Goal: Information Seeking & Learning: Learn about a topic

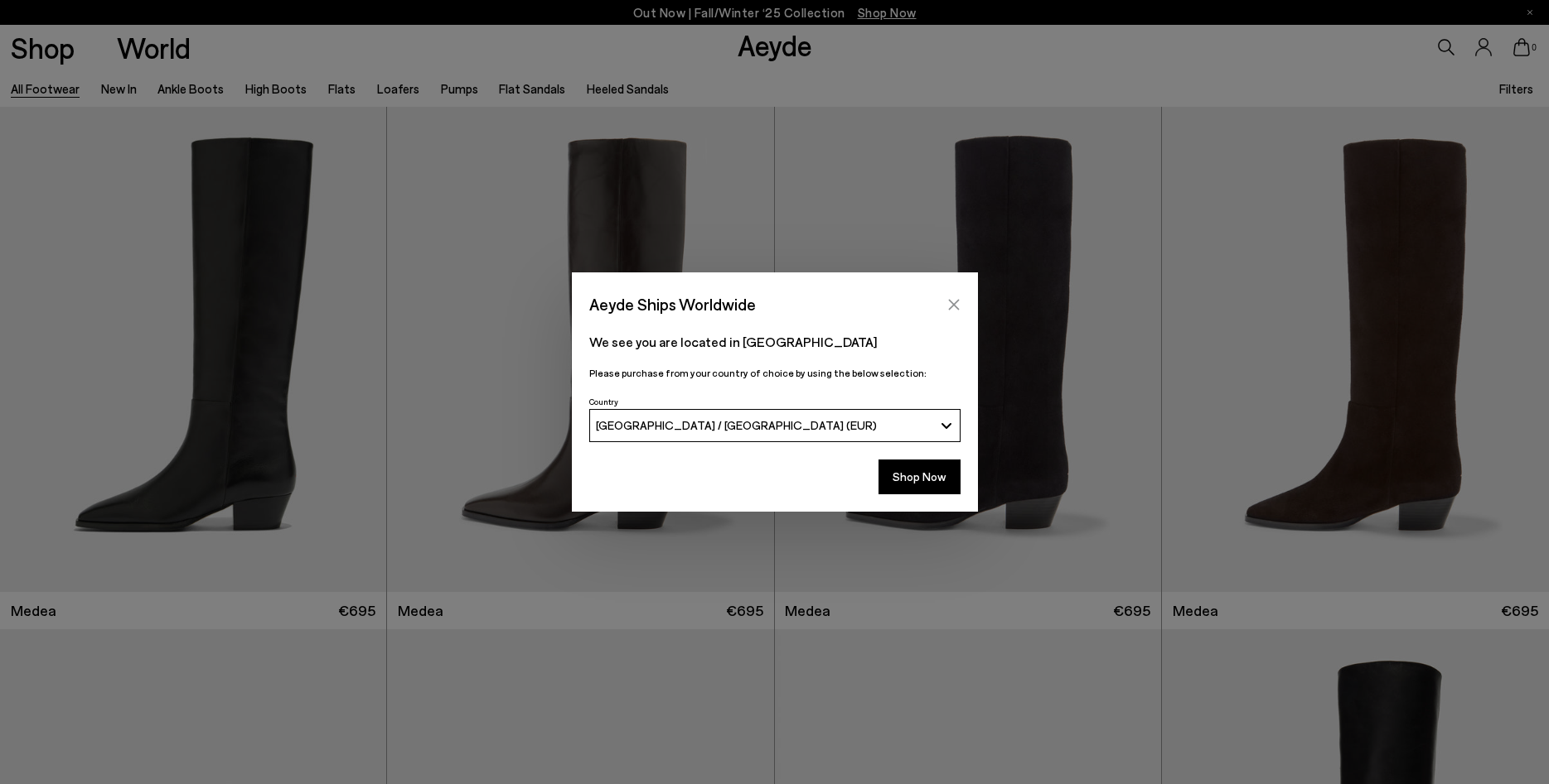
click at [954, 309] on icon "Close" at bounding box center [954, 304] width 13 height 13
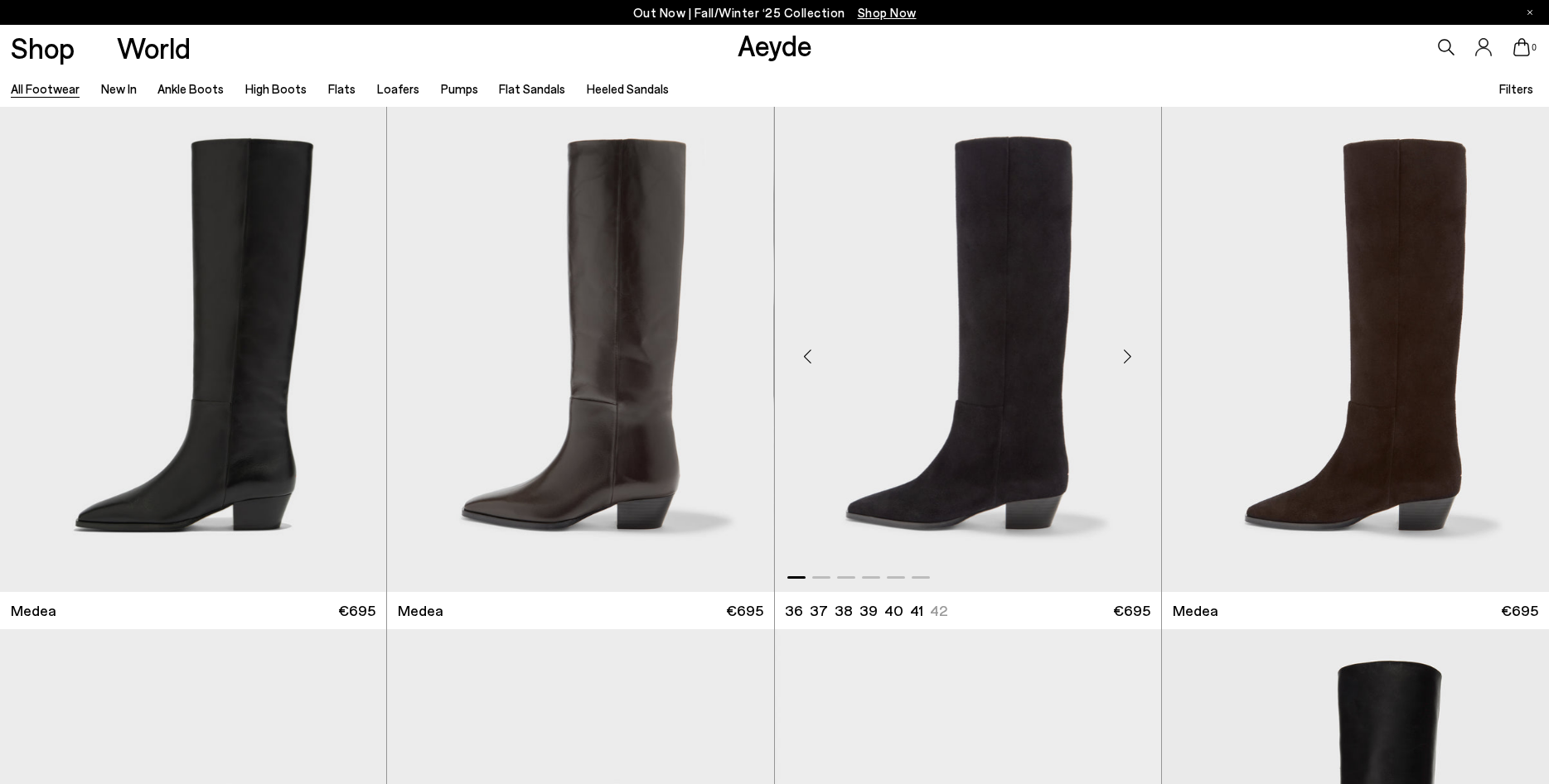
click at [1126, 363] on div "Next slide" at bounding box center [1128, 357] width 50 height 50
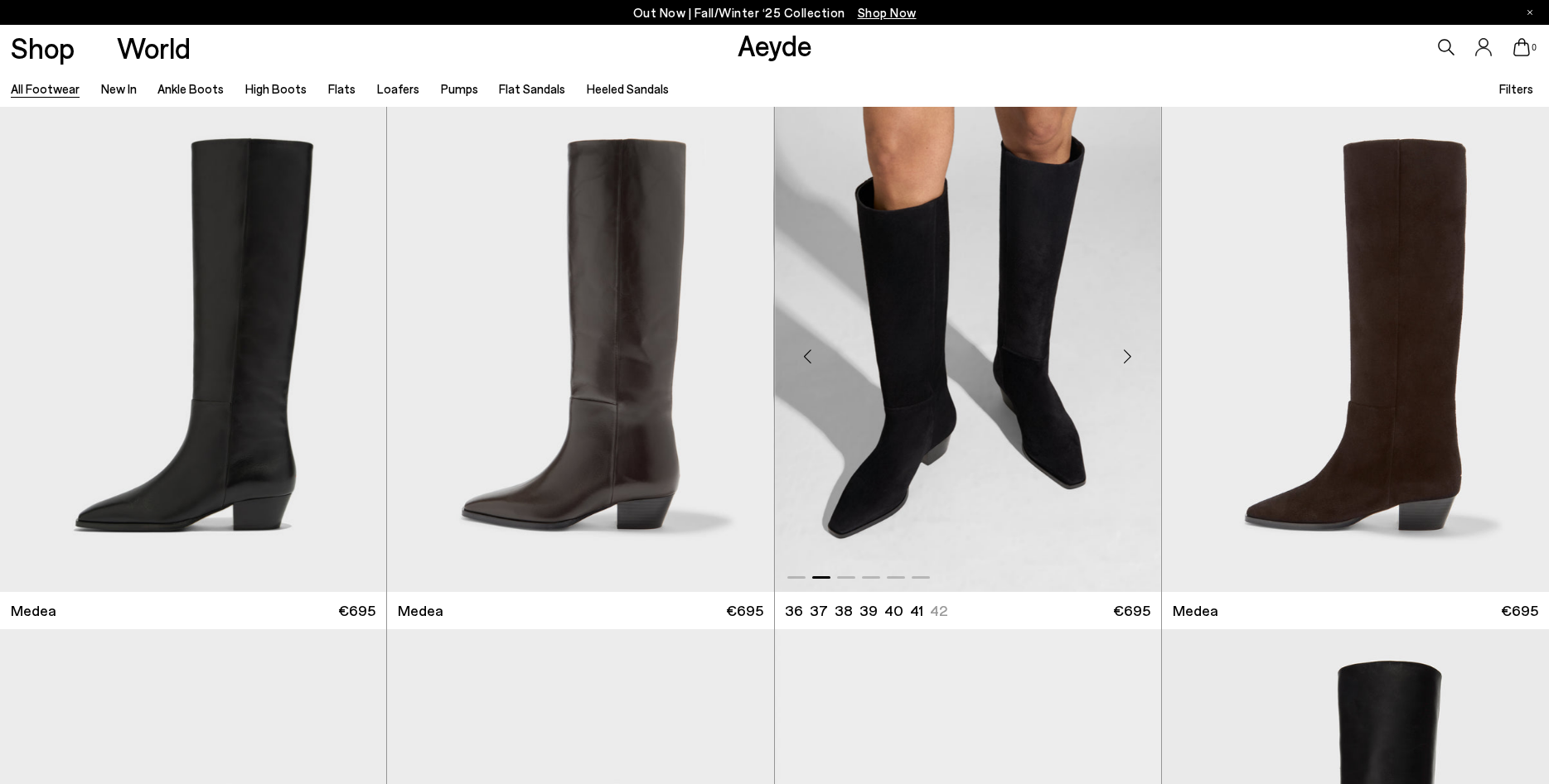
click at [1126, 363] on div "Next slide" at bounding box center [1128, 357] width 50 height 50
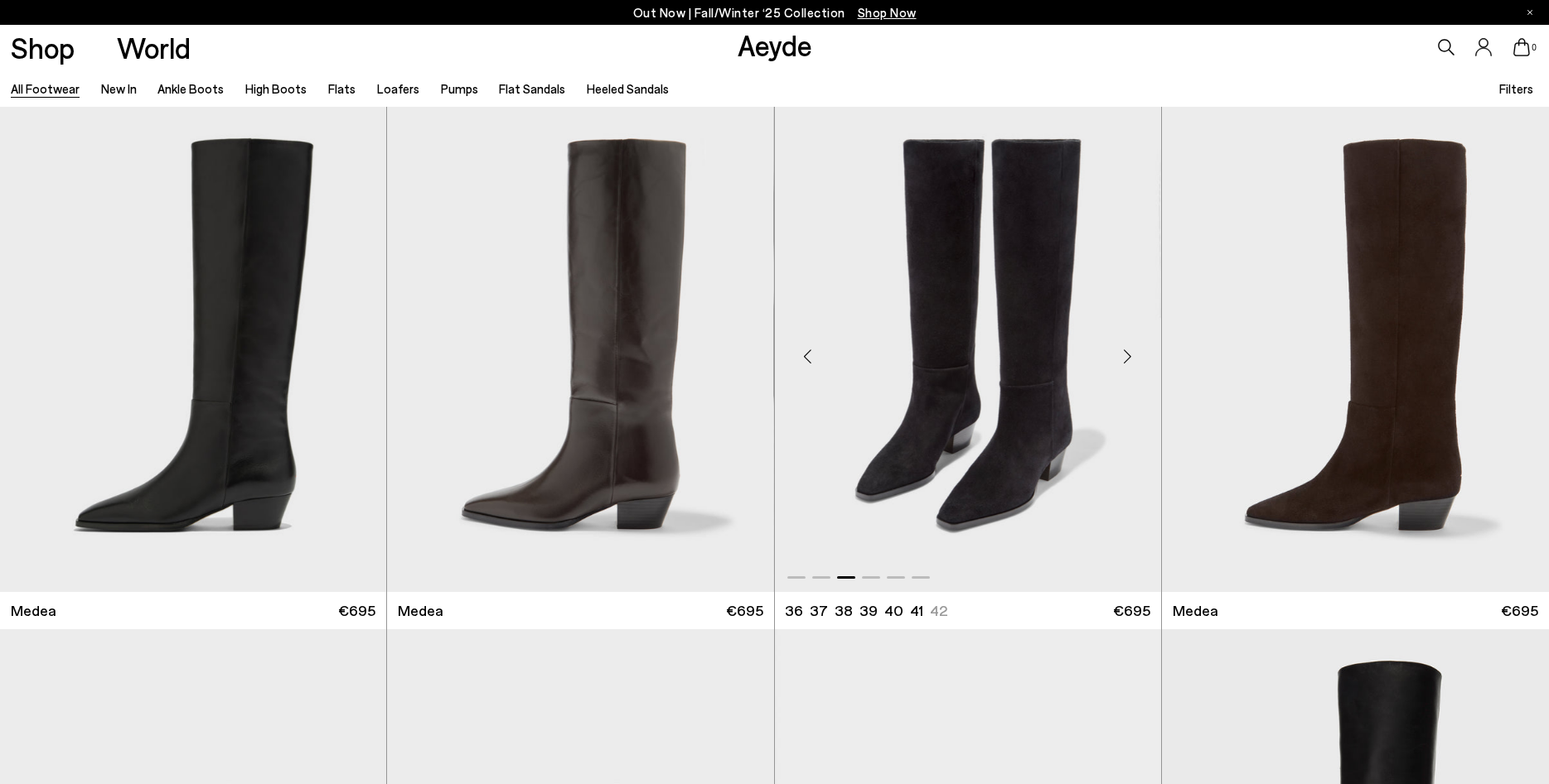
scroll to position [507, 0]
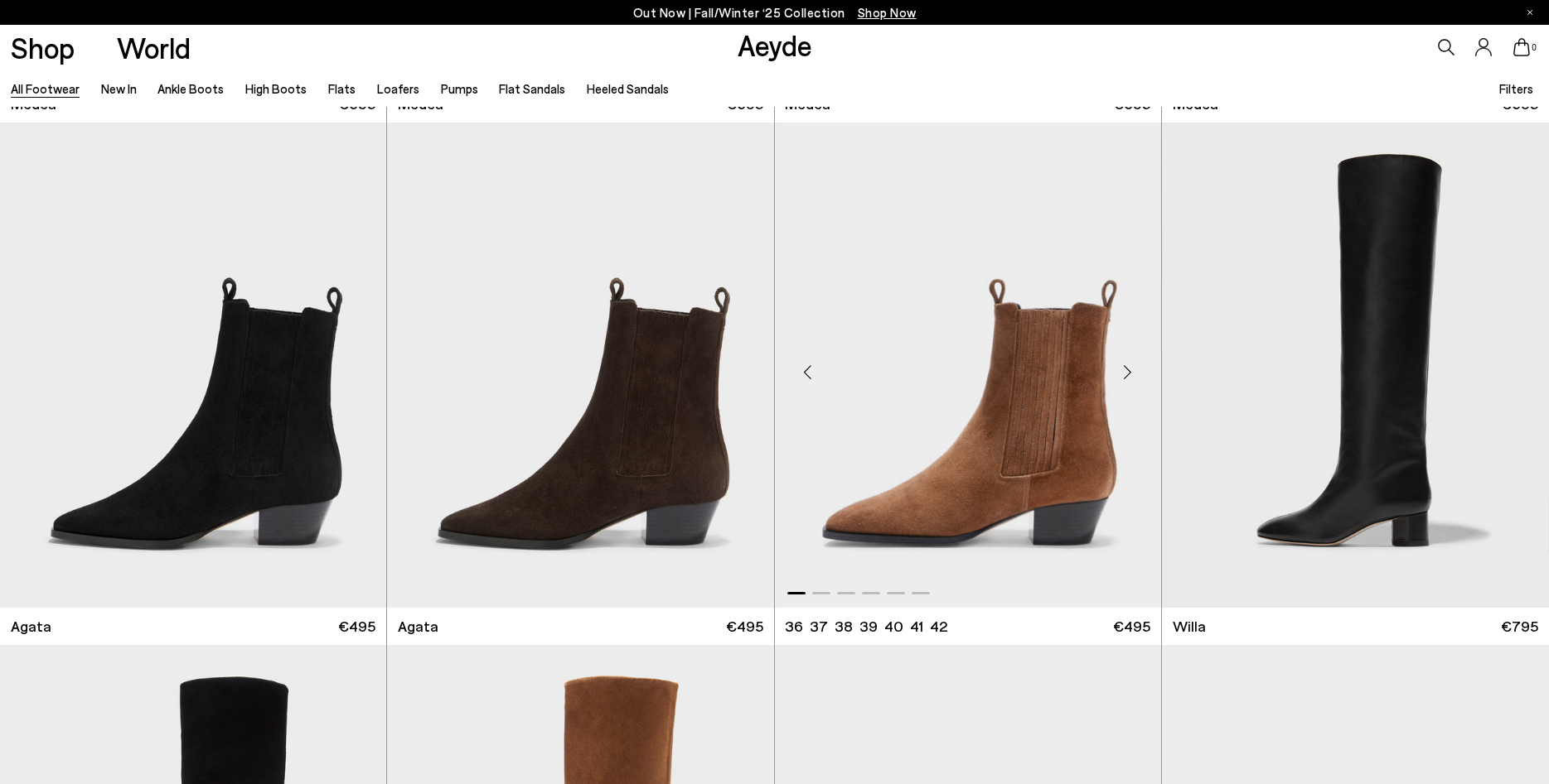
click at [1130, 378] on div "Next slide" at bounding box center [1128, 372] width 50 height 50
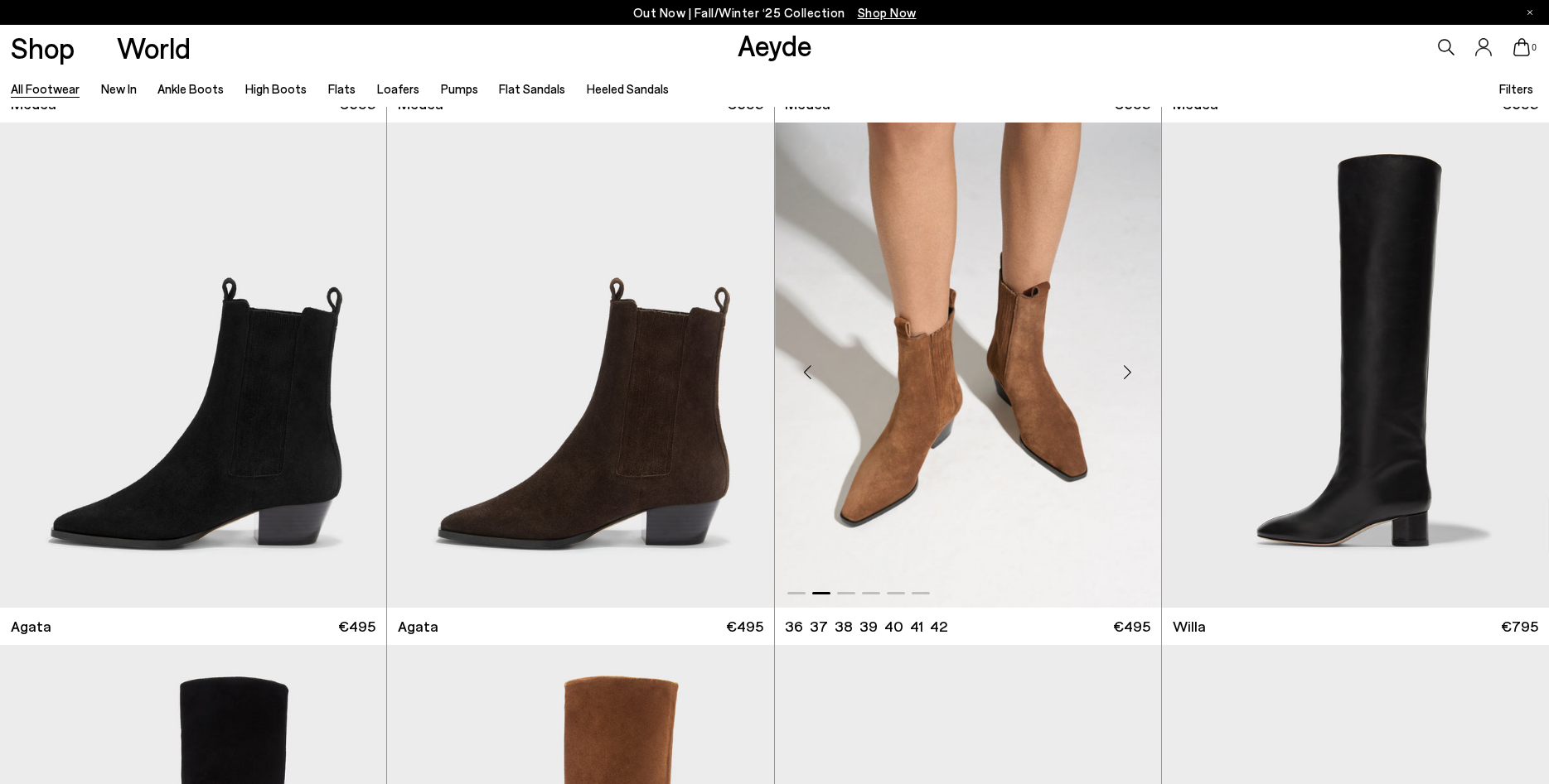
click at [1130, 378] on div "Next slide" at bounding box center [1128, 372] width 50 height 50
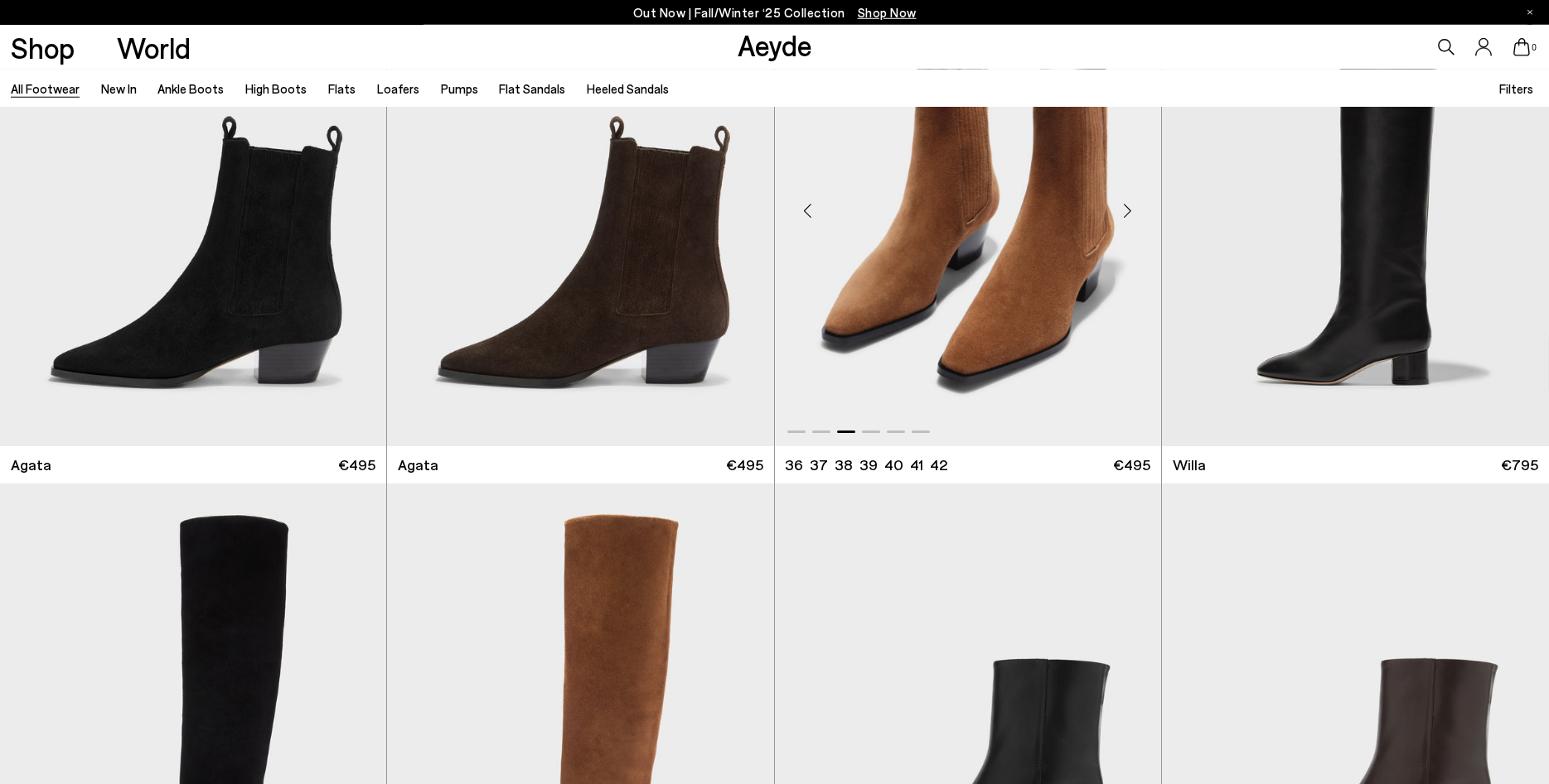
scroll to position [929, 0]
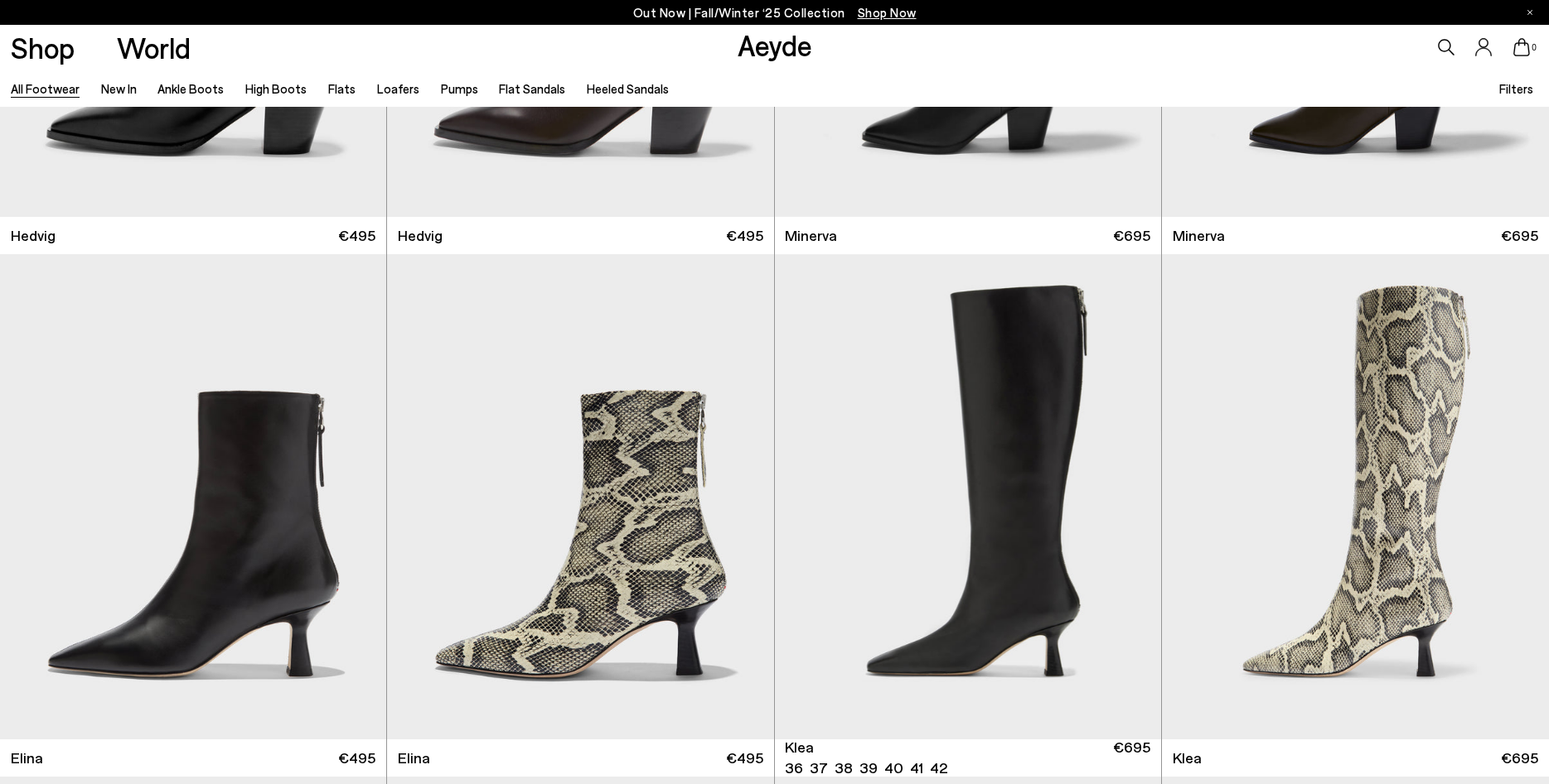
scroll to position [2113, 0]
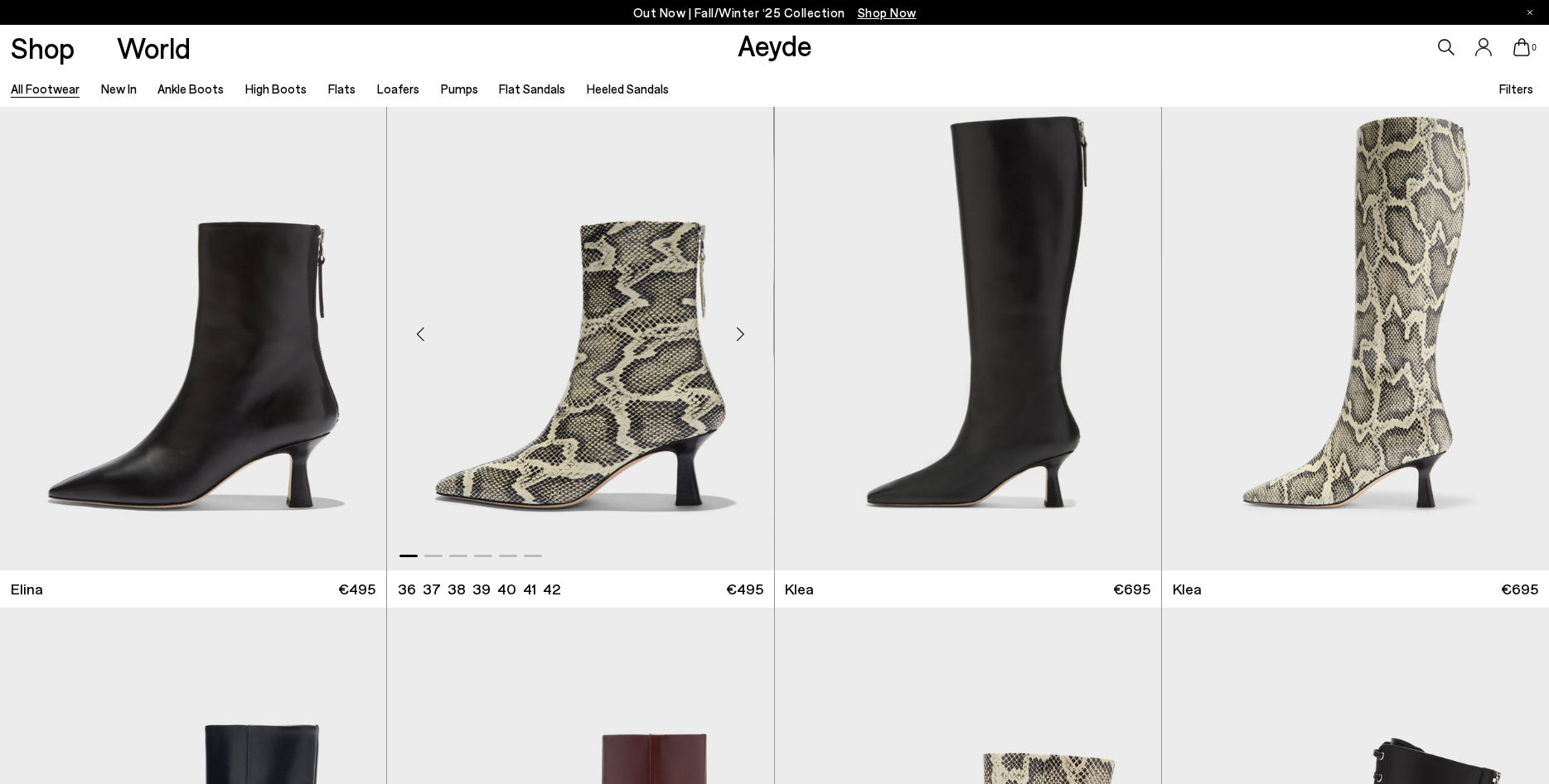
click at [746, 340] on div "Next slide" at bounding box center [741, 334] width 50 height 50
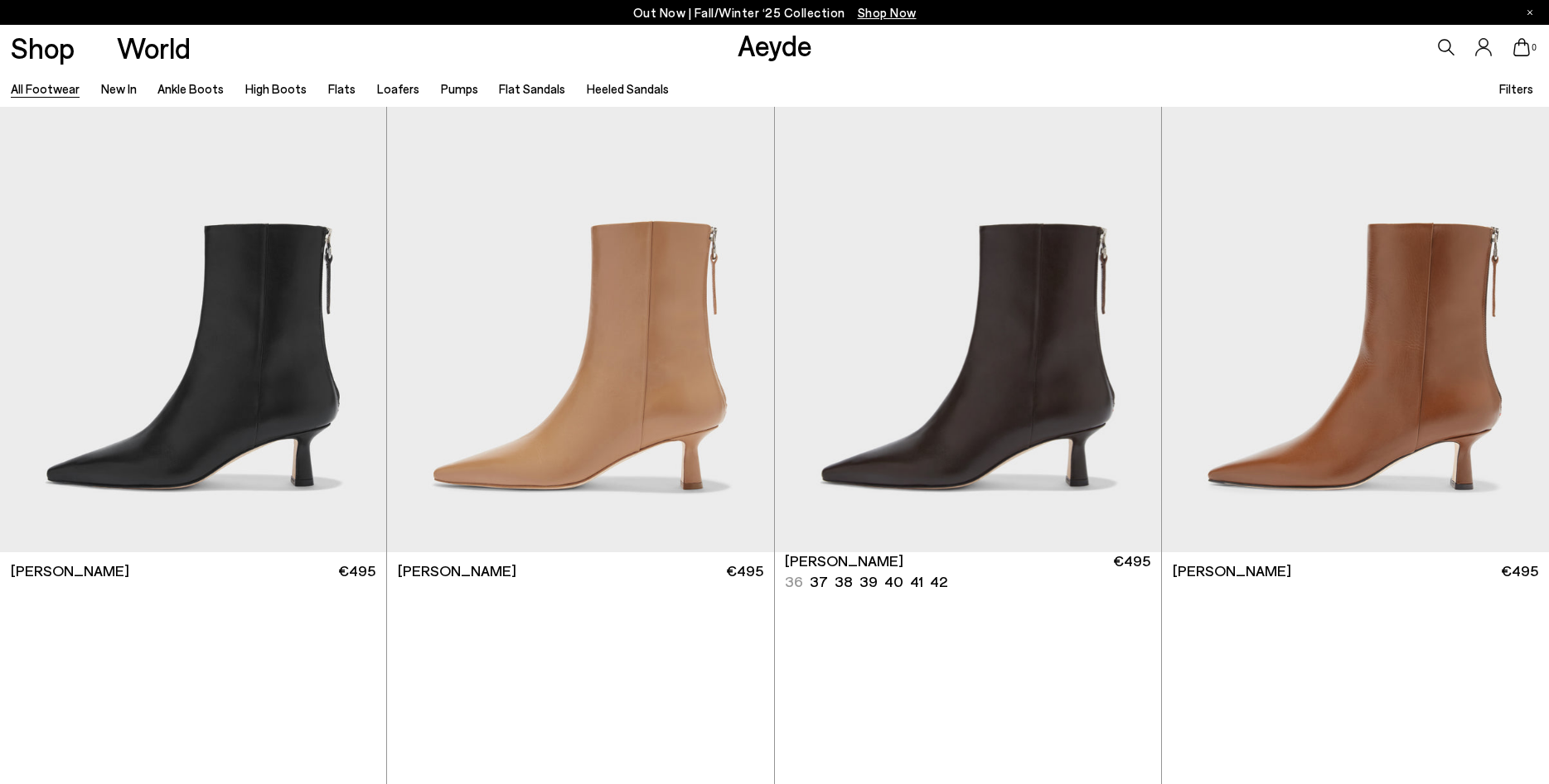
scroll to position [3718, 0]
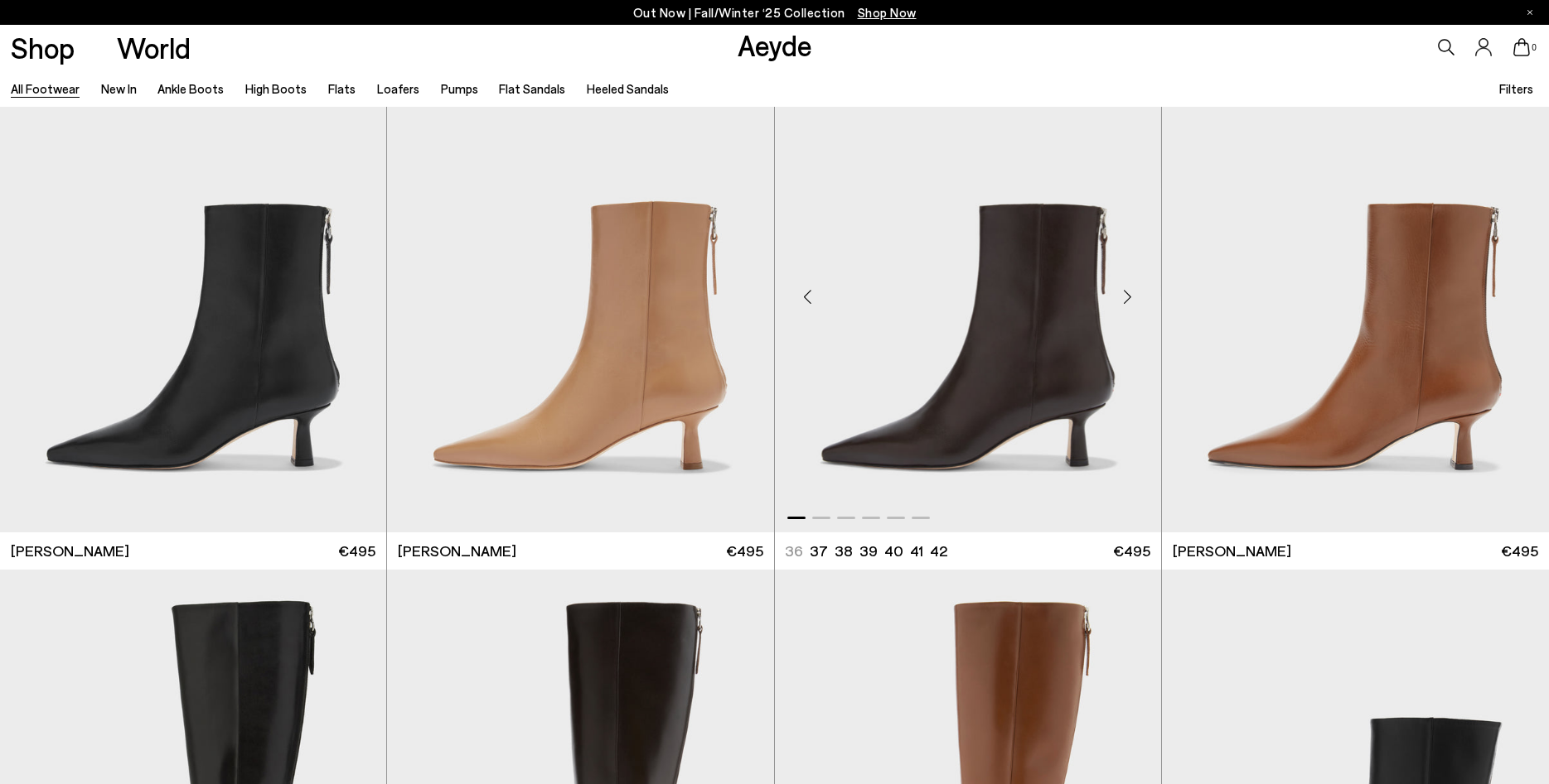
click at [1132, 304] on div "Next slide" at bounding box center [1128, 296] width 50 height 50
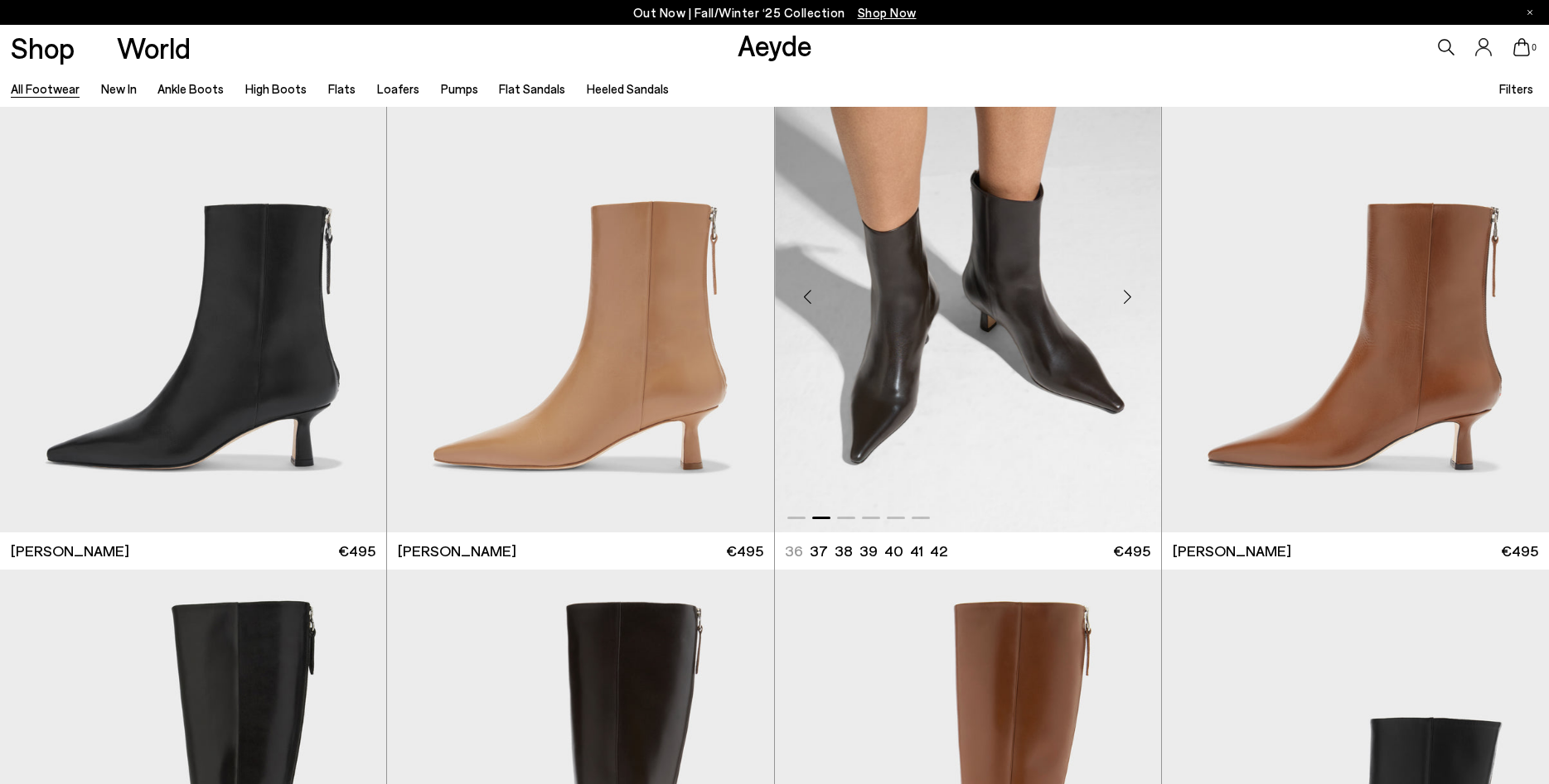
click at [1132, 304] on div "Next slide" at bounding box center [1128, 296] width 50 height 50
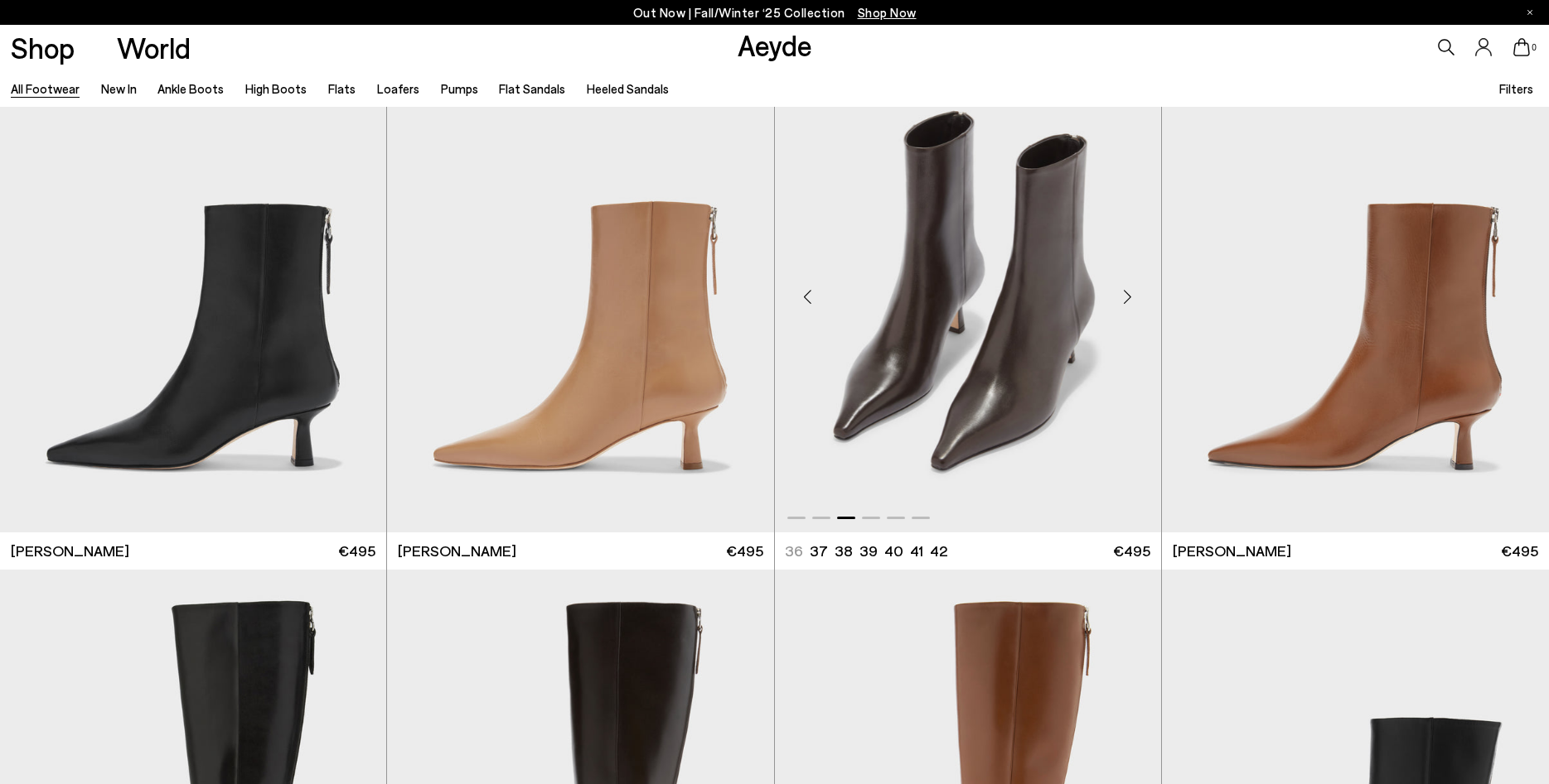
scroll to position [3971, 0]
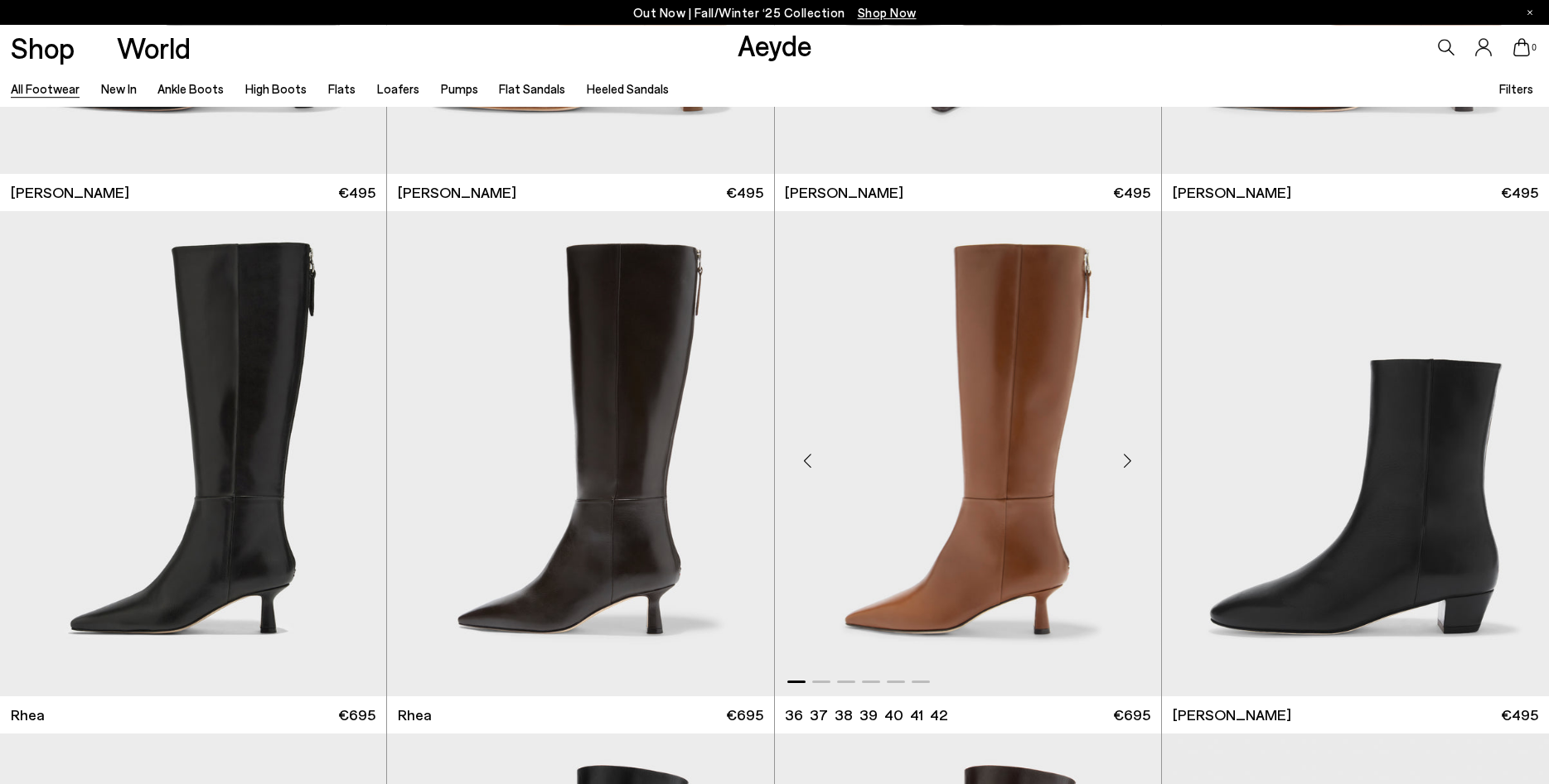
scroll to position [4140, 0]
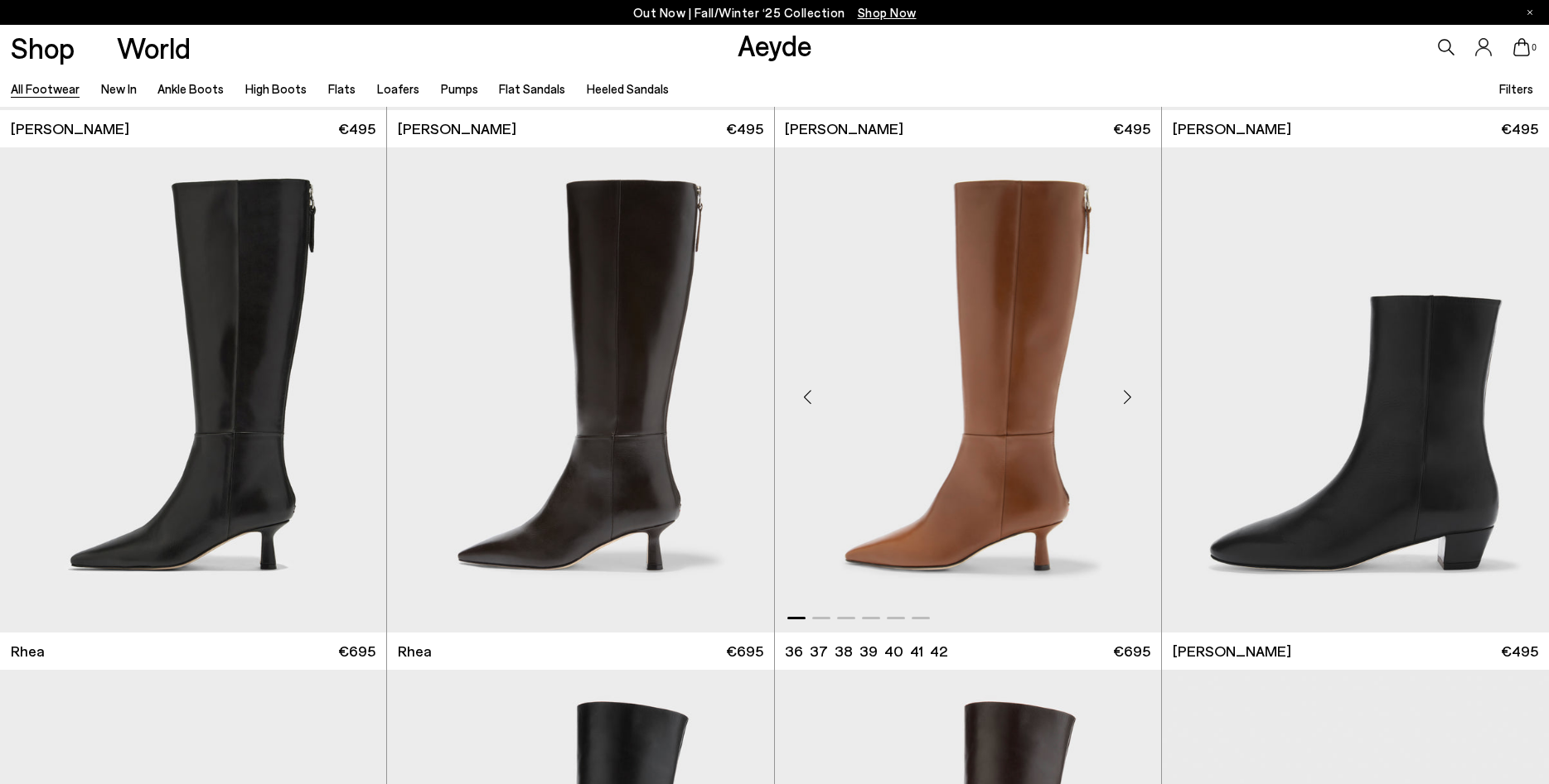
click at [1121, 394] on div "Next slide" at bounding box center [1128, 396] width 50 height 50
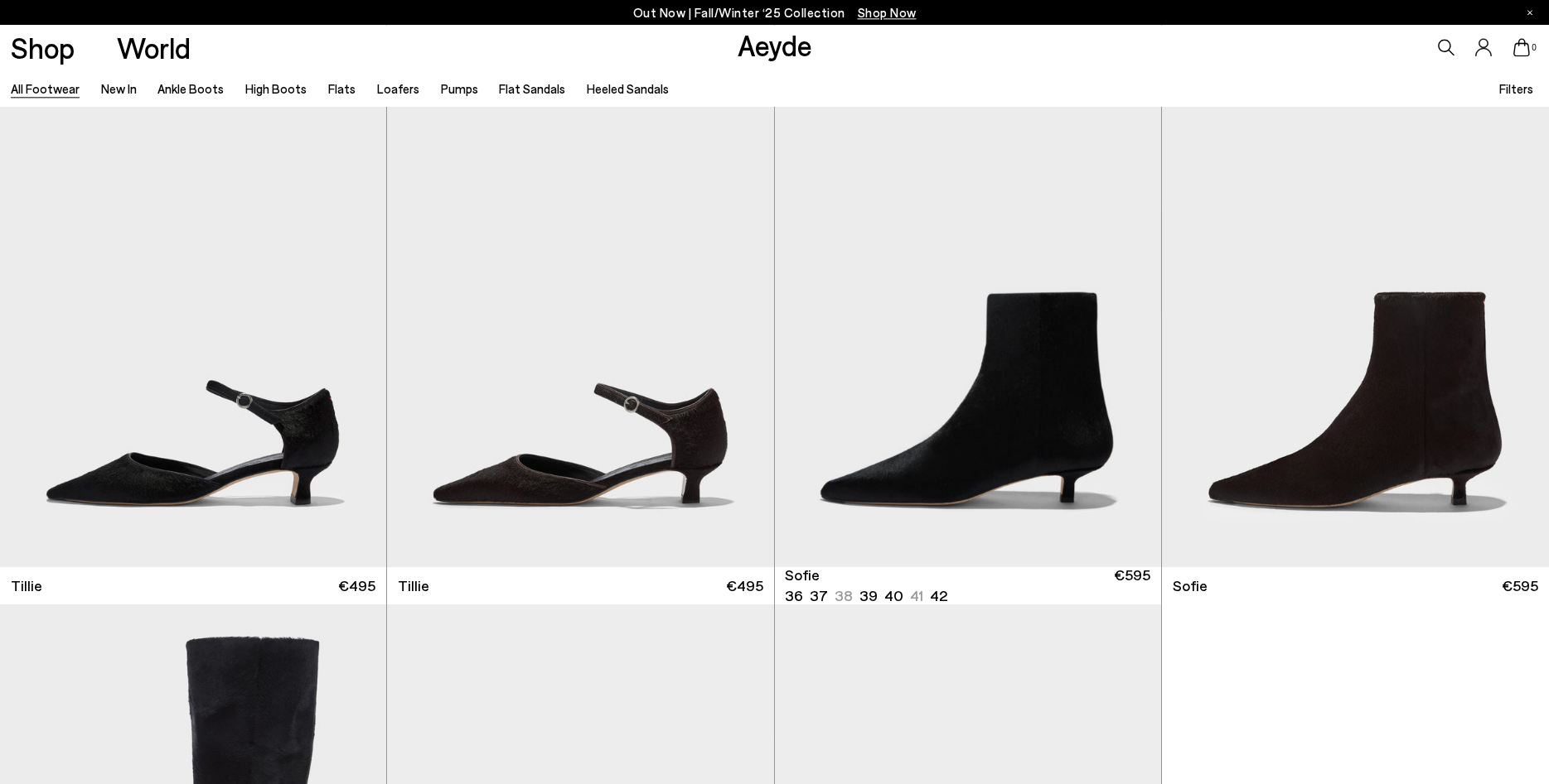
scroll to position [5914, 0]
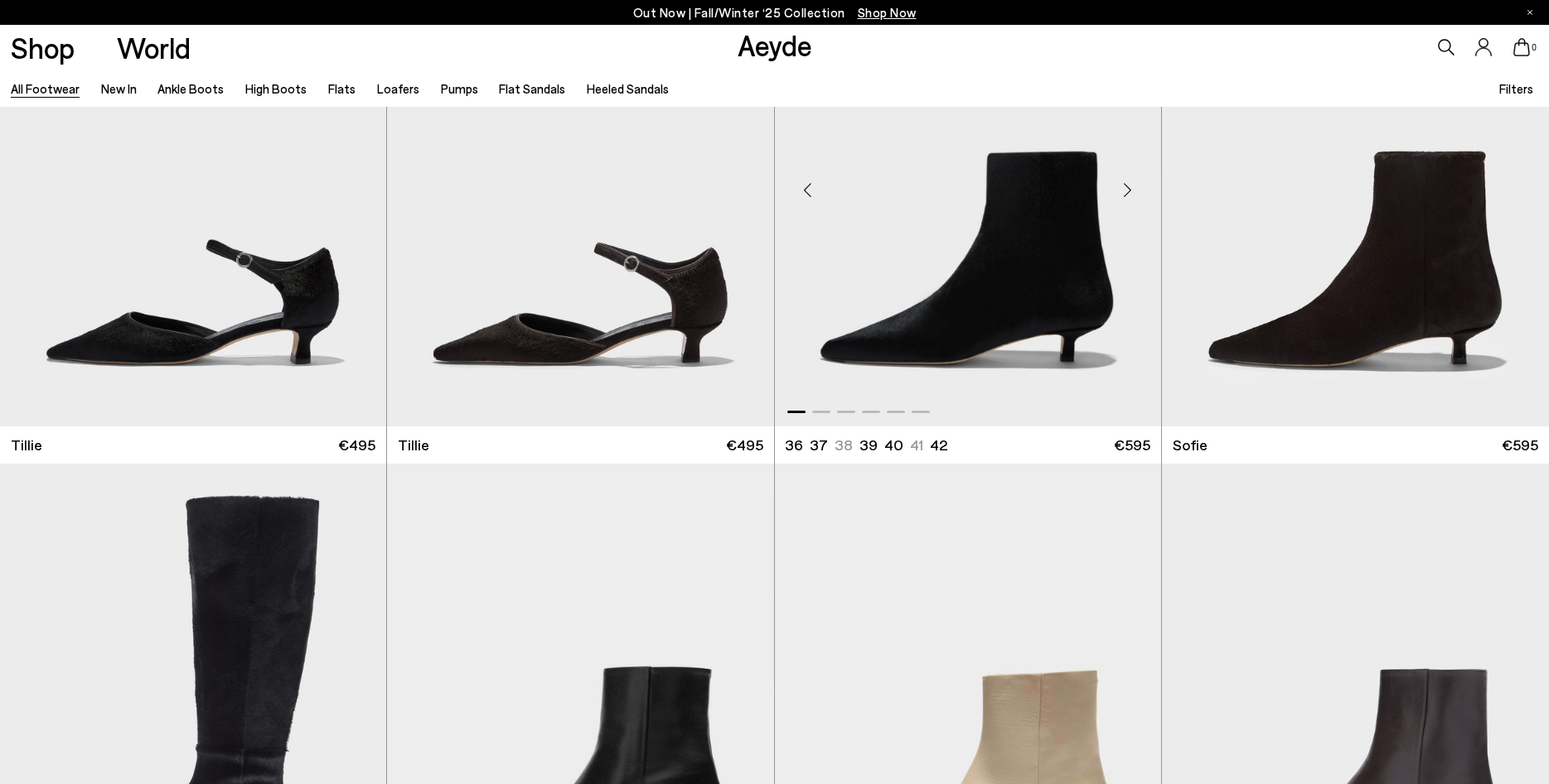
click at [1127, 189] on div "Next slide" at bounding box center [1128, 191] width 50 height 50
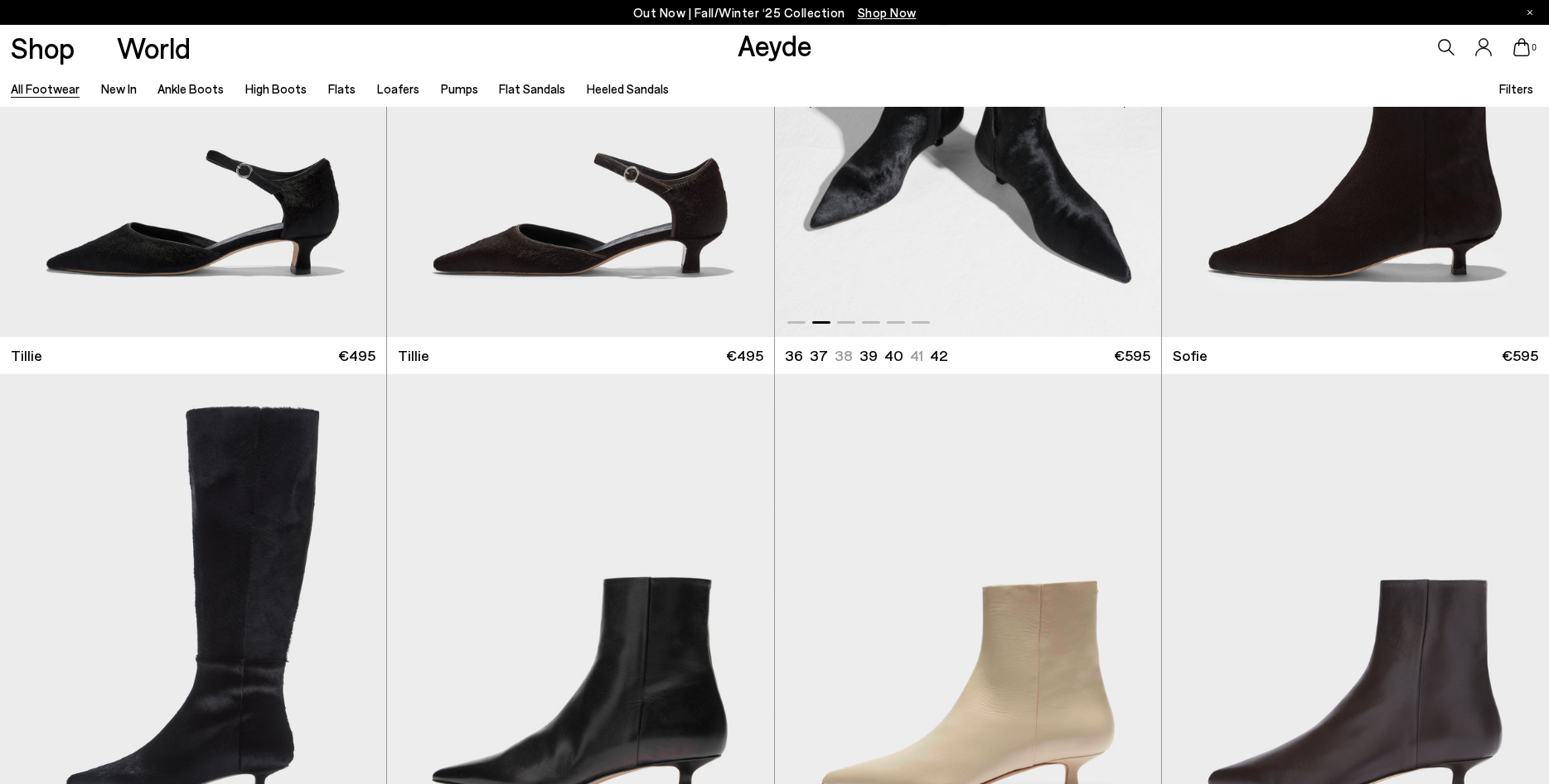
scroll to position [6337, 0]
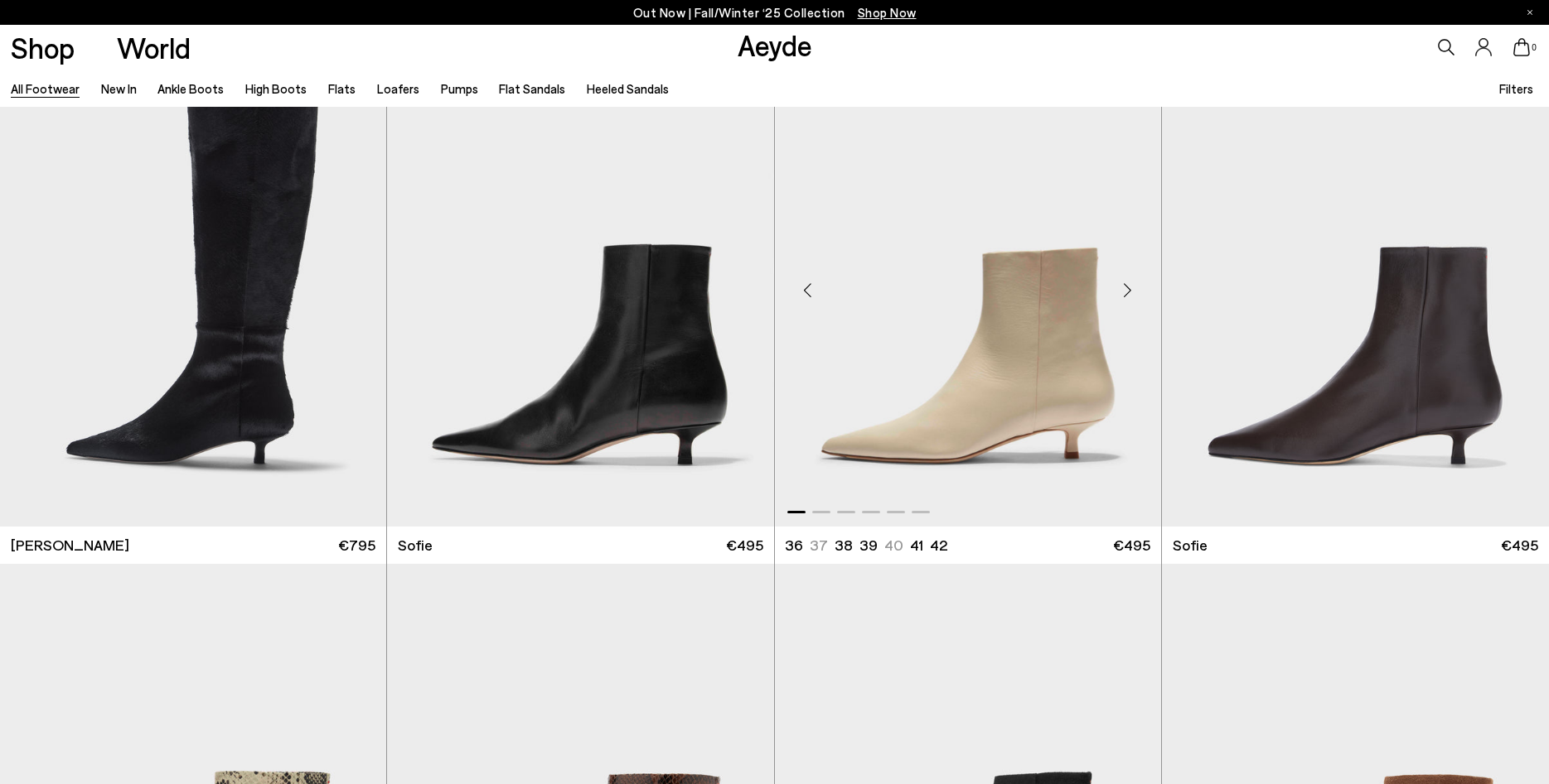
click at [1129, 294] on div "Next slide" at bounding box center [1128, 291] width 50 height 50
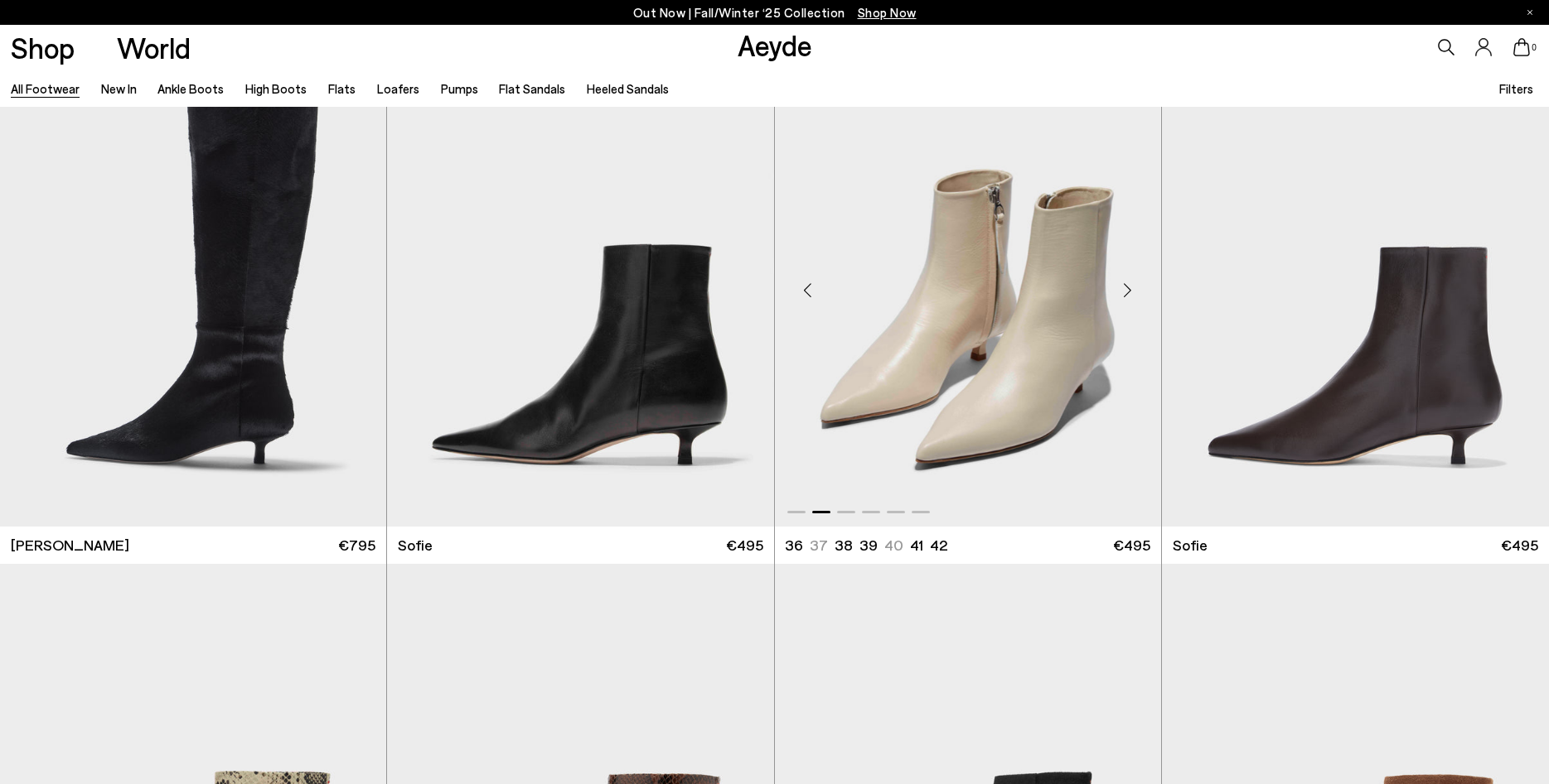
click at [1086, 325] on img "2 / 6" at bounding box center [967, 284] width 386 height 485
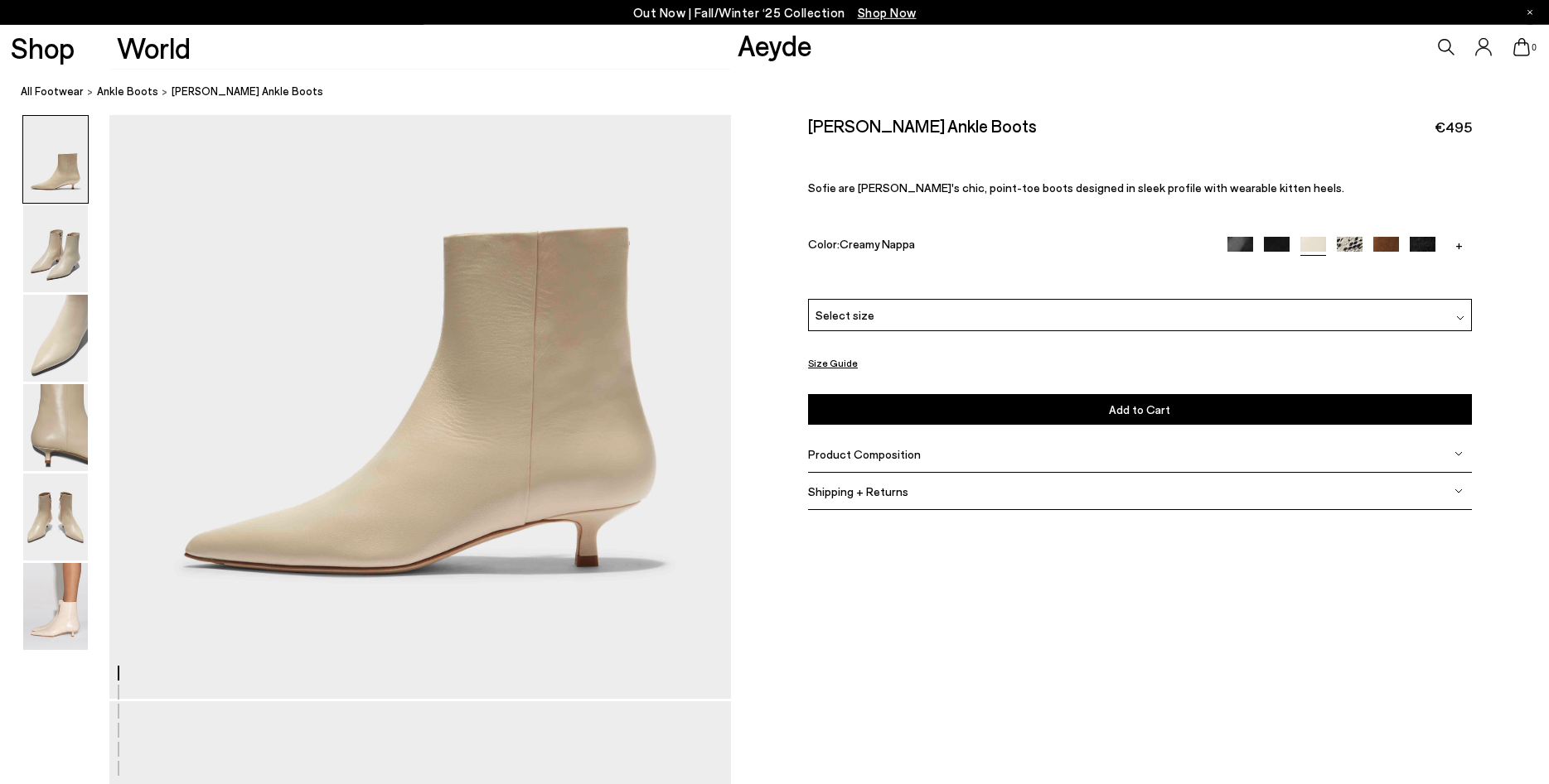
scroll to position [254, 0]
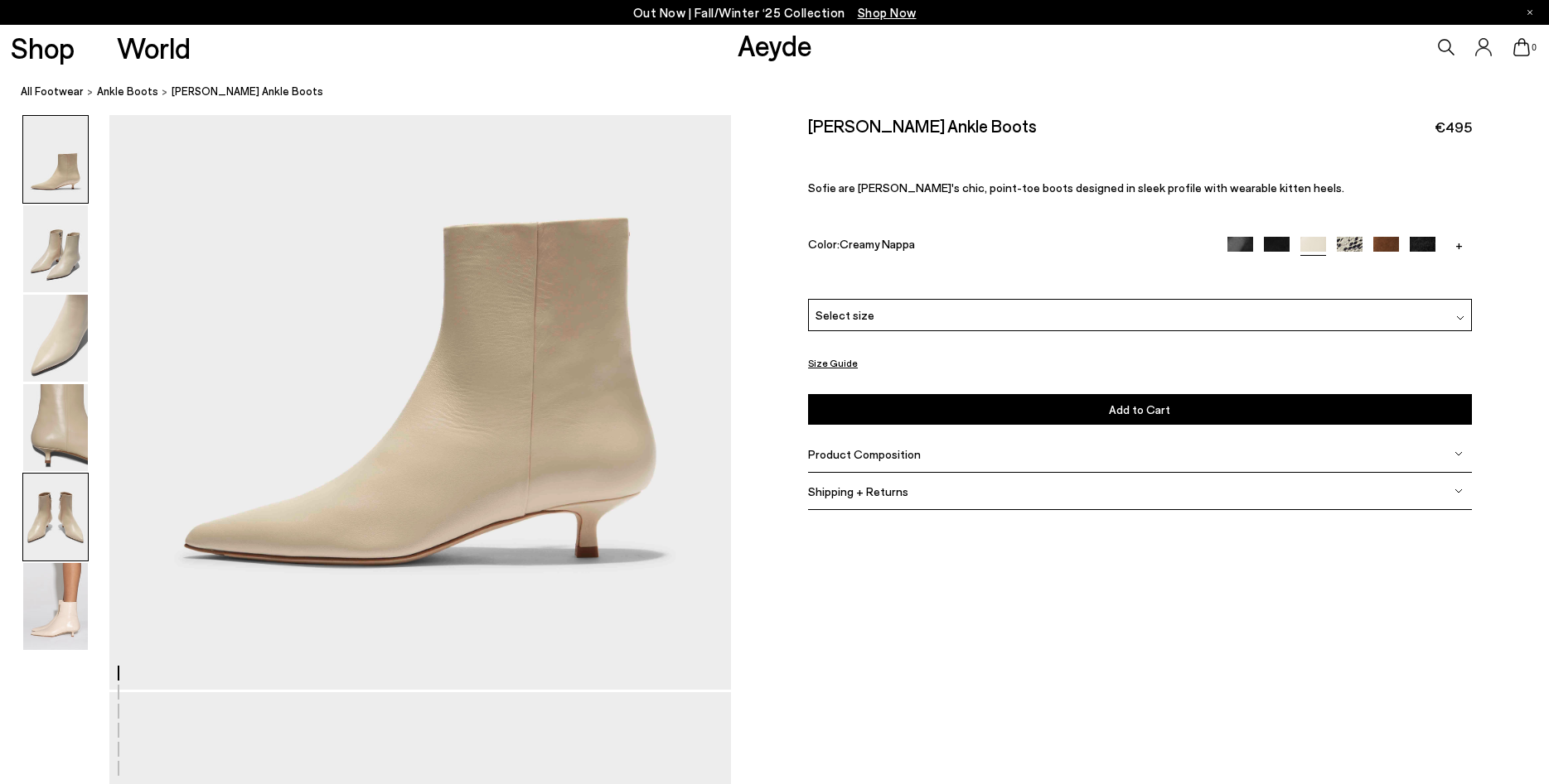
click at [50, 525] on img at bounding box center [55, 517] width 65 height 87
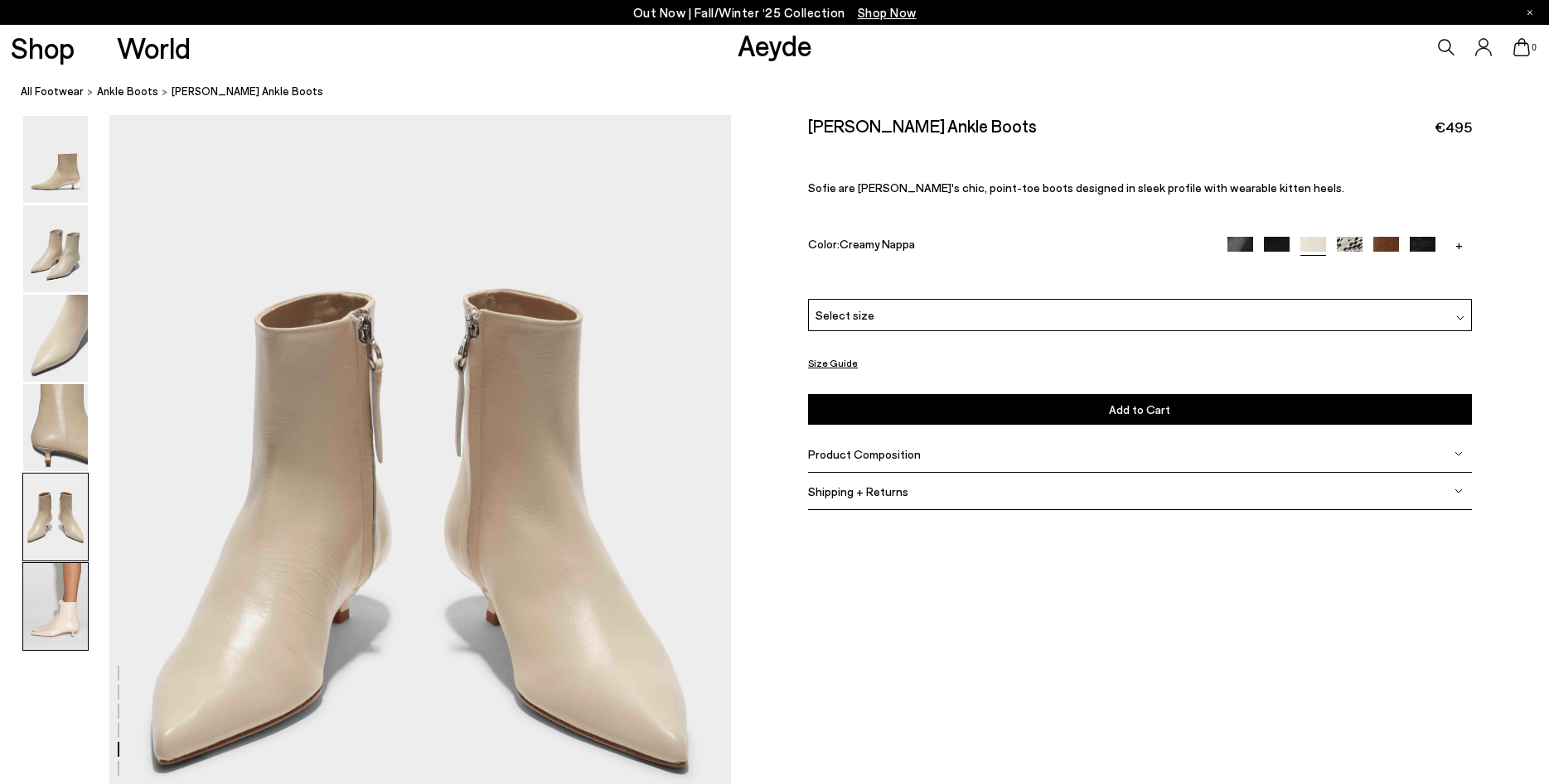
click at [48, 600] on img at bounding box center [55, 607] width 65 height 87
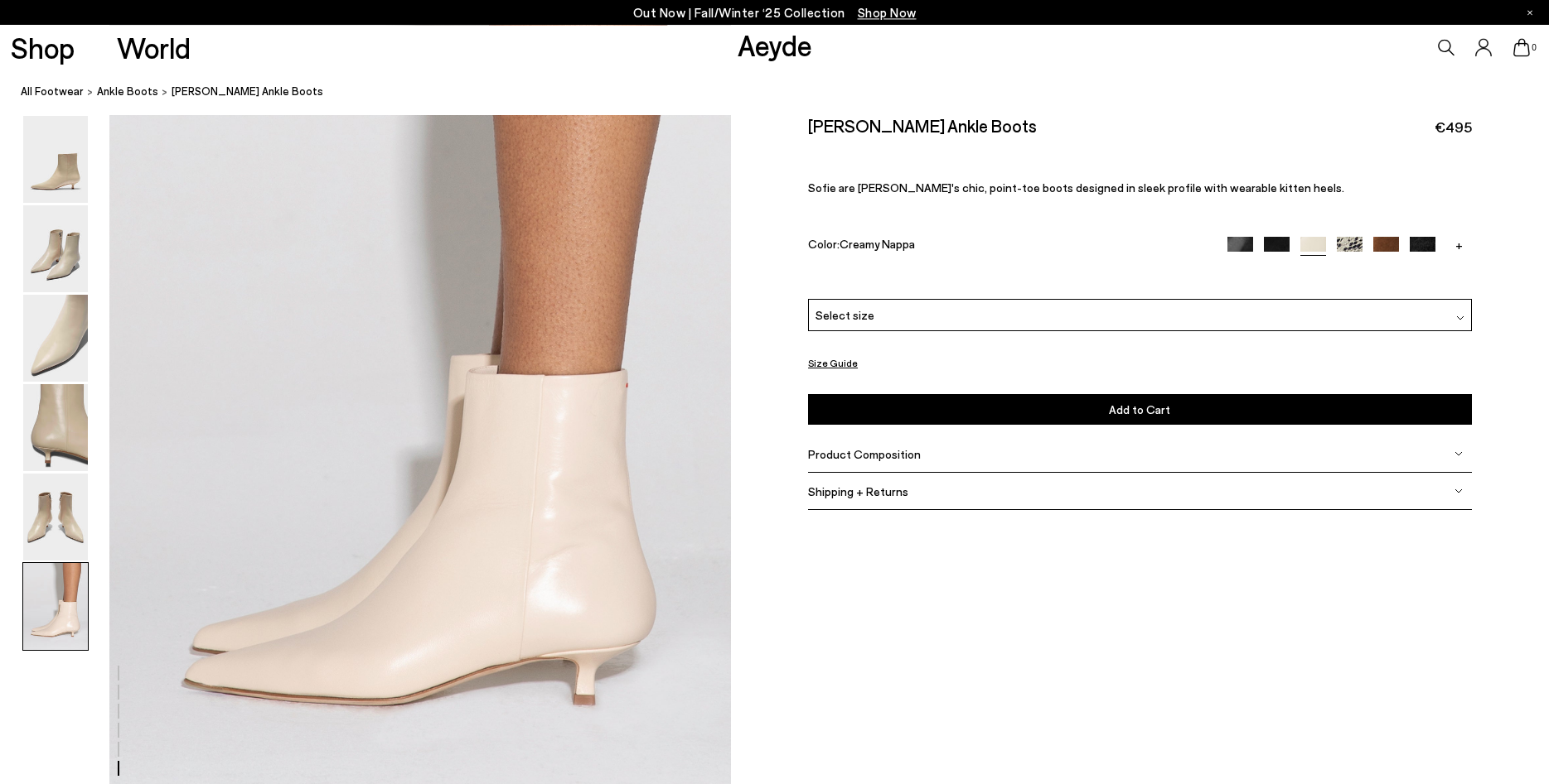
scroll to position [4267, 0]
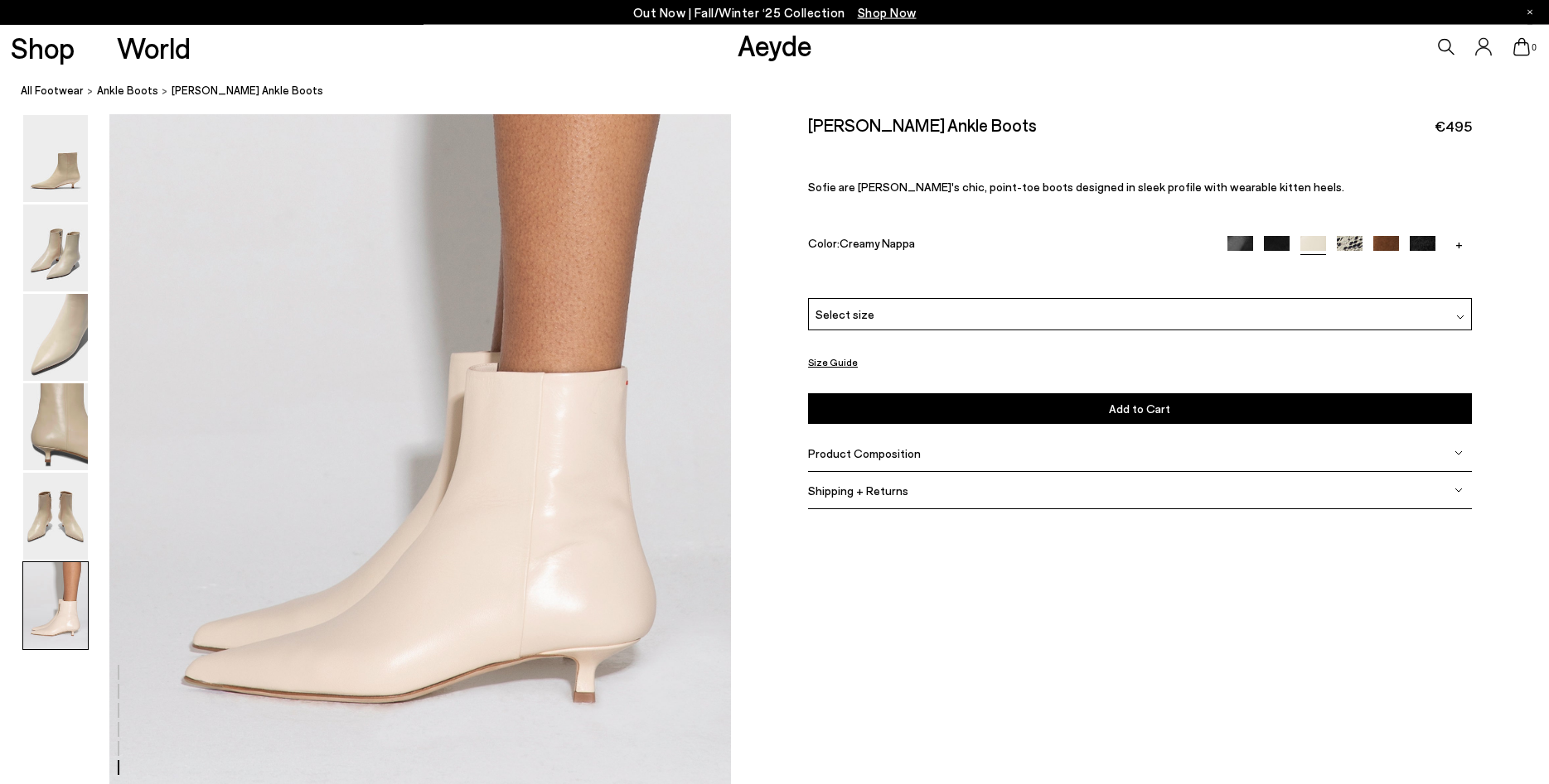
click at [847, 357] on button "Size Guide" at bounding box center [833, 363] width 50 height 20
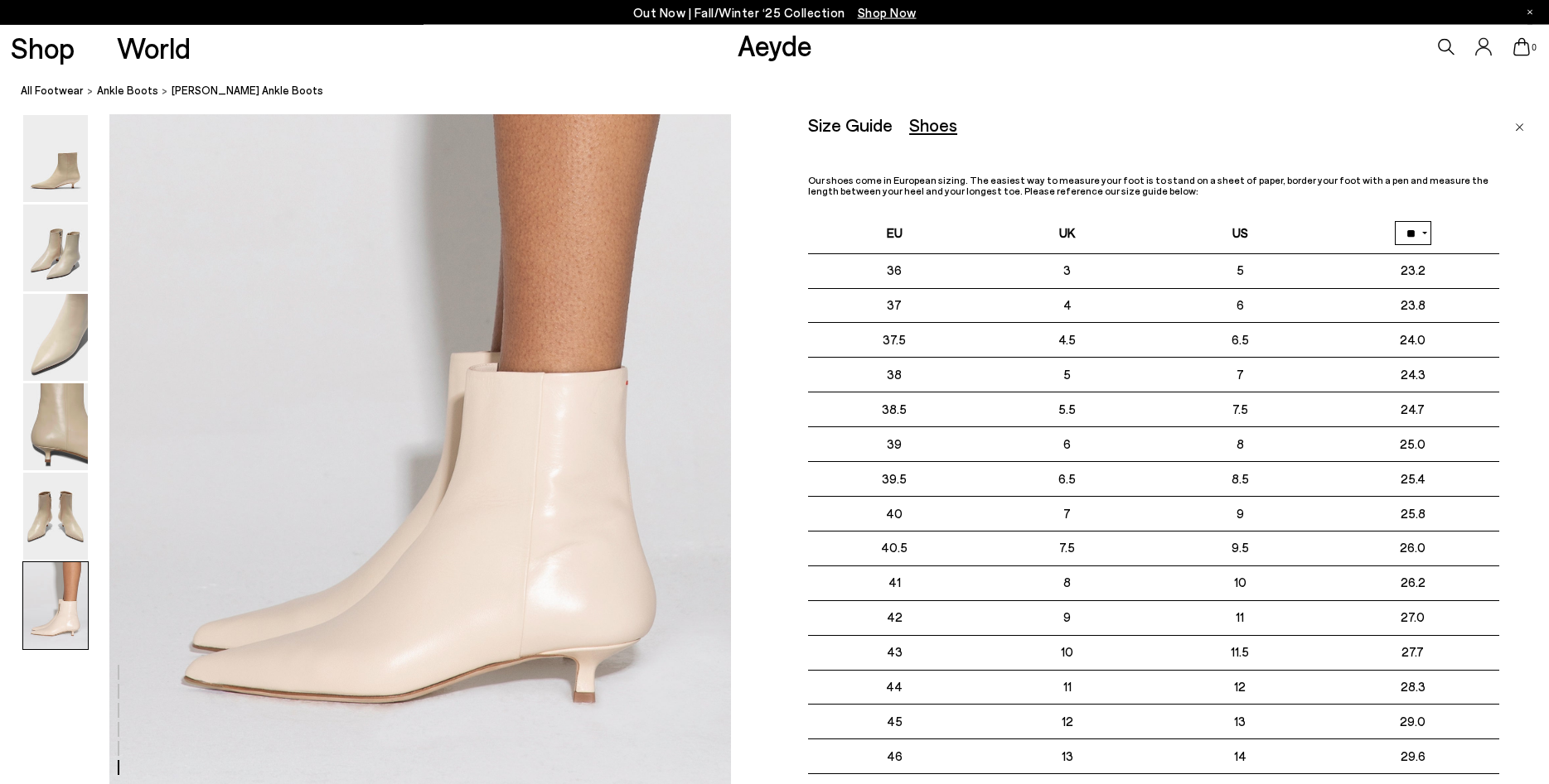
click at [1521, 131] on img "Close" at bounding box center [1519, 128] width 9 height 8
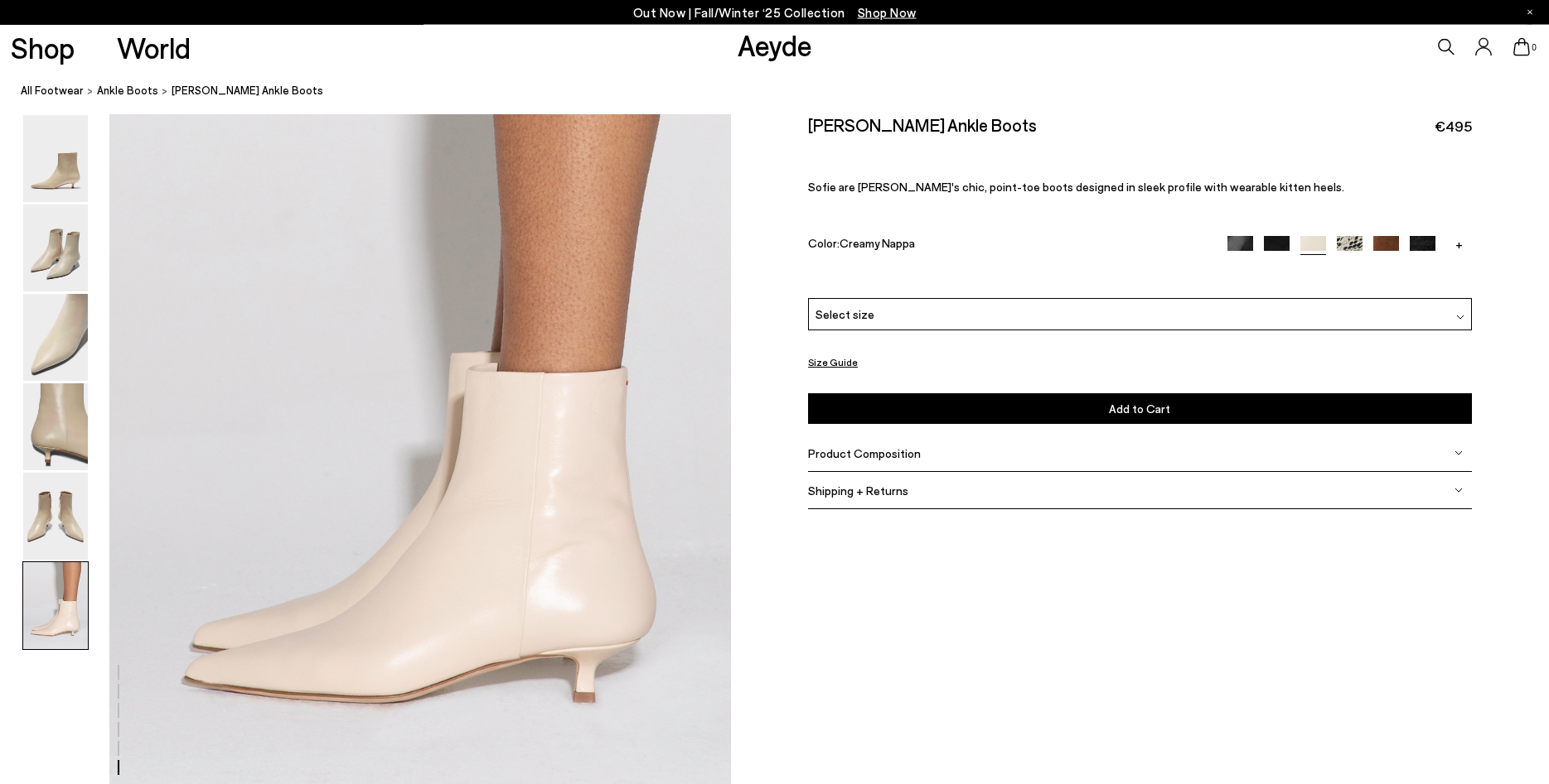
click at [1035, 460] on div "Product Composition" at bounding box center [1140, 454] width 664 height 37
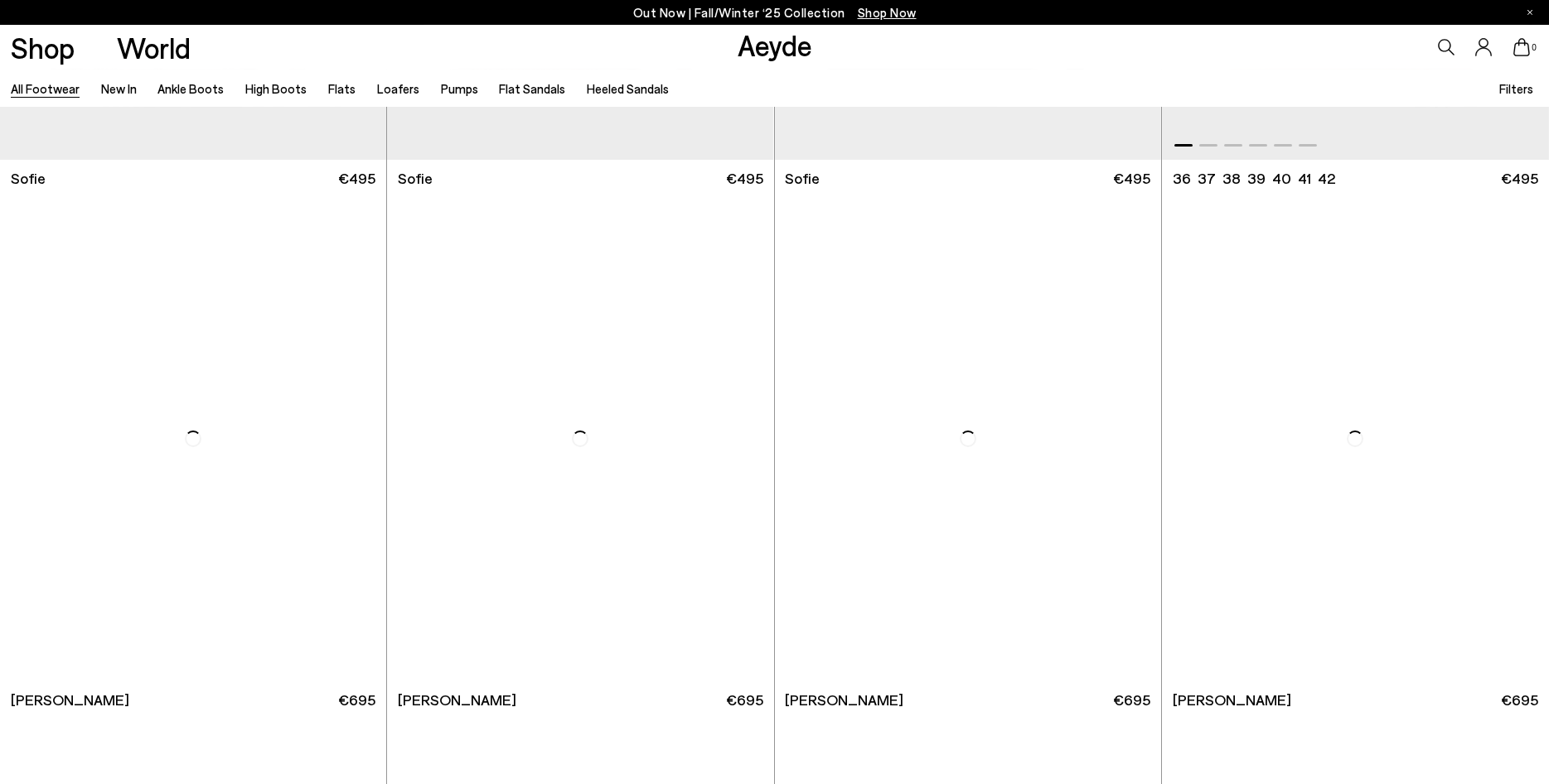
scroll to position [7262, 0]
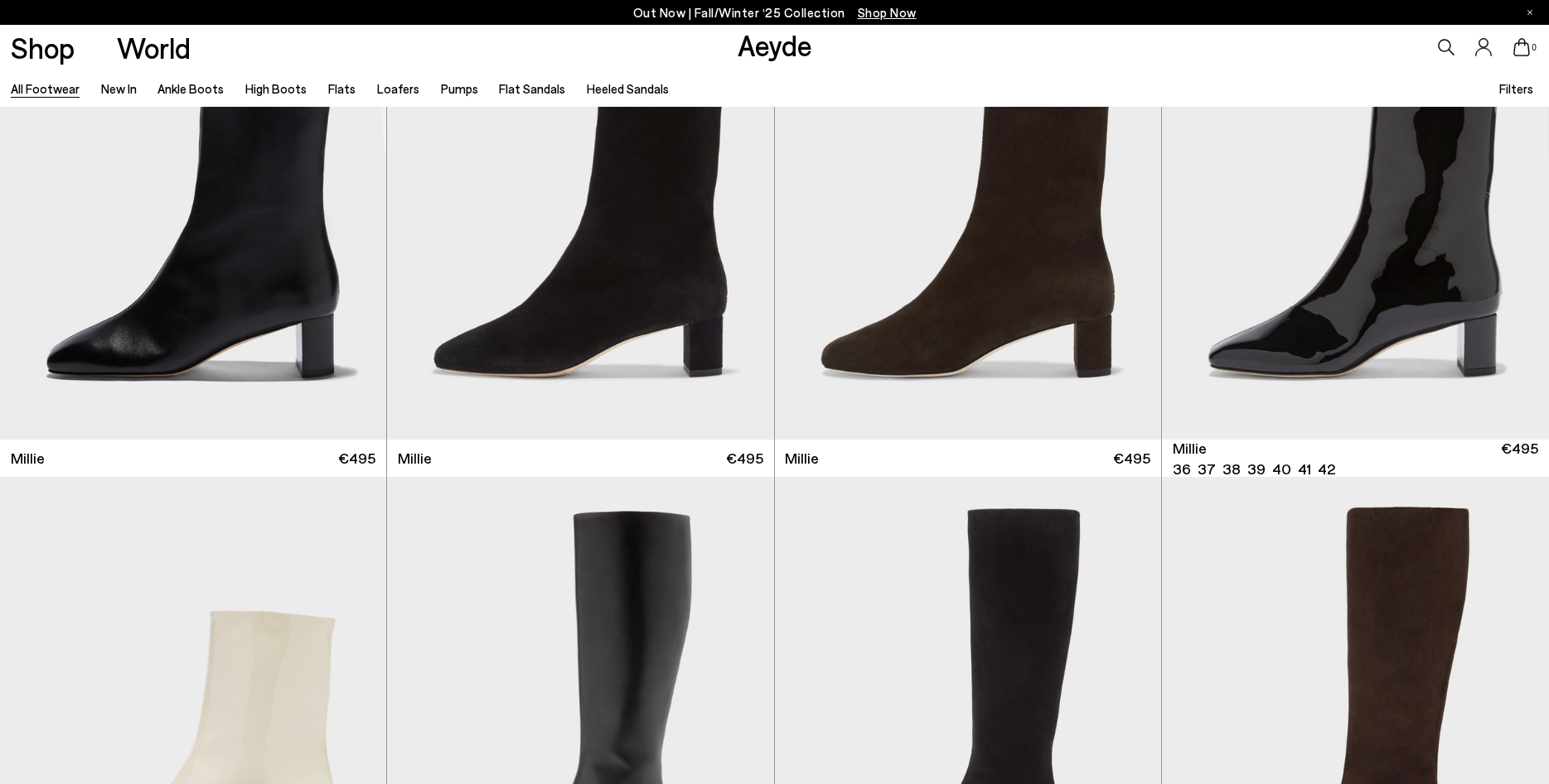
scroll to position [8951, 0]
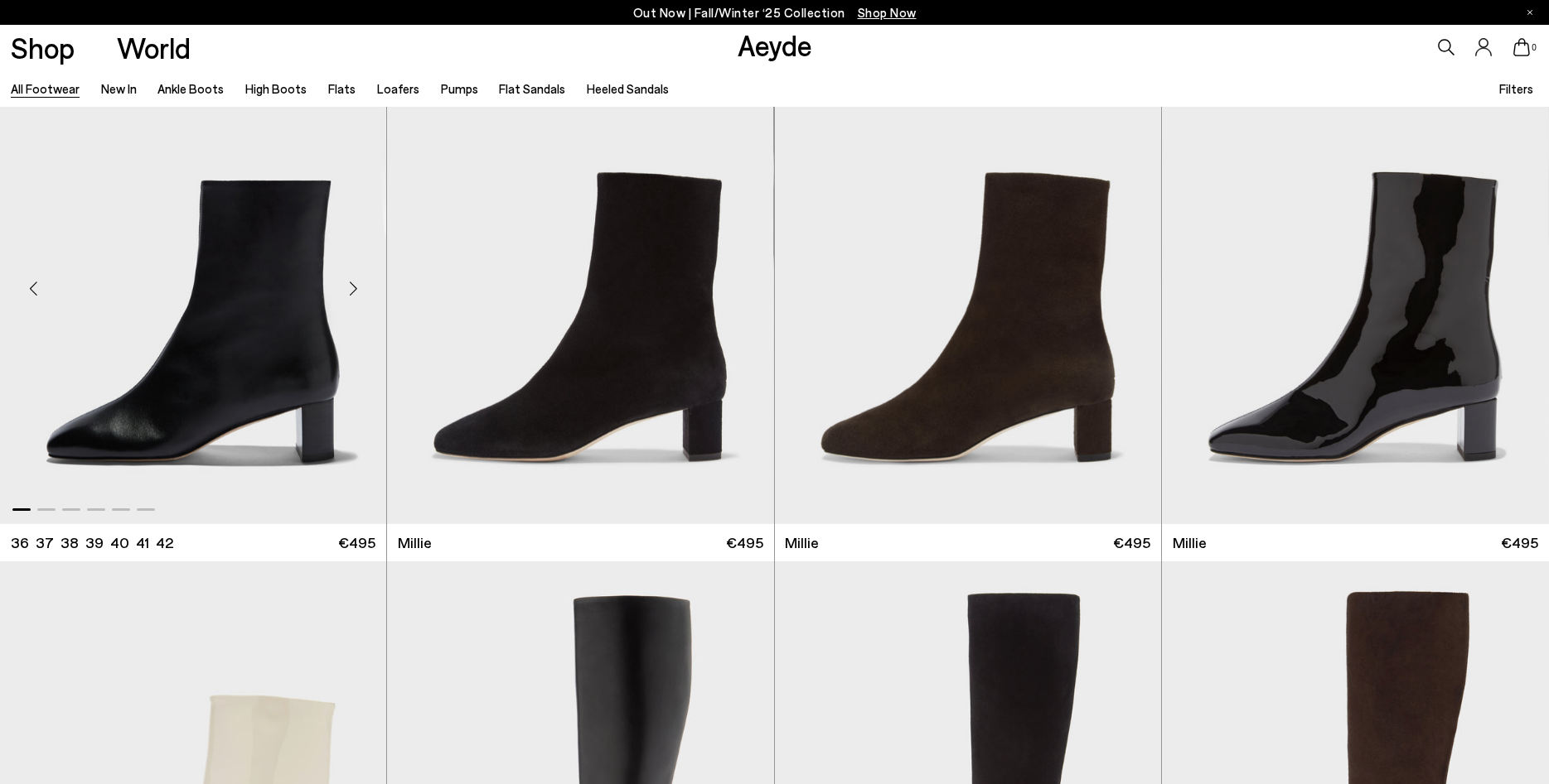
click at [292, 313] on img "1 / 6" at bounding box center [193, 281] width 386 height 485
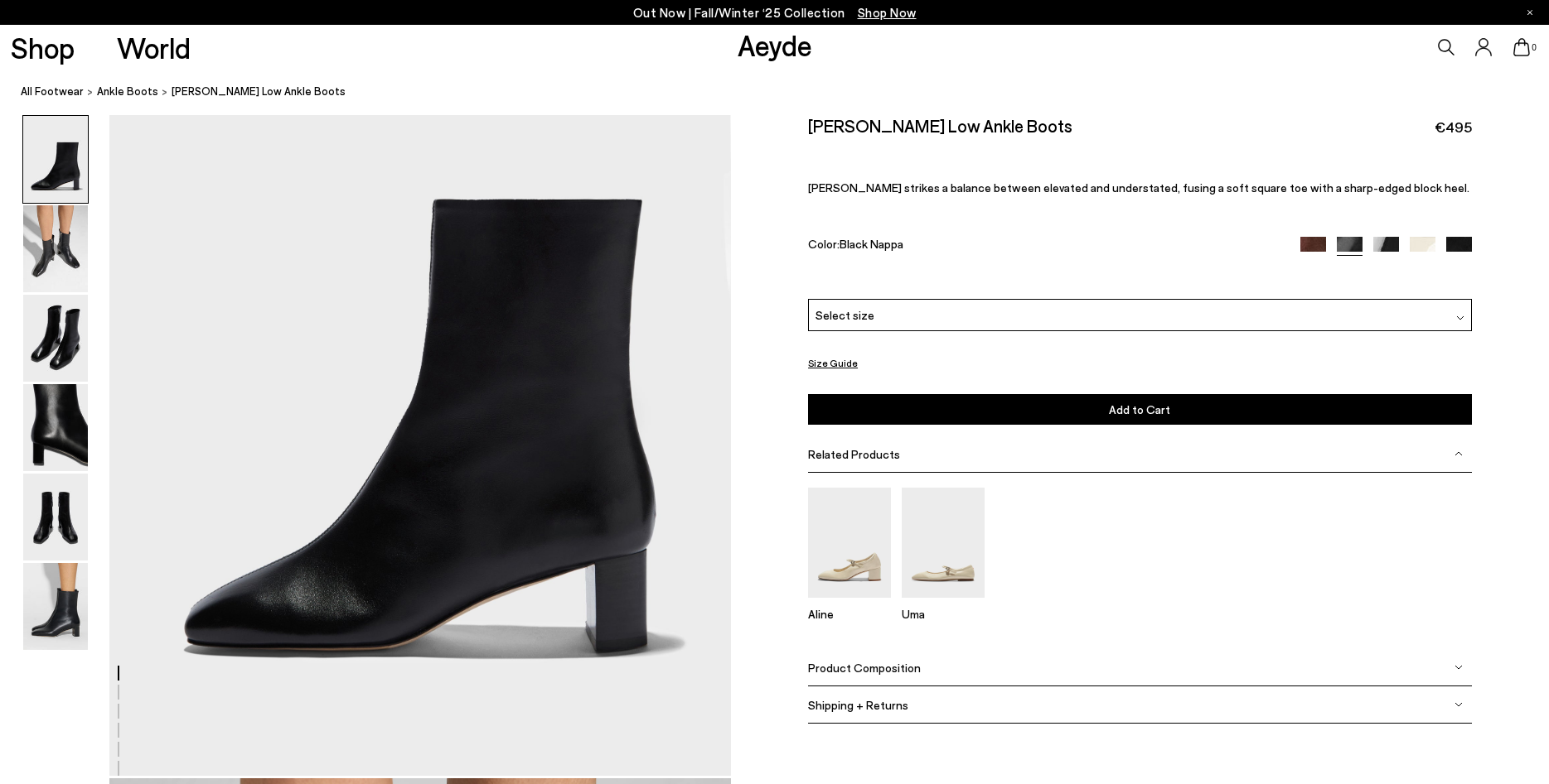
scroll to position [169, 0]
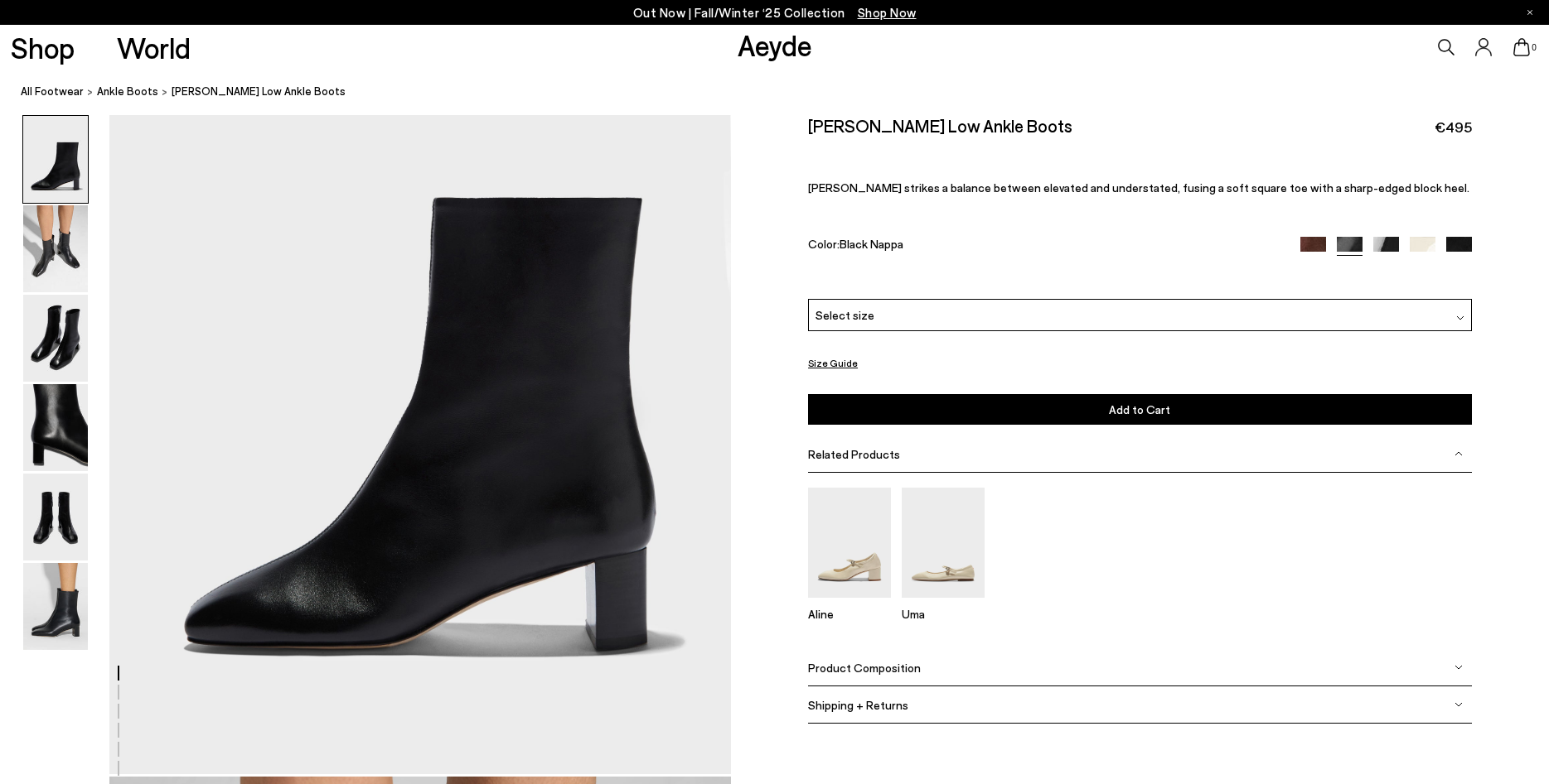
click at [897, 669] on span "Product Composition" at bounding box center [864, 667] width 113 height 14
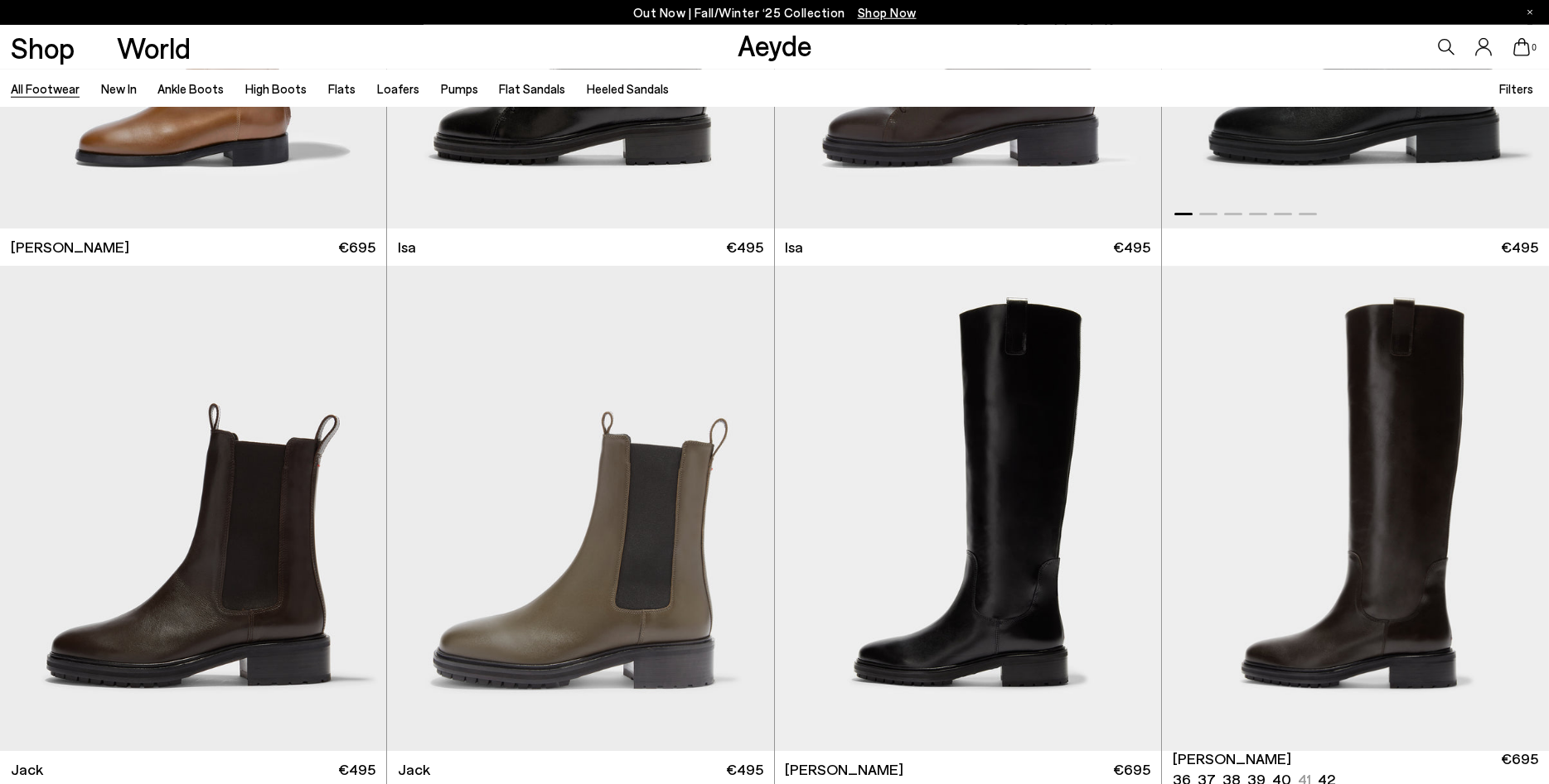
scroll to position [9961, 0]
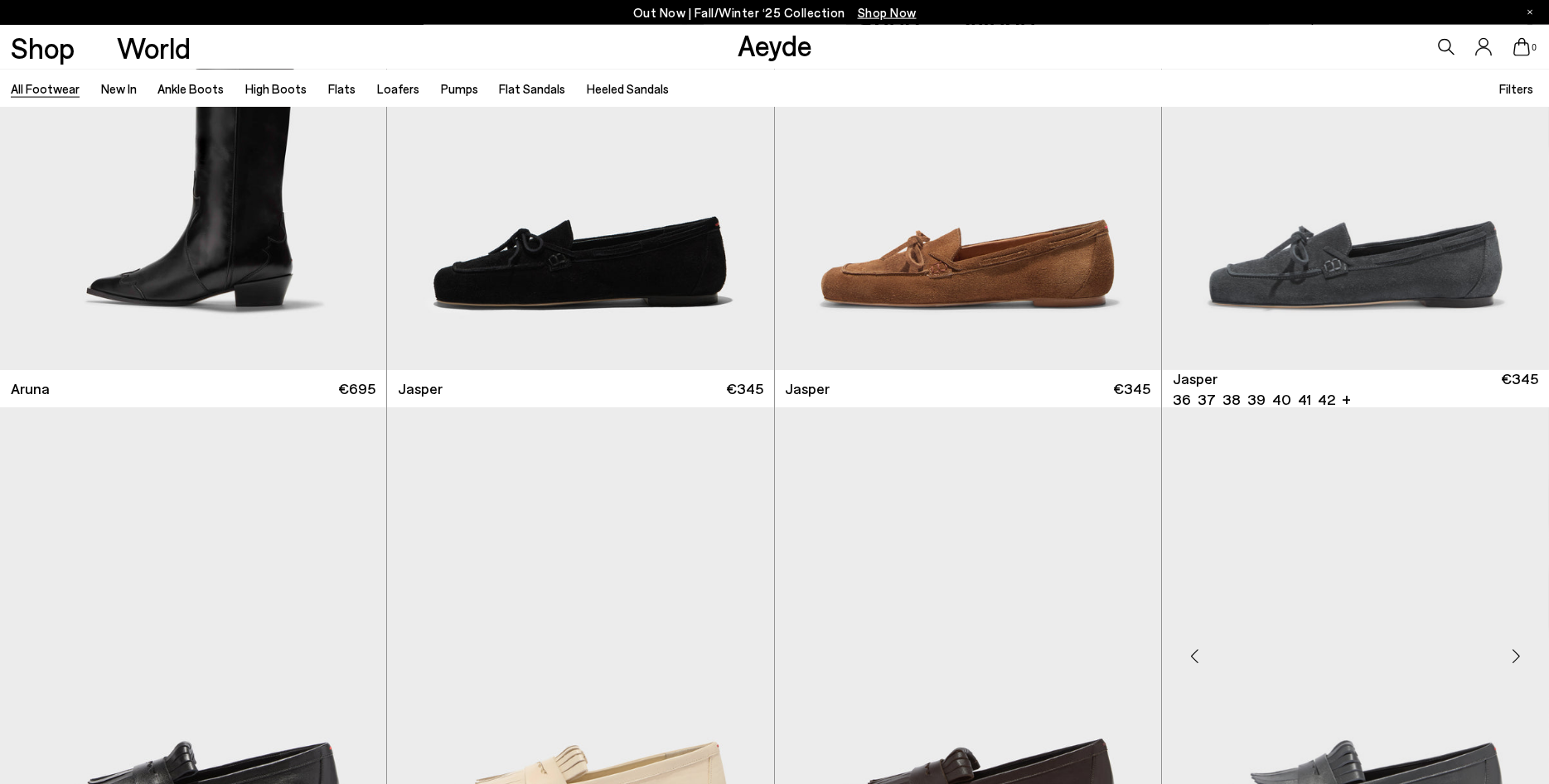
scroll to position [13510, 0]
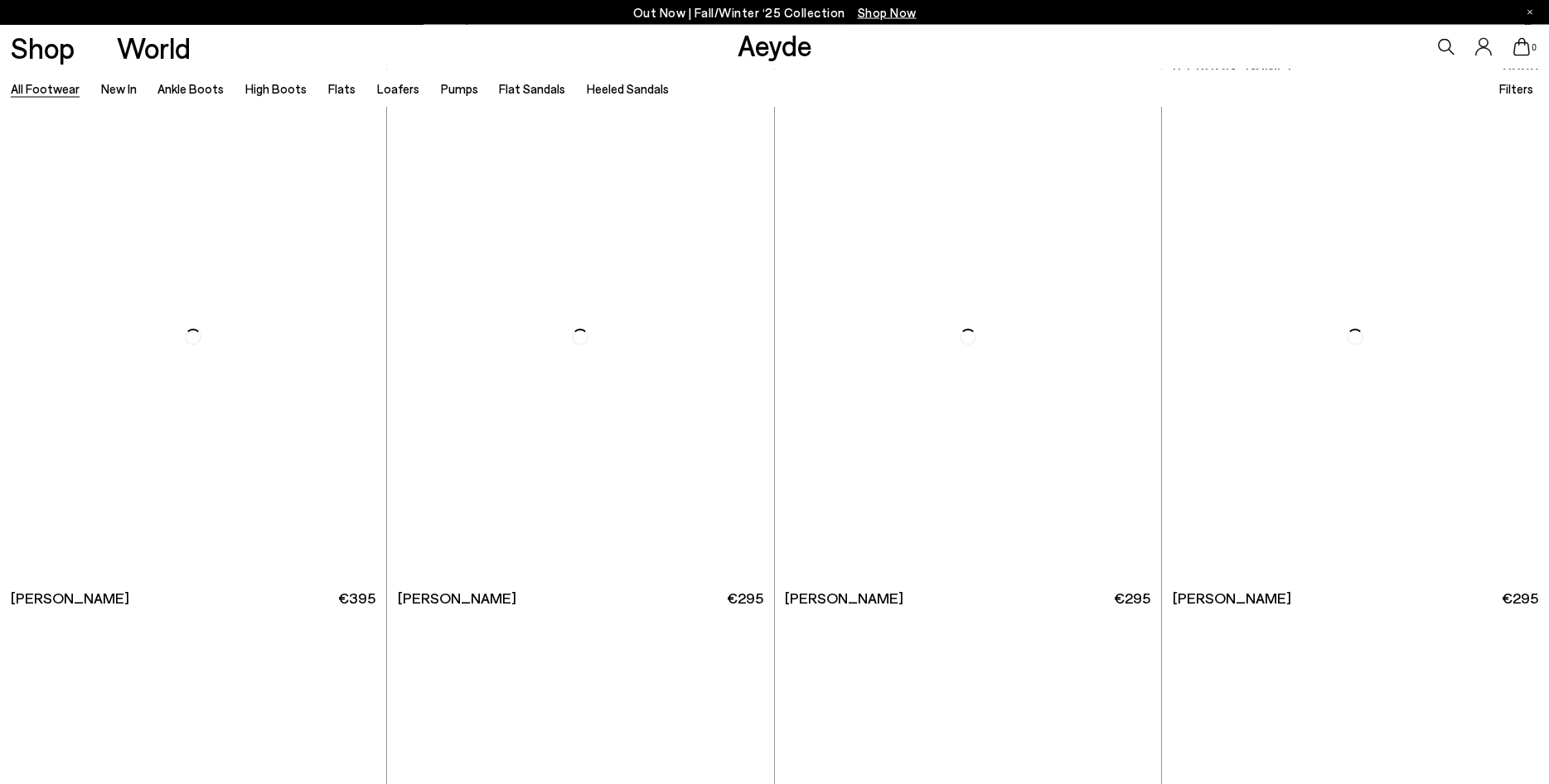
scroll to position [16213, 0]
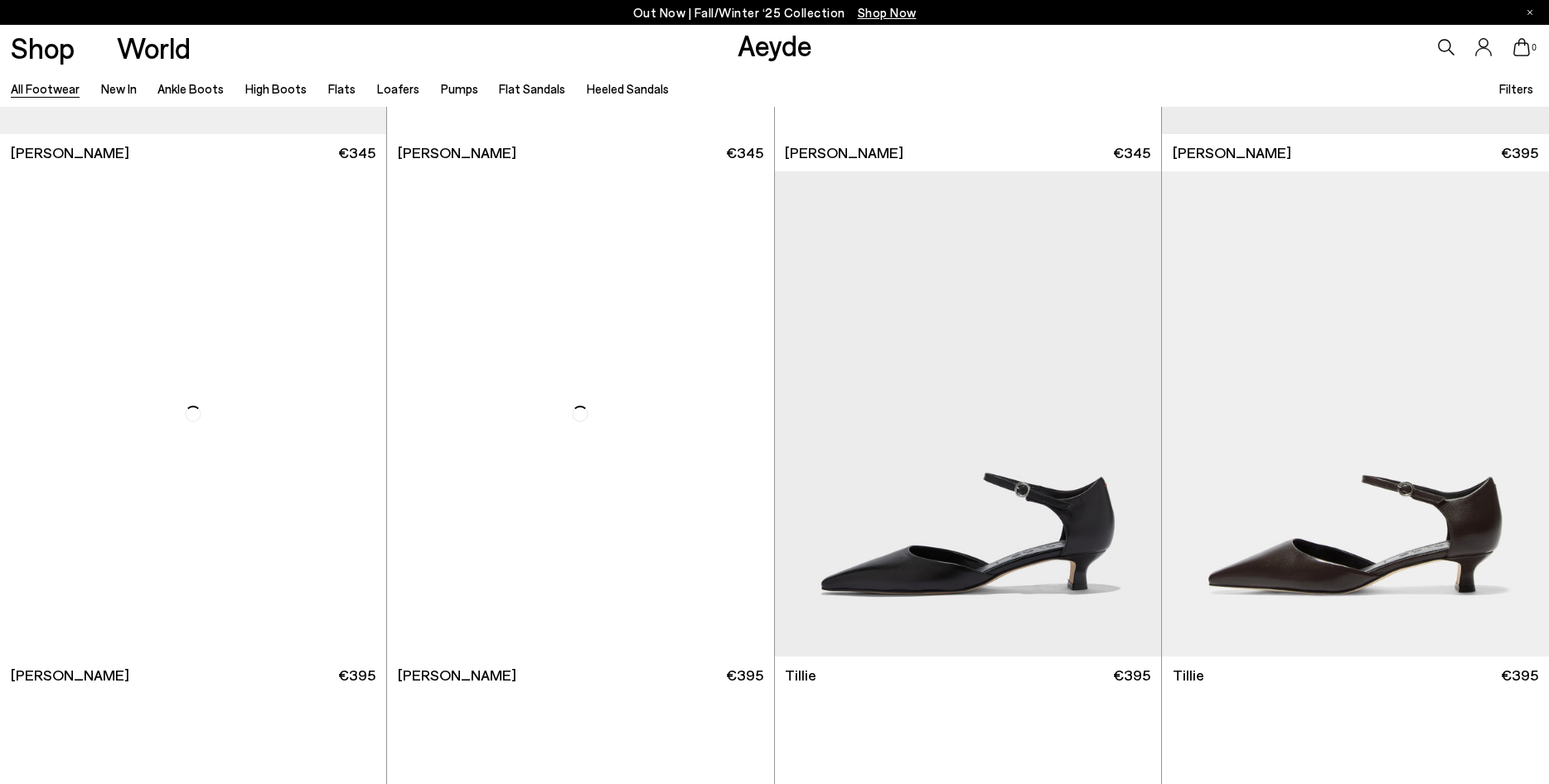
scroll to position [19255, 0]
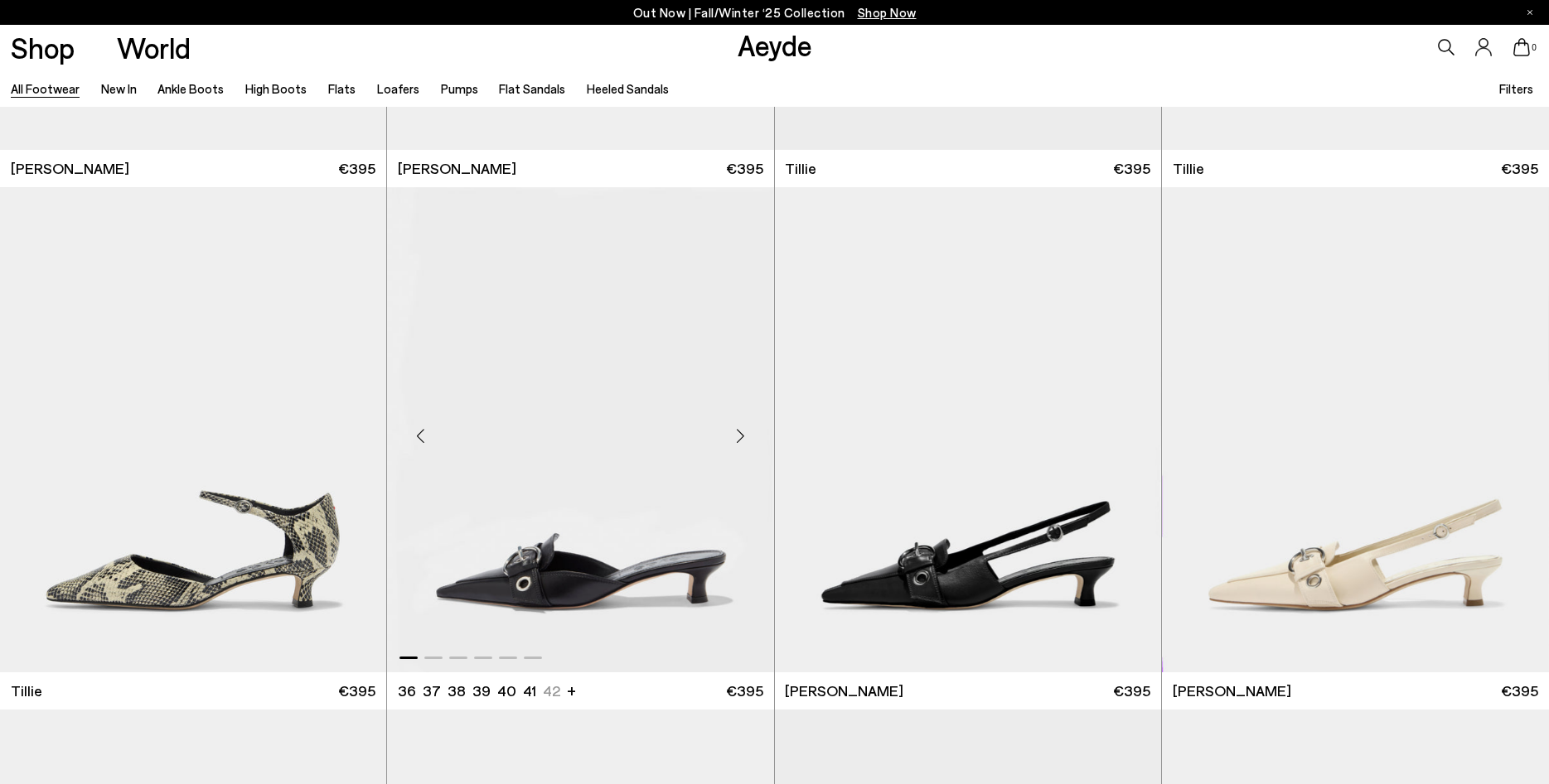
click at [586, 555] on img "1 / 6" at bounding box center [579, 429] width 386 height 485
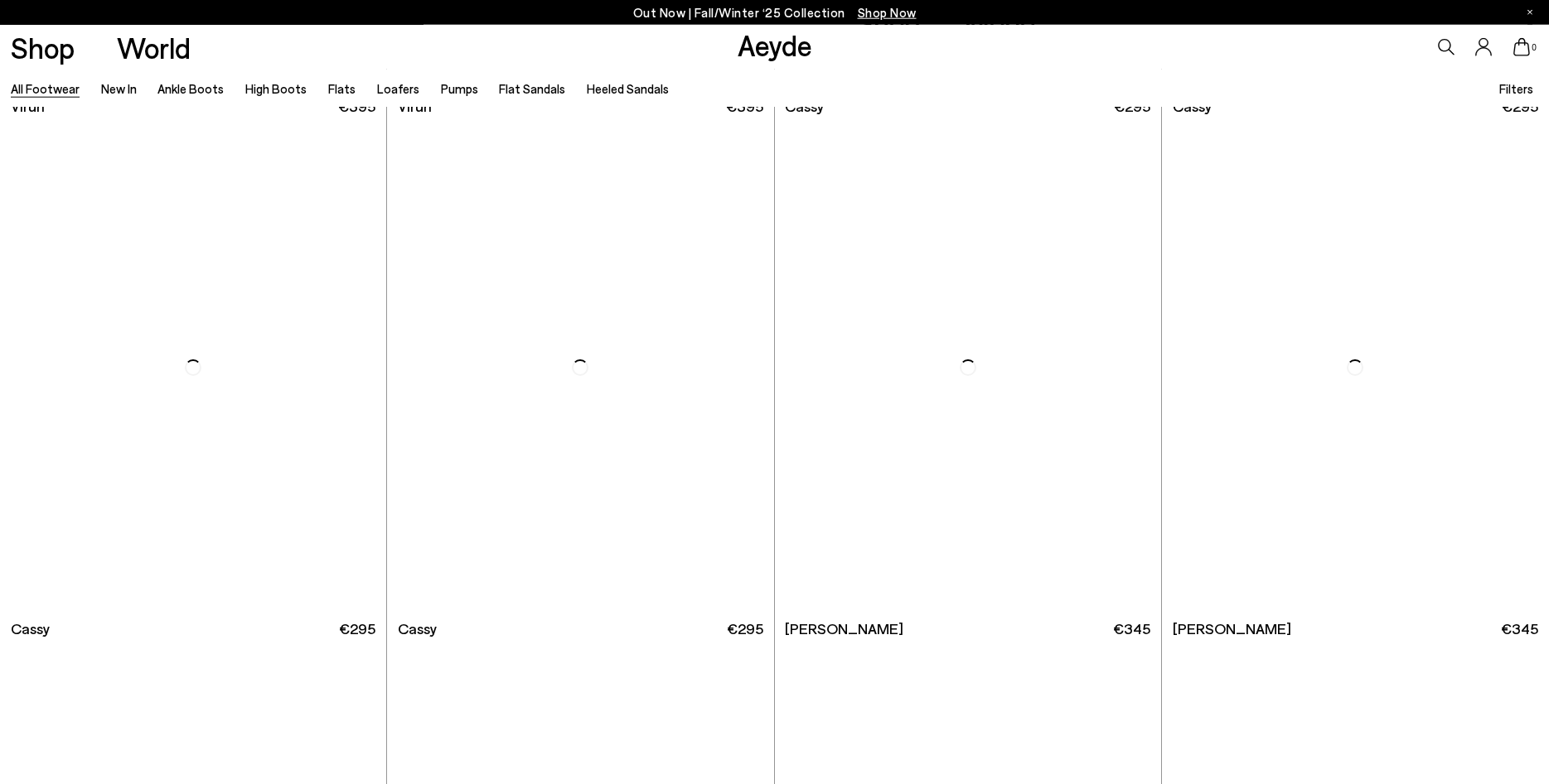
scroll to position [21958, 0]
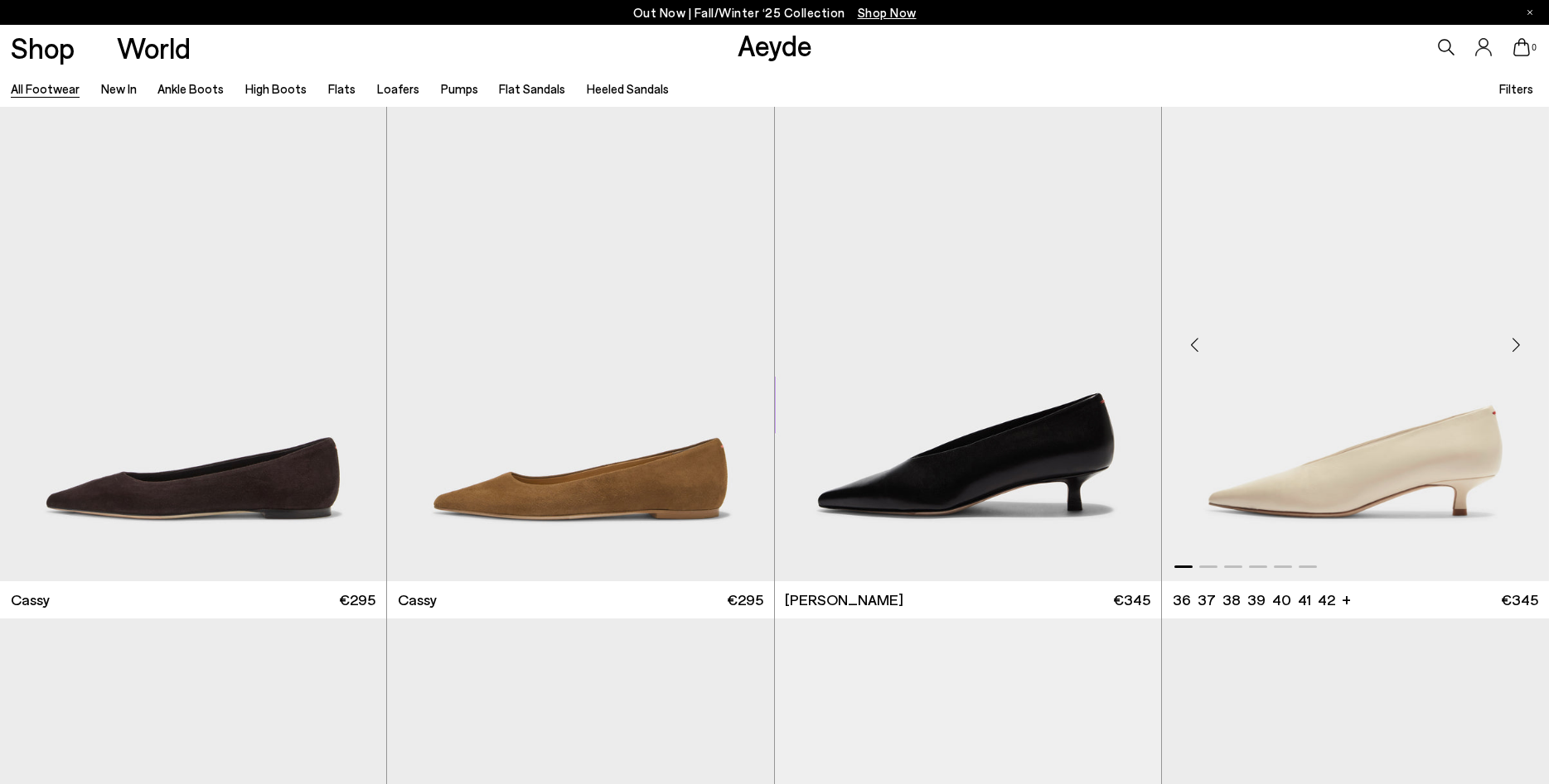
click at [1520, 345] on div "Next slide" at bounding box center [1515, 345] width 50 height 50
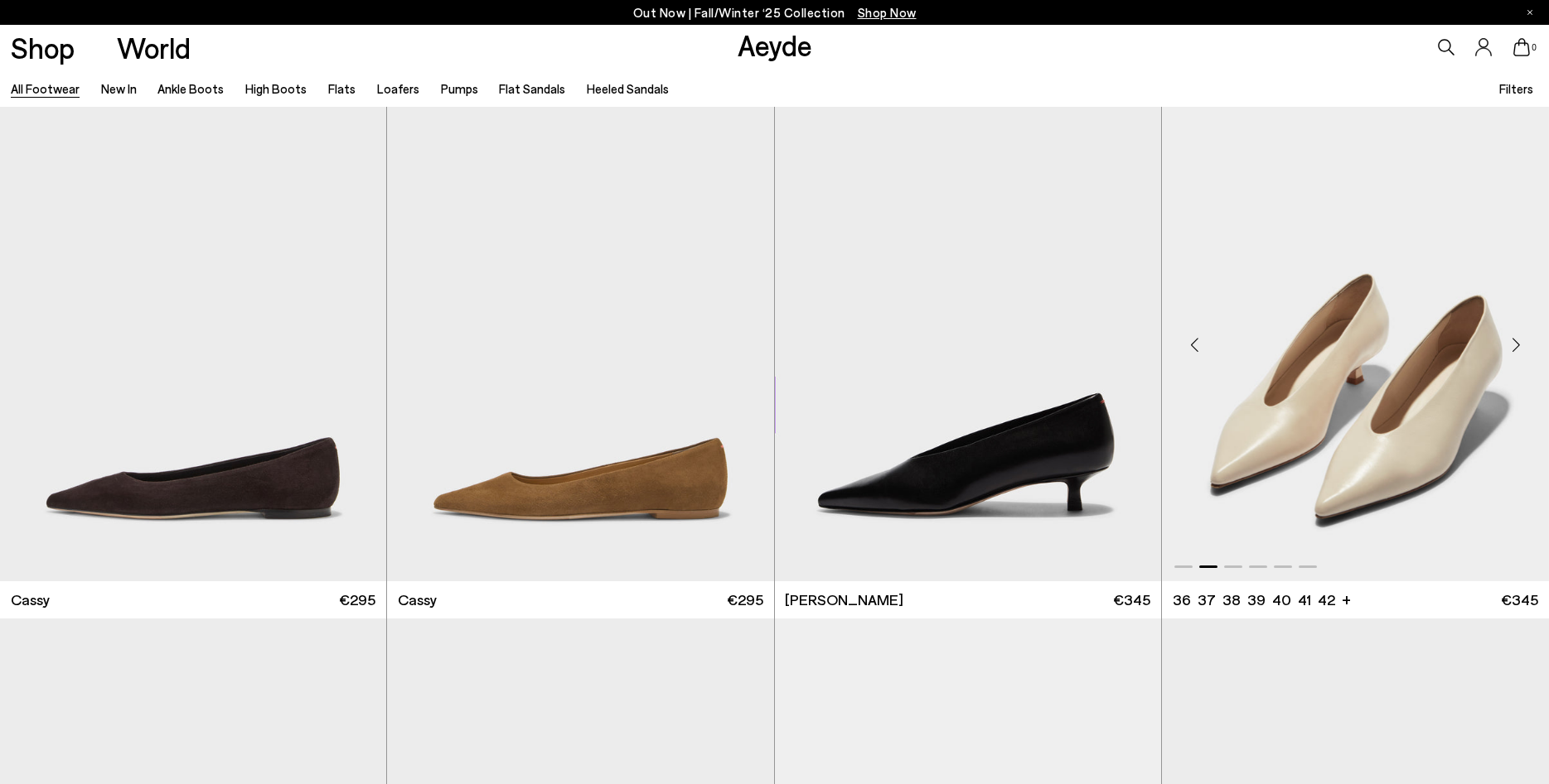
click at [1520, 345] on div "Next slide" at bounding box center [1515, 345] width 50 height 50
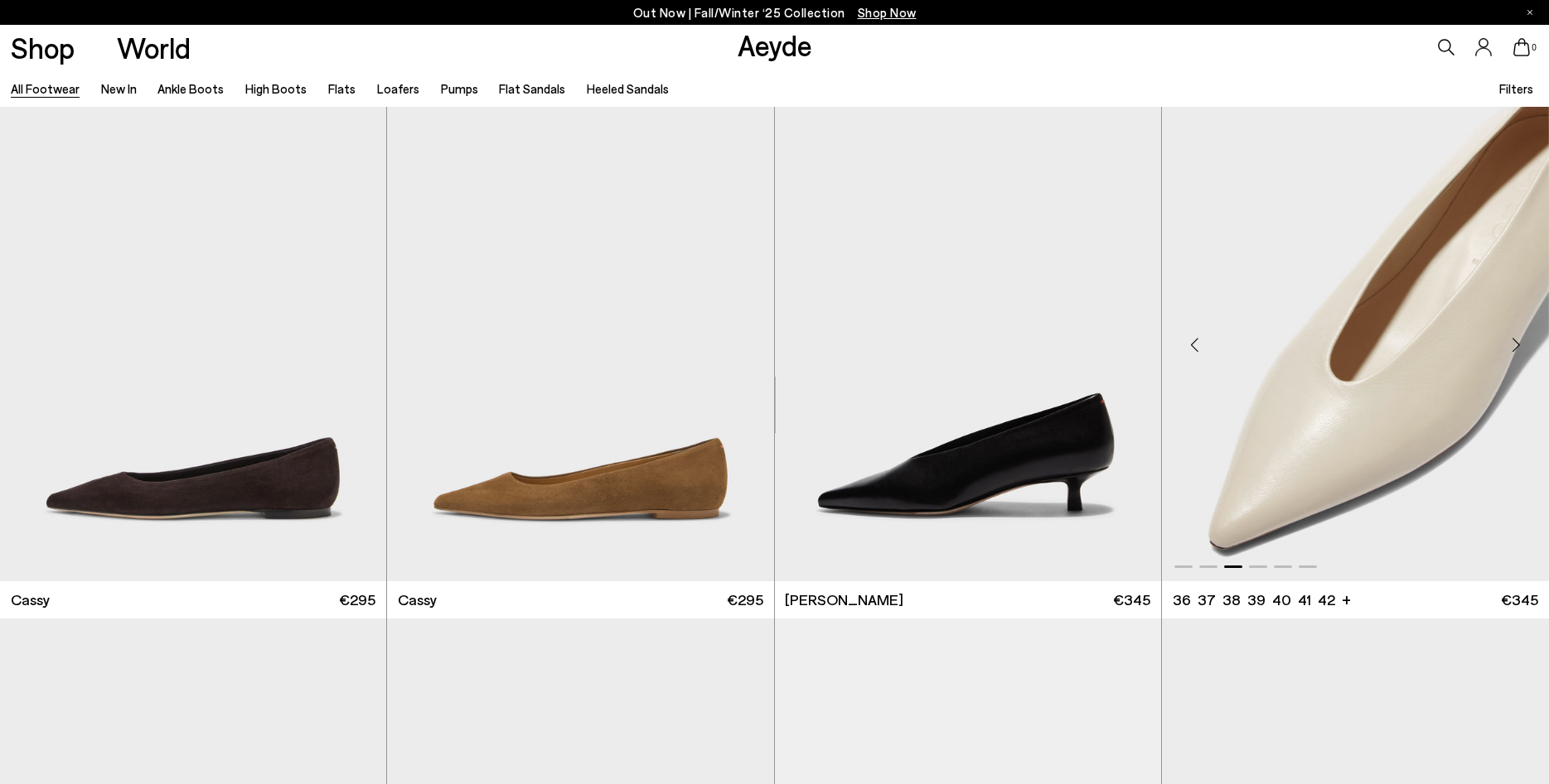
click at [1520, 345] on div "Next slide" at bounding box center [1515, 345] width 50 height 50
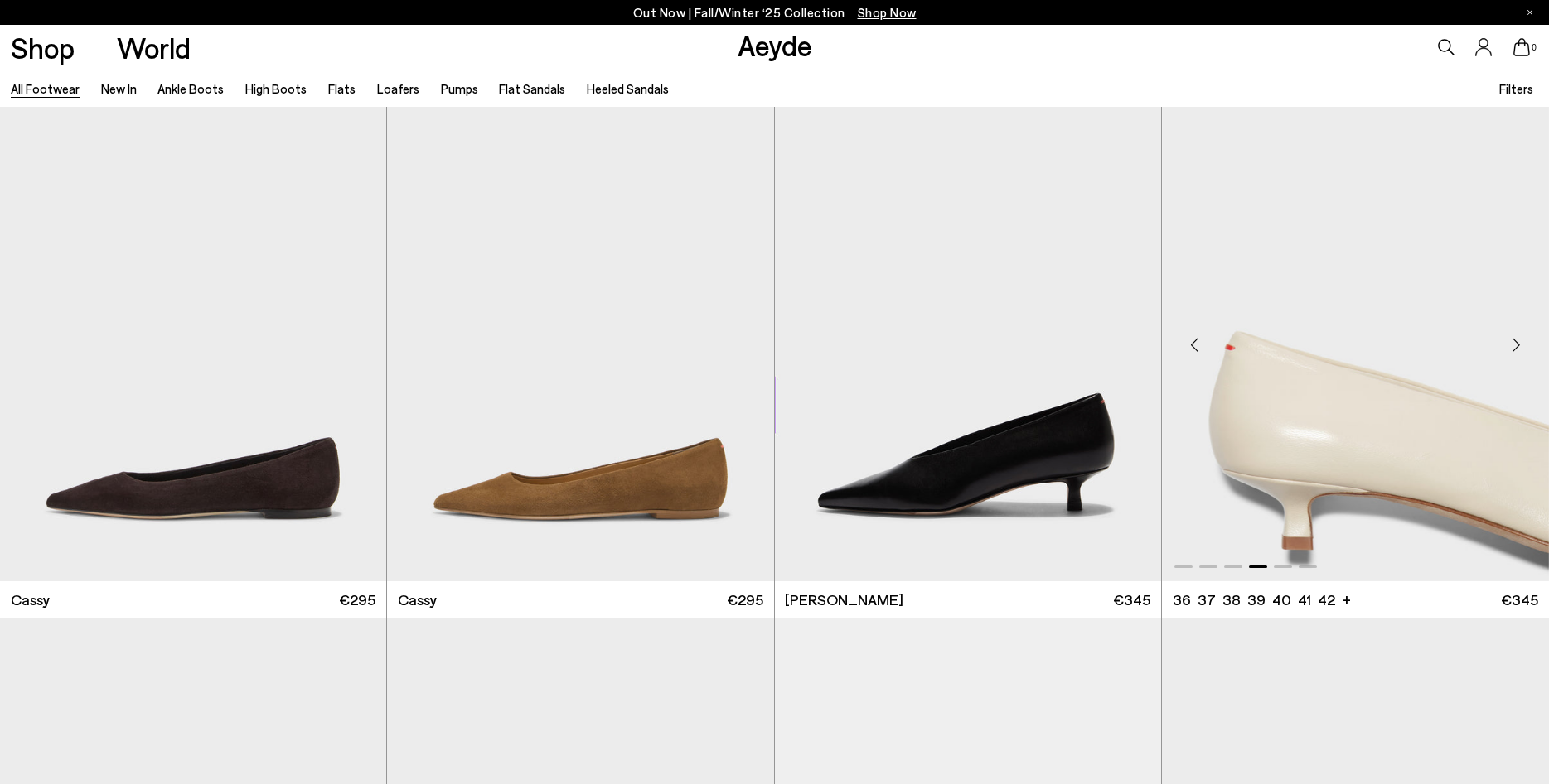
click at [1520, 345] on div "Next slide" at bounding box center [1515, 345] width 50 height 50
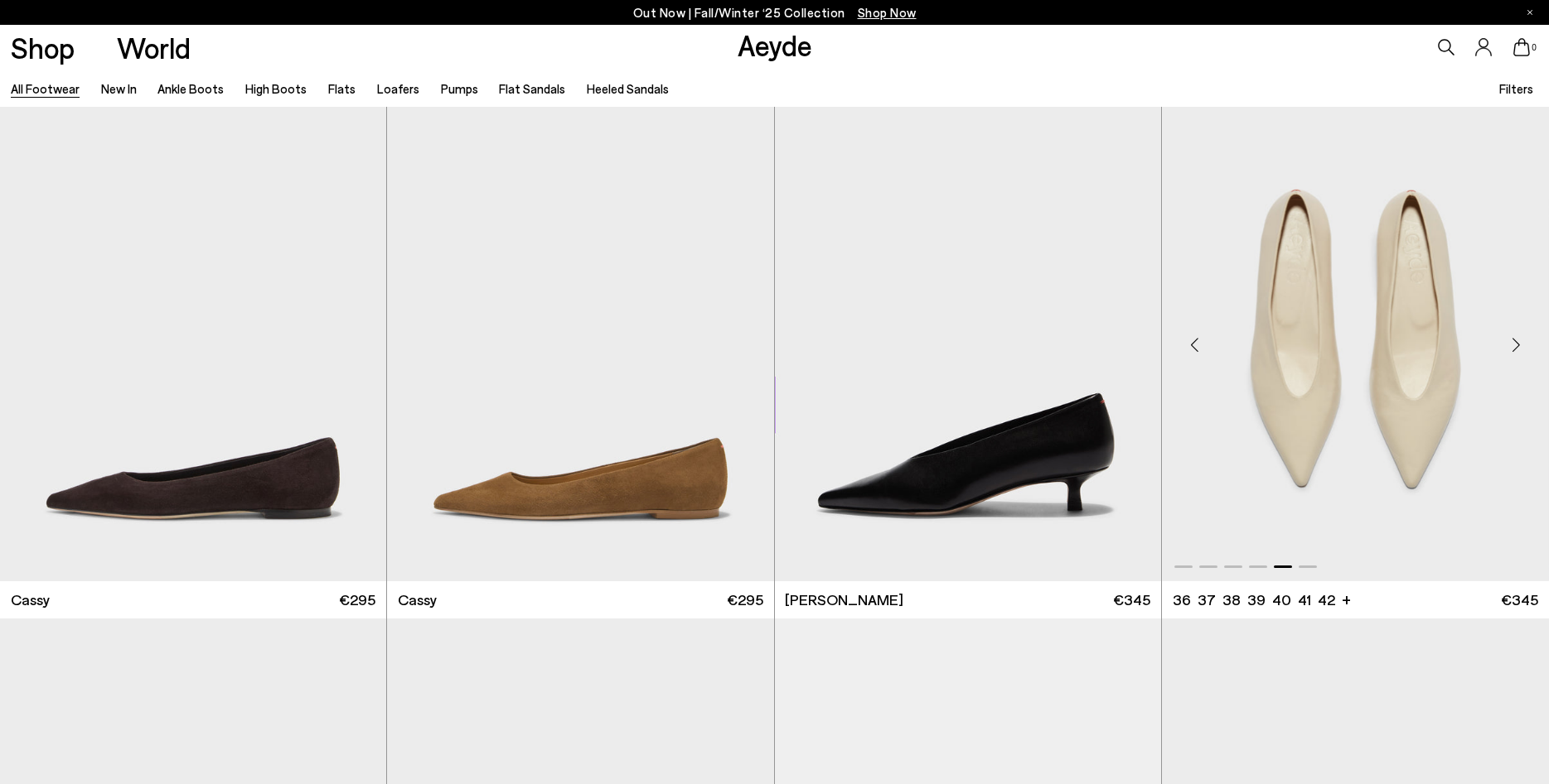
click at [1520, 345] on div "Next slide" at bounding box center [1515, 345] width 50 height 50
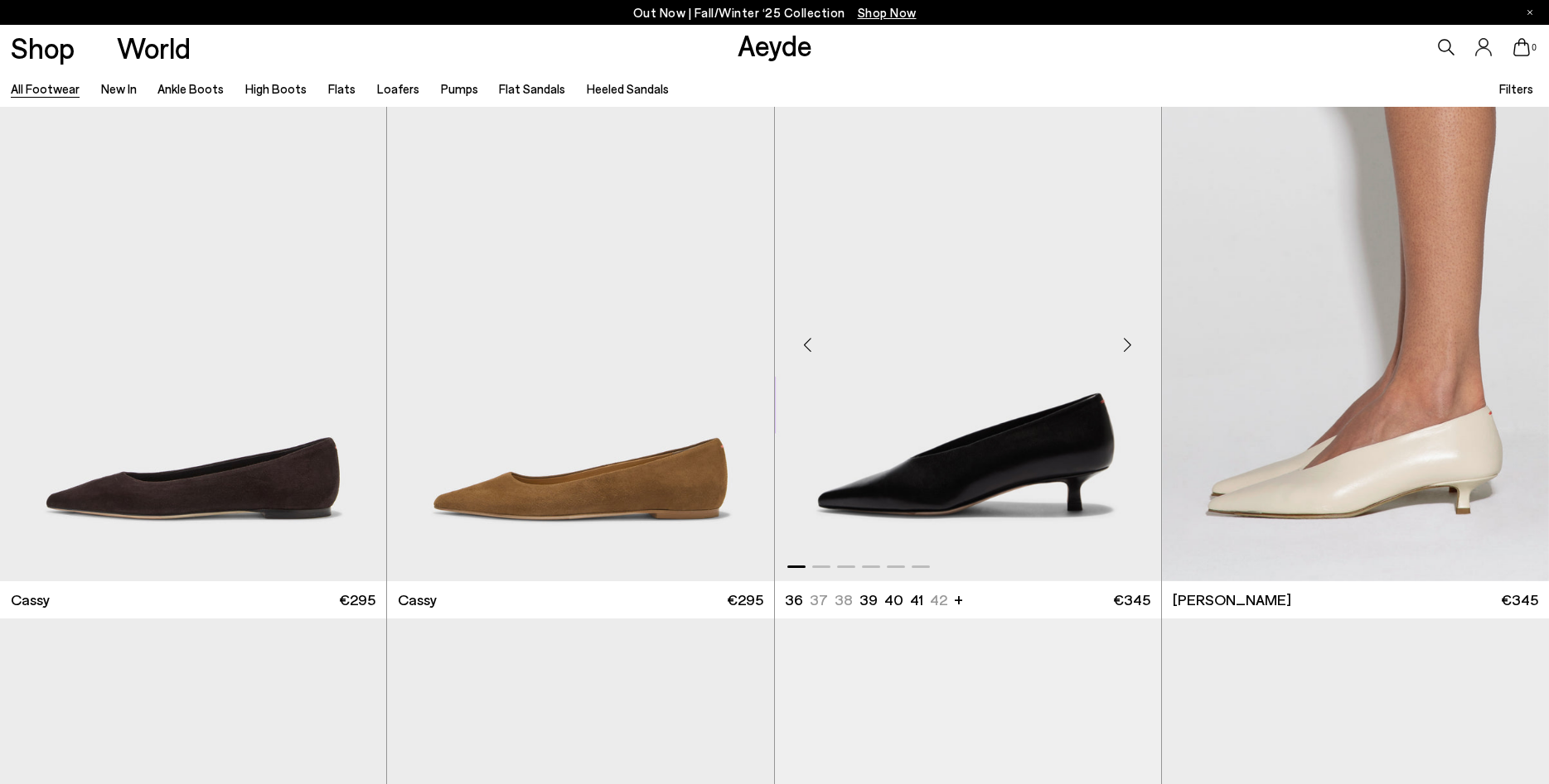
click at [1120, 350] on div "Next slide" at bounding box center [1128, 345] width 50 height 50
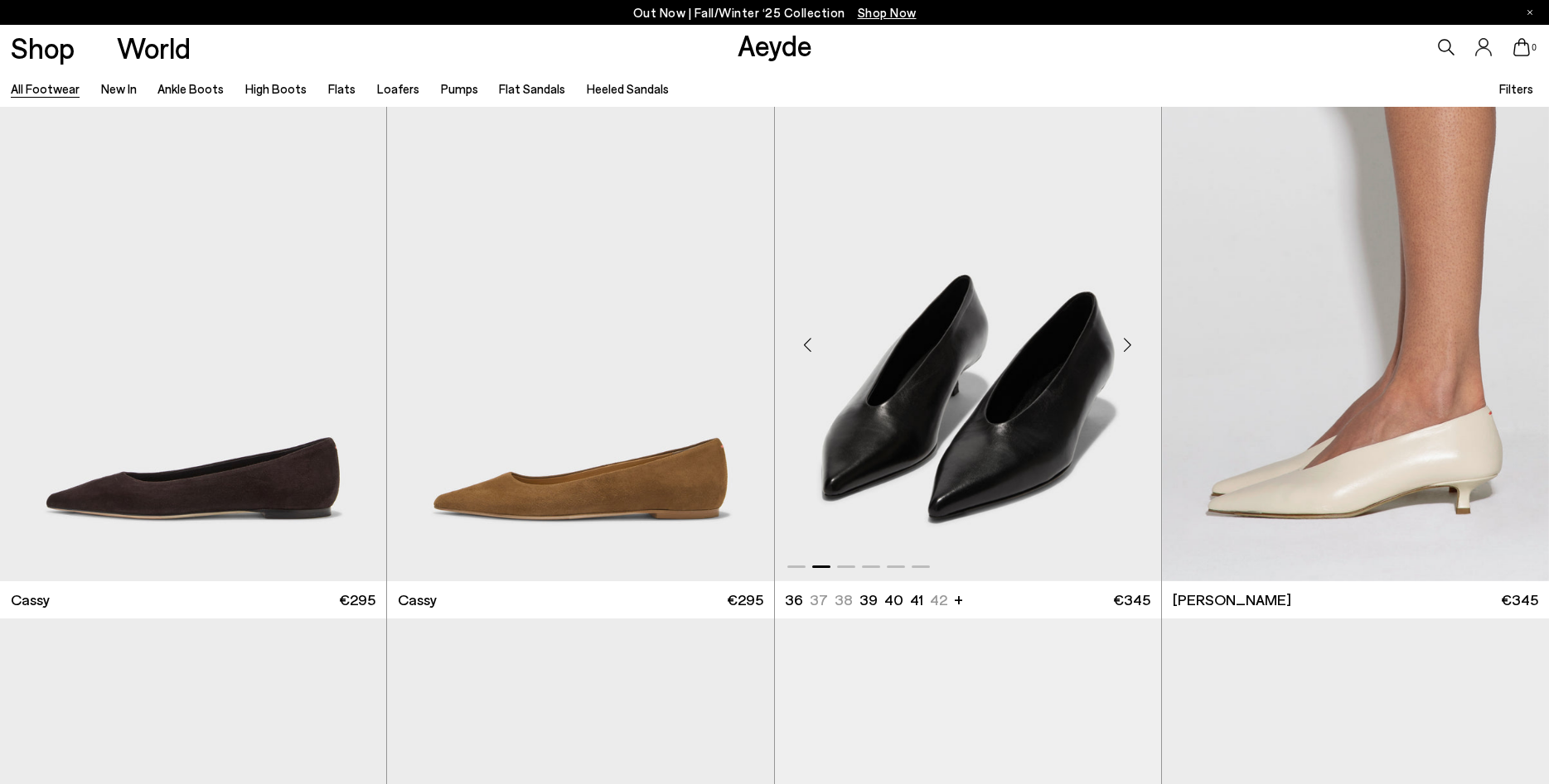
click at [1120, 350] on div "Next slide" at bounding box center [1128, 345] width 50 height 50
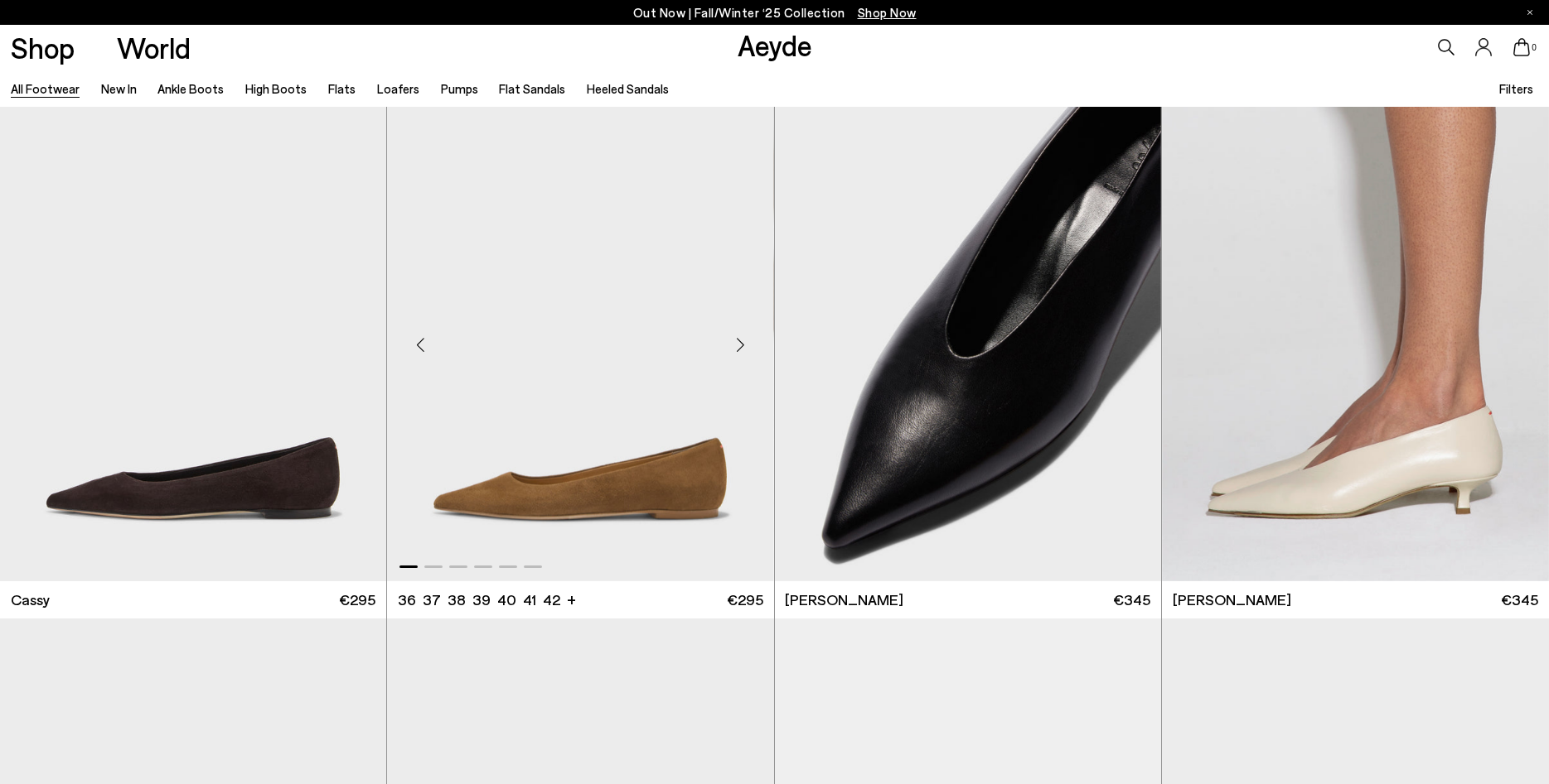
click at [747, 343] on div "Next slide" at bounding box center [741, 345] width 50 height 50
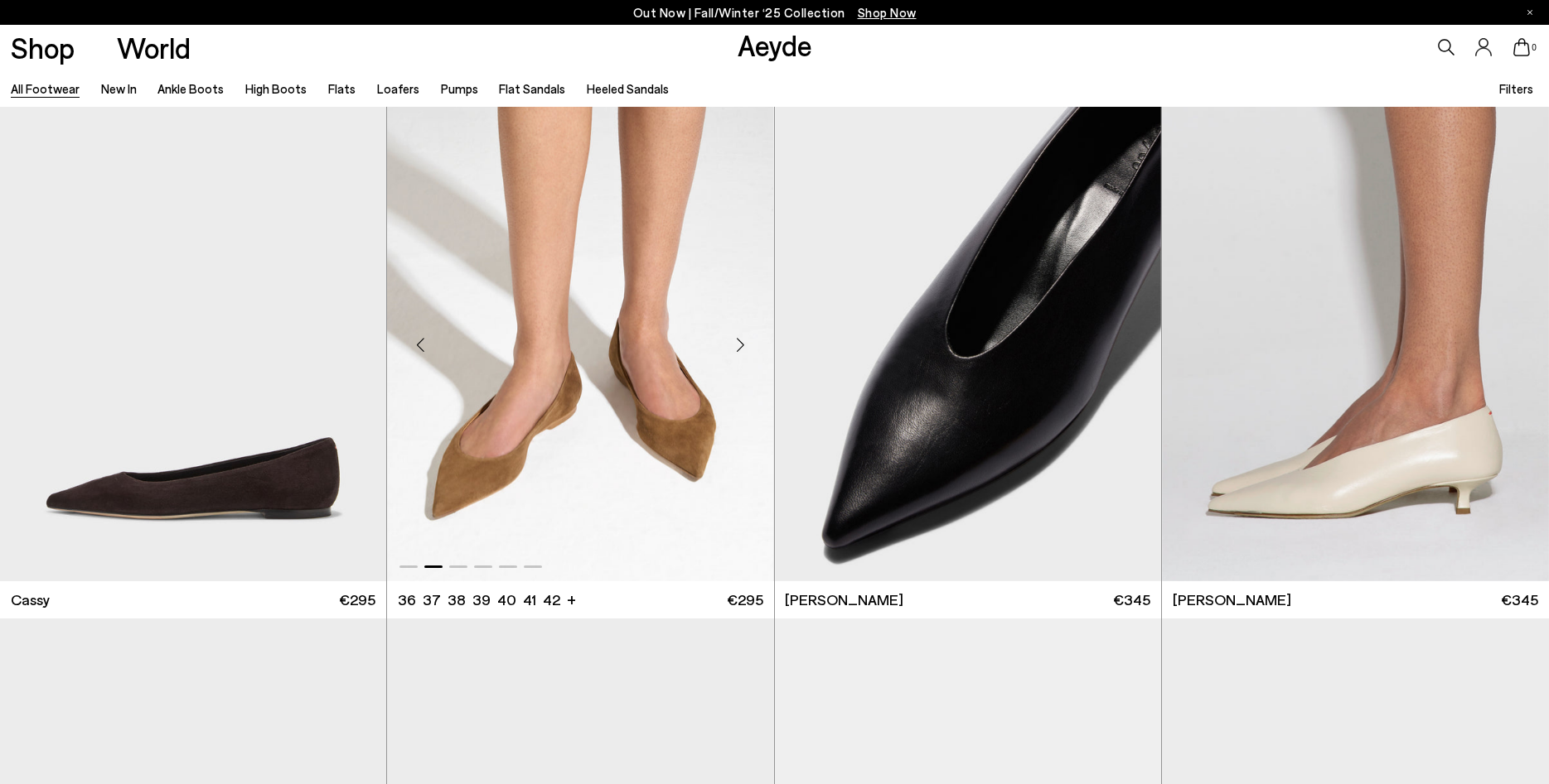
click at [747, 343] on div "Next slide" at bounding box center [741, 345] width 50 height 50
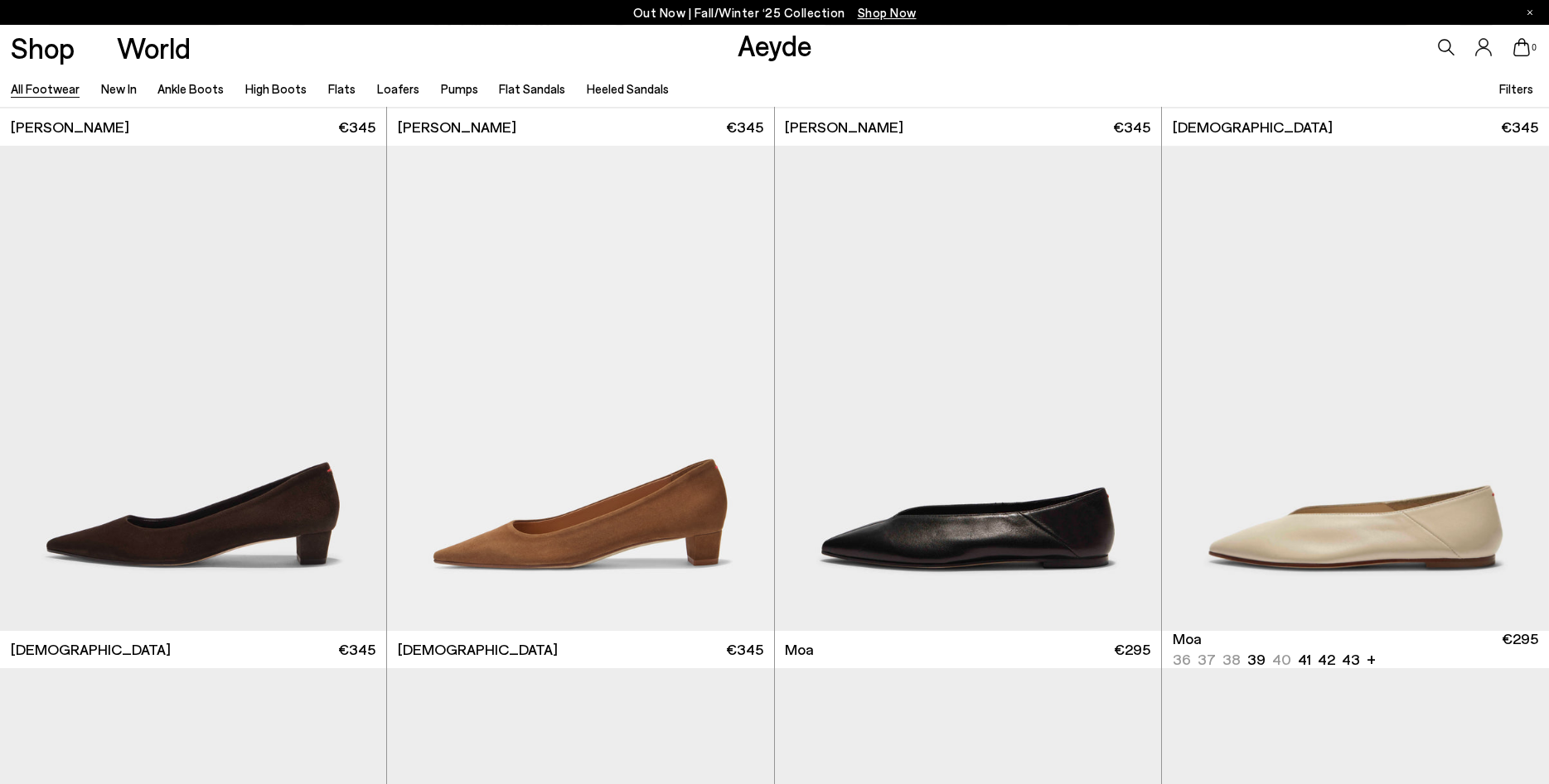
scroll to position [23057, 0]
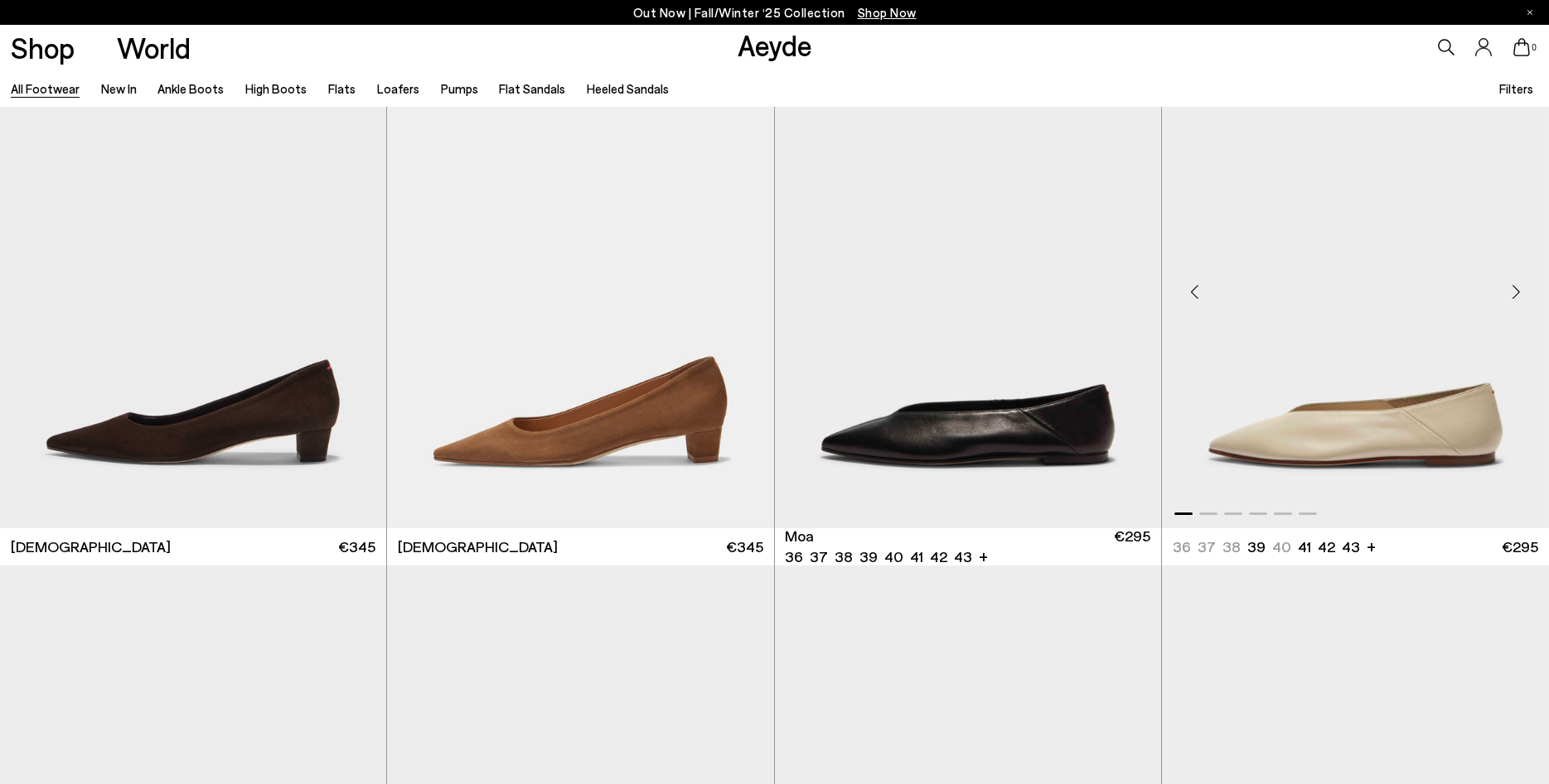
click at [1510, 287] on div "Next slide" at bounding box center [1515, 293] width 50 height 50
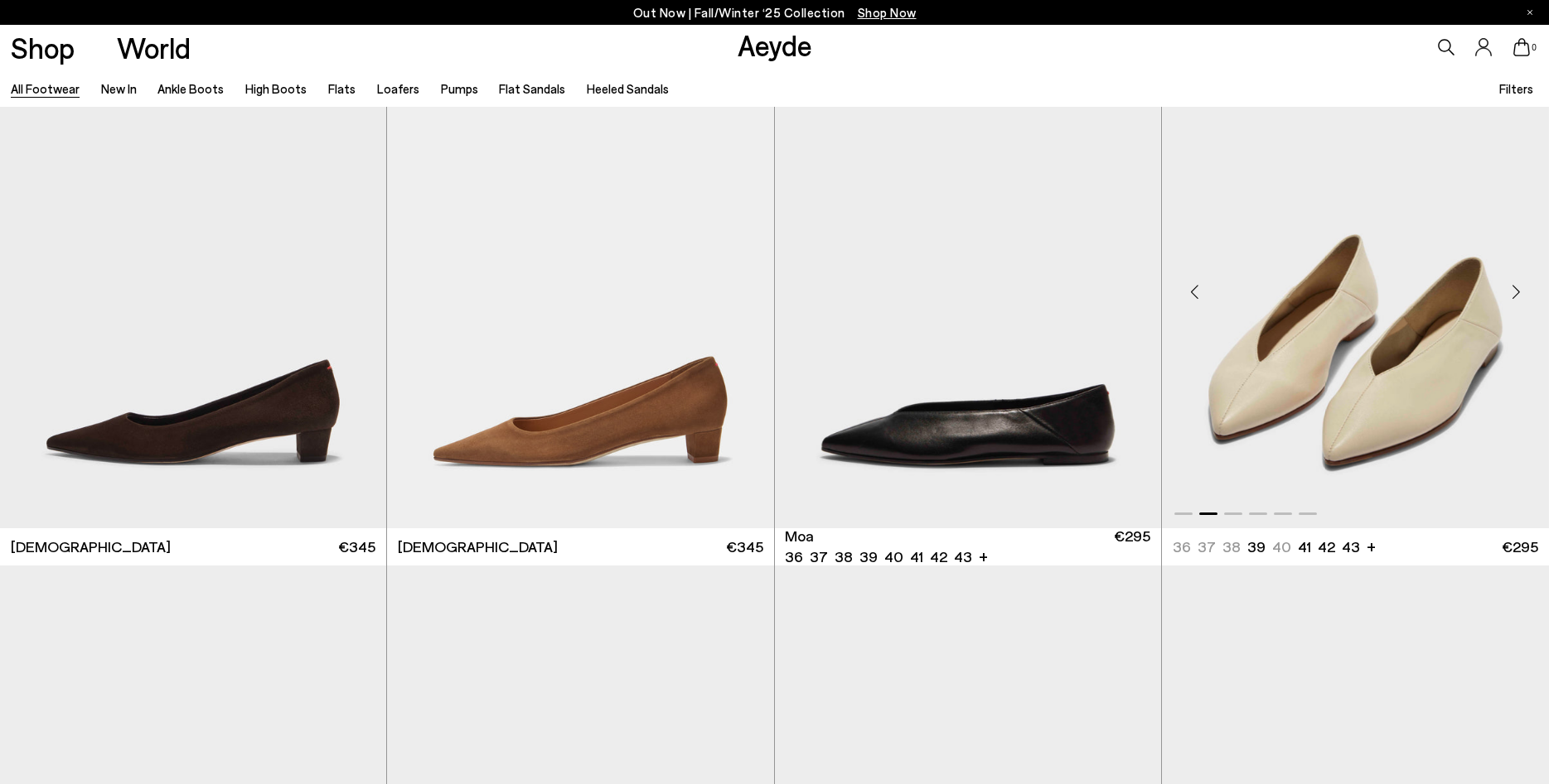
click at [1510, 287] on div "Next slide" at bounding box center [1515, 293] width 50 height 50
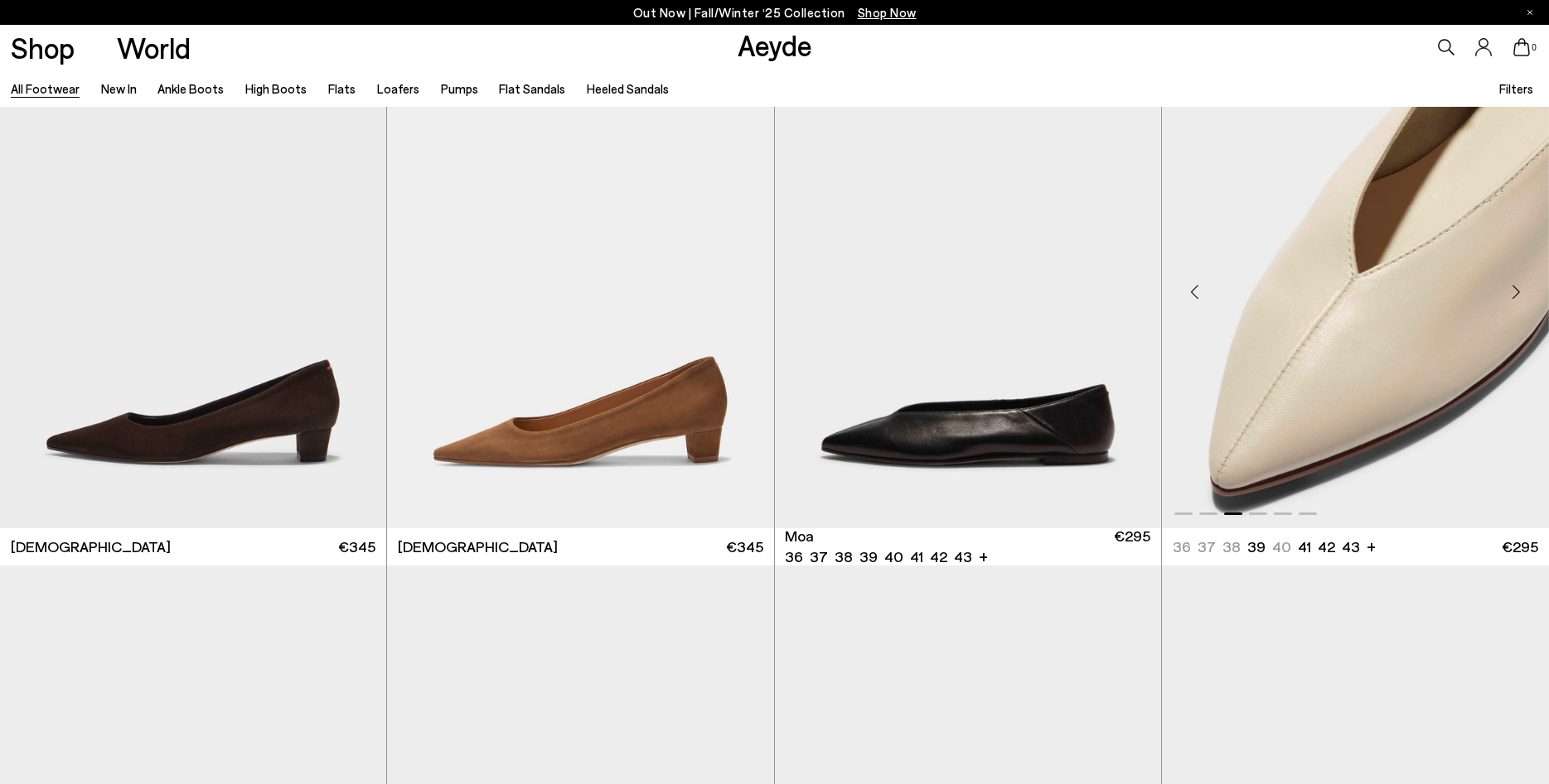
click at [1510, 287] on div "Next slide" at bounding box center [1515, 293] width 50 height 50
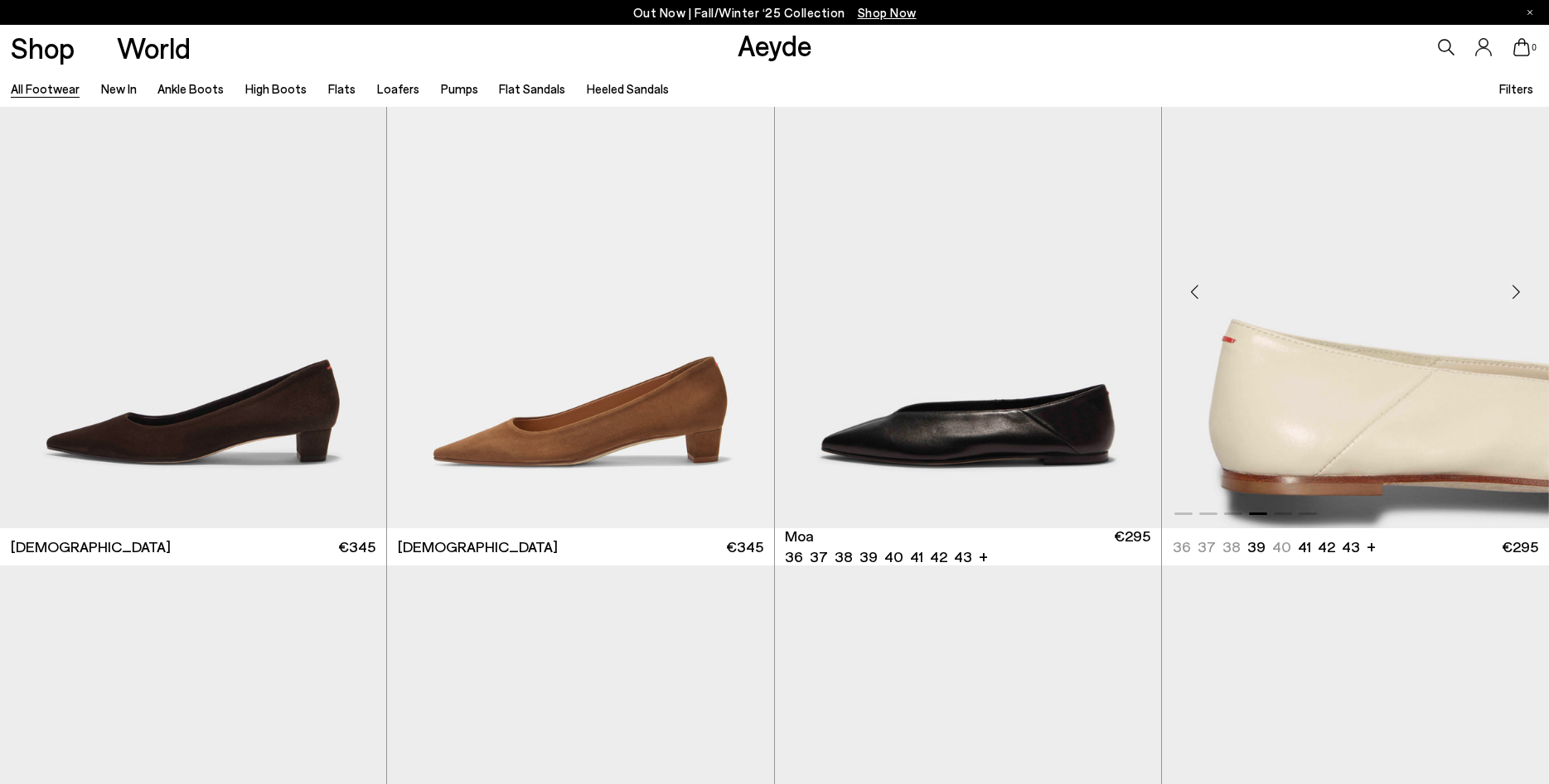
click at [1510, 287] on div "Next slide" at bounding box center [1515, 293] width 50 height 50
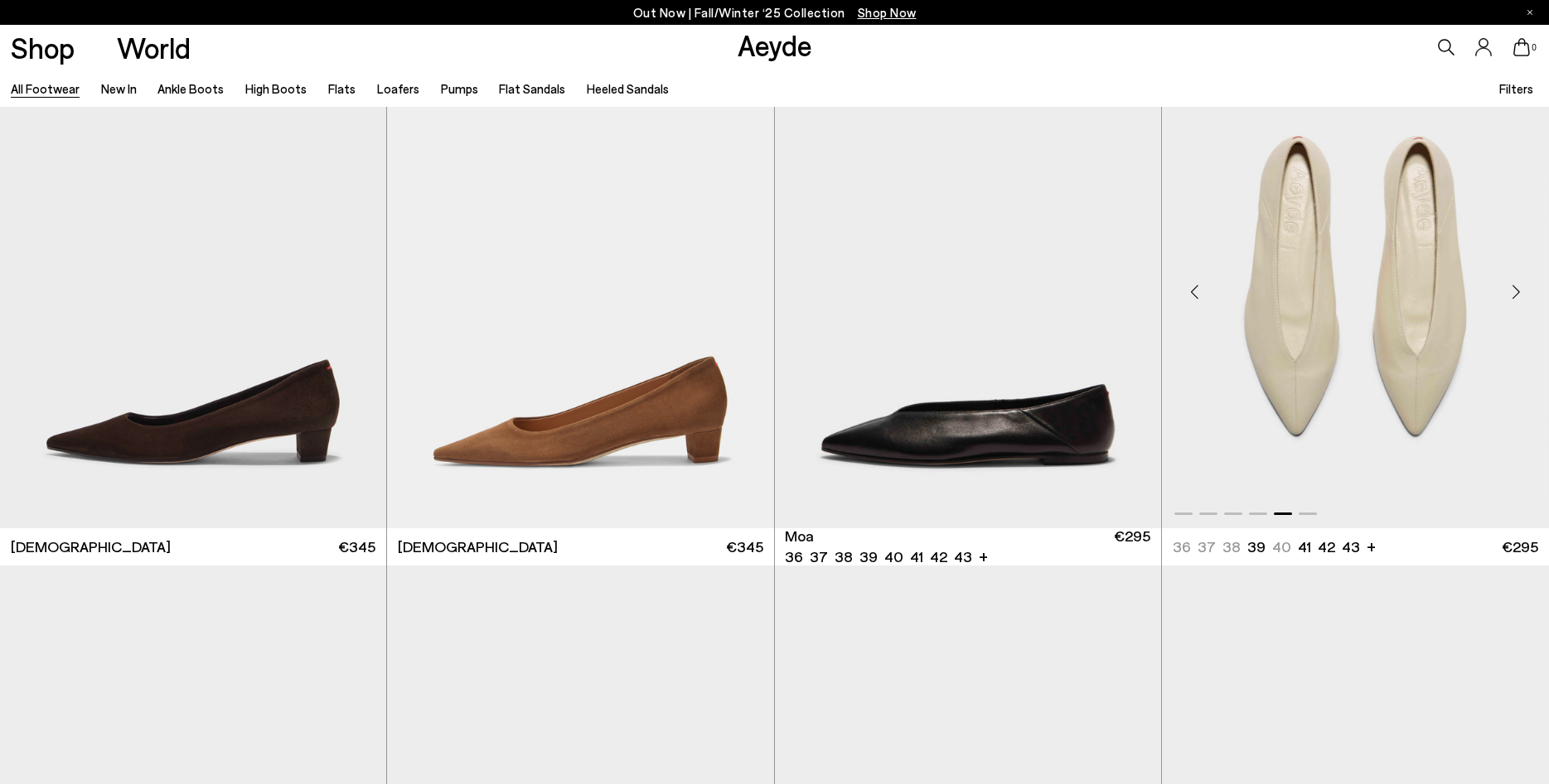
click at [1510, 287] on div "Next slide" at bounding box center [1515, 293] width 50 height 50
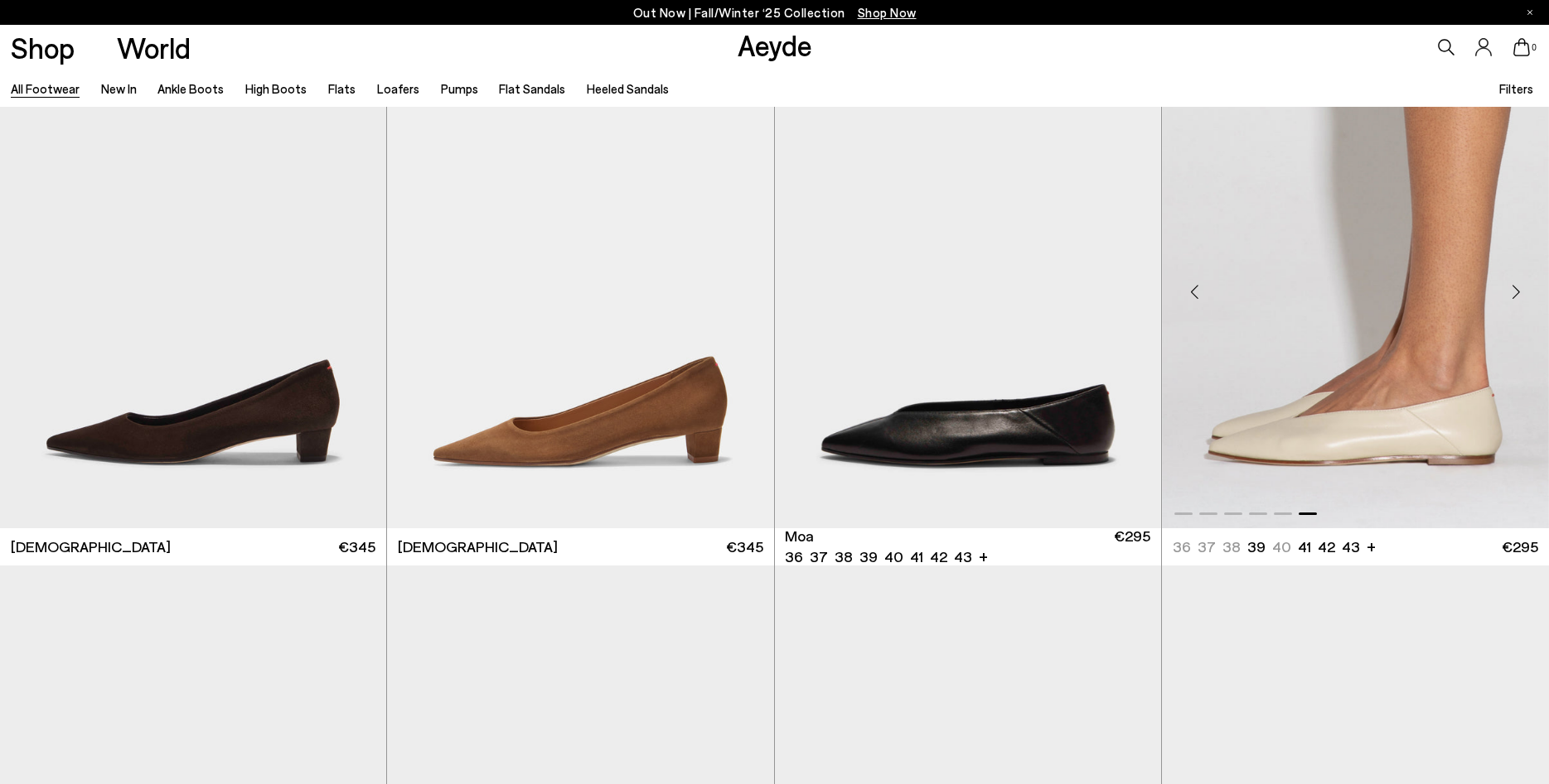
click at [1510, 287] on div "Next slide" at bounding box center [1515, 293] width 50 height 50
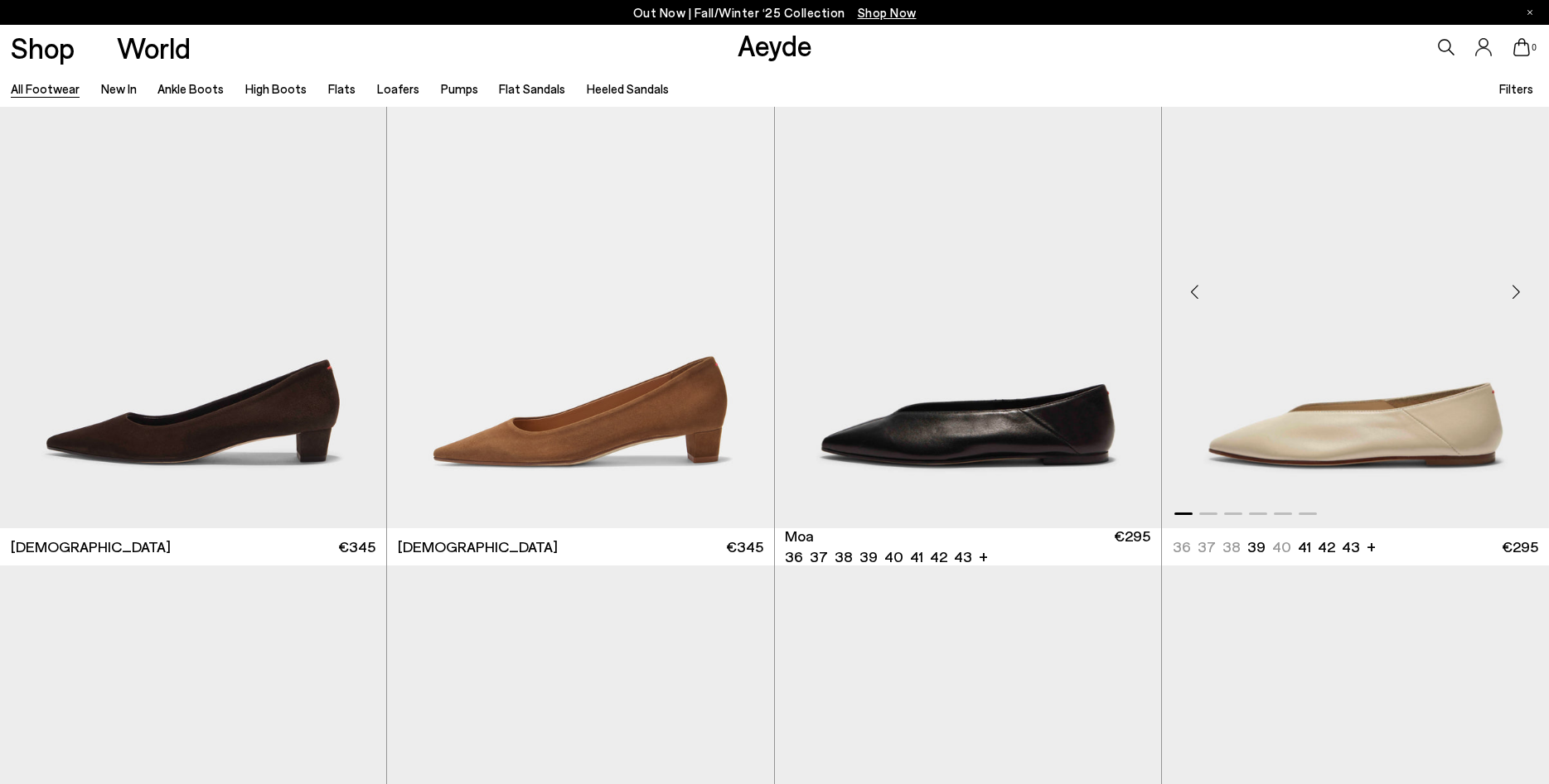
click at [1510, 287] on div "Next slide" at bounding box center [1515, 293] width 50 height 50
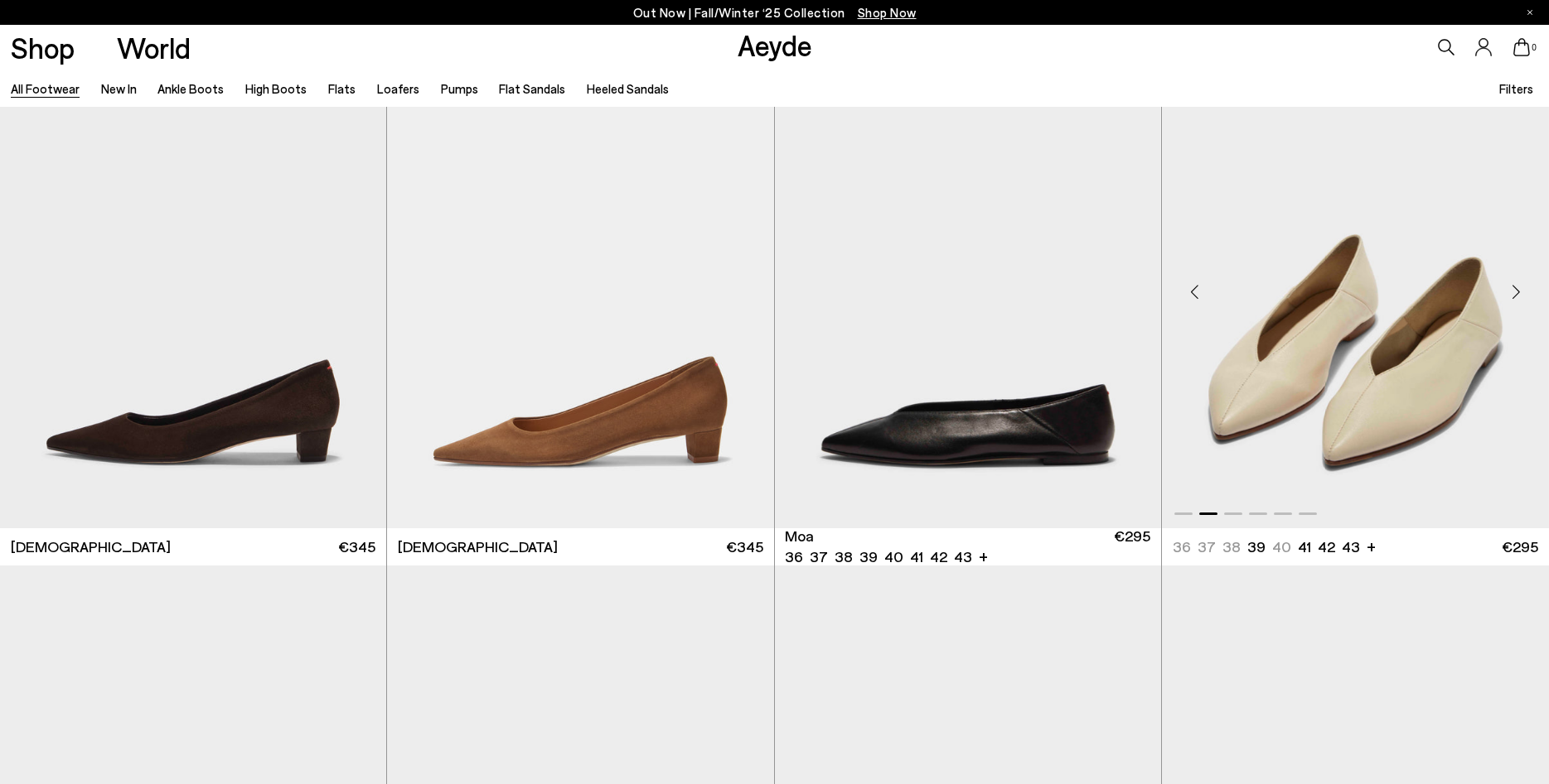
click at [1510, 287] on div "Next slide" at bounding box center [1515, 293] width 50 height 50
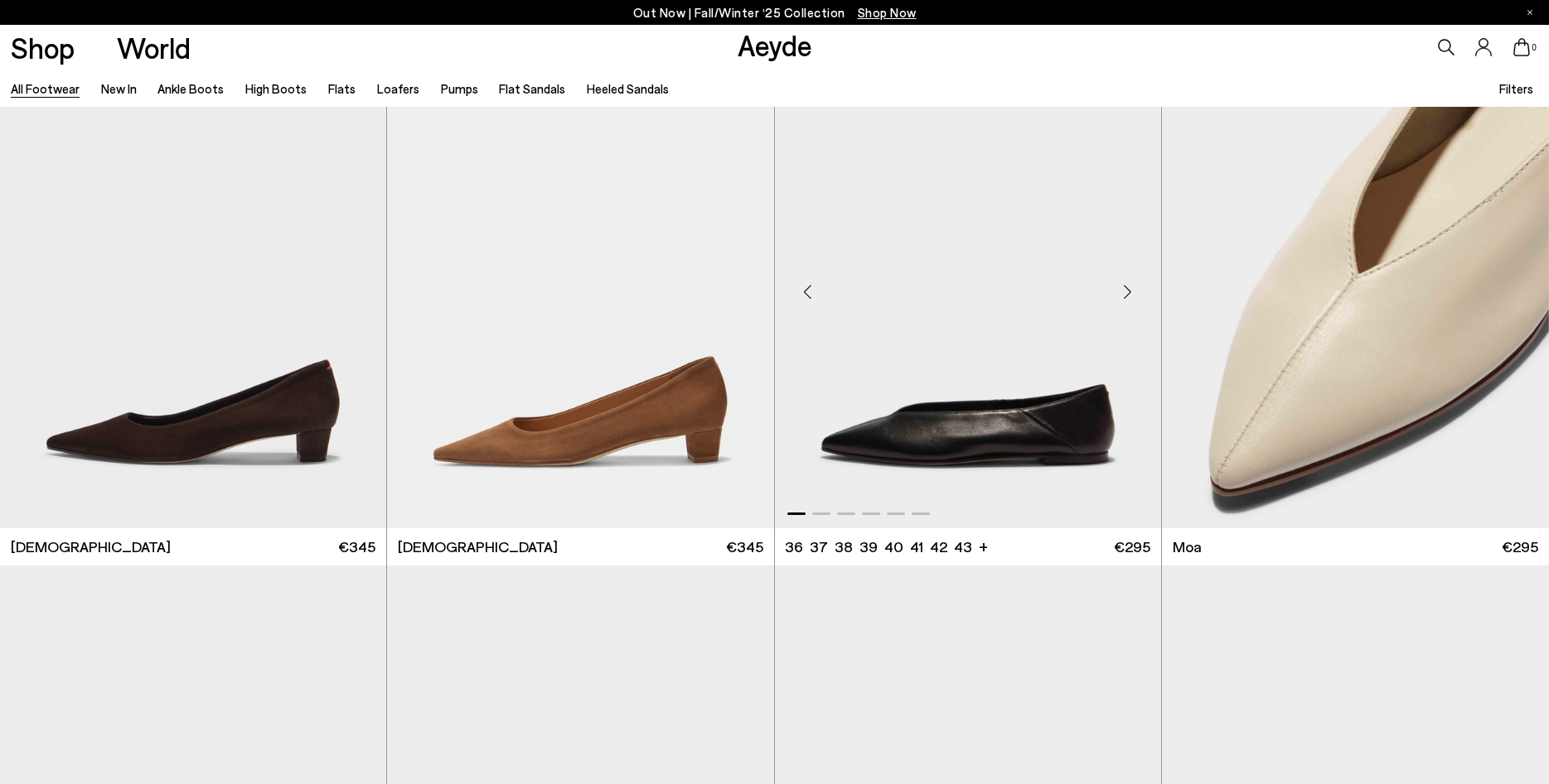
click at [1123, 296] on div "Next slide" at bounding box center [1128, 293] width 50 height 50
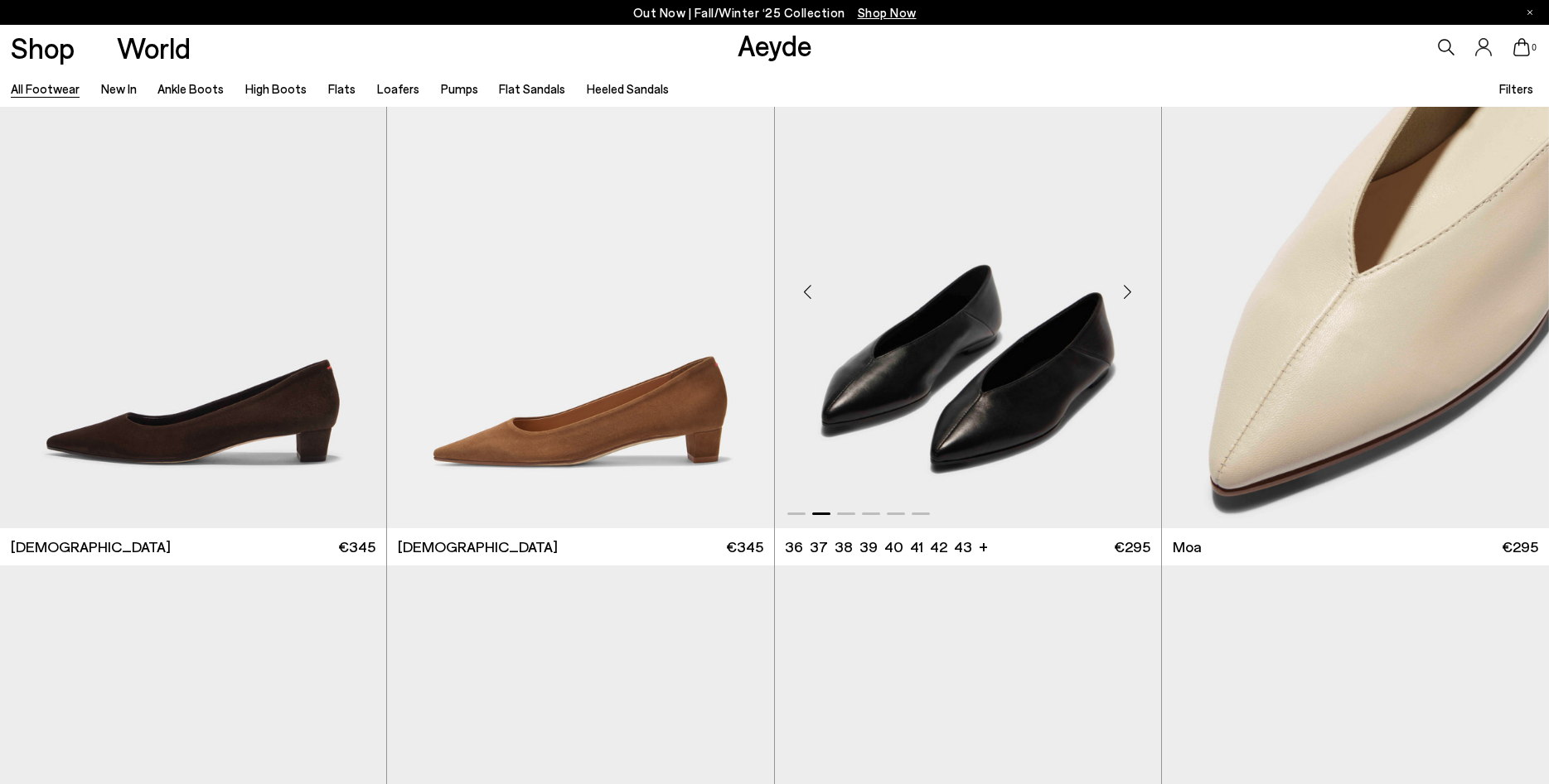
click at [1123, 296] on div "Next slide" at bounding box center [1128, 293] width 50 height 50
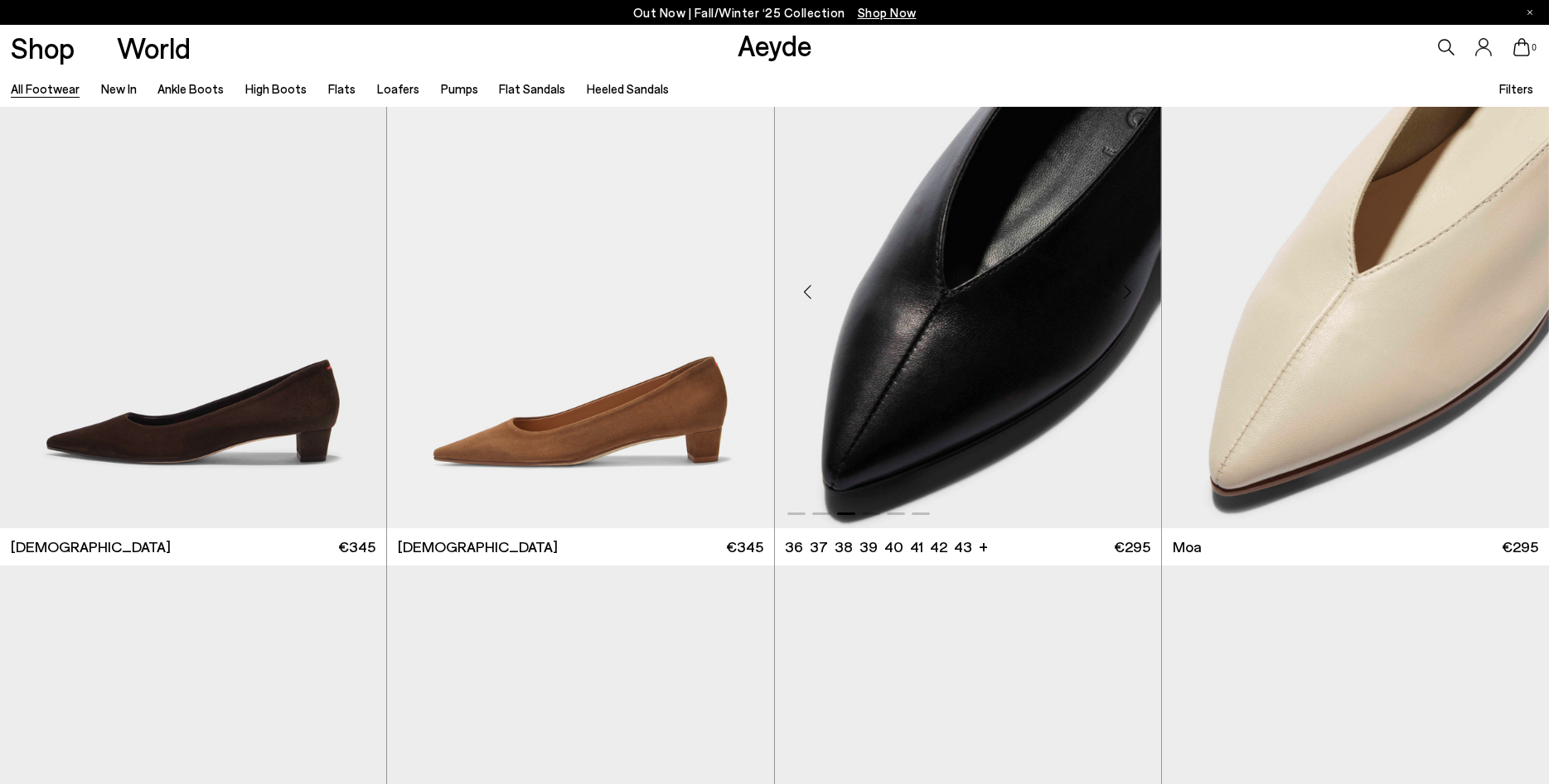
click at [1123, 296] on div "Next slide" at bounding box center [1128, 293] width 50 height 50
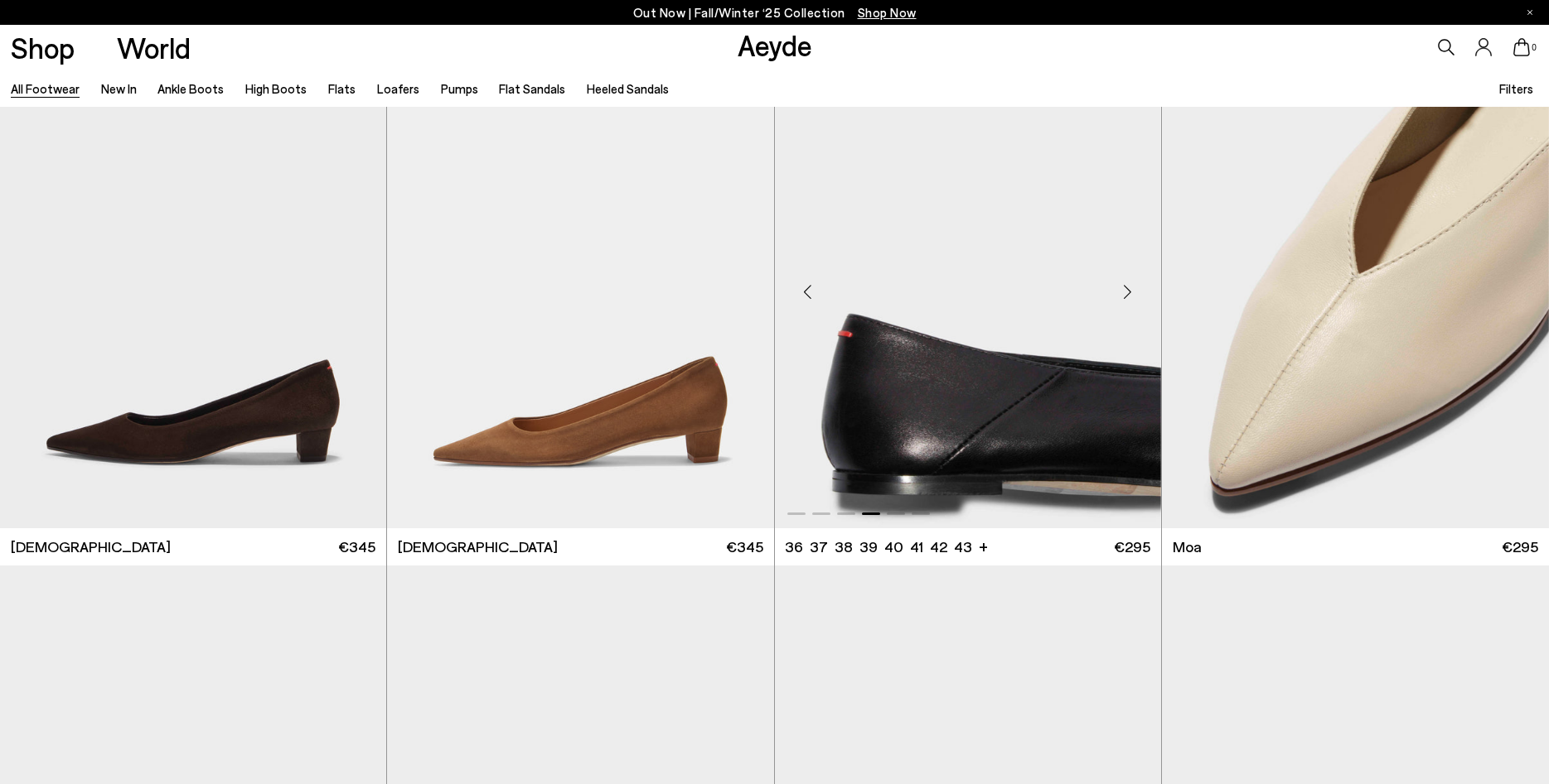
click at [1123, 296] on div "Next slide" at bounding box center [1128, 293] width 50 height 50
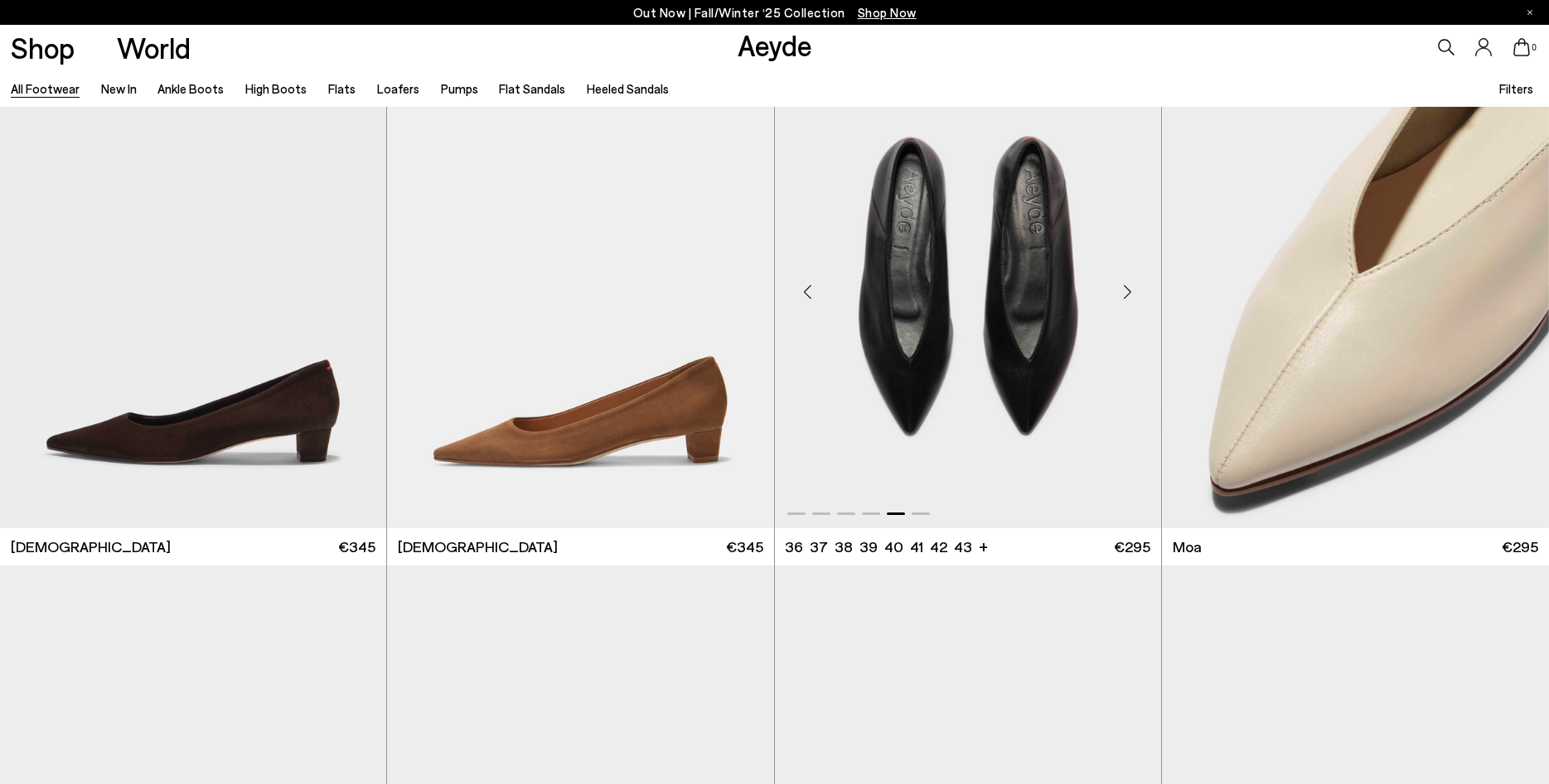
click at [1123, 296] on div "Next slide" at bounding box center [1128, 293] width 50 height 50
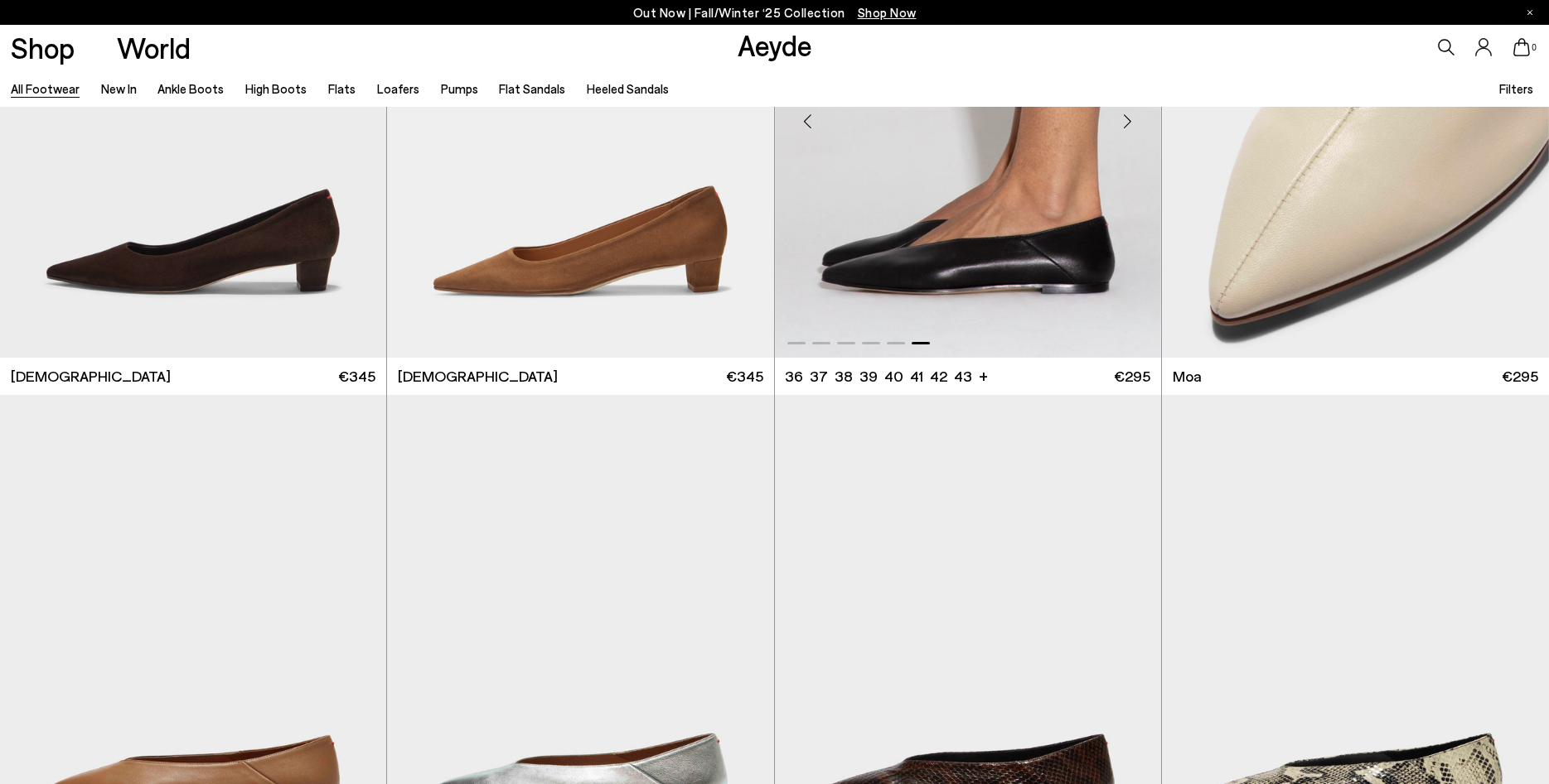
scroll to position [23479, 0]
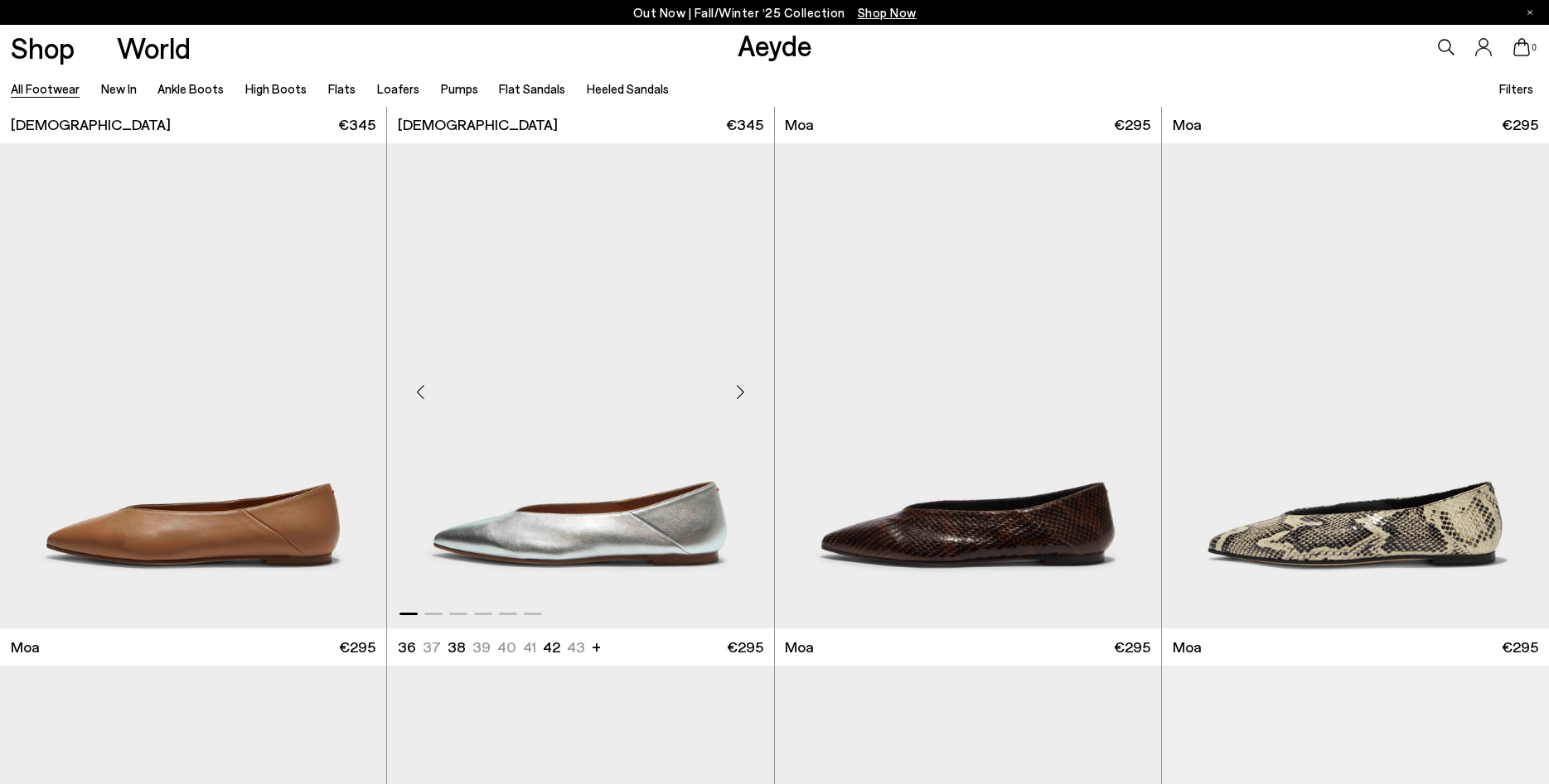
click at [741, 388] on div "Next slide" at bounding box center [741, 393] width 50 height 50
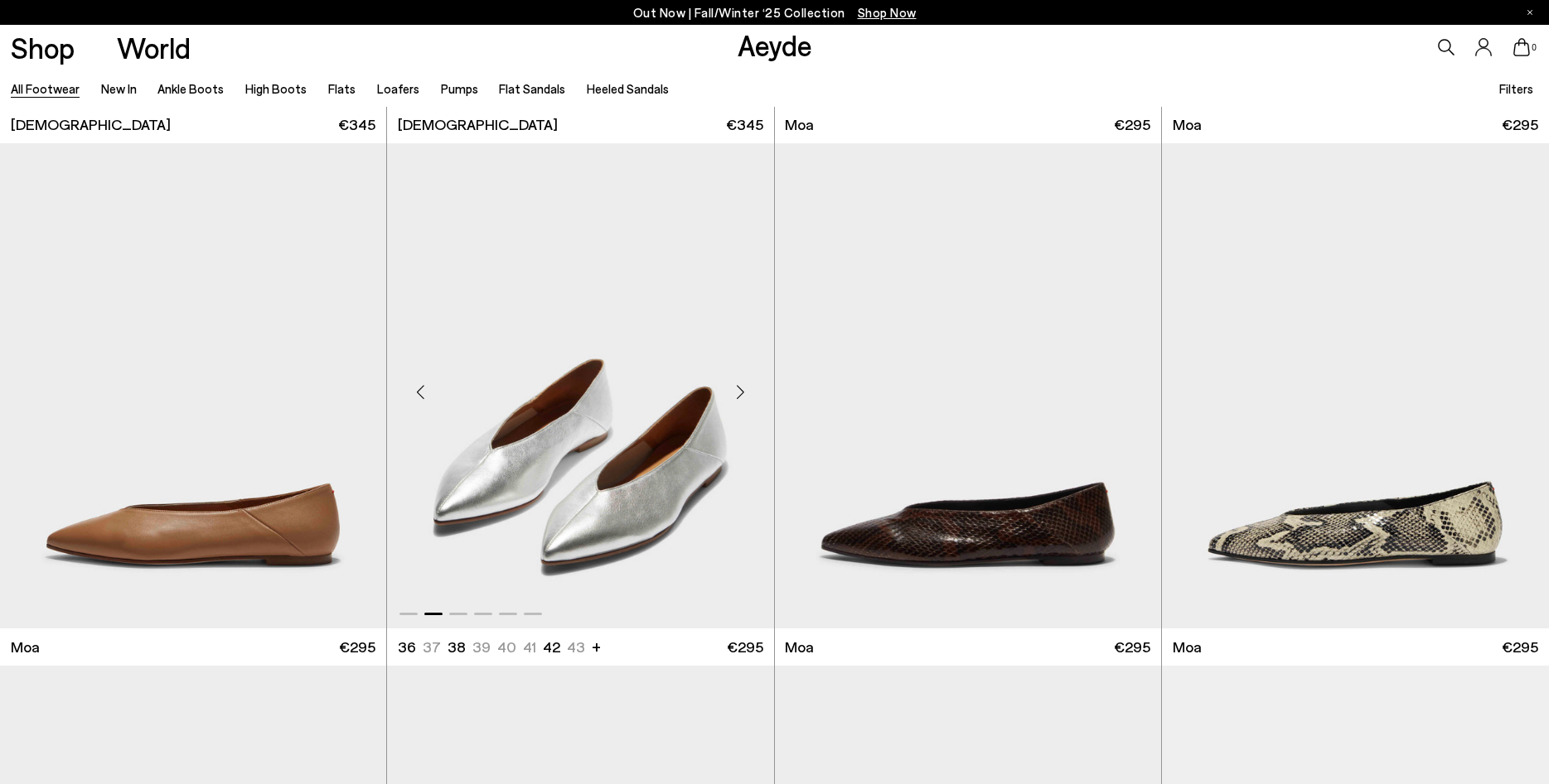
click at [741, 388] on div "Next slide" at bounding box center [741, 393] width 50 height 50
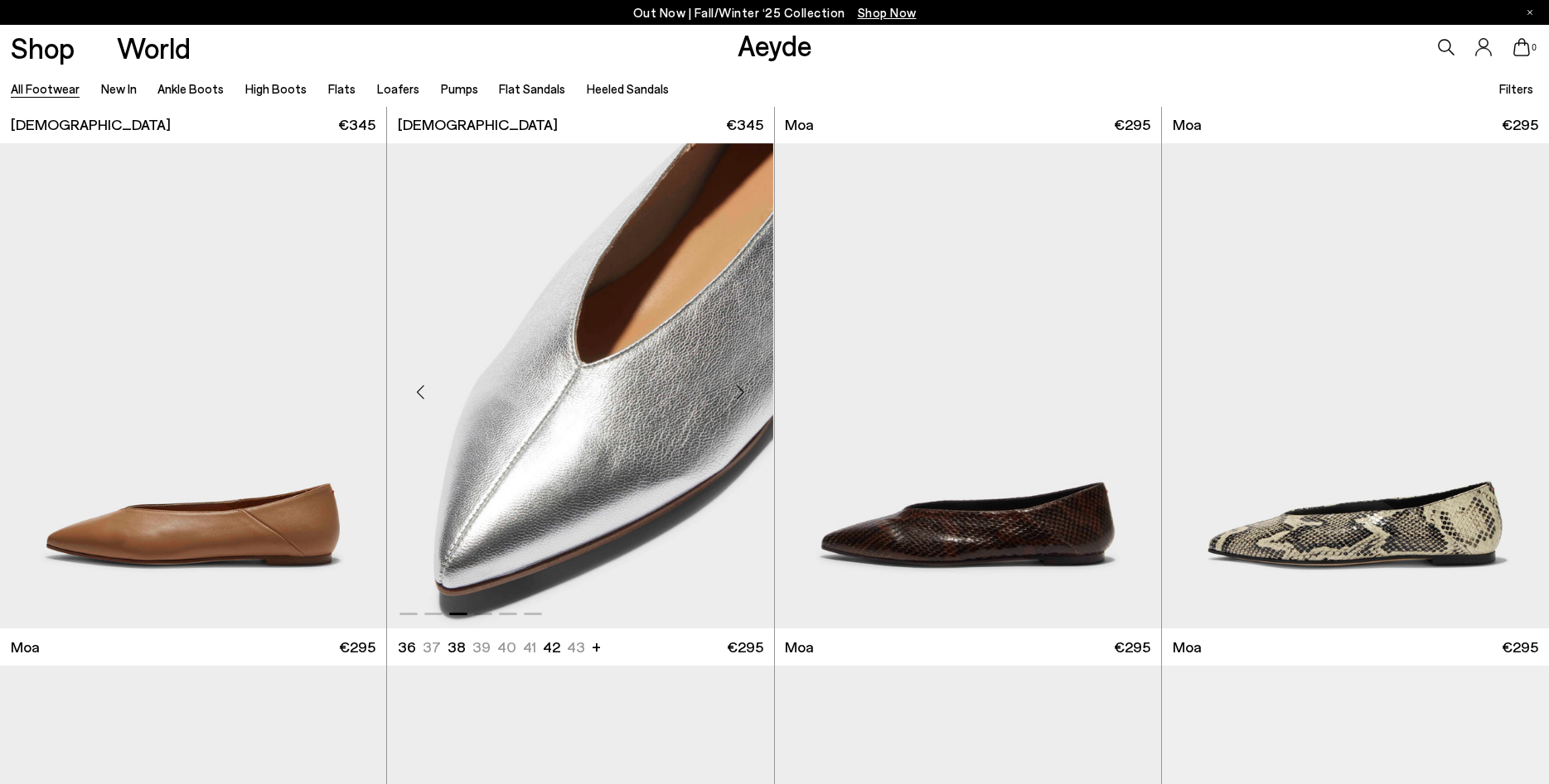
click at [741, 388] on div "Next slide" at bounding box center [741, 393] width 50 height 50
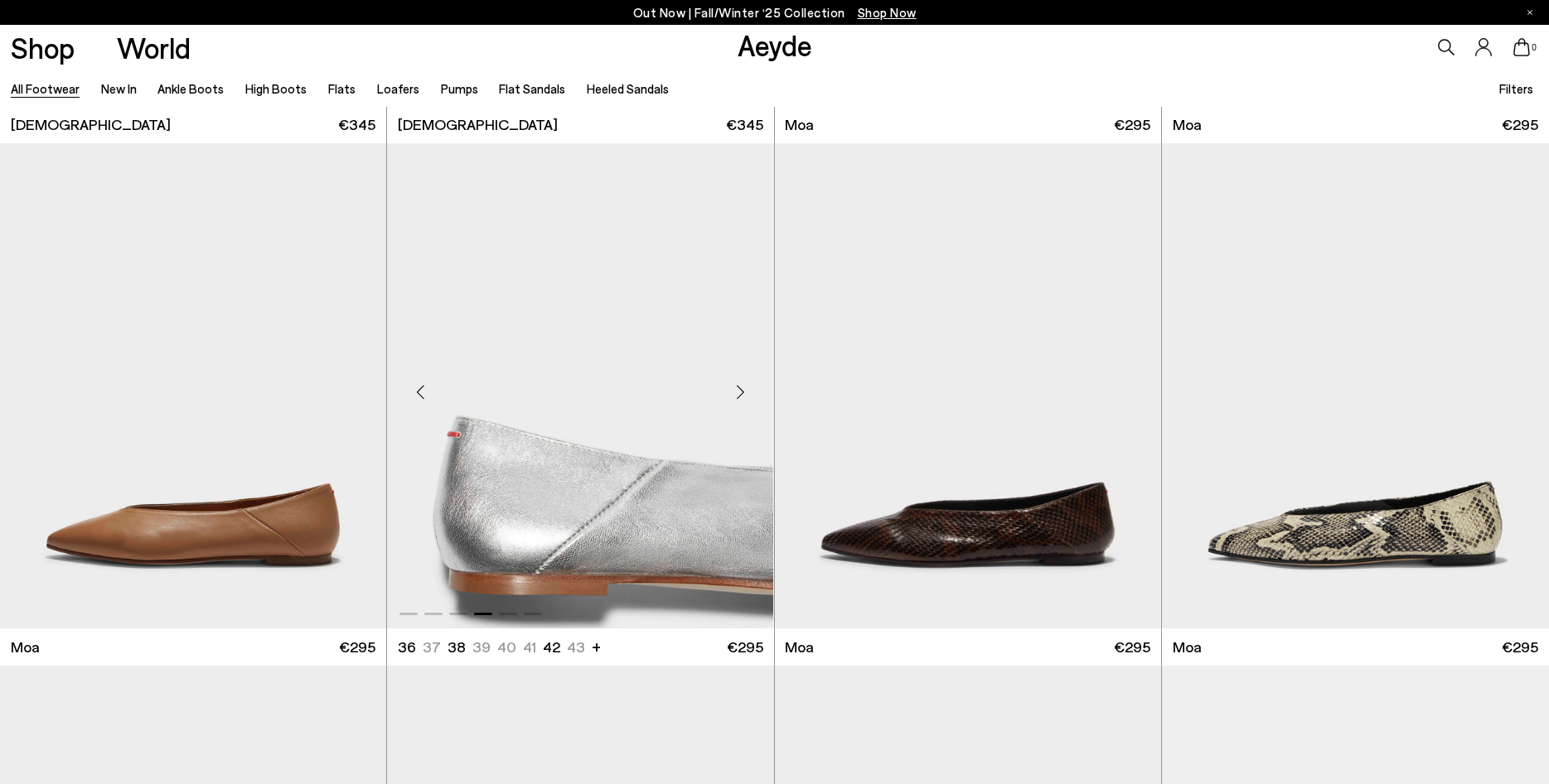
click at [741, 388] on div "Next slide" at bounding box center [741, 393] width 50 height 50
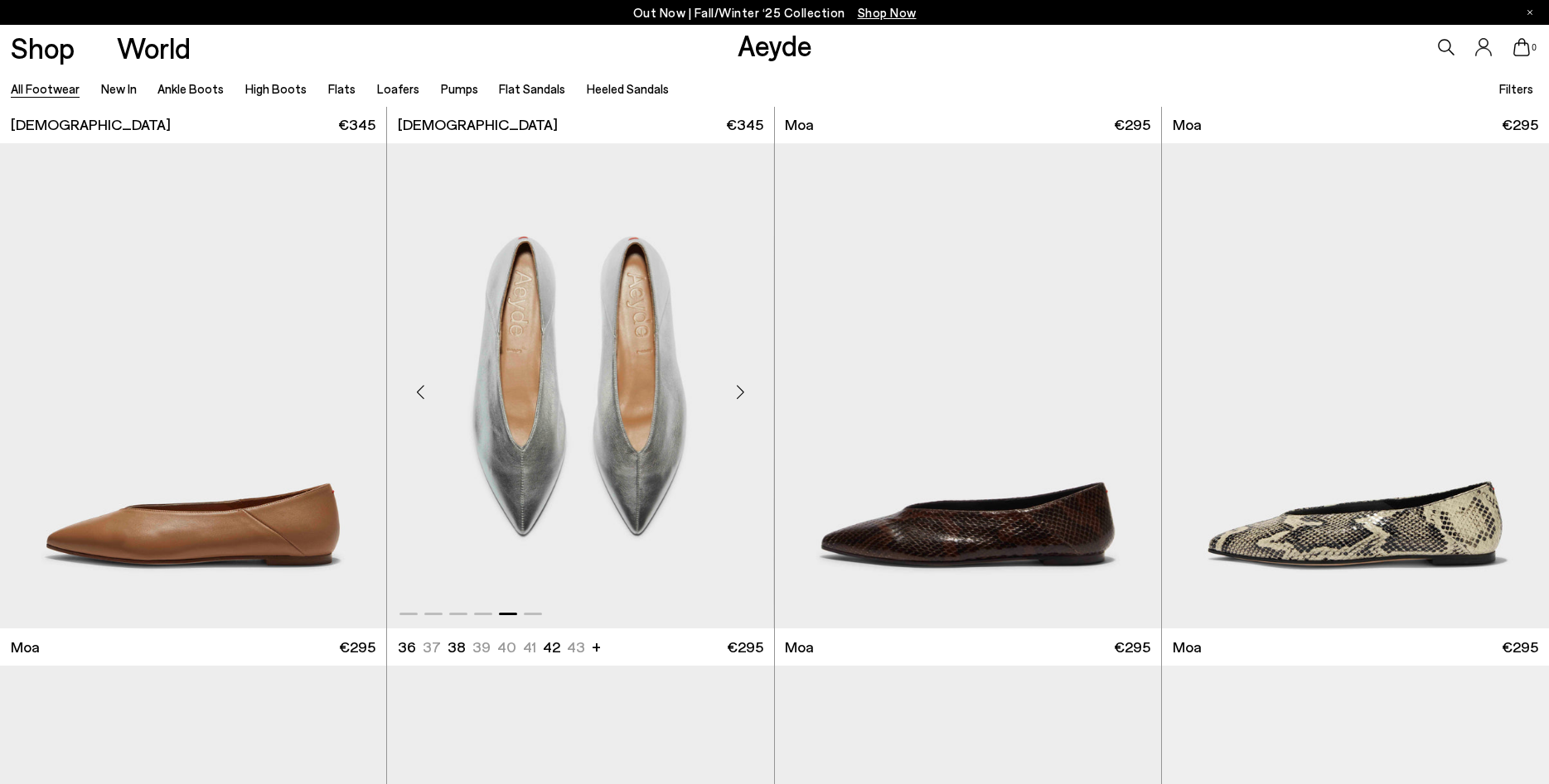
click at [741, 388] on div "Next slide" at bounding box center [741, 393] width 50 height 50
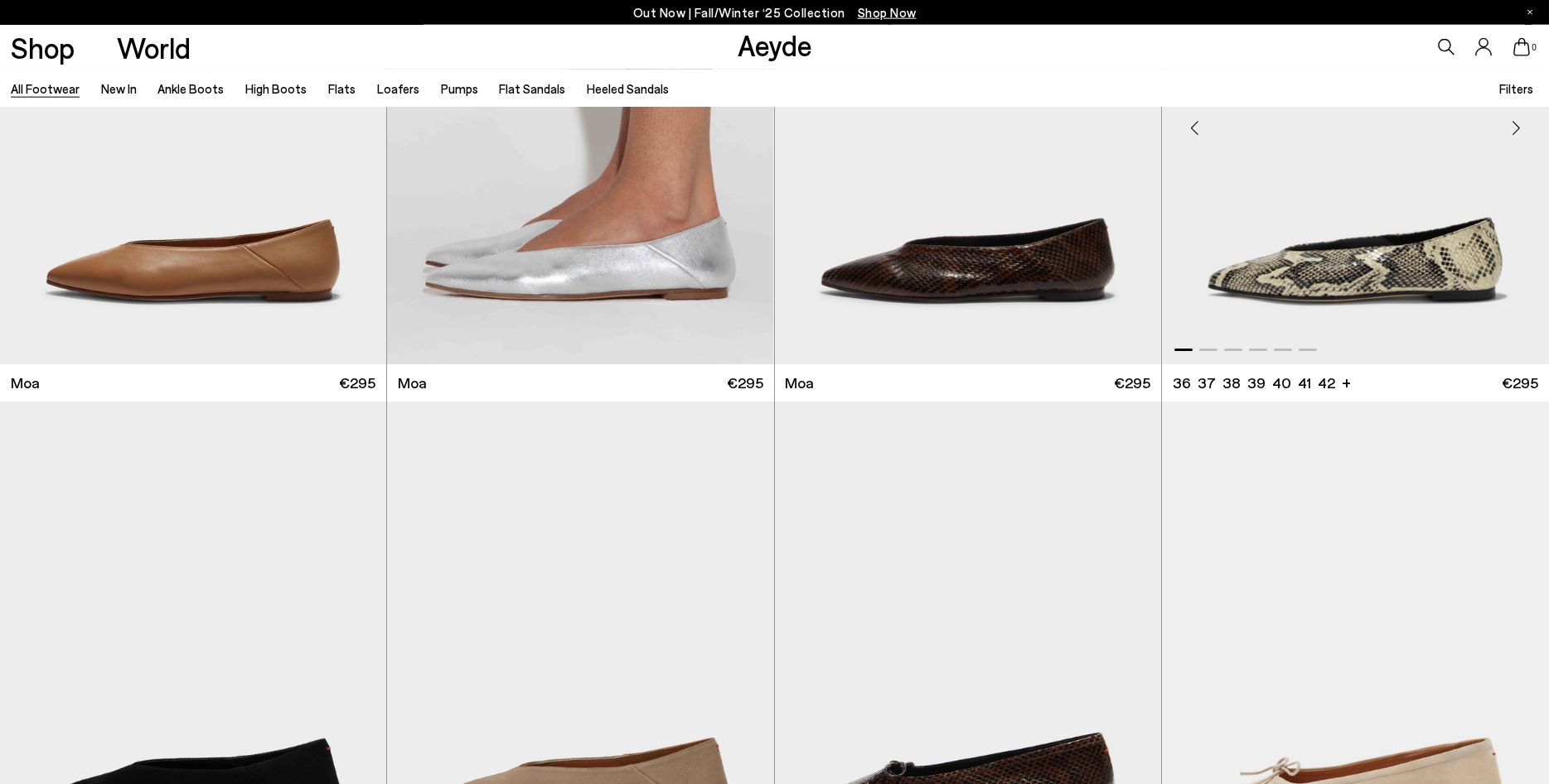
scroll to position [23986, 0]
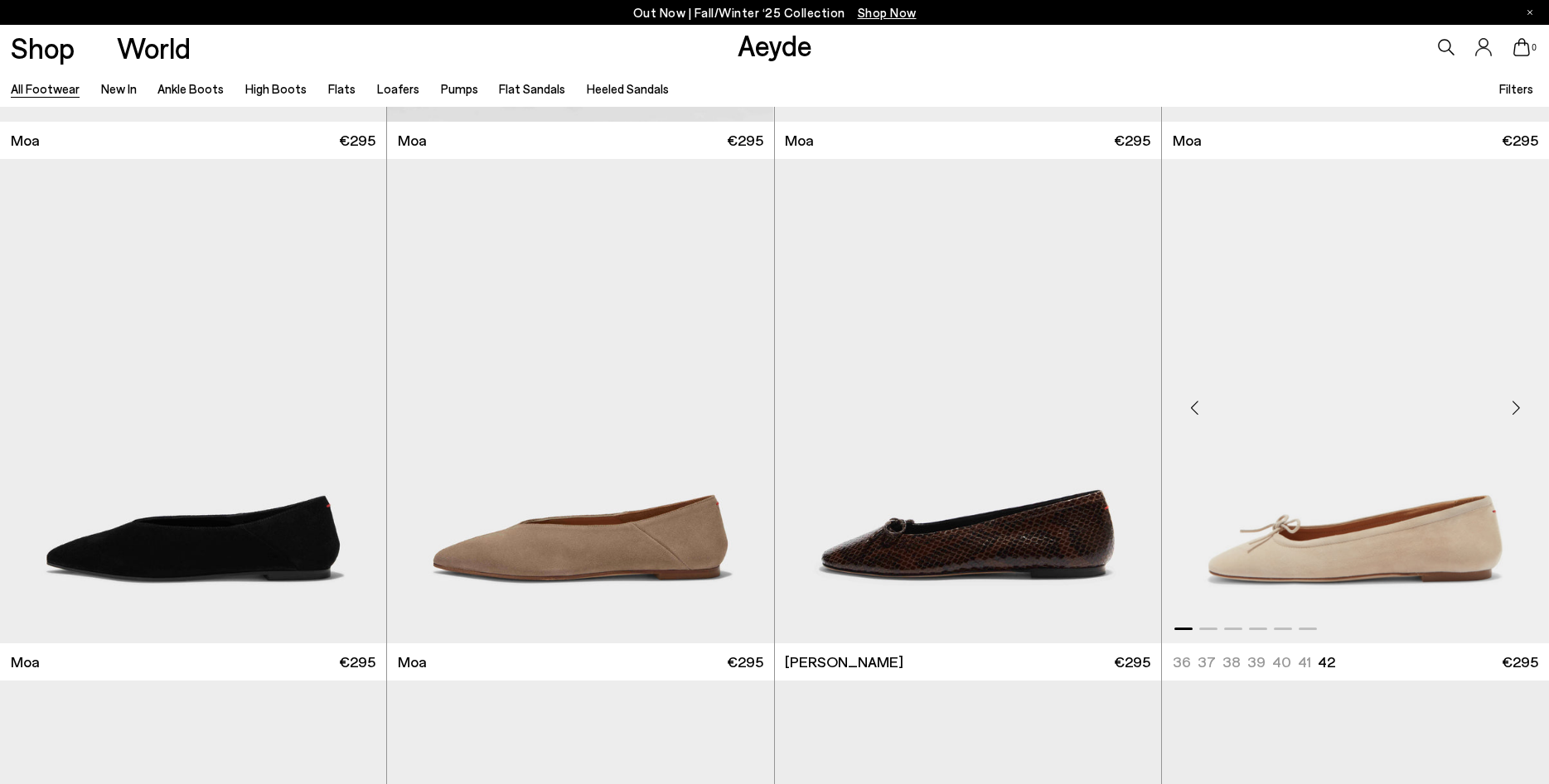
click at [1514, 410] on div "Next slide" at bounding box center [1515, 407] width 50 height 50
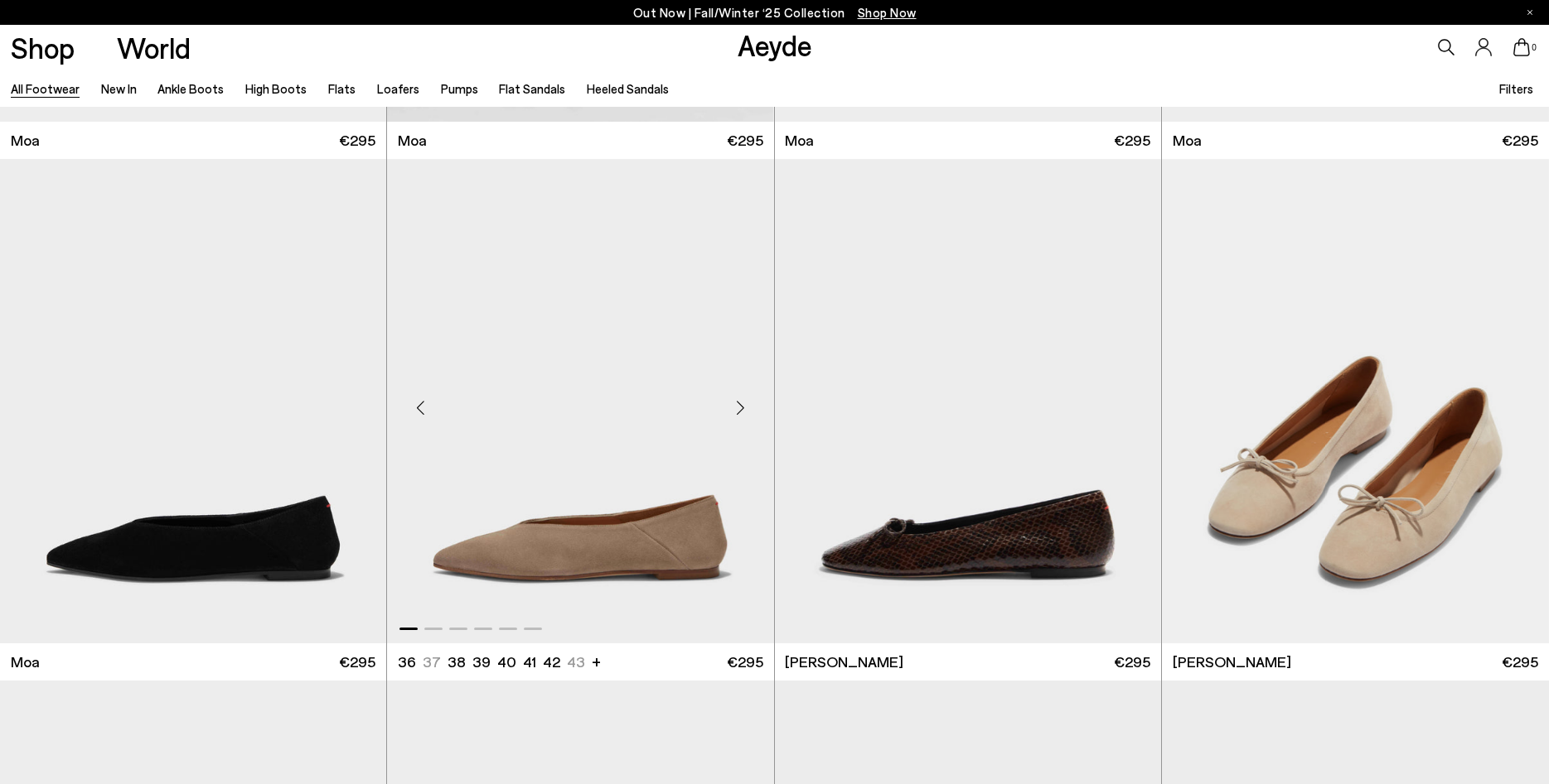
click at [742, 418] on div "Next slide" at bounding box center [741, 407] width 50 height 50
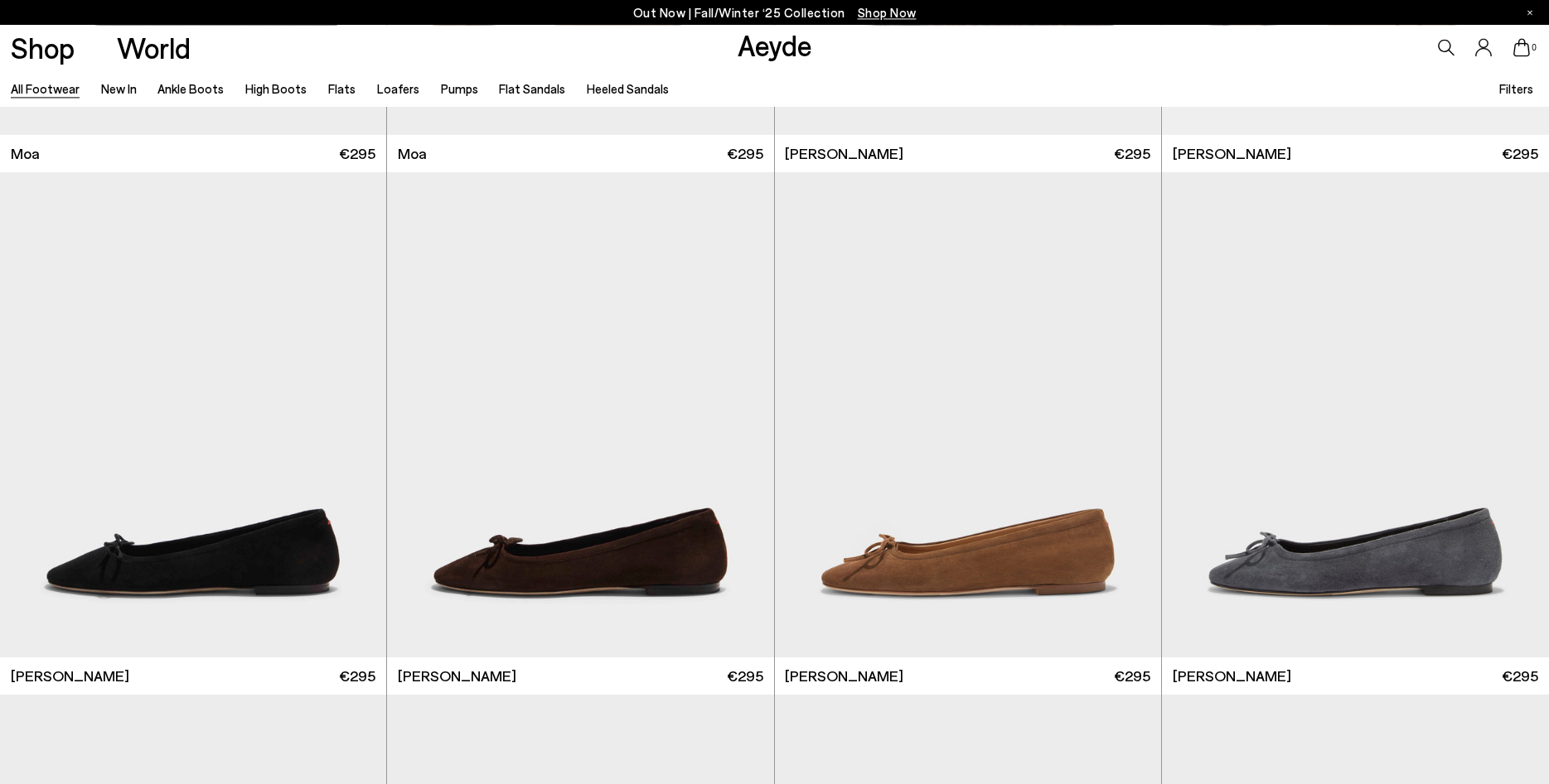
scroll to position [24577, 0]
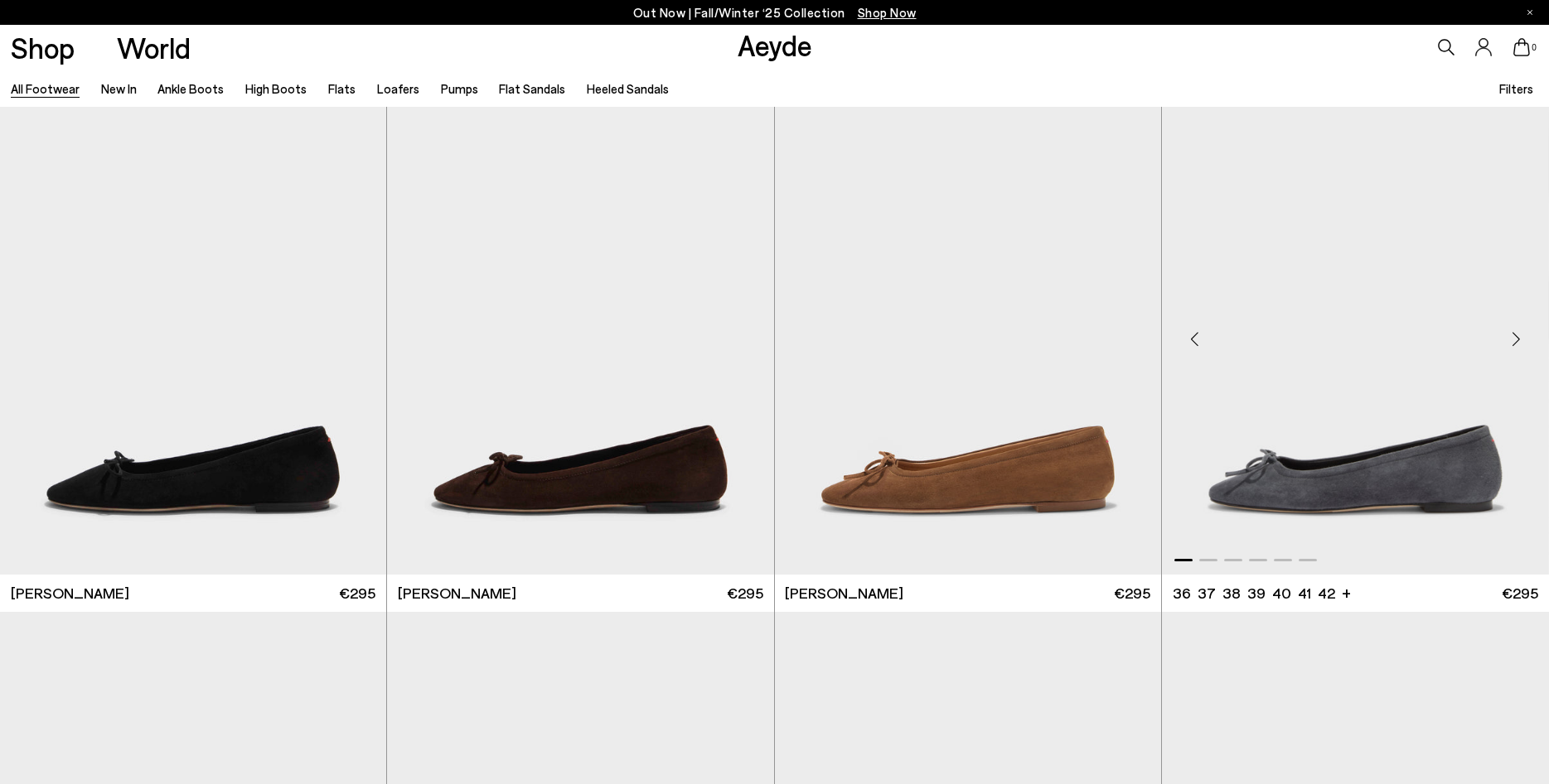
click at [1518, 341] on div "Next slide" at bounding box center [1515, 339] width 50 height 50
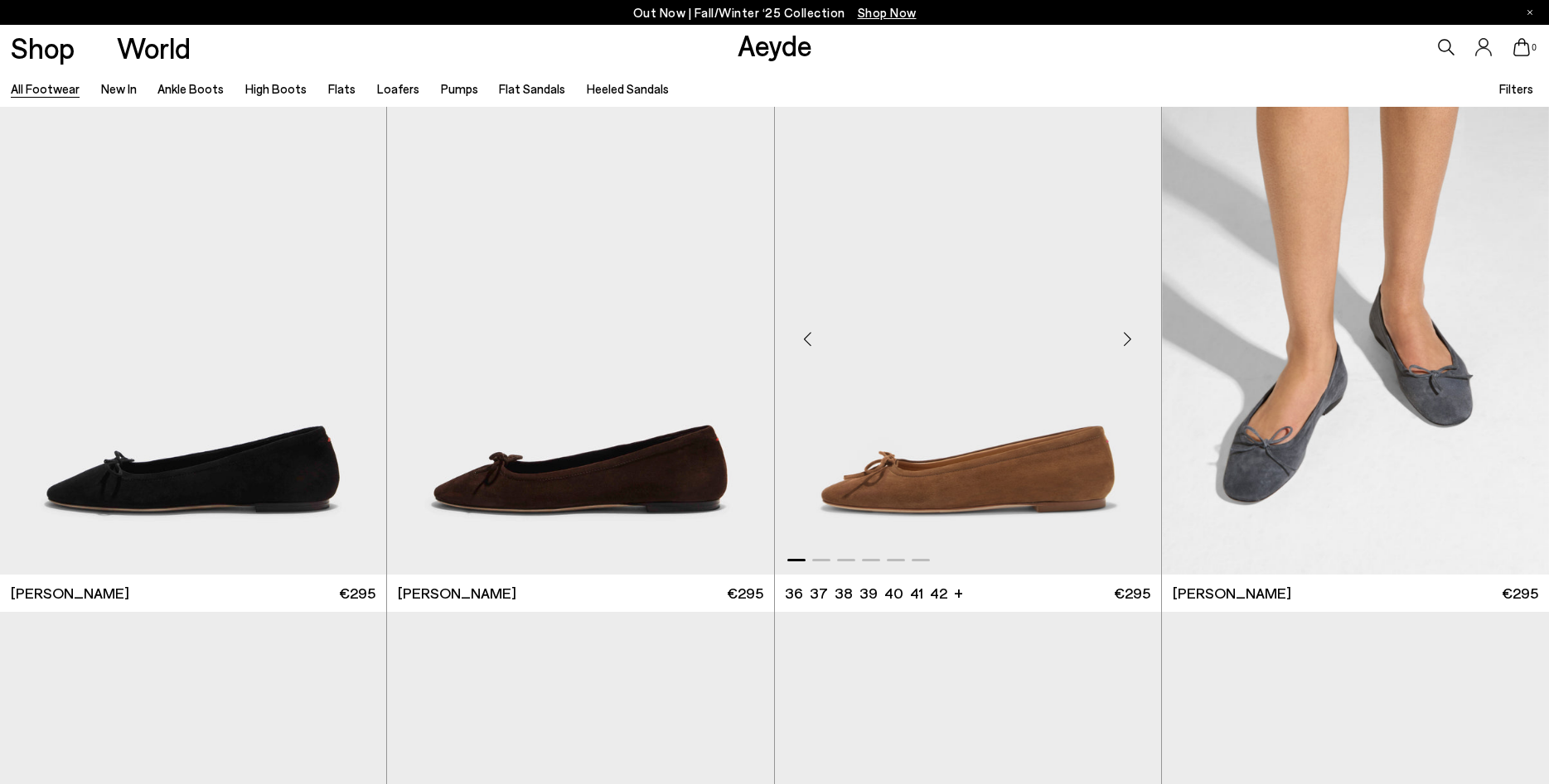
click at [1123, 343] on div "Next slide" at bounding box center [1128, 339] width 50 height 50
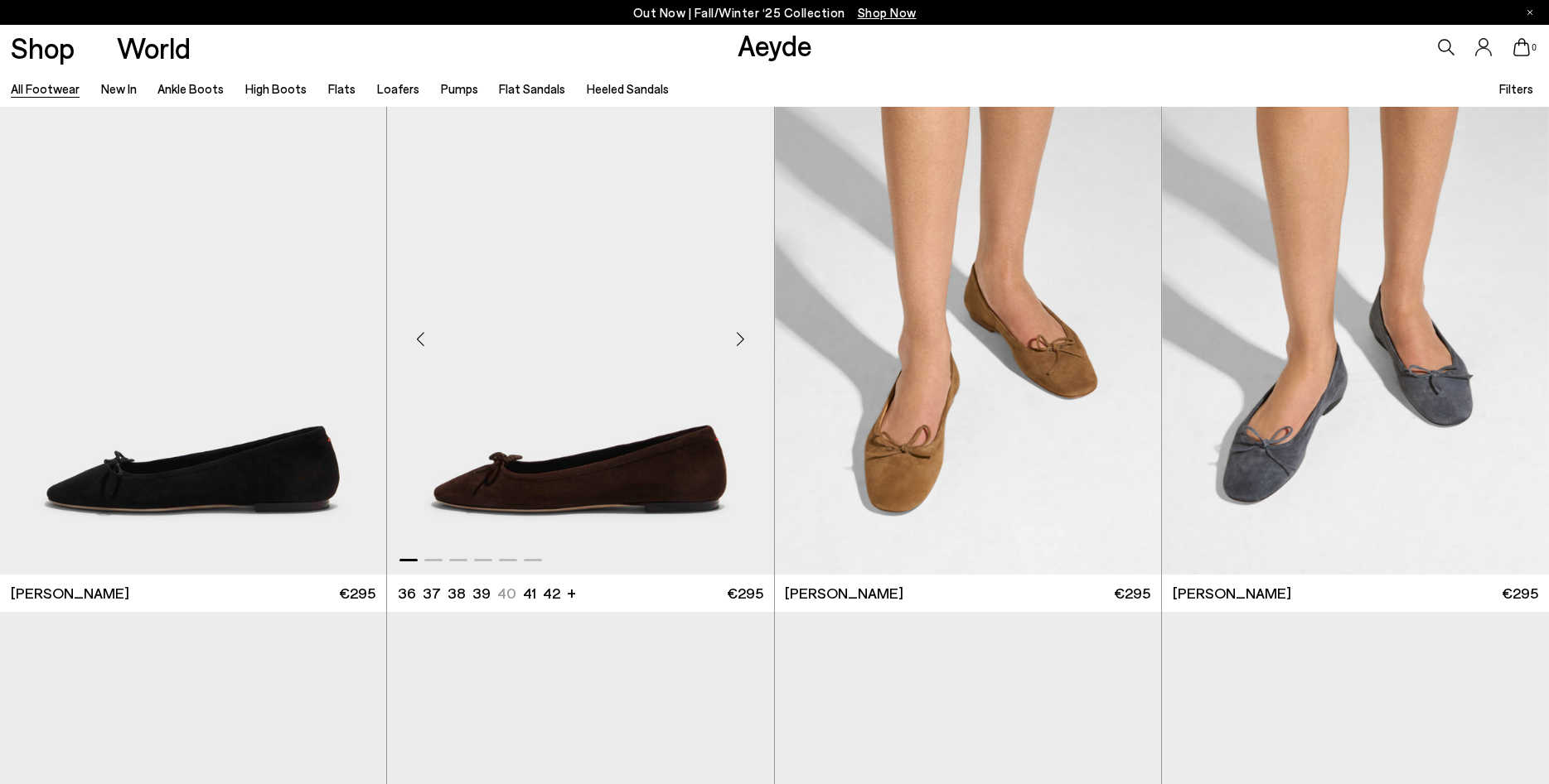
click at [742, 335] on div "Next slide" at bounding box center [741, 339] width 50 height 50
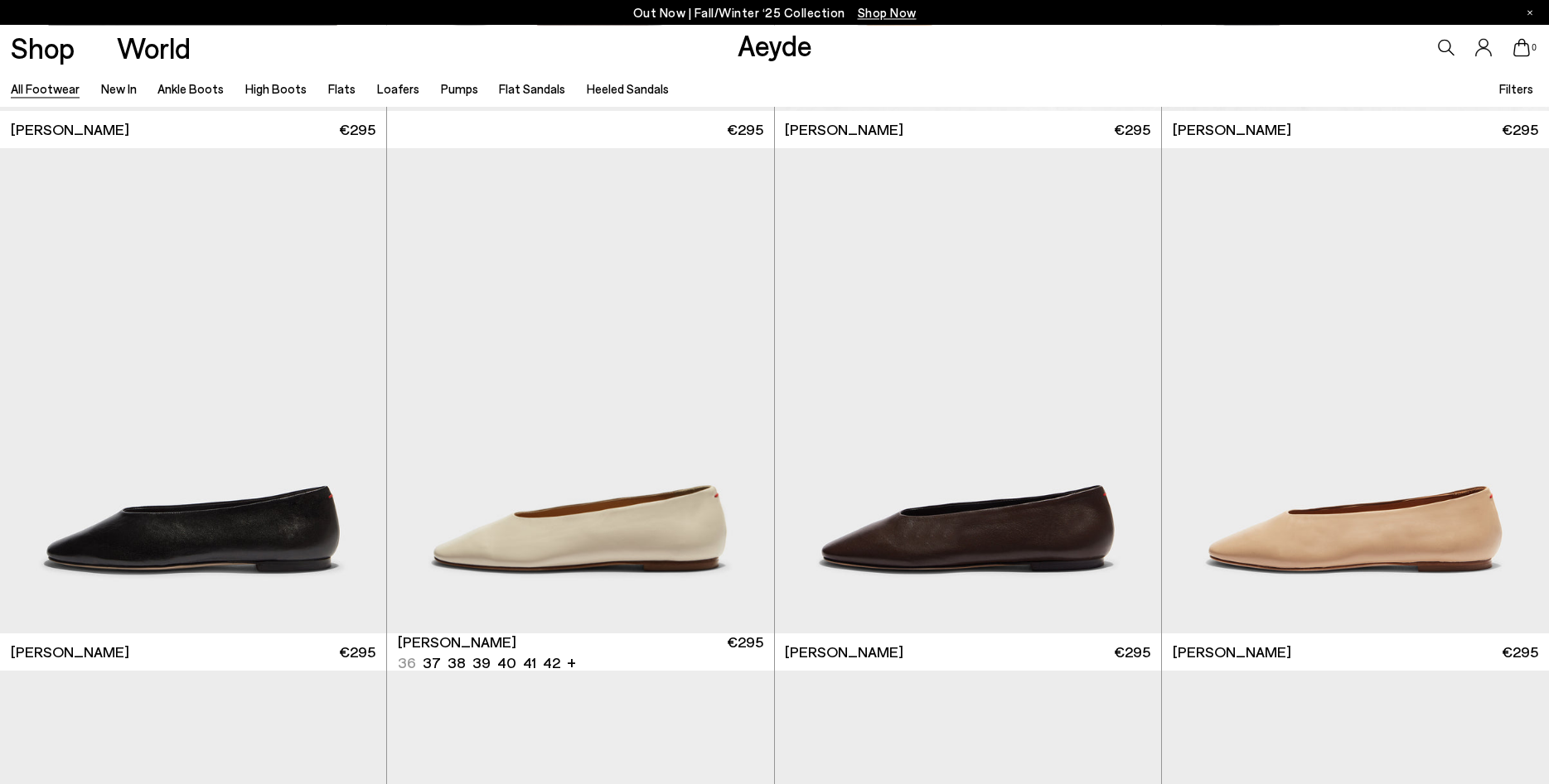
scroll to position [25169, 0]
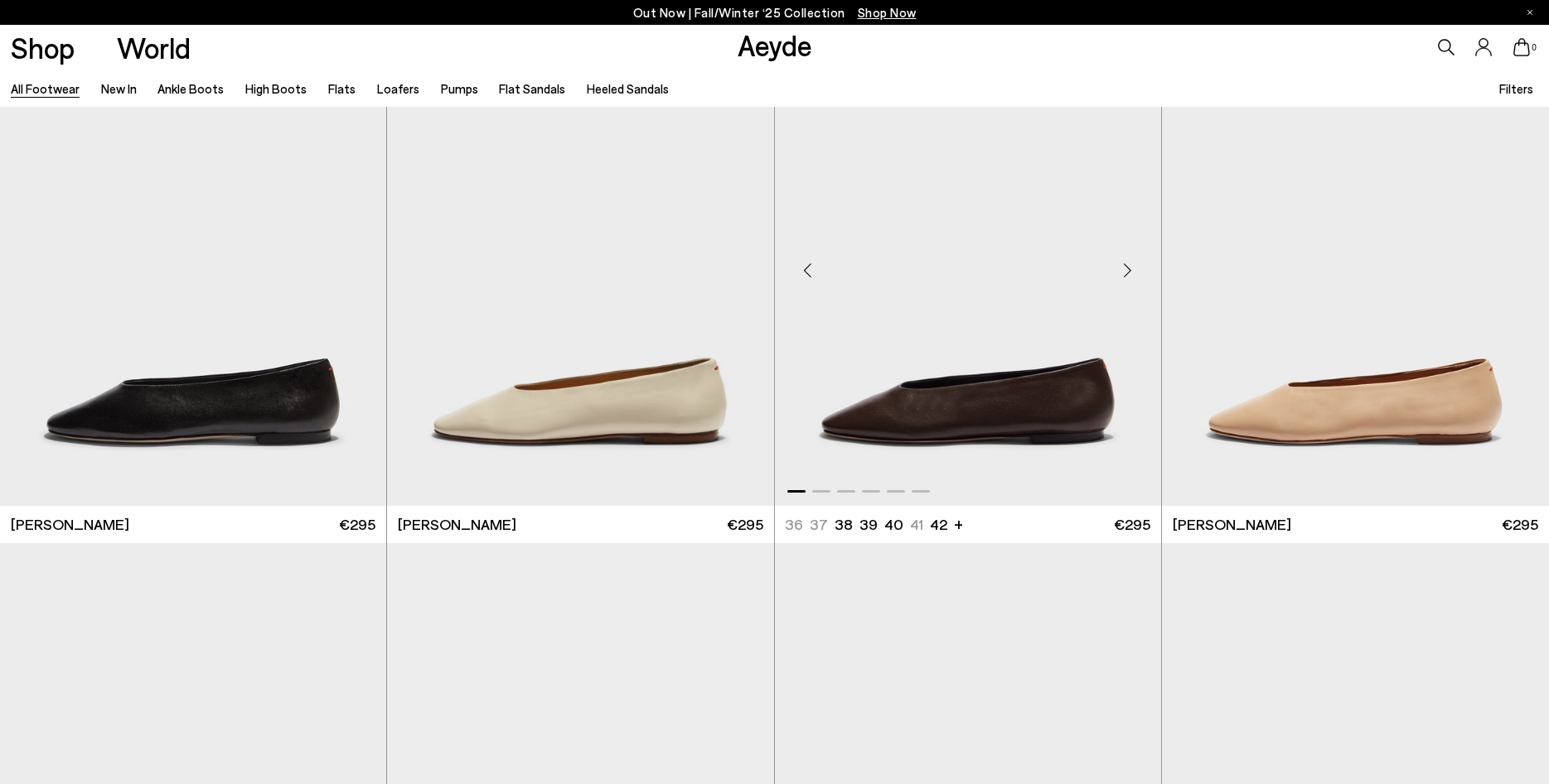
click at [1126, 277] on div "Next slide" at bounding box center [1128, 270] width 50 height 50
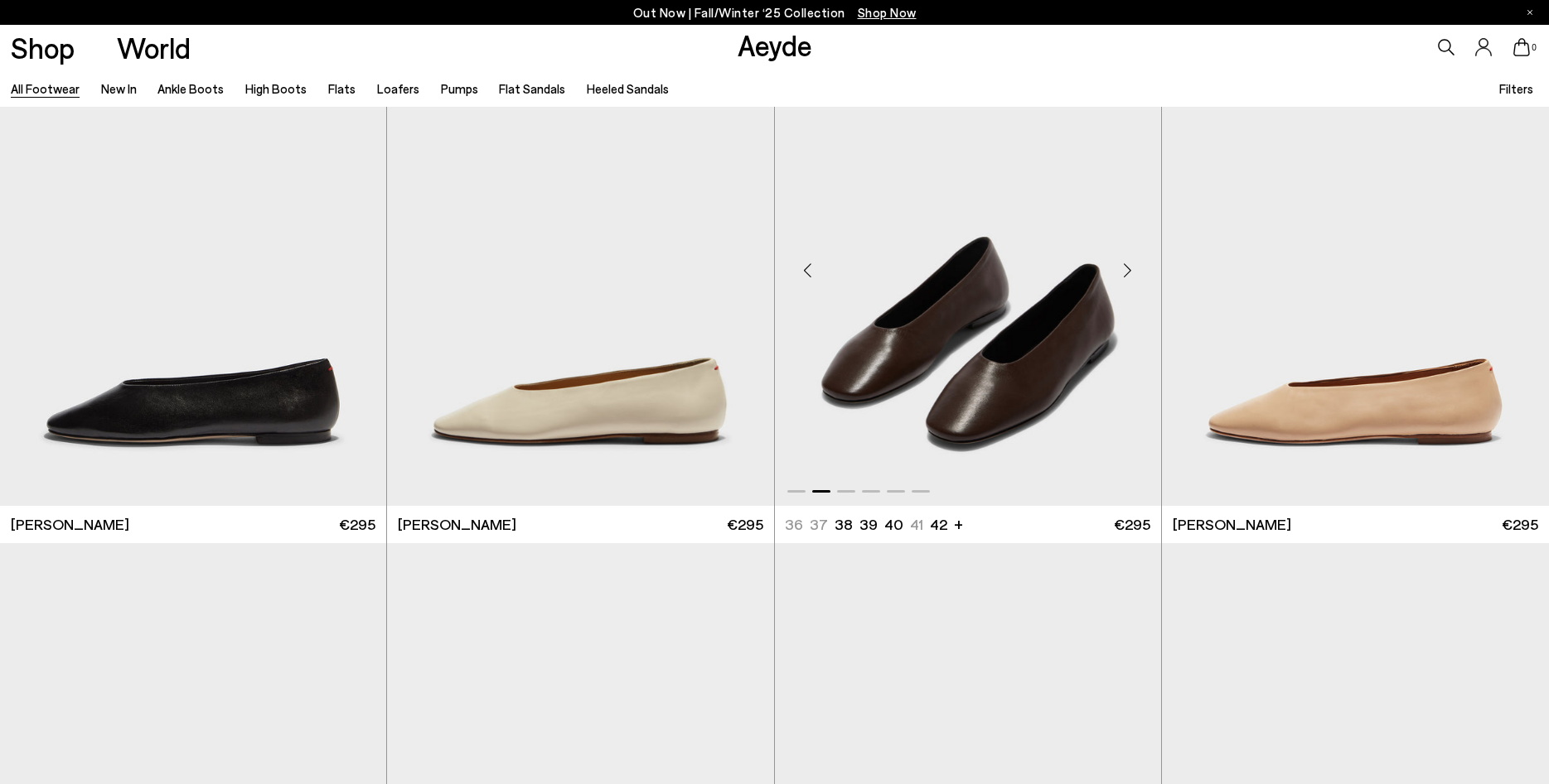
click at [1126, 277] on div "Next slide" at bounding box center [1128, 270] width 50 height 50
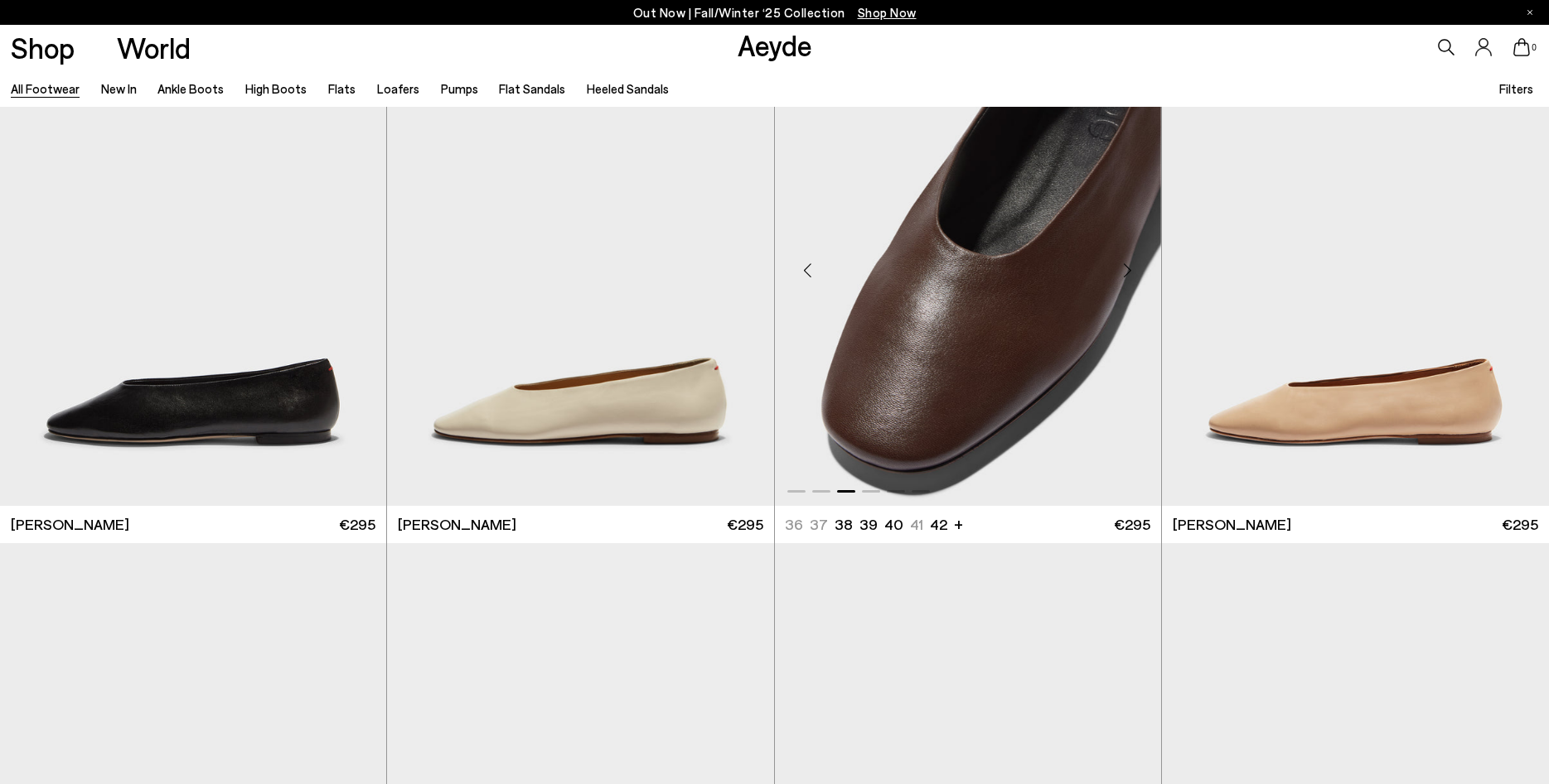
click at [1126, 277] on div "Next slide" at bounding box center [1128, 270] width 50 height 50
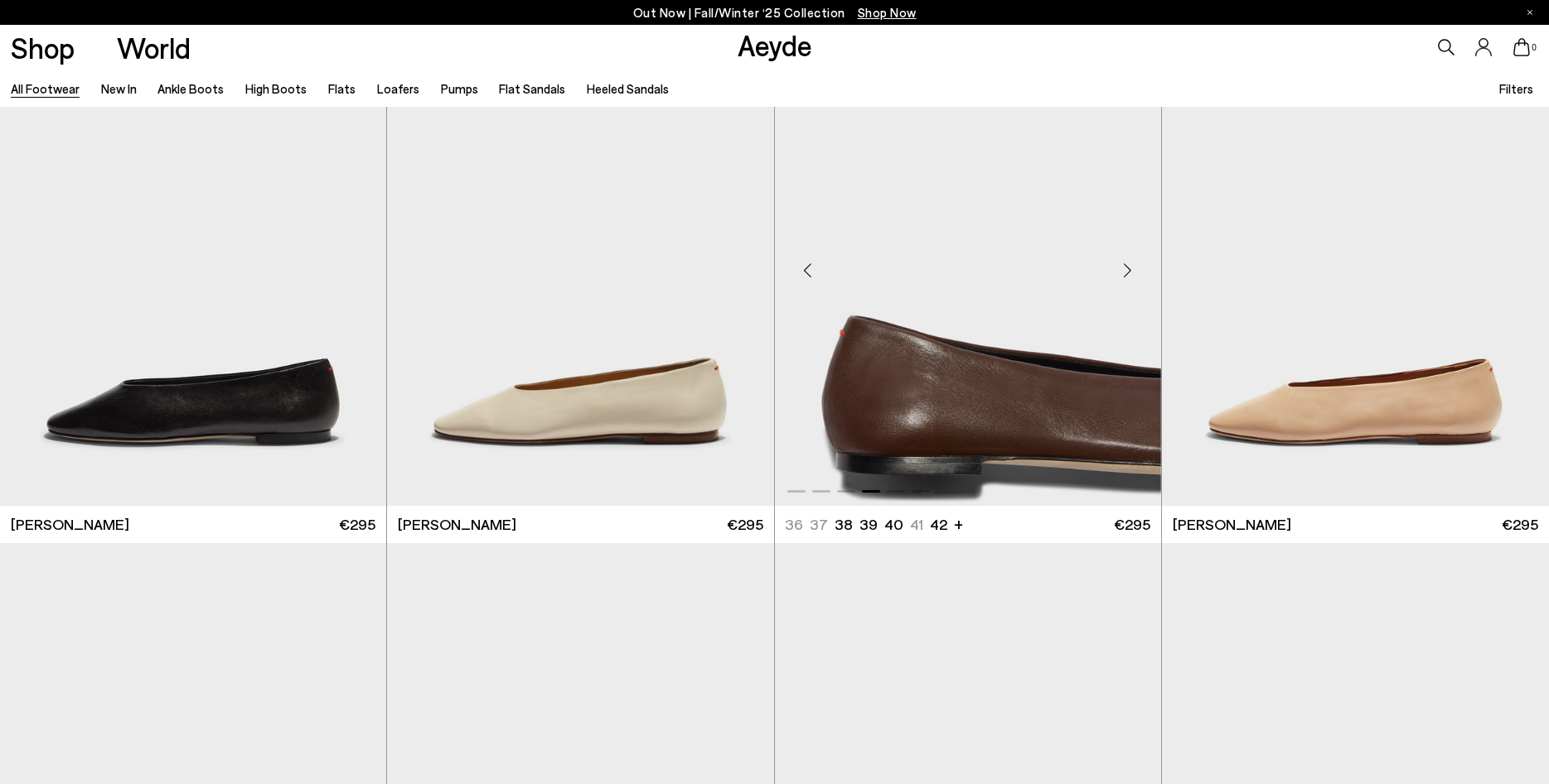
click at [1126, 277] on div "Next slide" at bounding box center [1128, 270] width 50 height 50
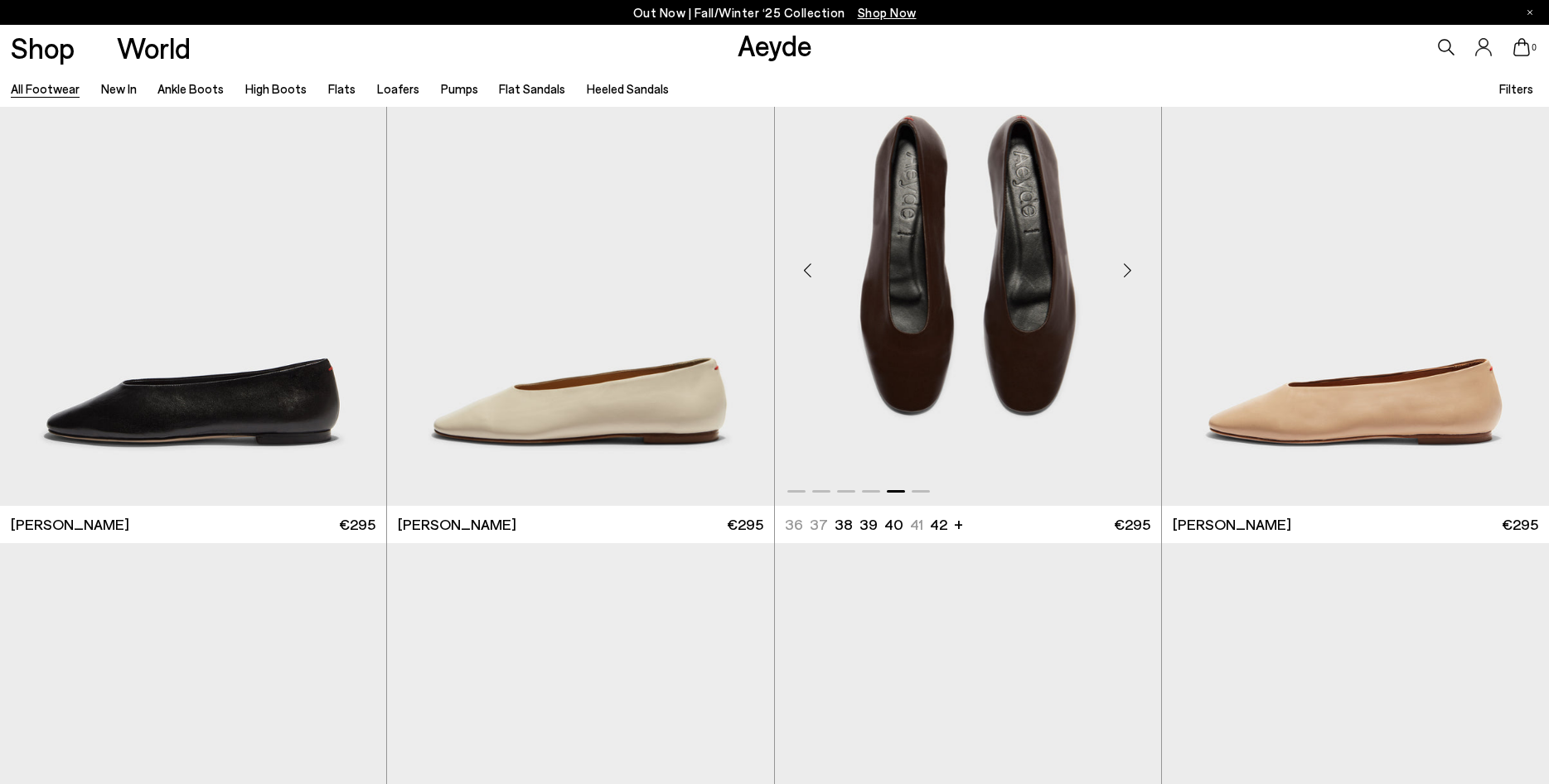
click at [1126, 277] on div "Next slide" at bounding box center [1128, 270] width 50 height 50
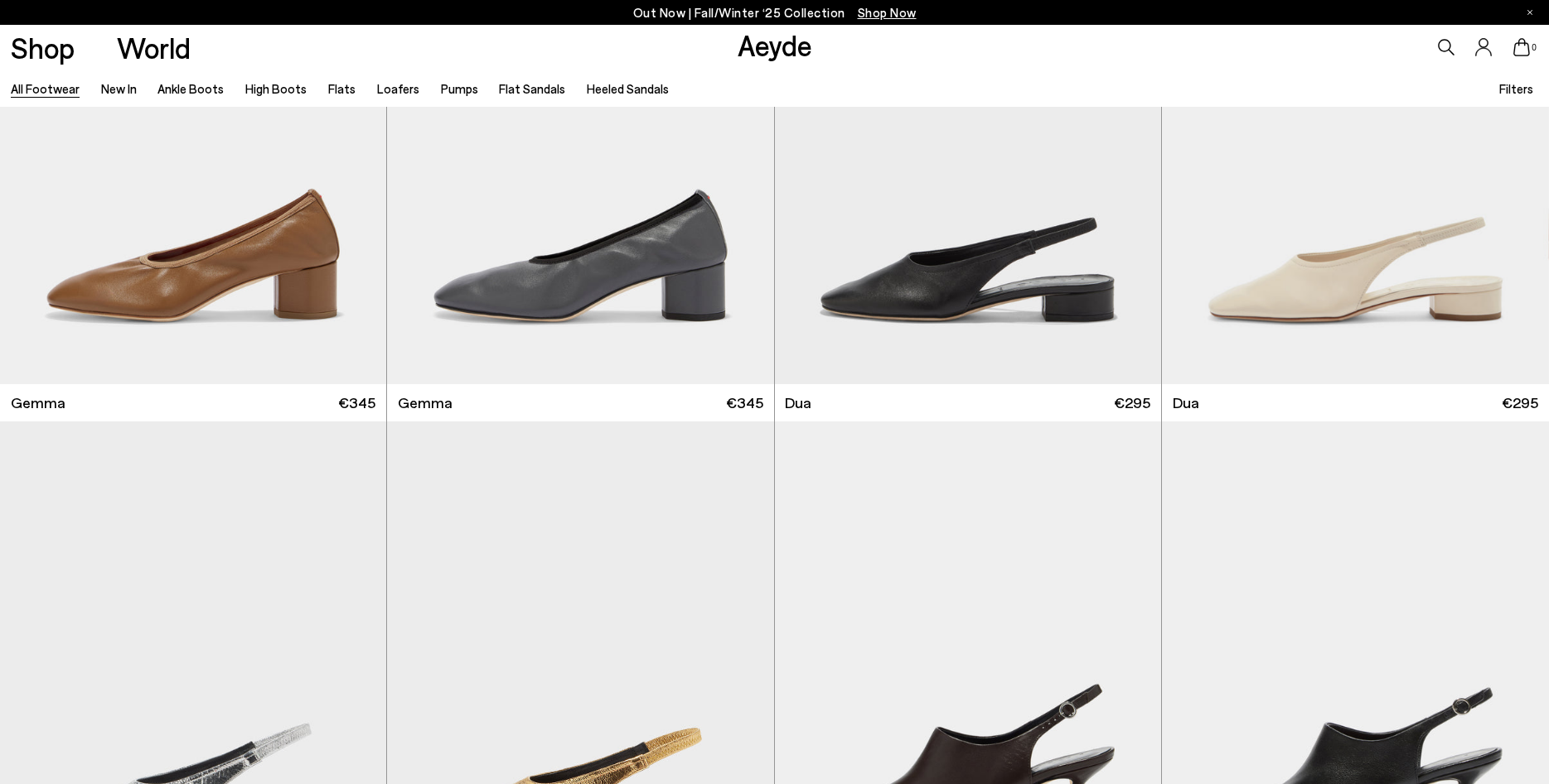
scroll to position [27703, 0]
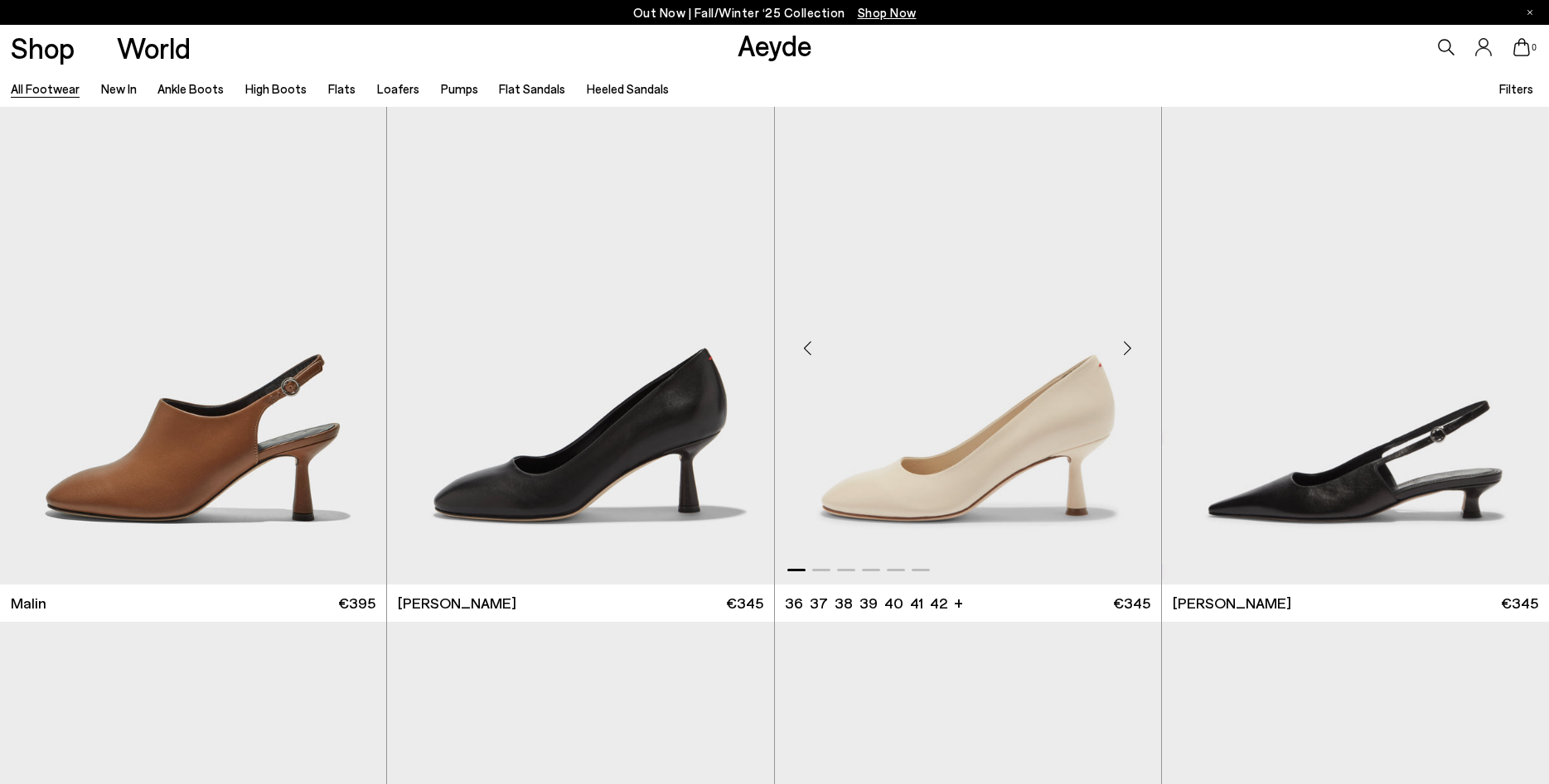
click at [1134, 345] on div "Next slide" at bounding box center [1128, 349] width 50 height 50
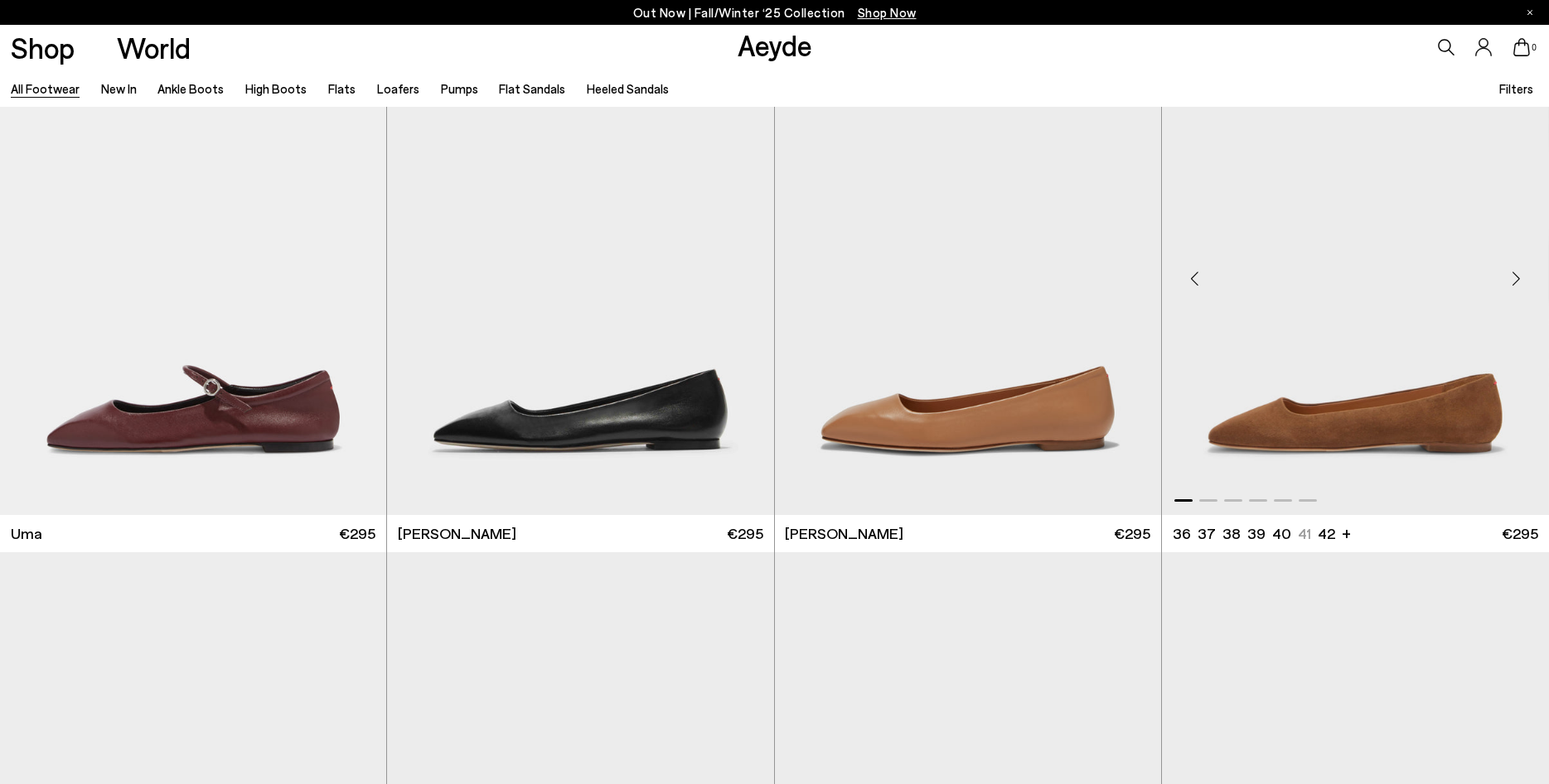
scroll to position [30914, 0]
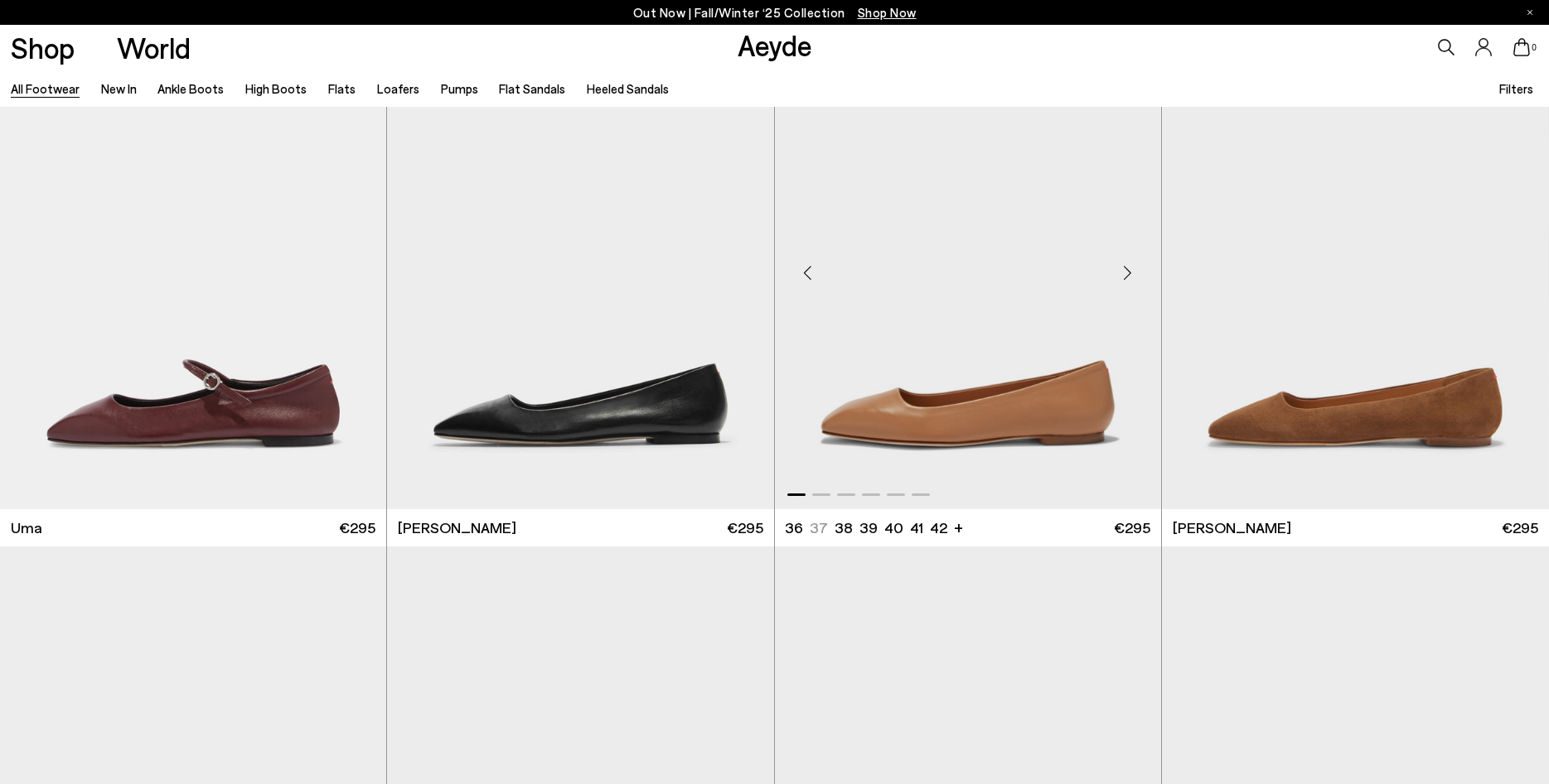
click at [1126, 283] on div "Next slide" at bounding box center [1128, 273] width 50 height 50
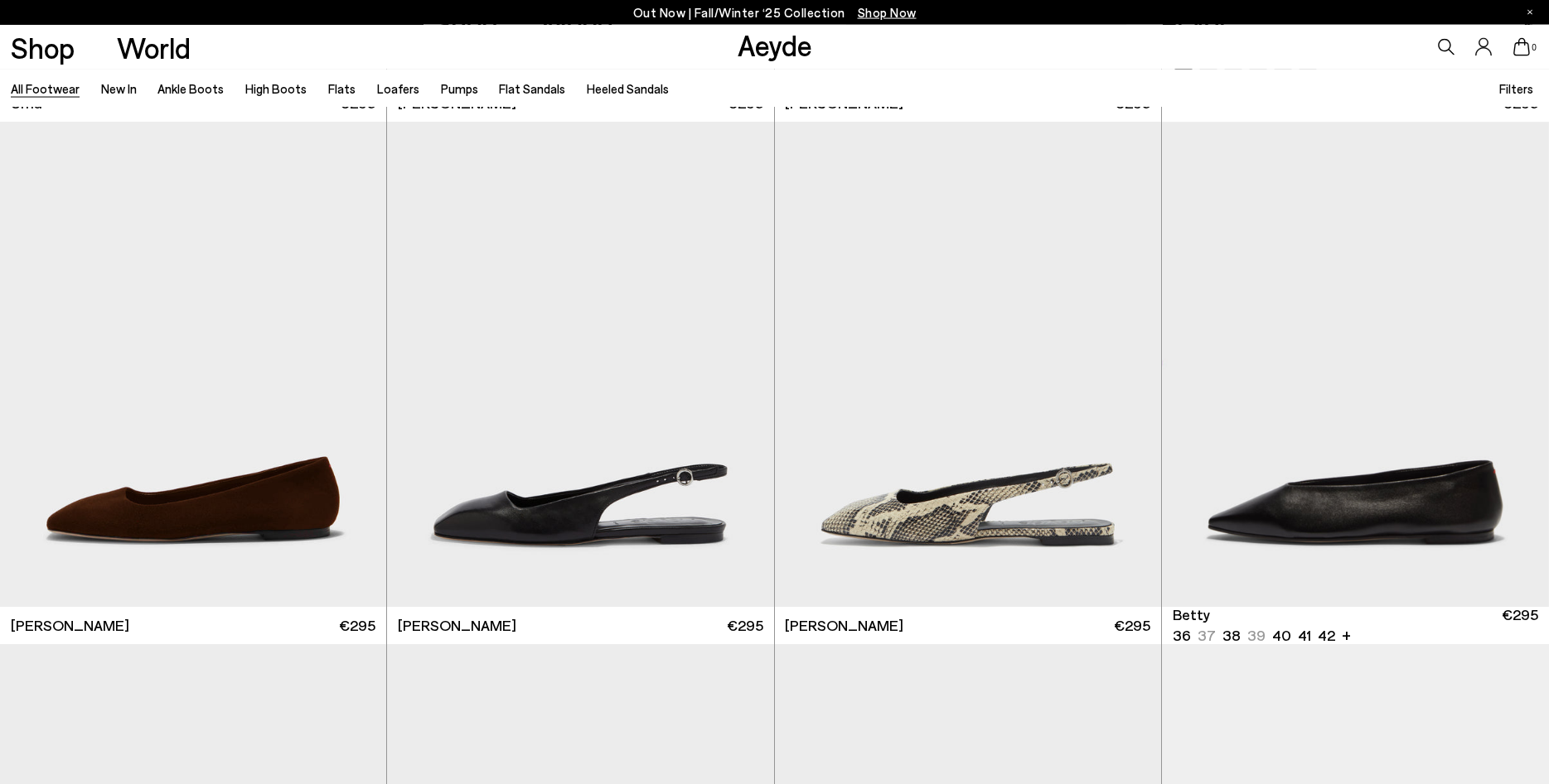
scroll to position [31336, 0]
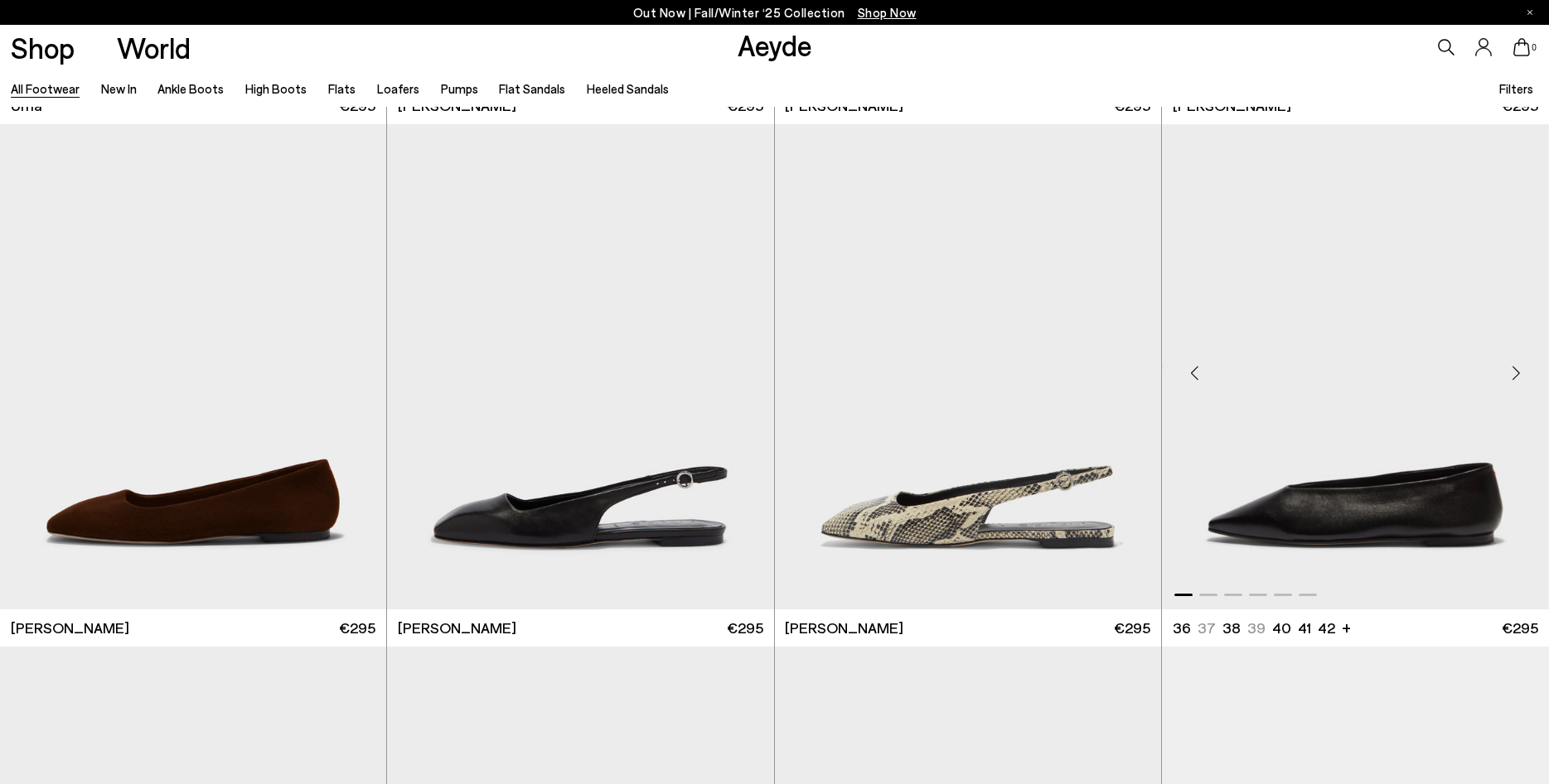
click at [1518, 370] on div "Next slide" at bounding box center [1515, 373] width 50 height 50
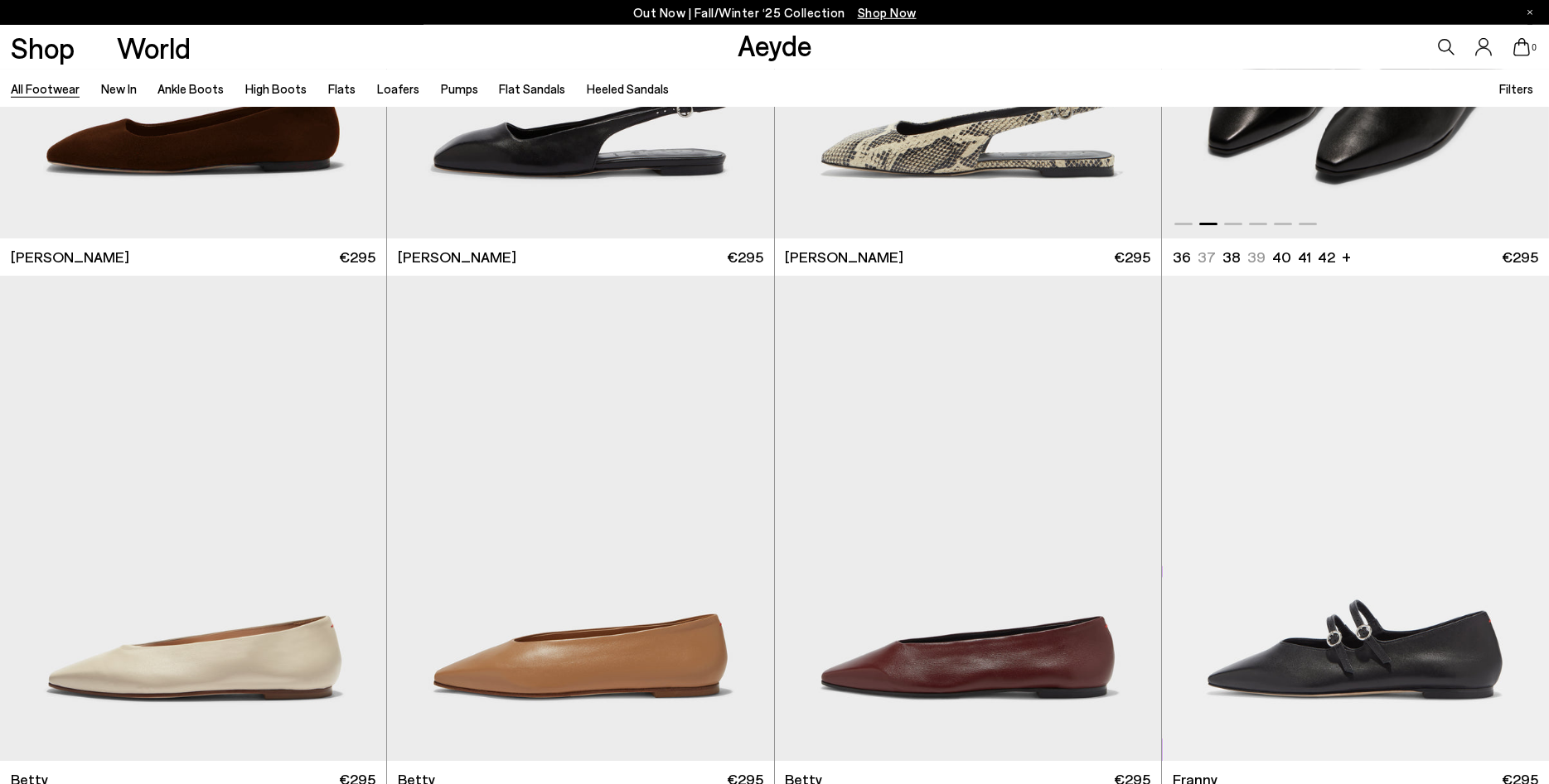
scroll to position [31843, 0]
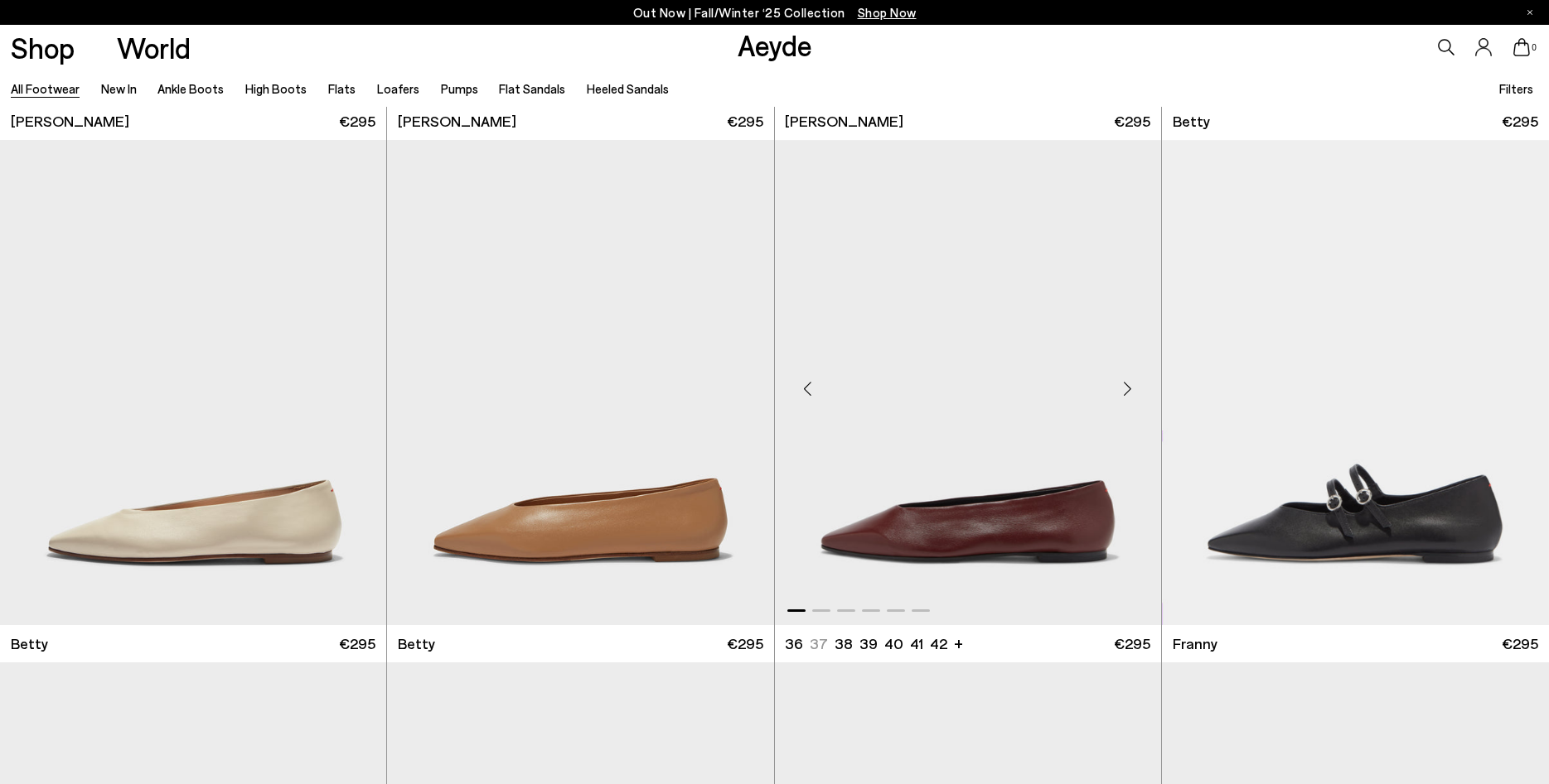
click at [1124, 390] on div "Next slide" at bounding box center [1128, 389] width 50 height 50
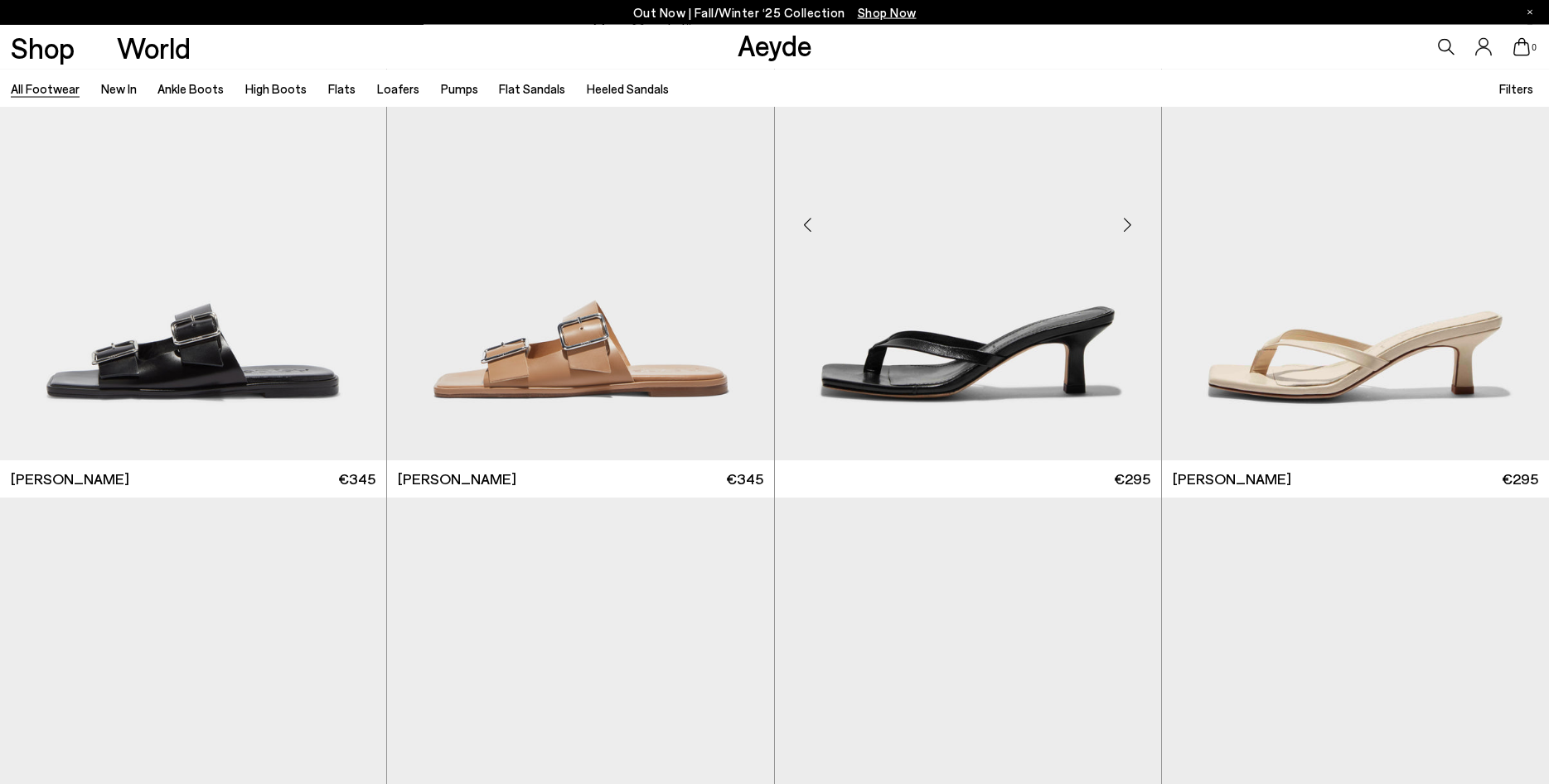
scroll to position [33533, 0]
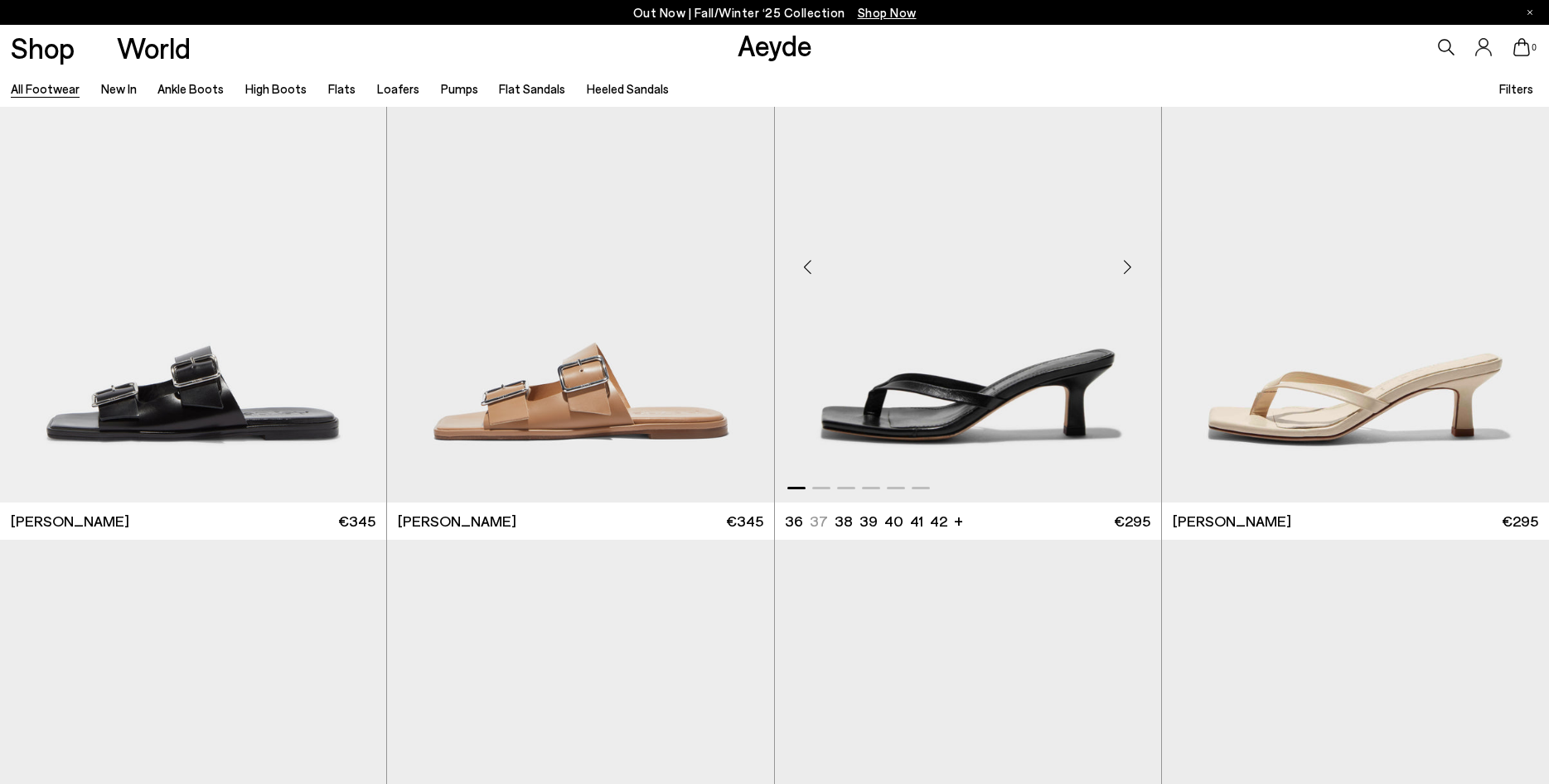
click at [1130, 272] on div "Next slide" at bounding box center [1128, 267] width 50 height 50
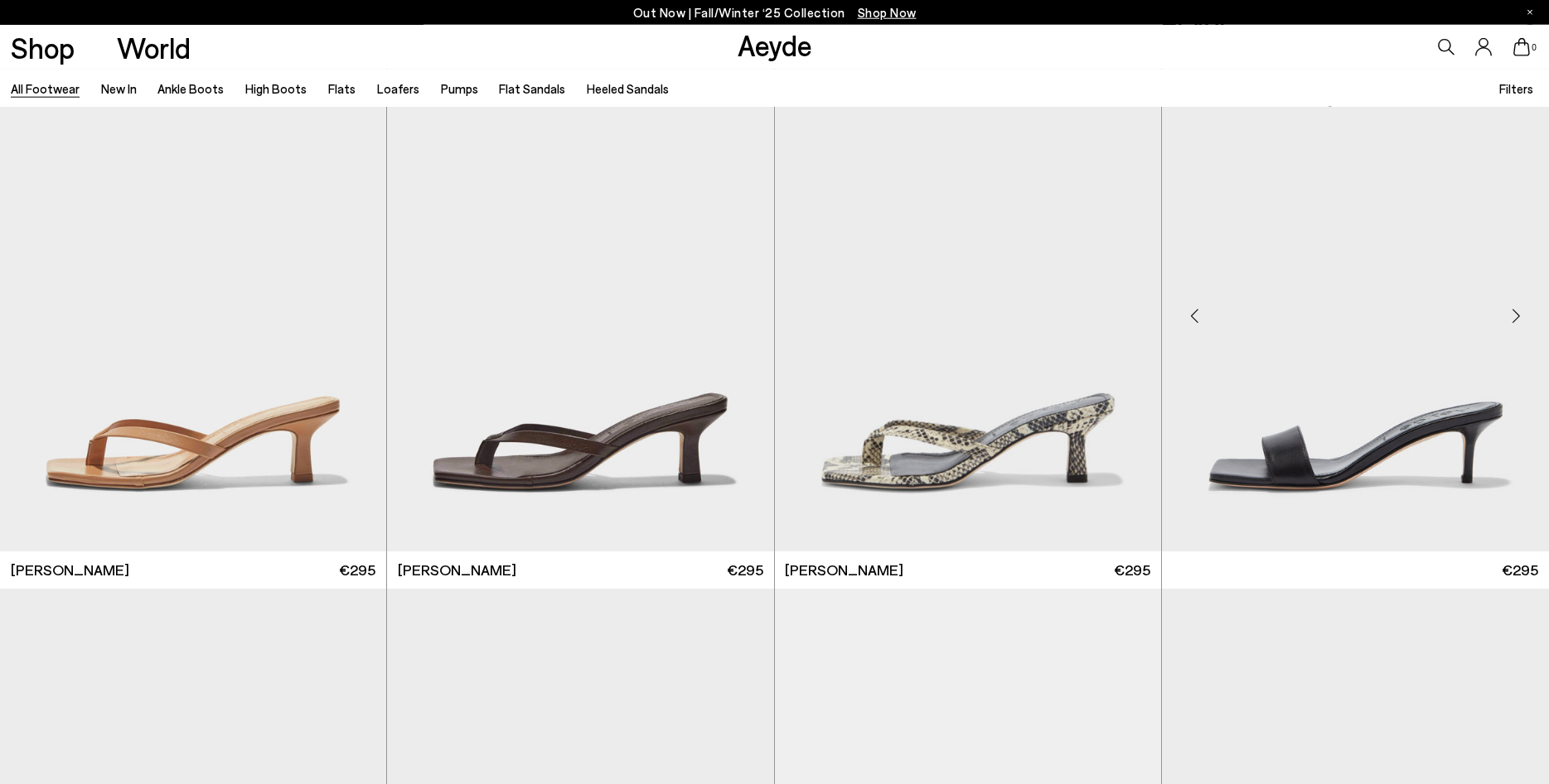
scroll to position [34040, 0]
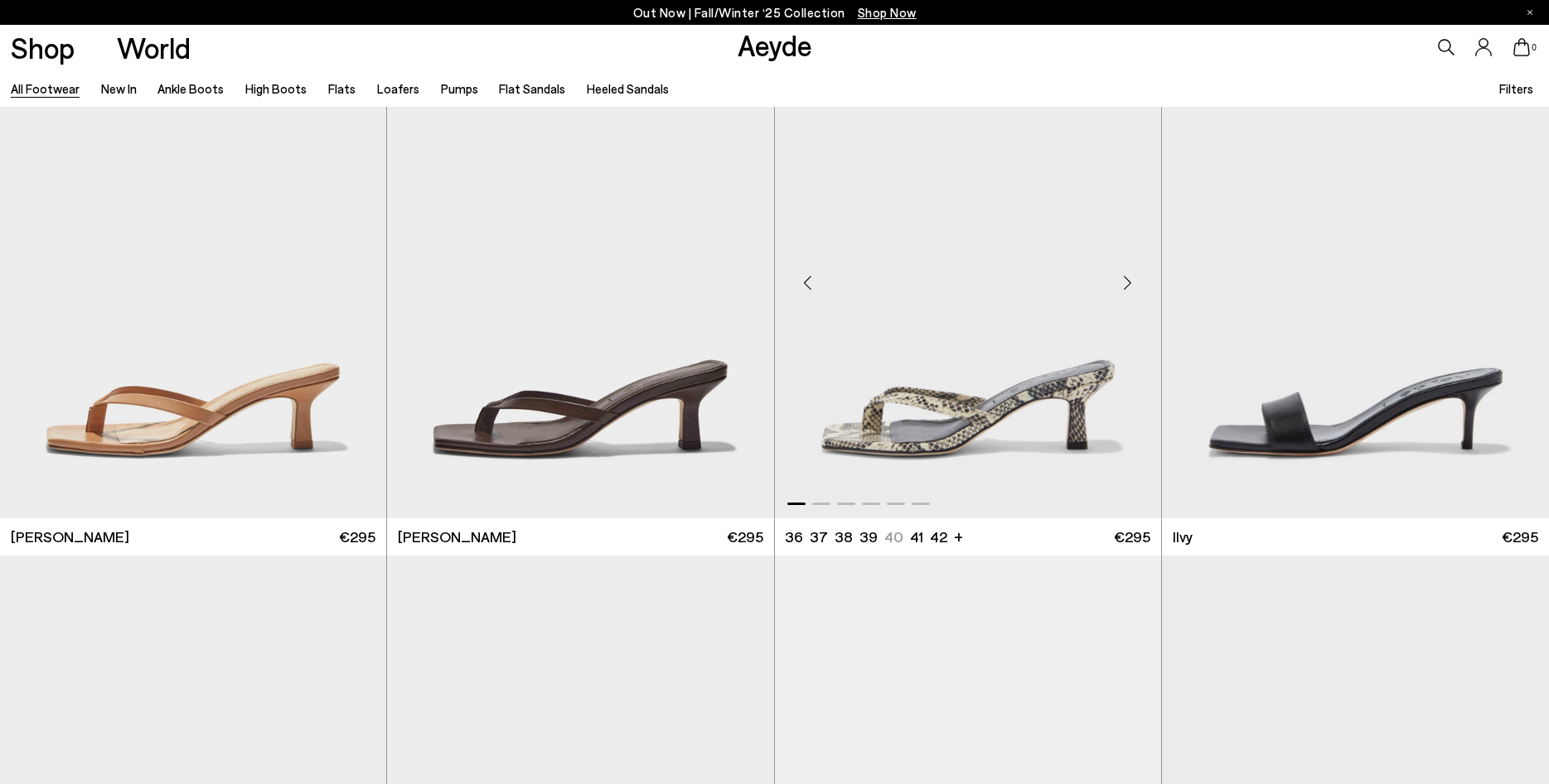
click at [1127, 287] on div "Next slide" at bounding box center [1128, 282] width 50 height 50
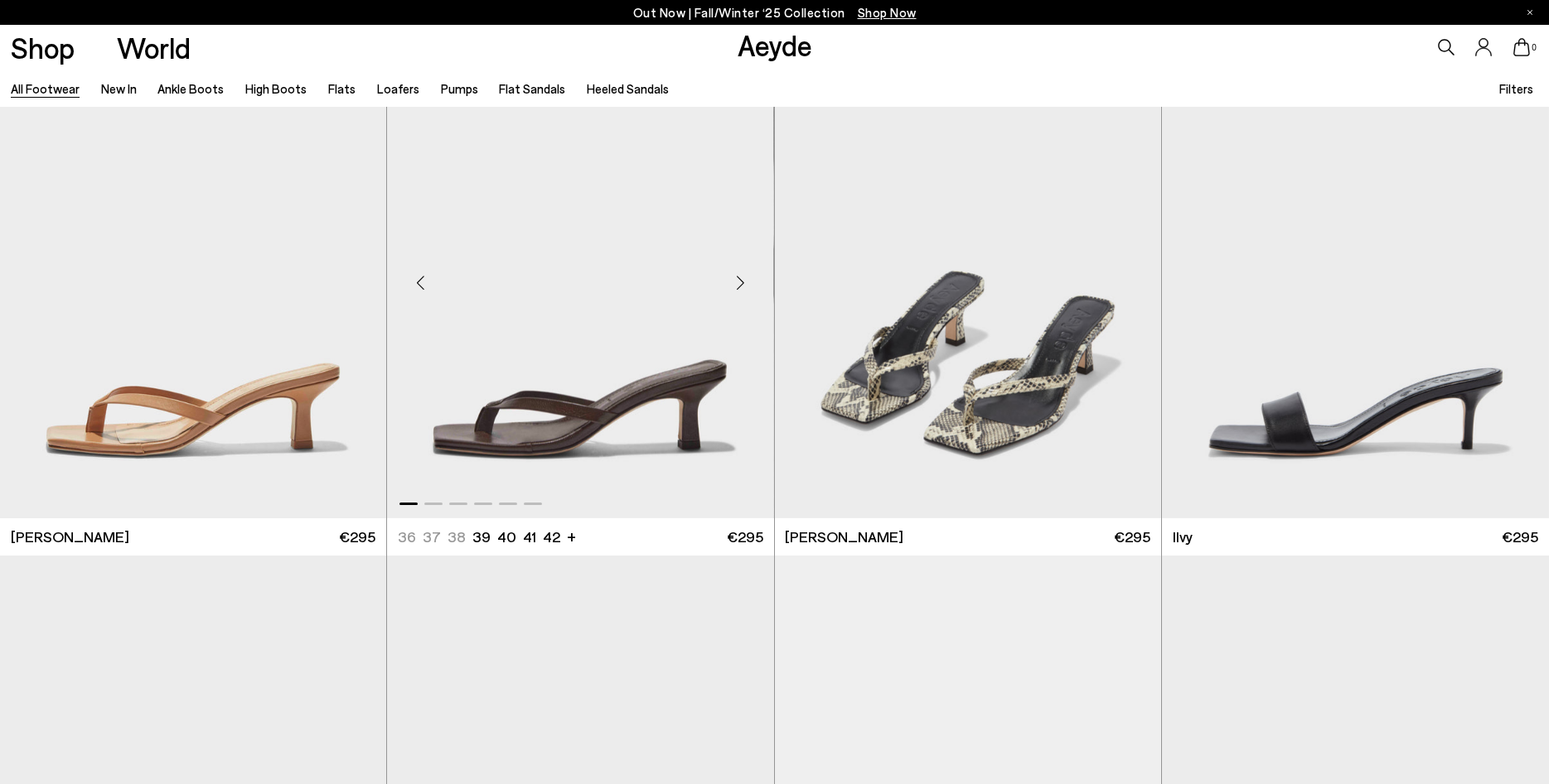
click at [737, 292] on div "Next slide" at bounding box center [741, 282] width 50 height 50
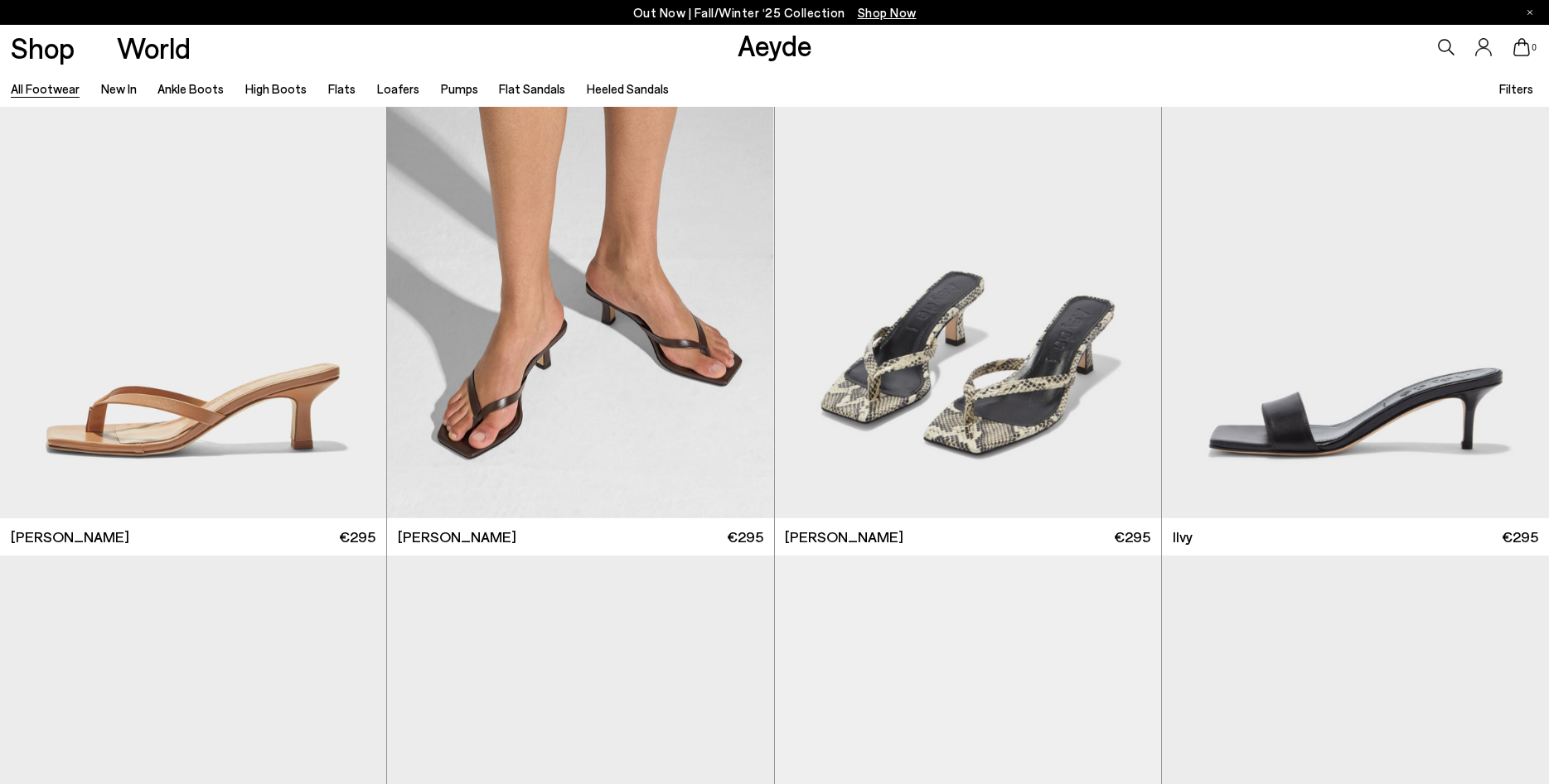
scroll to position [34462, 0]
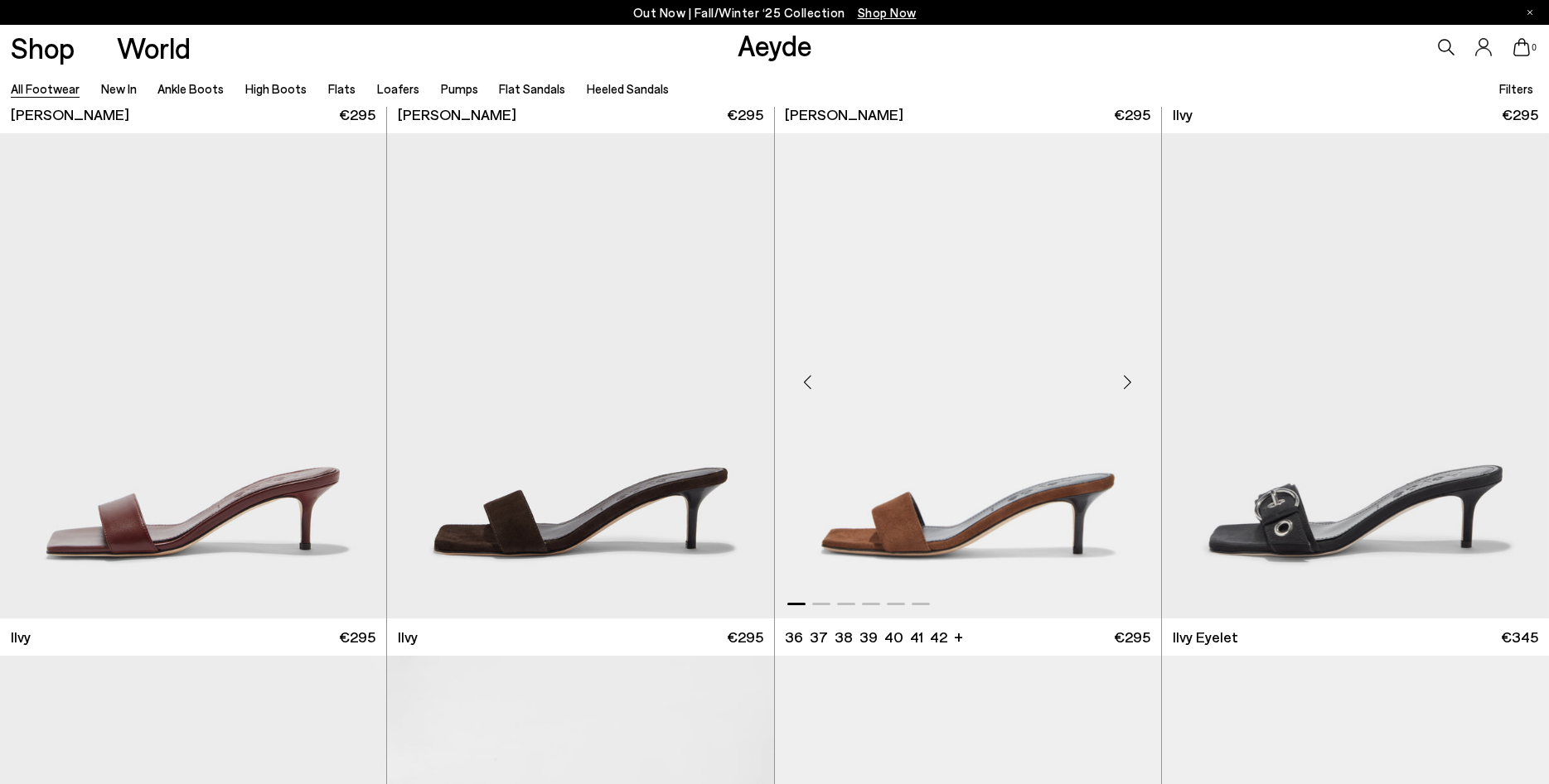
click at [1133, 377] on div "Next slide" at bounding box center [1128, 382] width 50 height 50
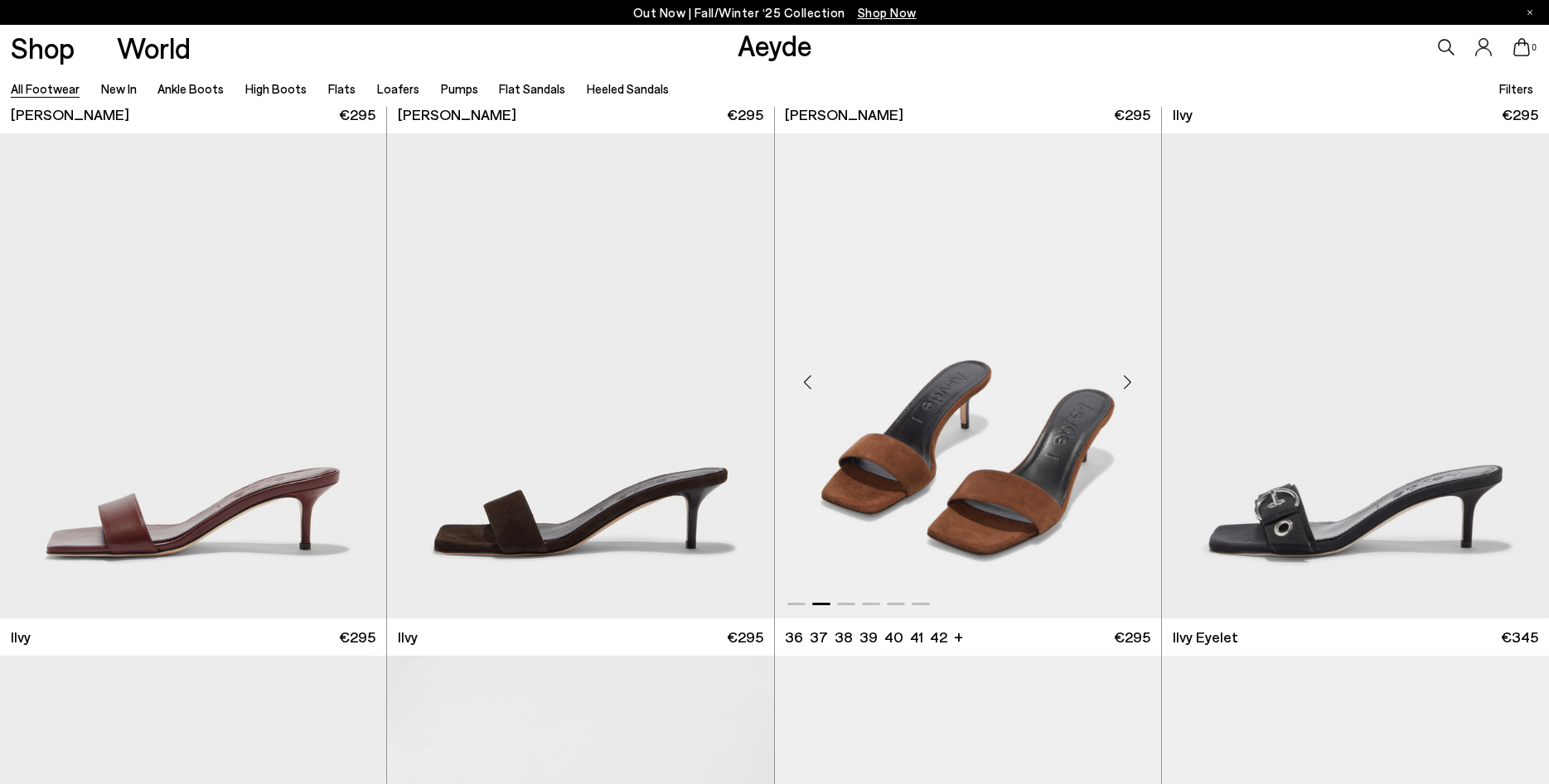
click at [1133, 377] on div "Next slide" at bounding box center [1128, 382] width 50 height 50
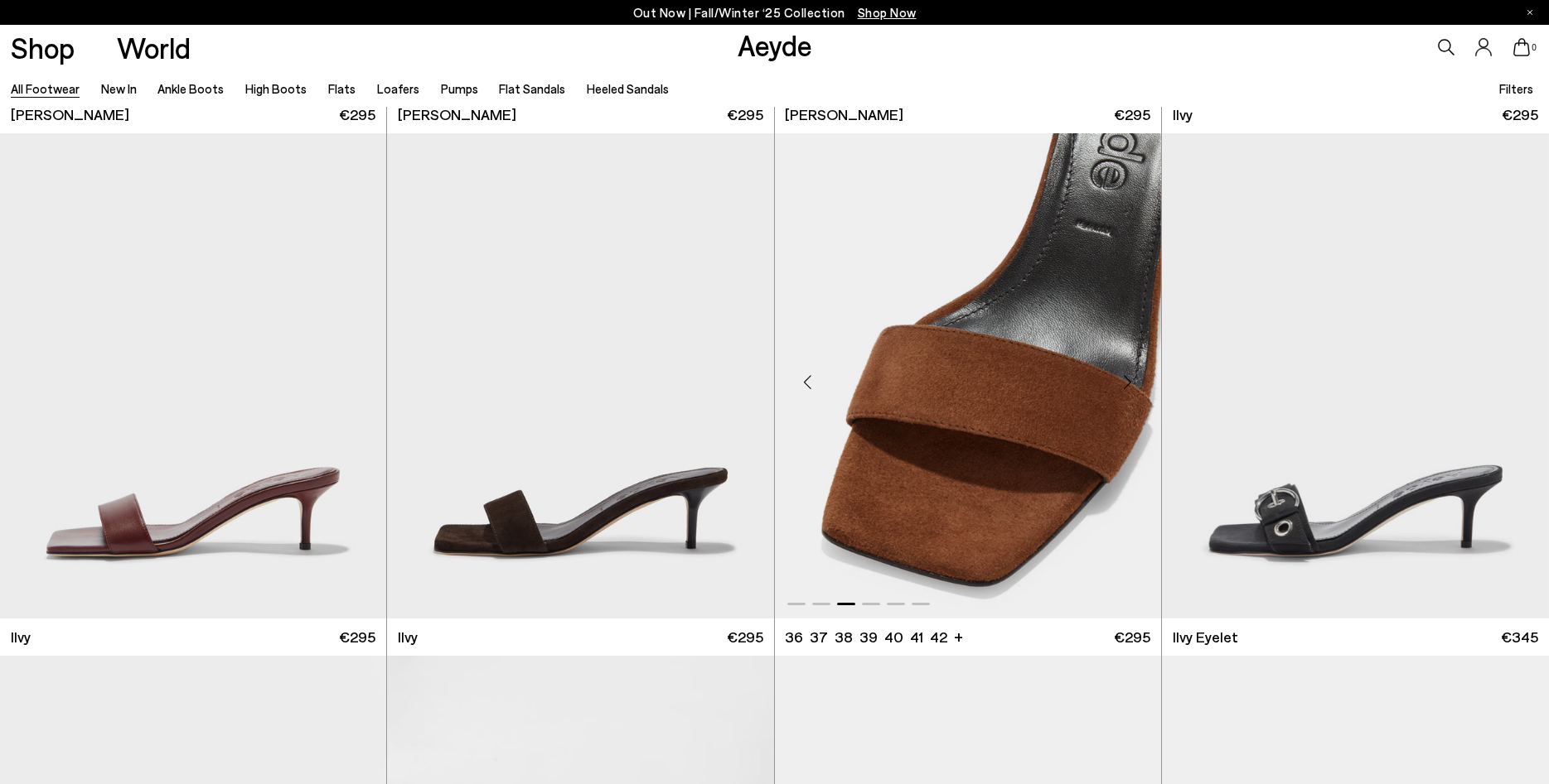
click at [1133, 377] on div "Next slide" at bounding box center [1128, 382] width 50 height 50
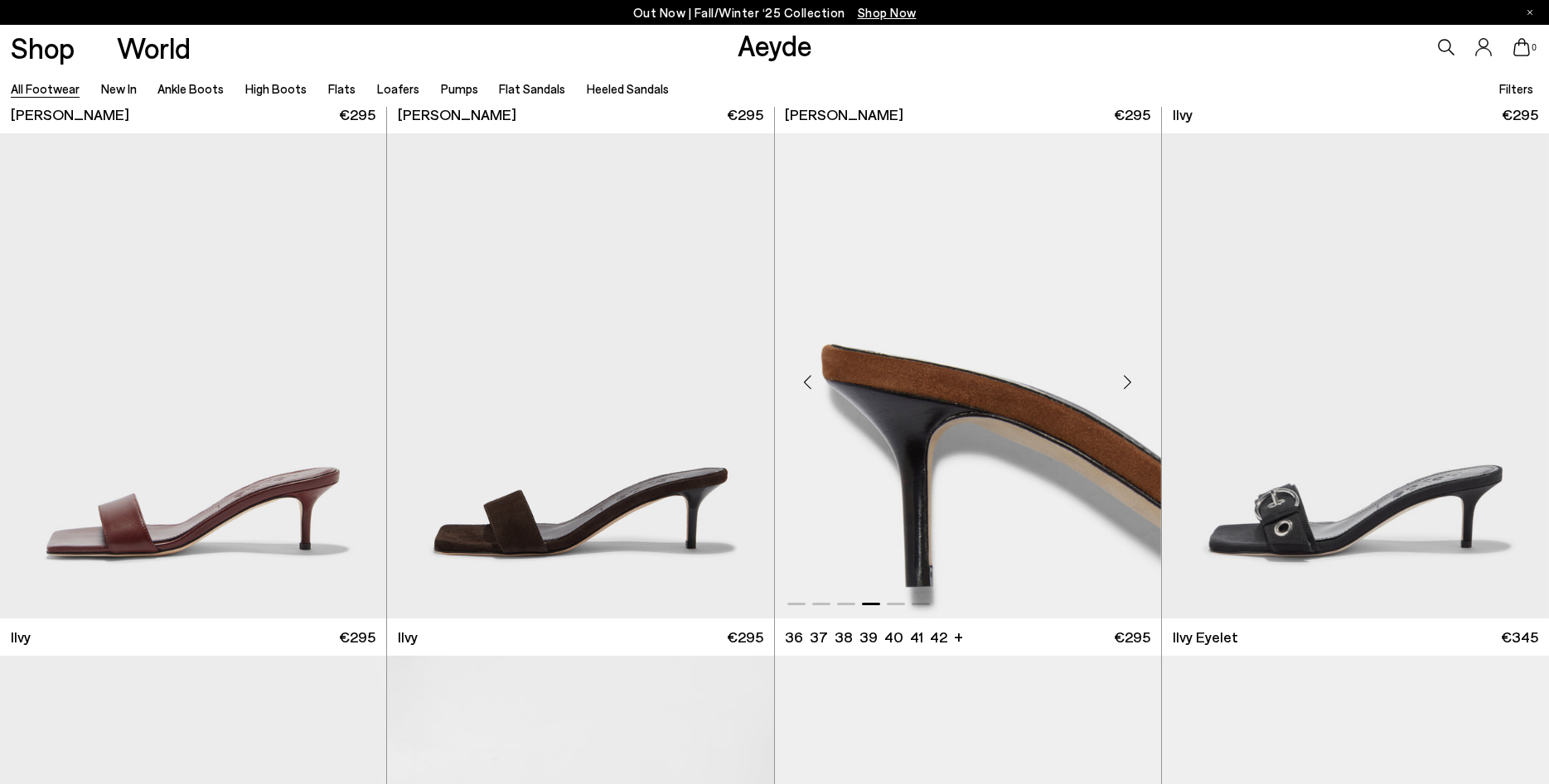
click at [1133, 377] on div "Next slide" at bounding box center [1128, 382] width 50 height 50
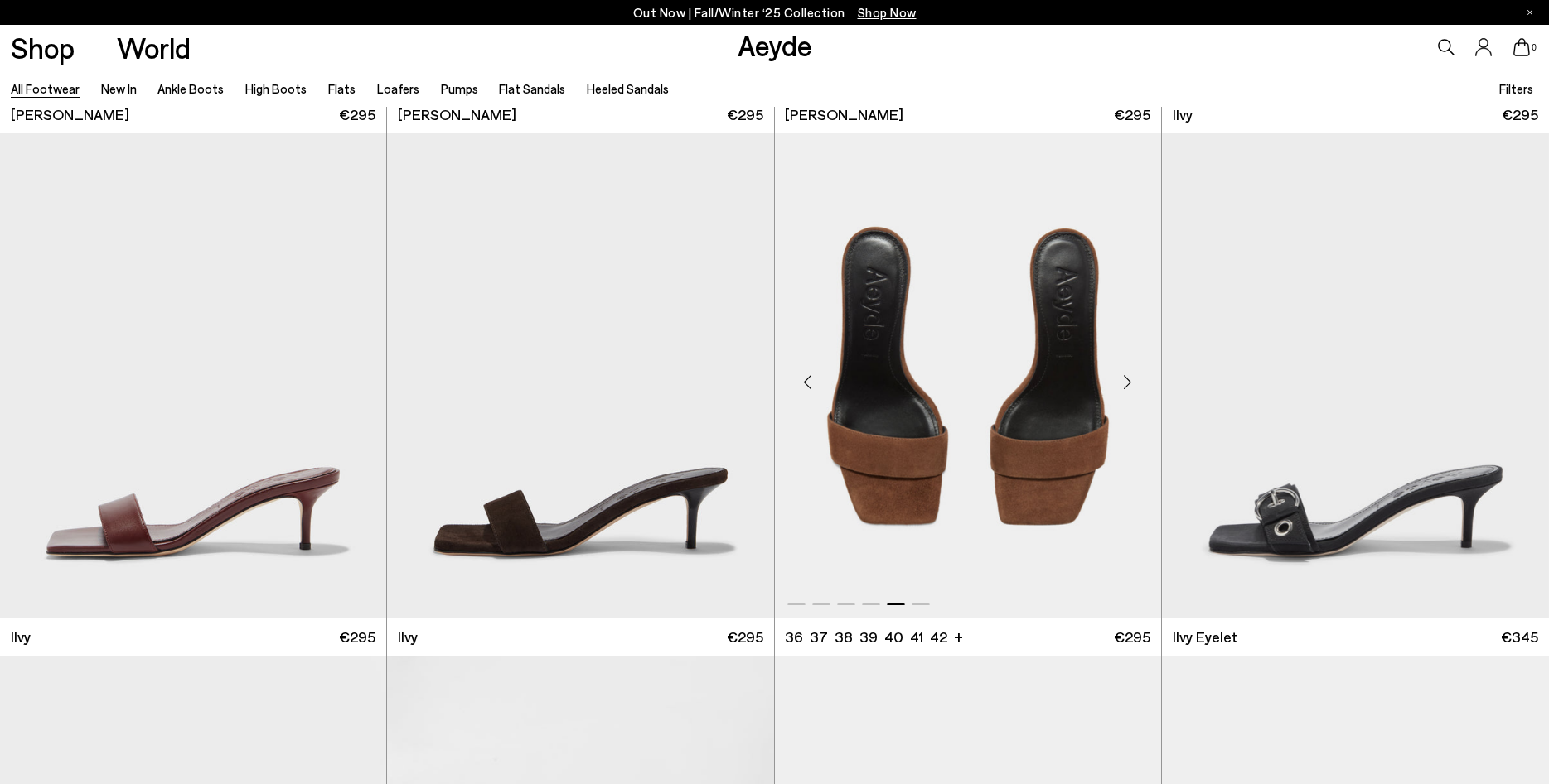
click at [1133, 377] on div "Next slide" at bounding box center [1128, 382] width 50 height 50
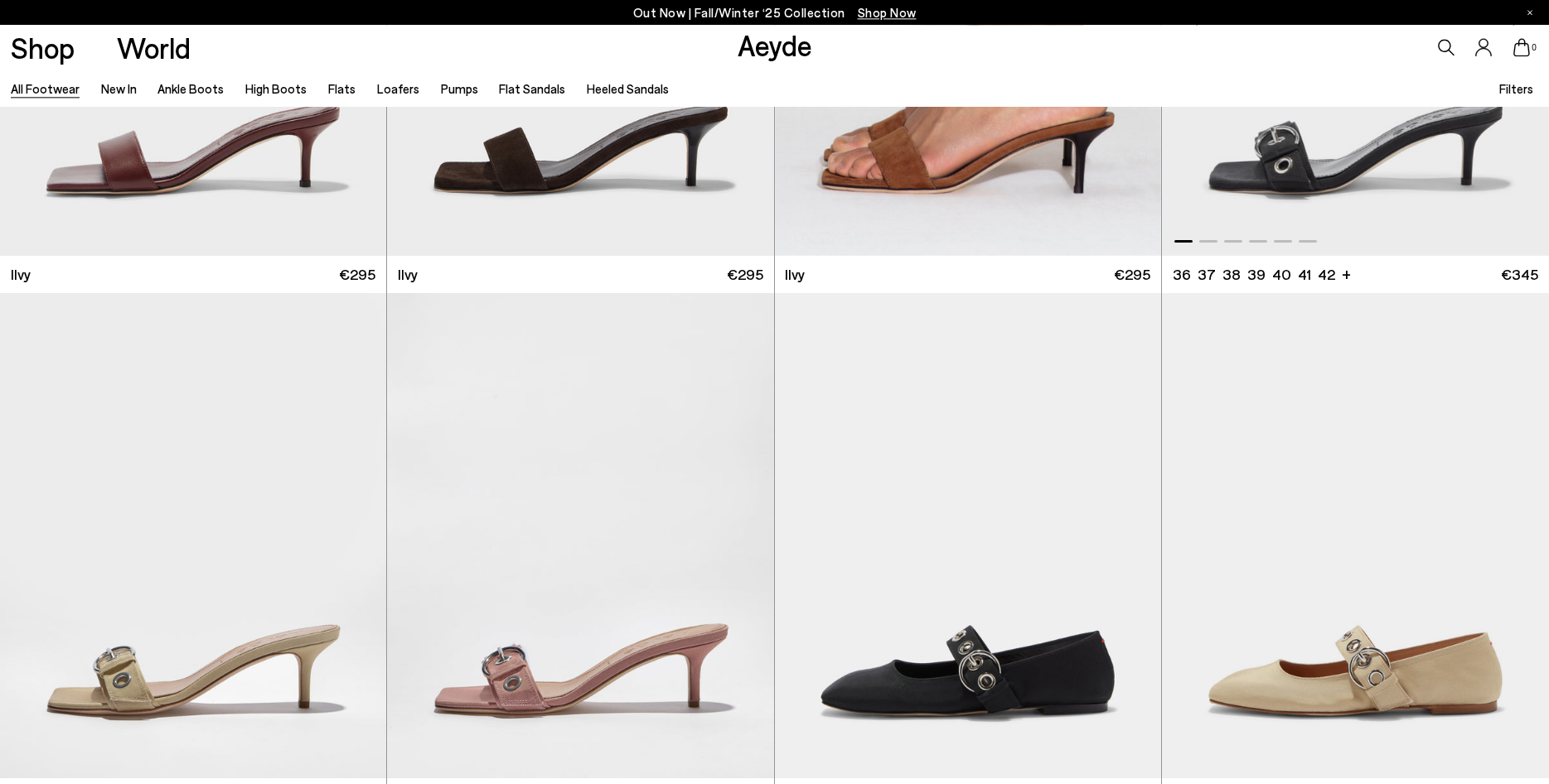
scroll to position [35054, 0]
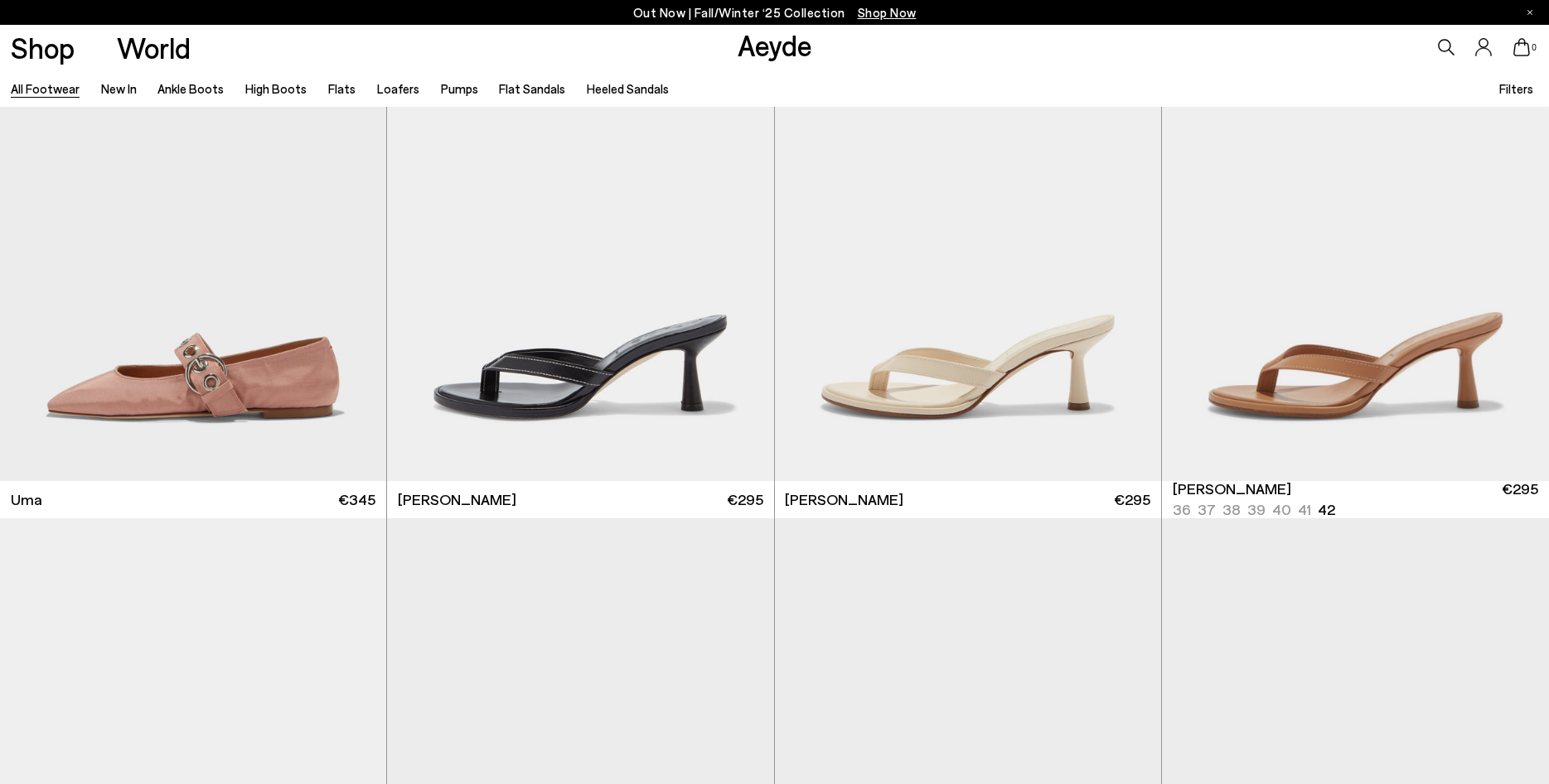
scroll to position [36068, 0]
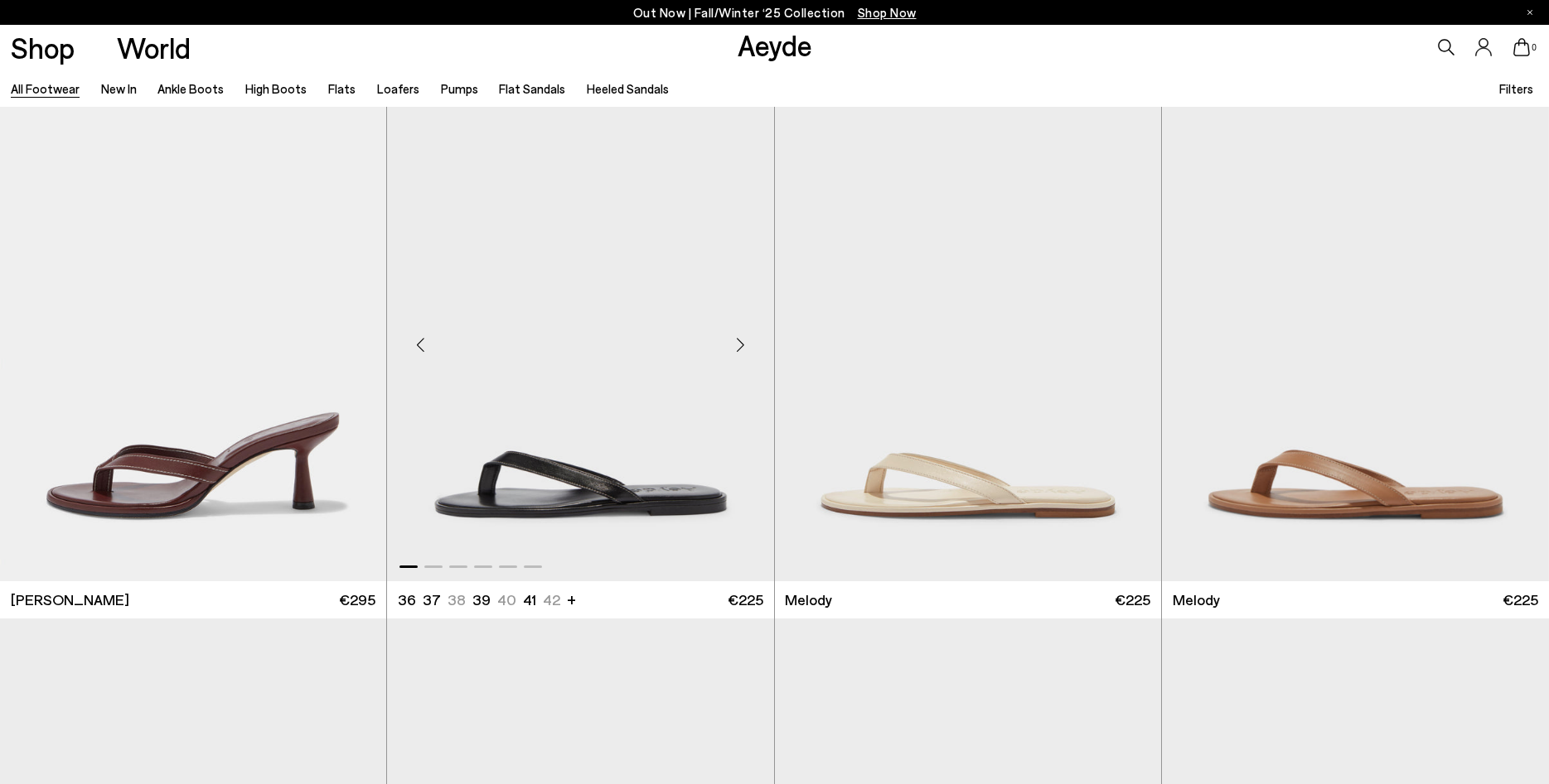
click at [746, 341] on div "Next slide" at bounding box center [741, 345] width 50 height 50
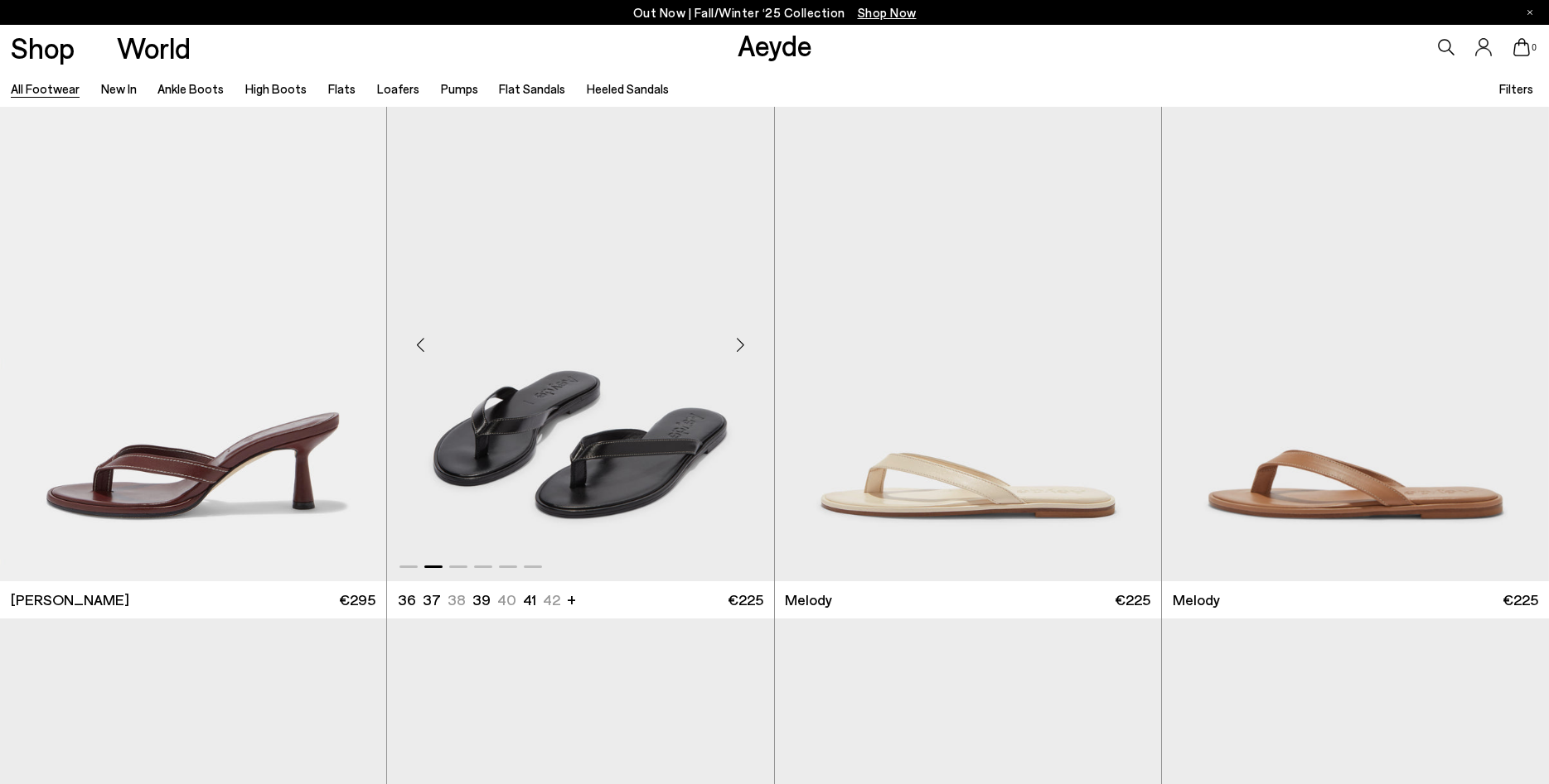
click at [746, 341] on div "Next slide" at bounding box center [741, 345] width 50 height 50
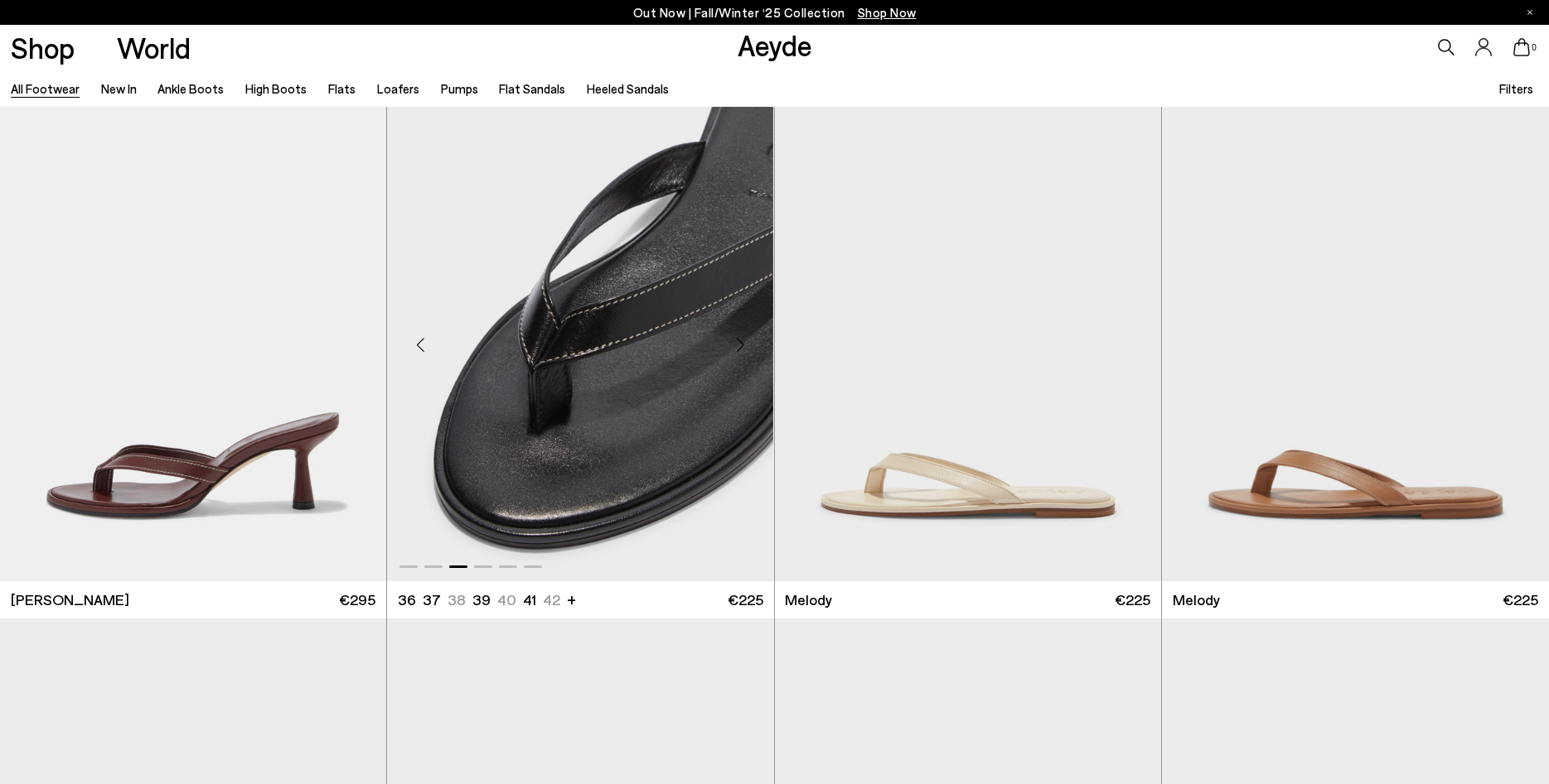
click at [746, 341] on div "Next slide" at bounding box center [741, 345] width 50 height 50
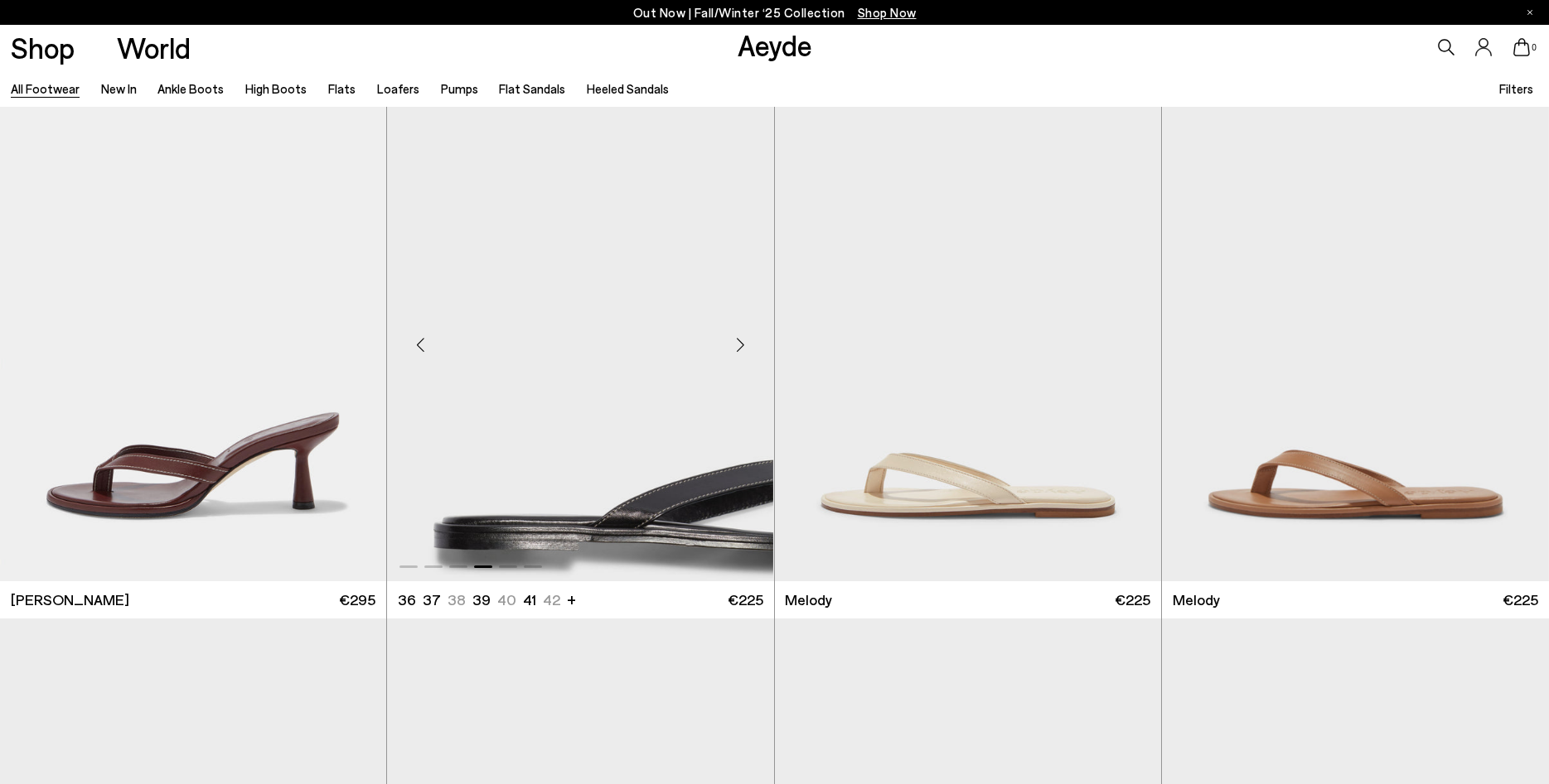
click at [746, 341] on div "Next slide" at bounding box center [741, 345] width 50 height 50
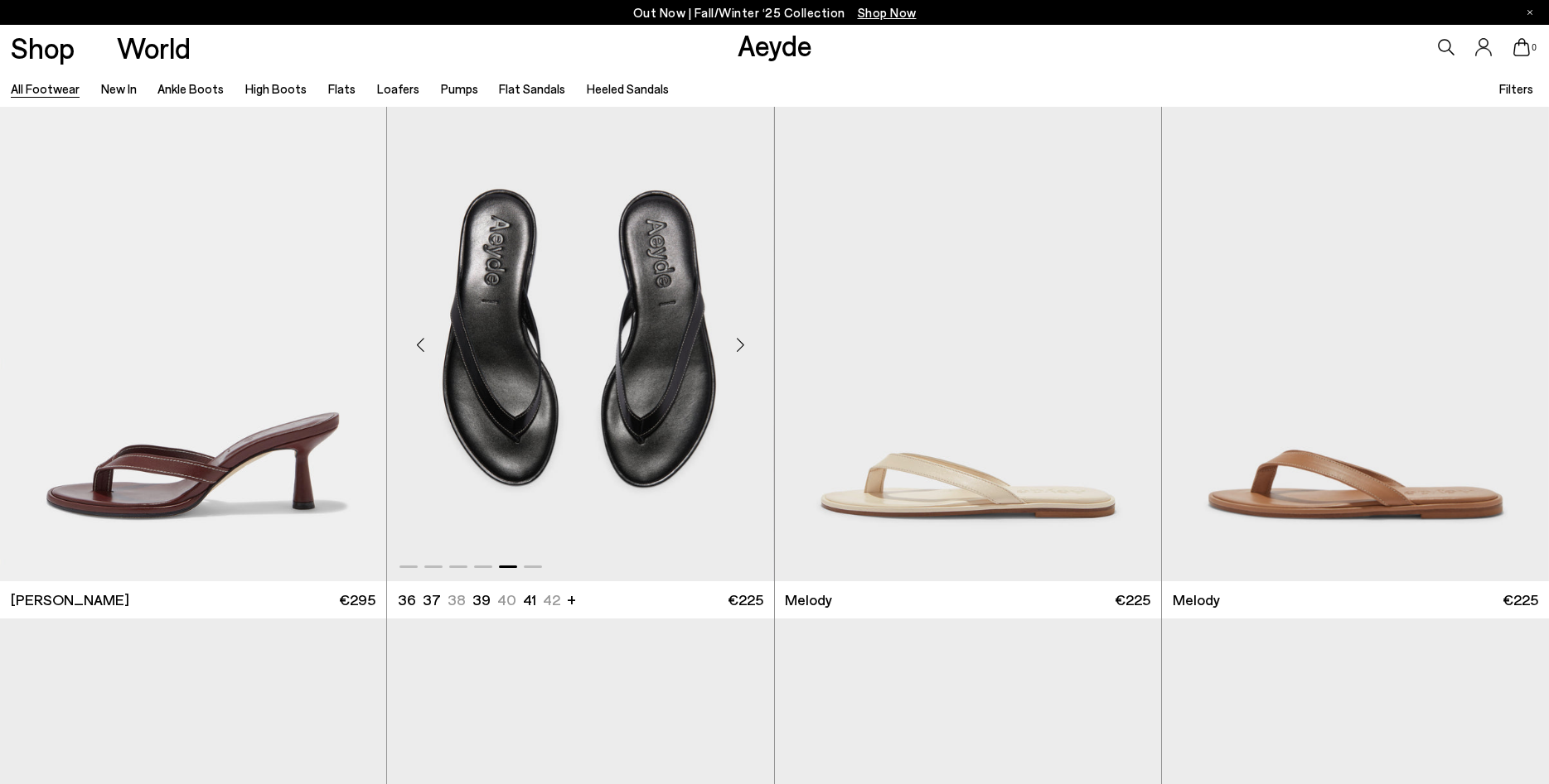
scroll to position [36575, 0]
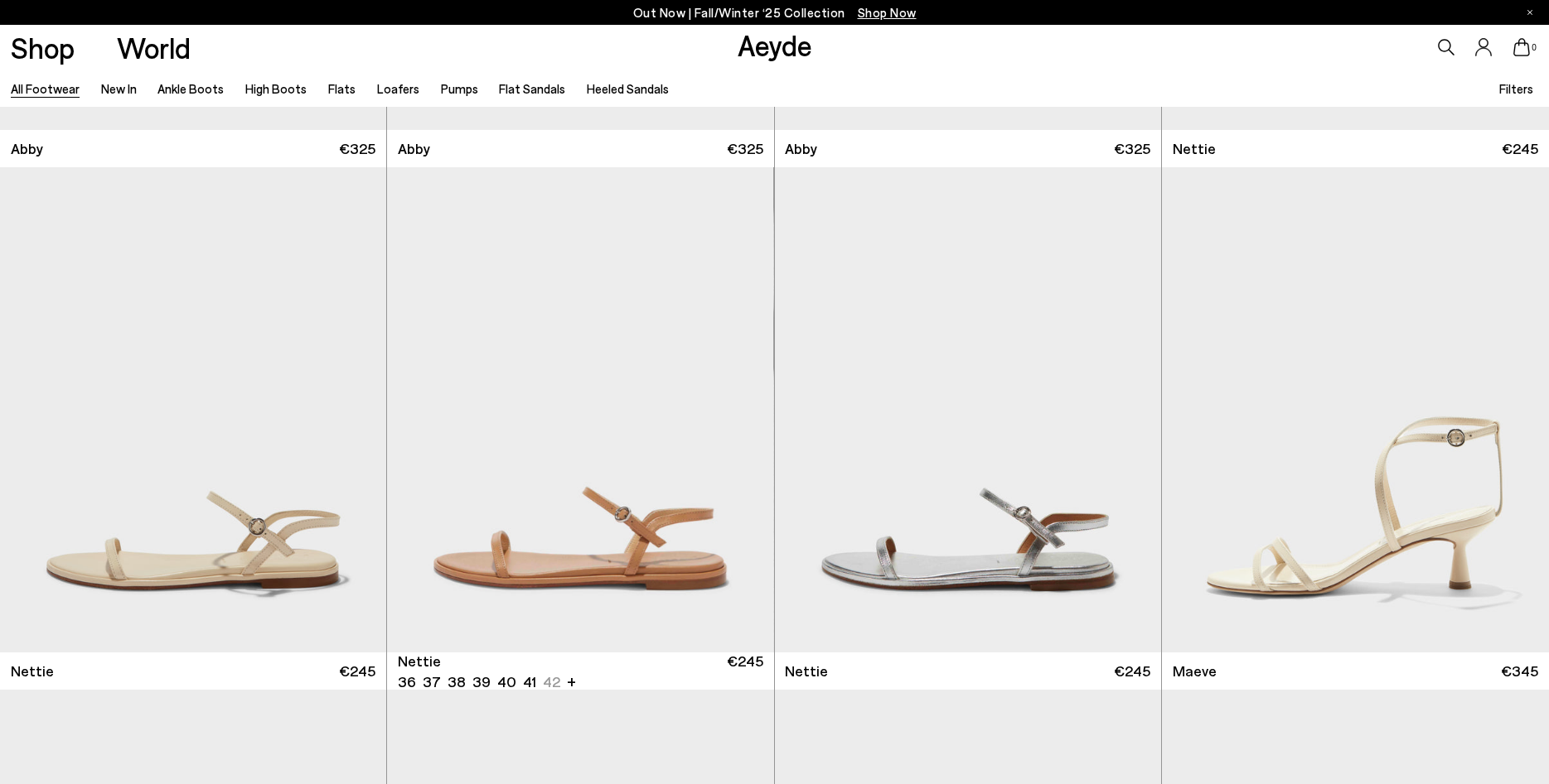
scroll to position [41813, 0]
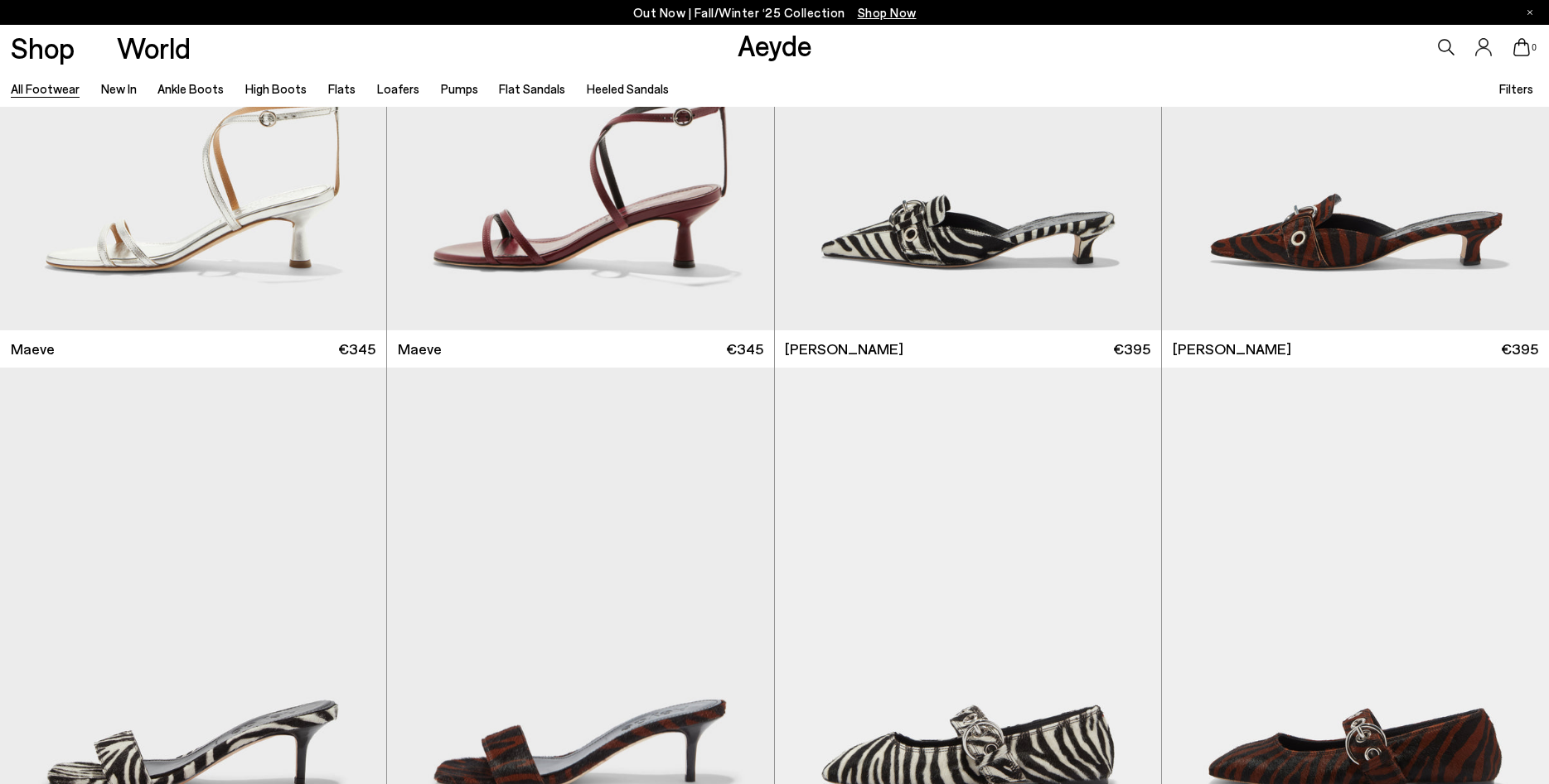
scroll to position [42404, 0]
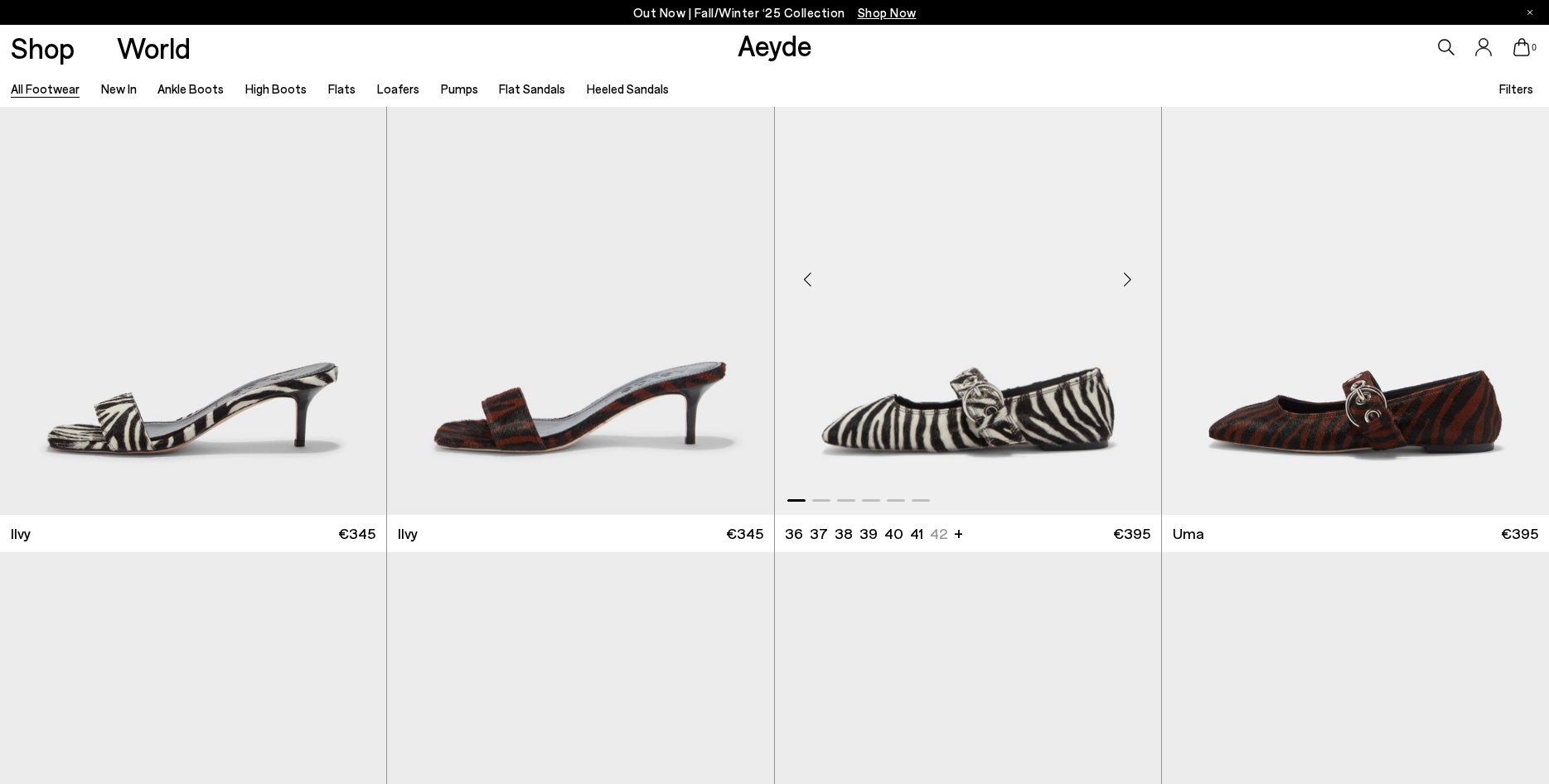
click at [1125, 290] on div "Next slide" at bounding box center [1128, 279] width 50 height 50
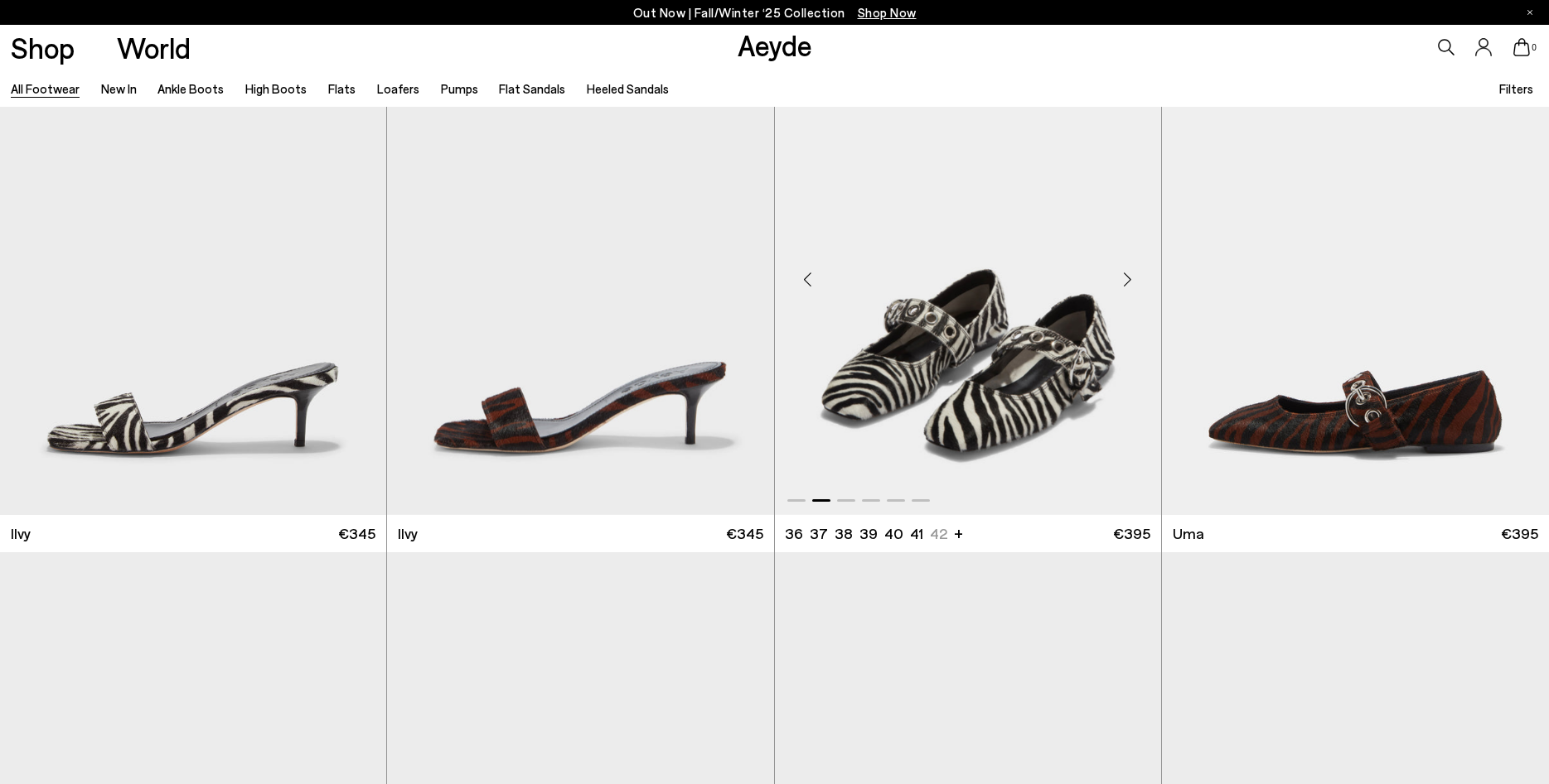
click at [1125, 290] on div "Next slide" at bounding box center [1128, 279] width 50 height 50
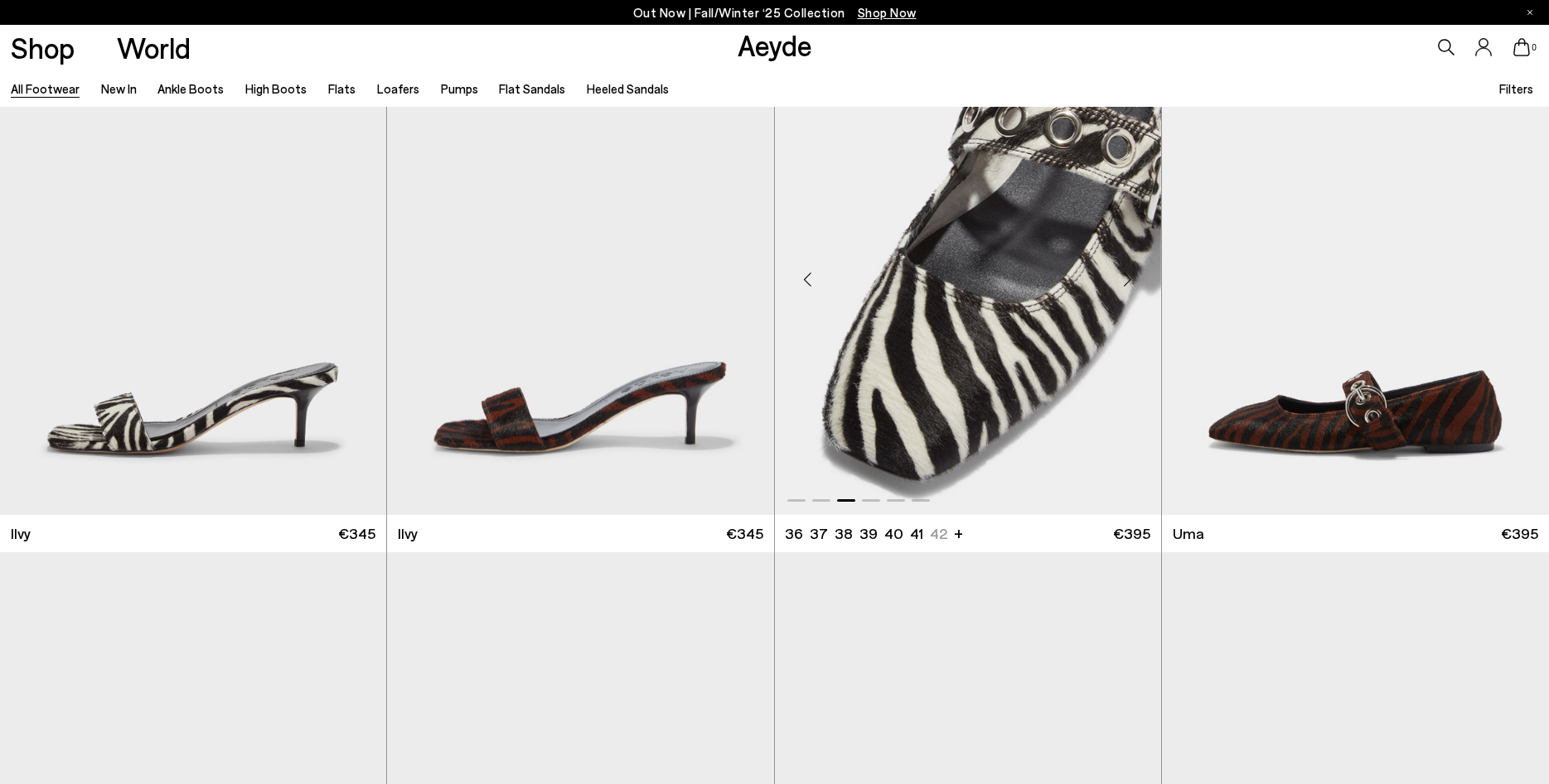
click at [1125, 290] on div "Next slide" at bounding box center [1128, 279] width 50 height 50
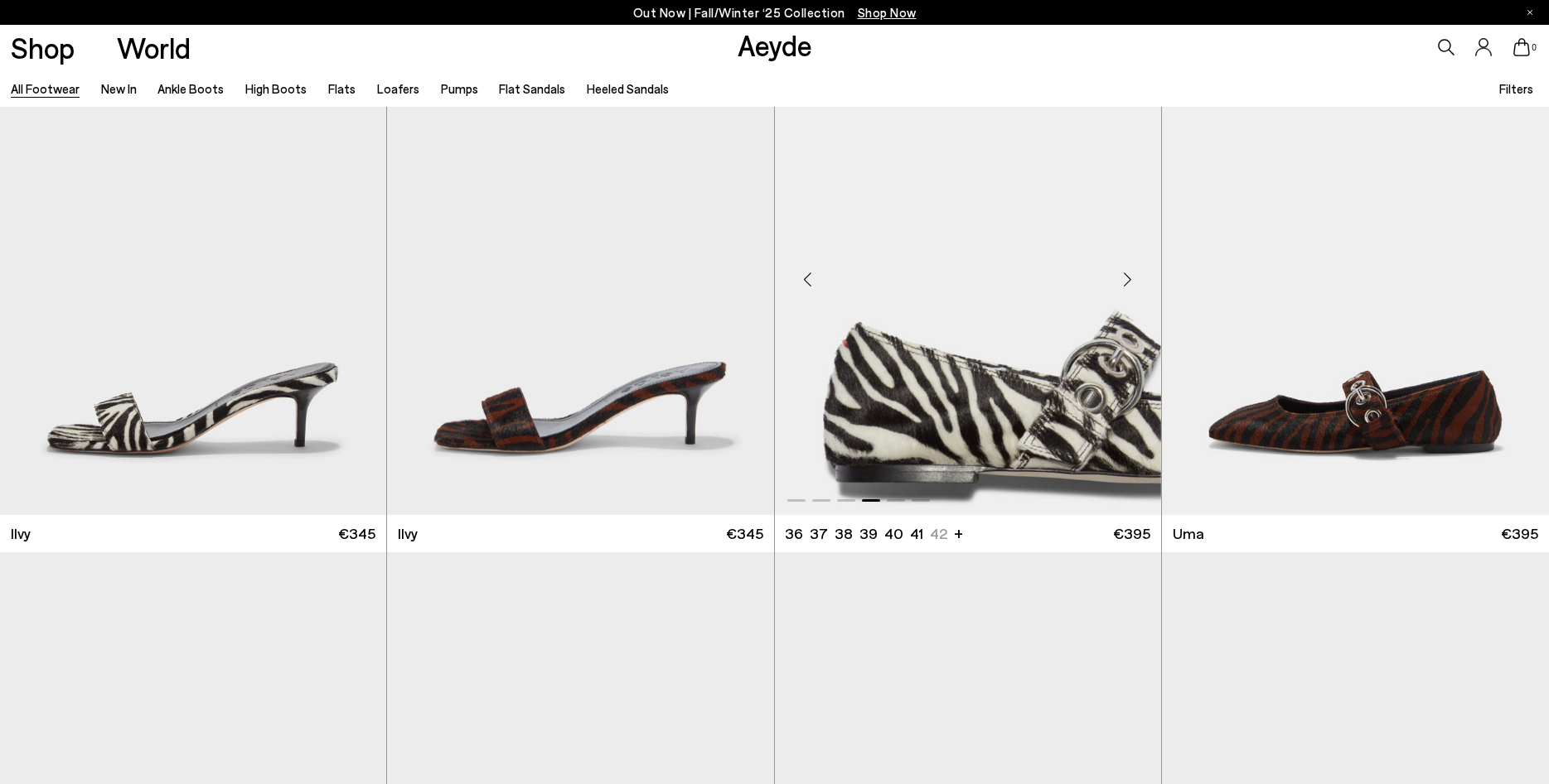
click at [1125, 290] on div "Next slide" at bounding box center [1128, 279] width 50 height 50
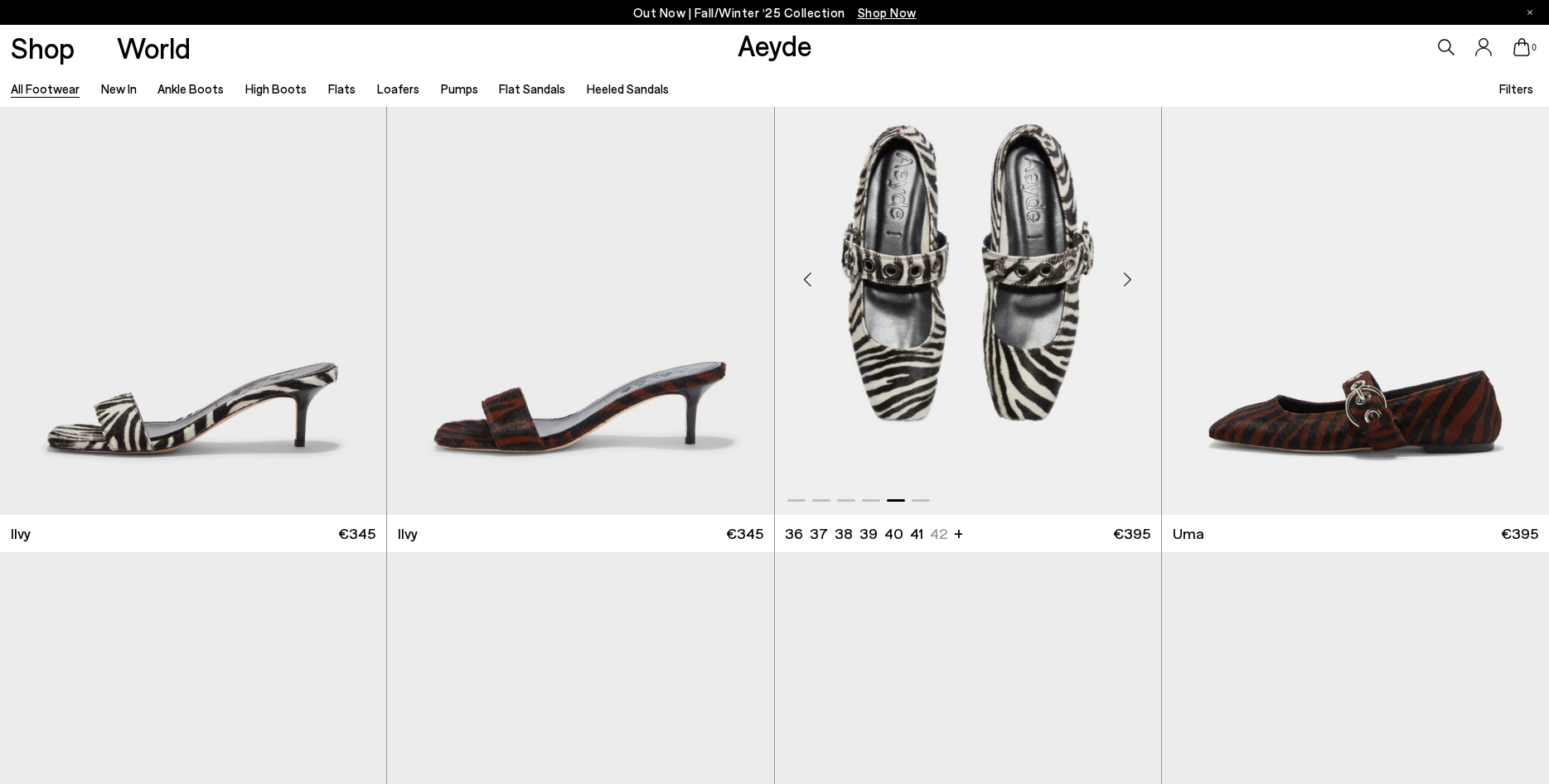
click at [1125, 290] on div "Next slide" at bounding box center [1128, 279] width 50 height 50
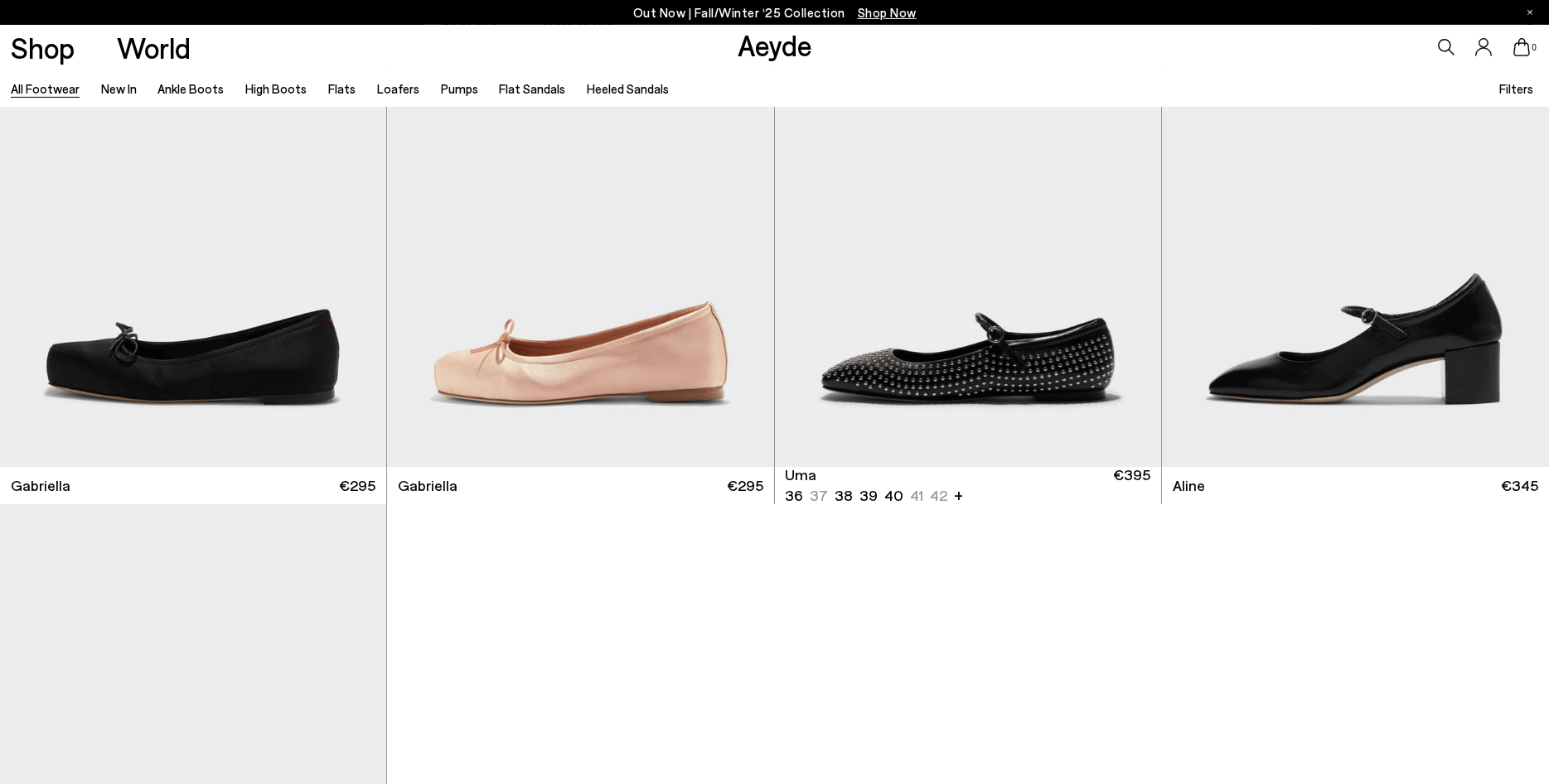
scroll to position [44094, 0]
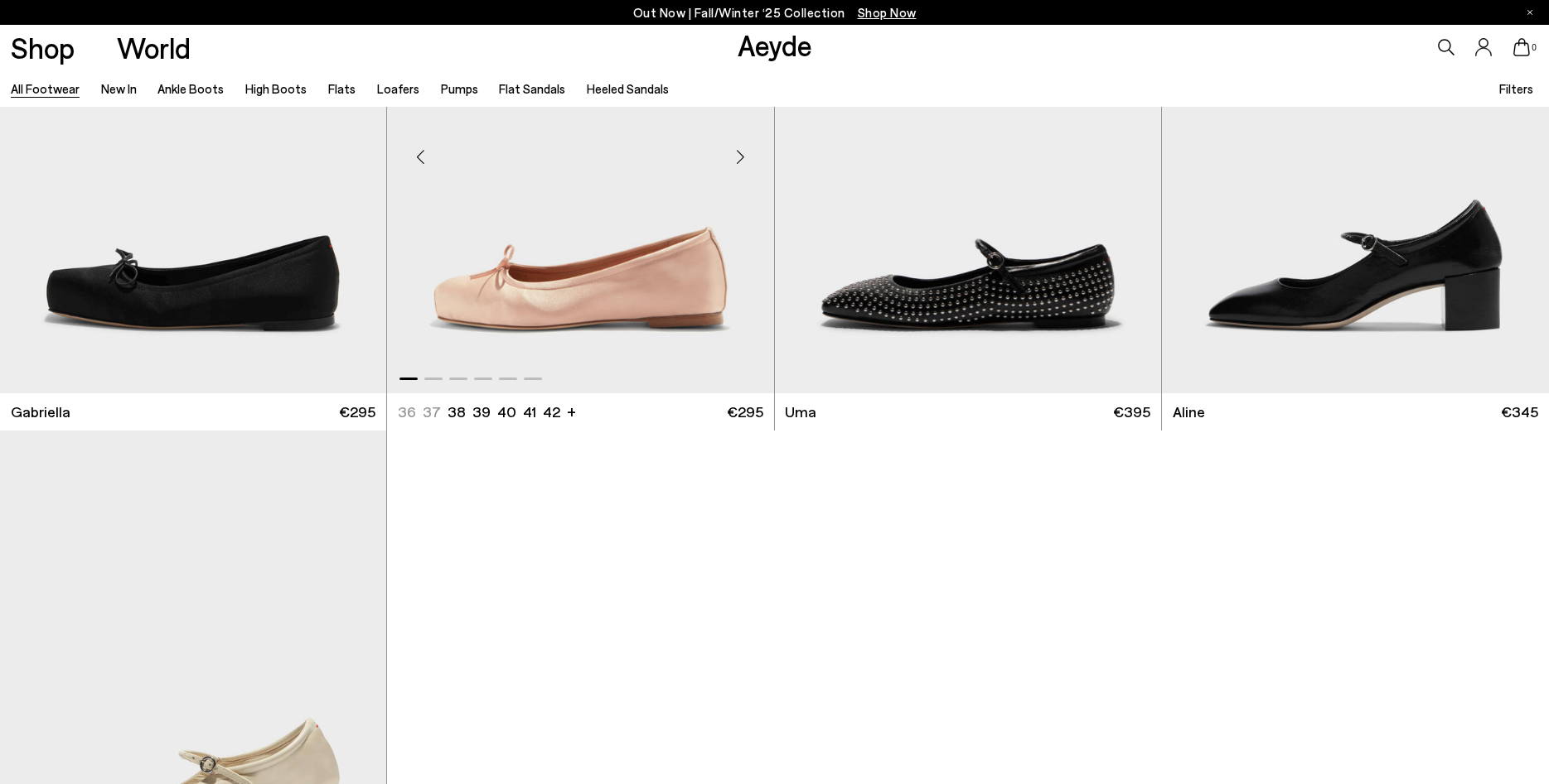
click at [740, 166] on div "Next slide" at bounding box center [741, 157] width 50 height 50
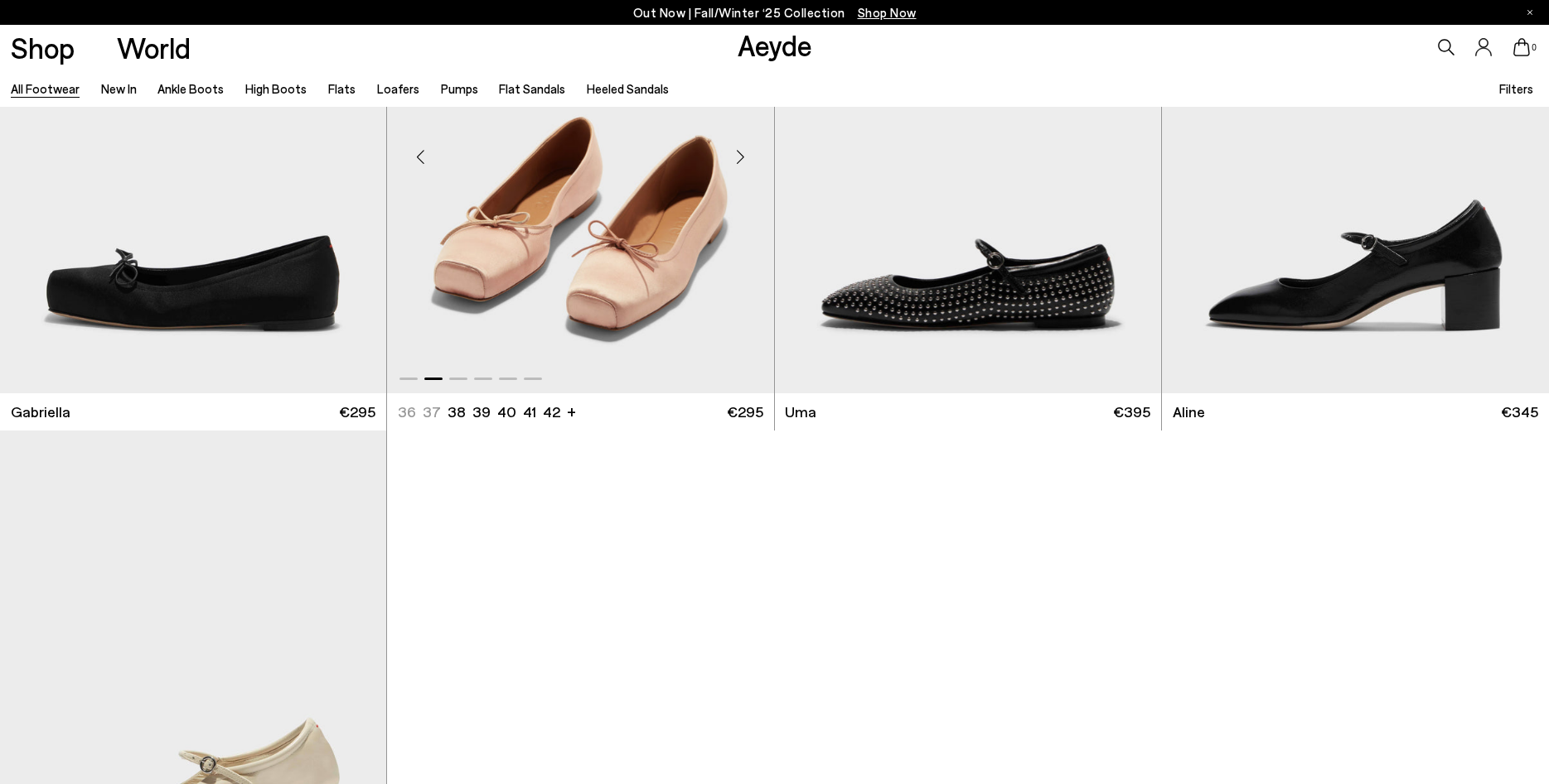
click at [740, 166] on div "Next slide" at bounding box center [741, 157] width 50 height 50
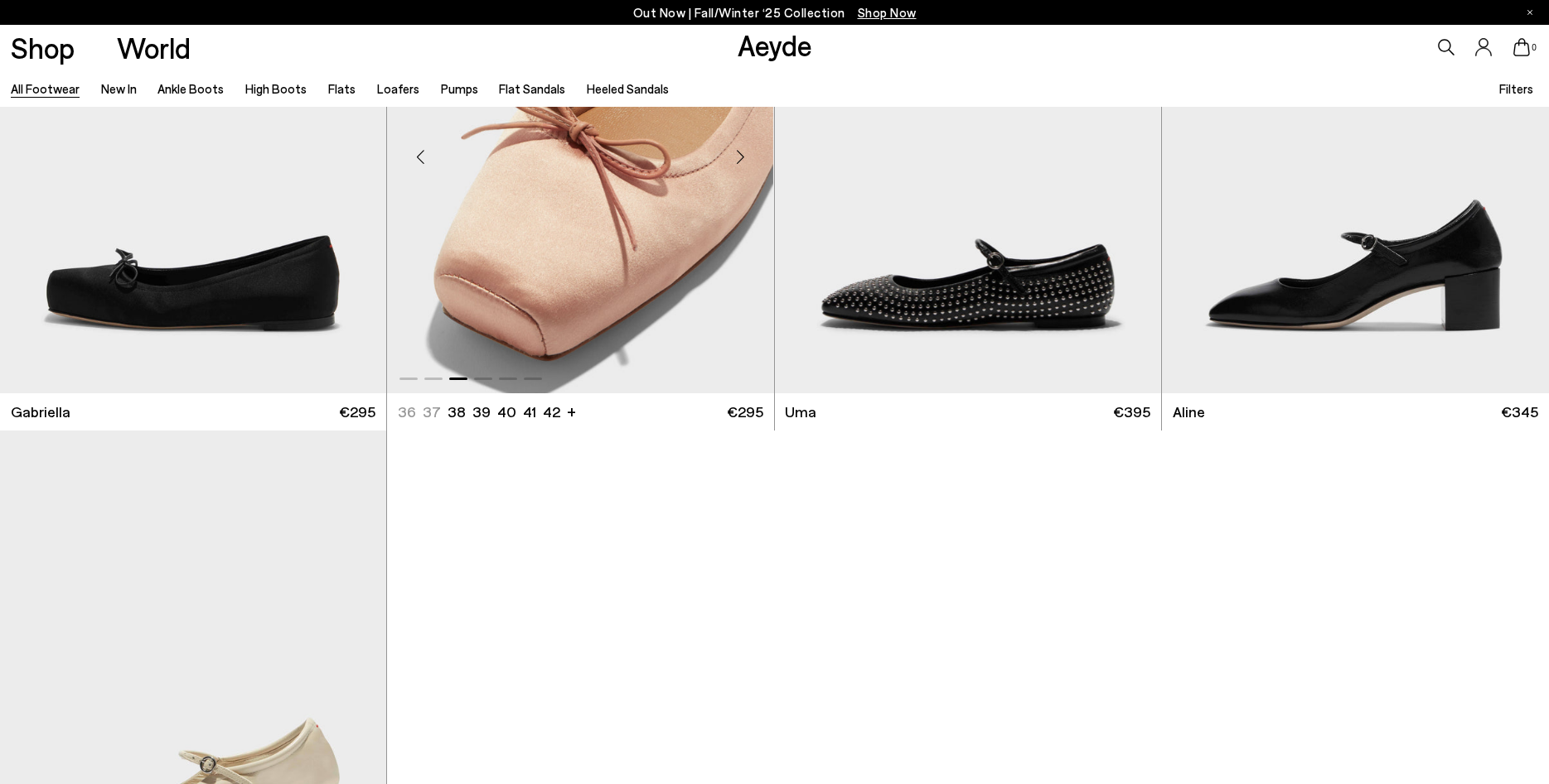
click at [740, 166] on div "Next slide" at bounding box center [741, 157] width 50 height 50
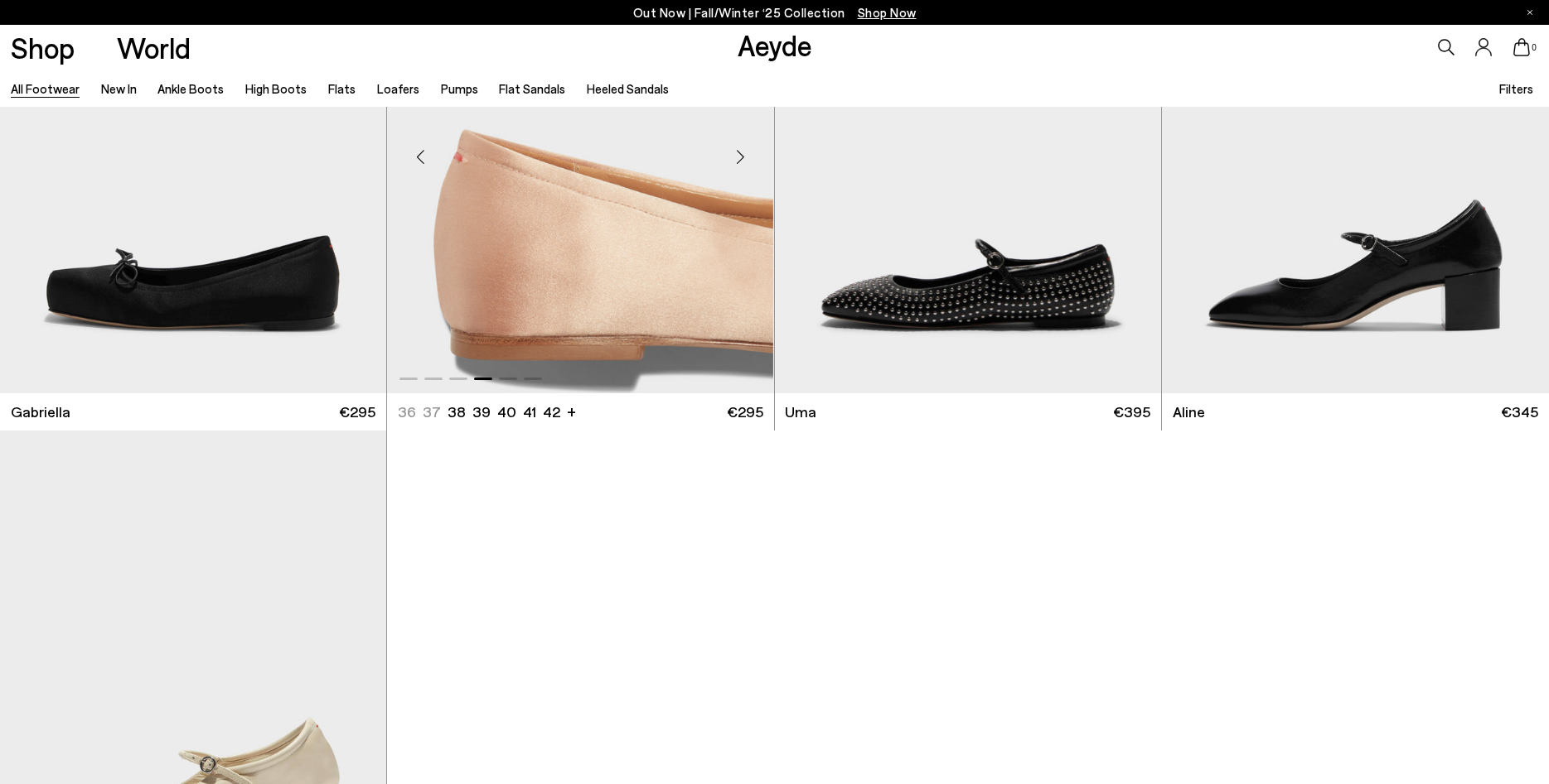
click at [740, 166] on div "Next slide" at bounding box center [741, 157] width 50 height 50
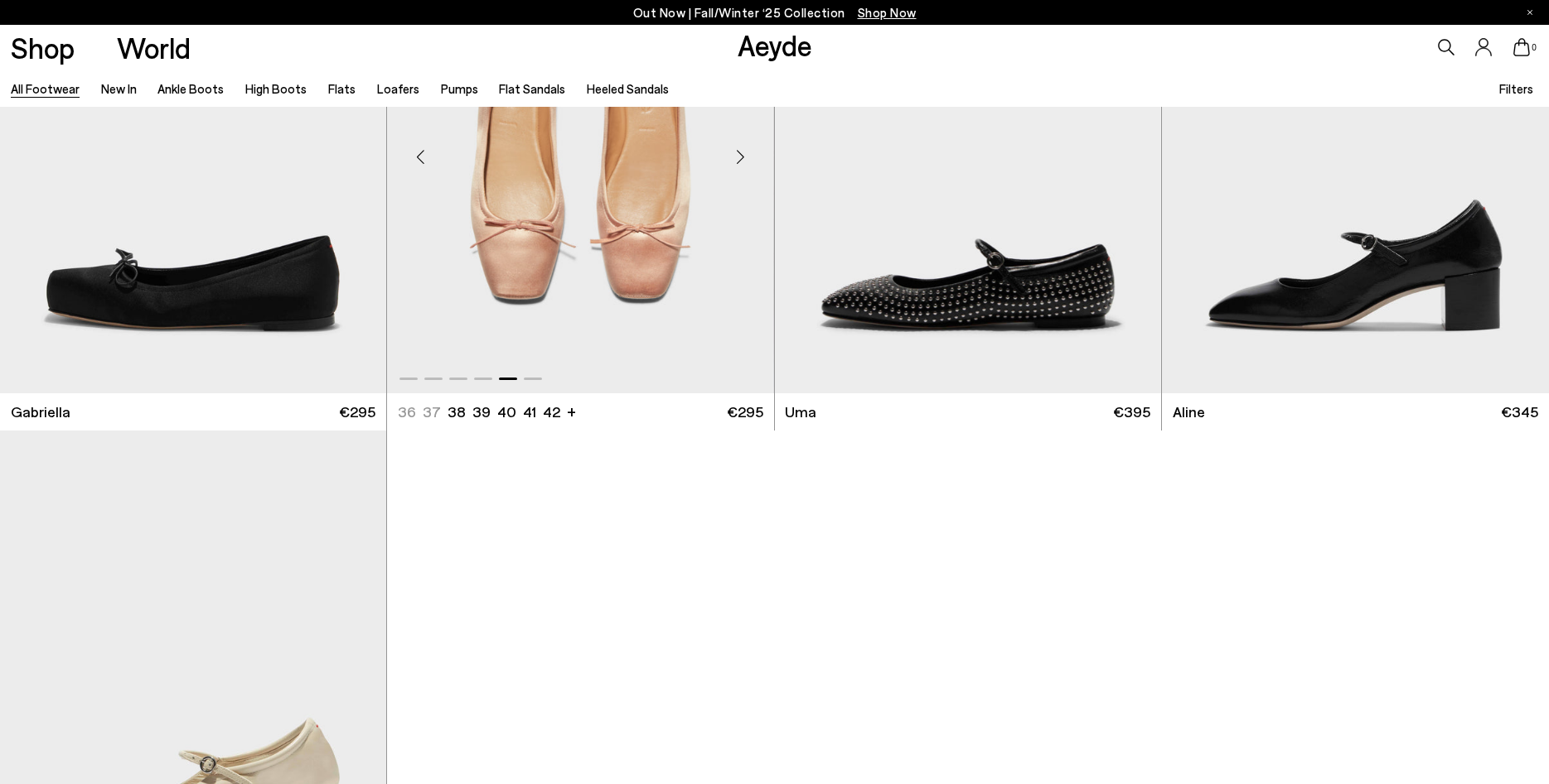
click at [740, 166] on div "Next slide" at bounding box center [741, 157] width 50 height 50
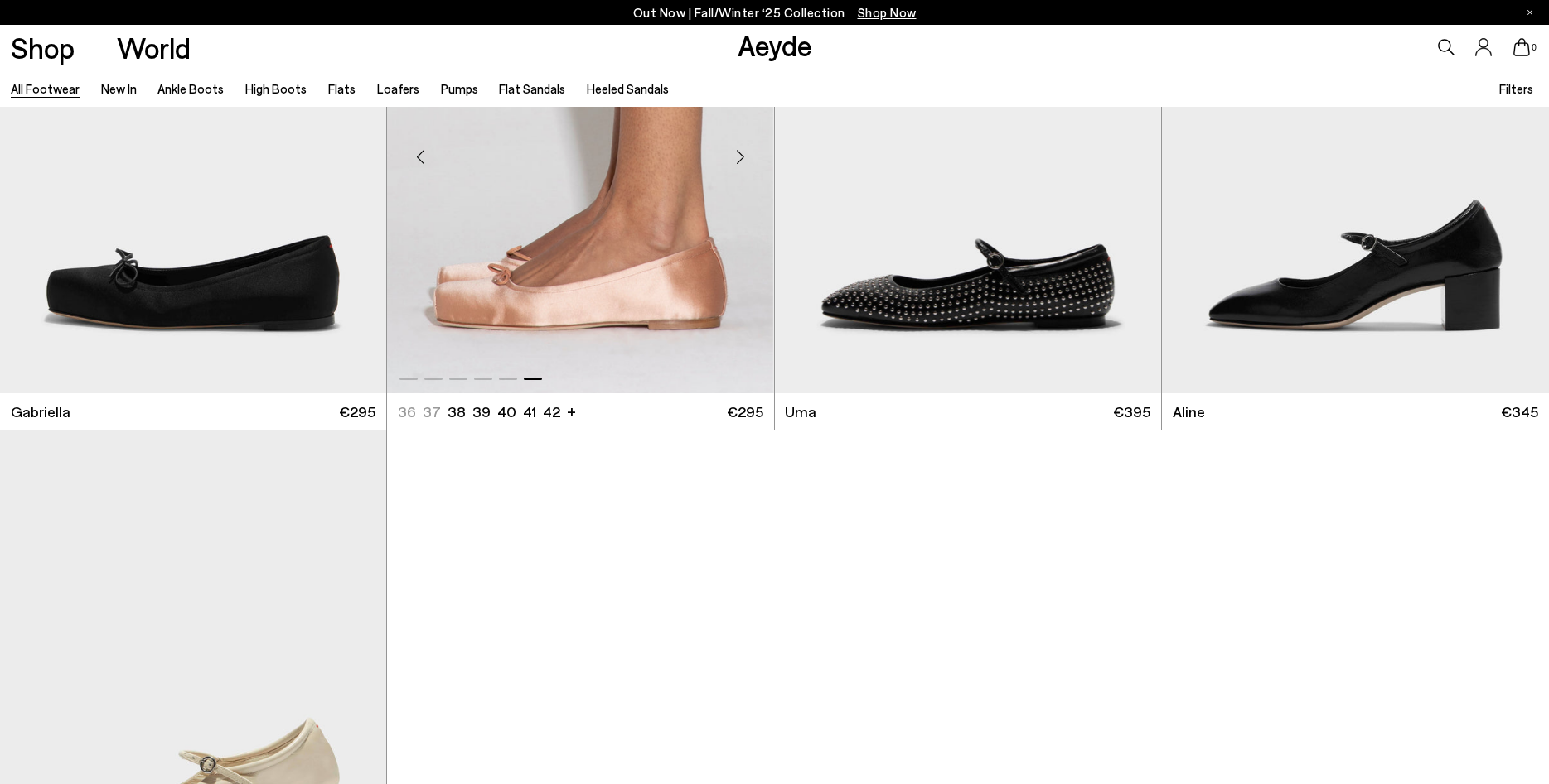
click at [740, 166] on div "Next slide" at bounding box center [741, 157] width 50 height 50
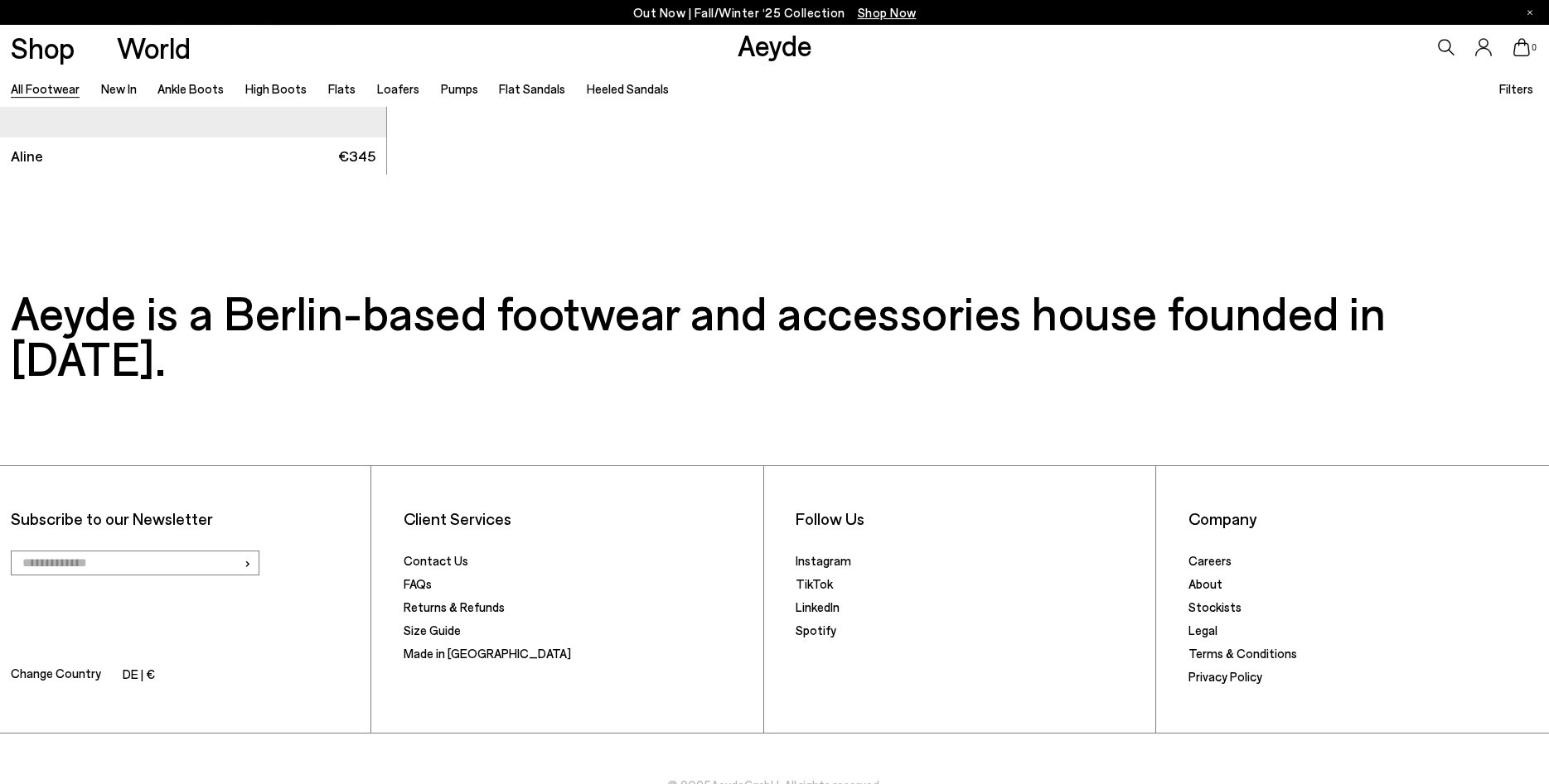
scroll to position [44880, 0]
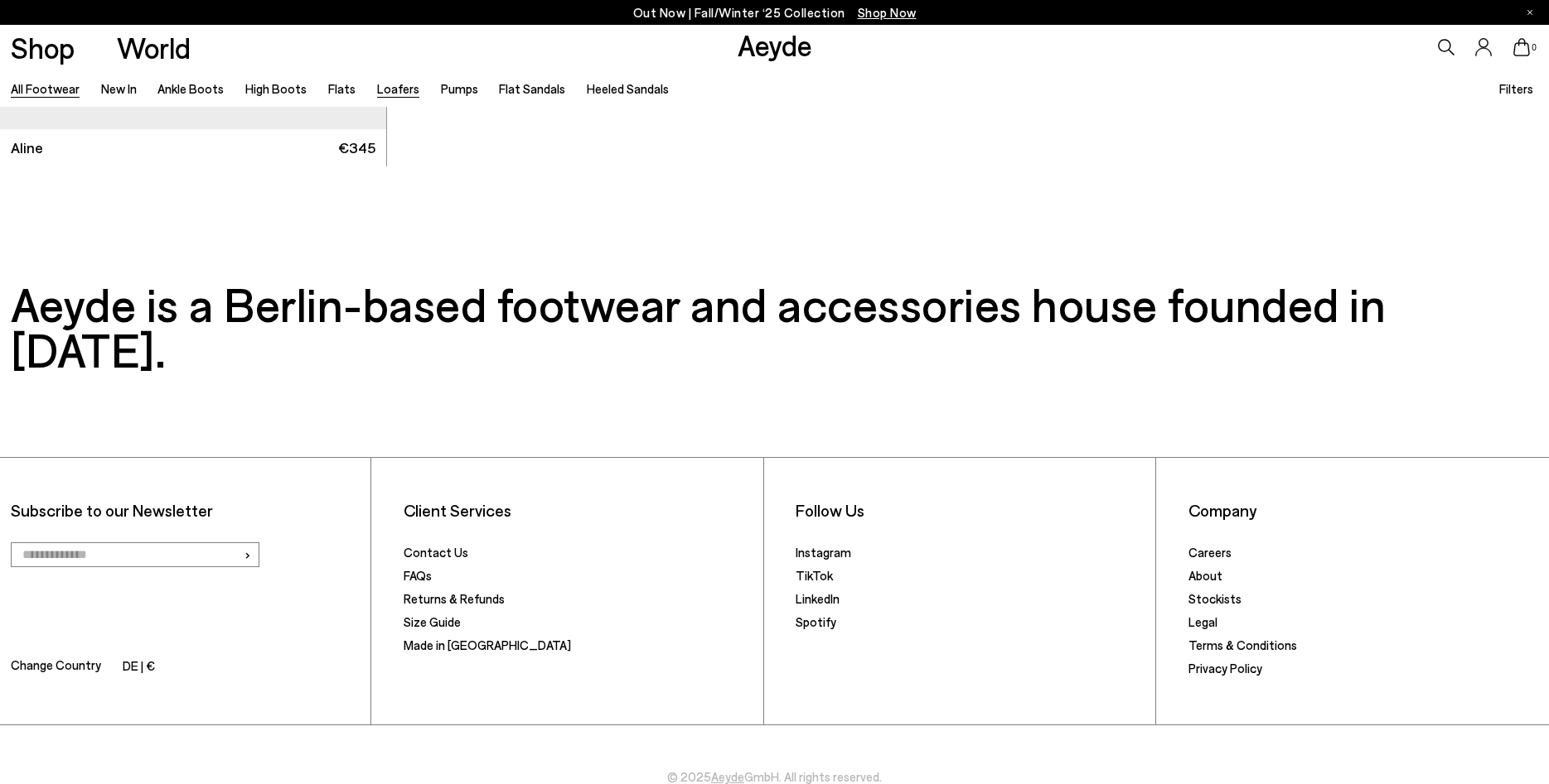
click at [380, 93] on link "Loafers" at bounding box center [398, 89] width 43 height 15
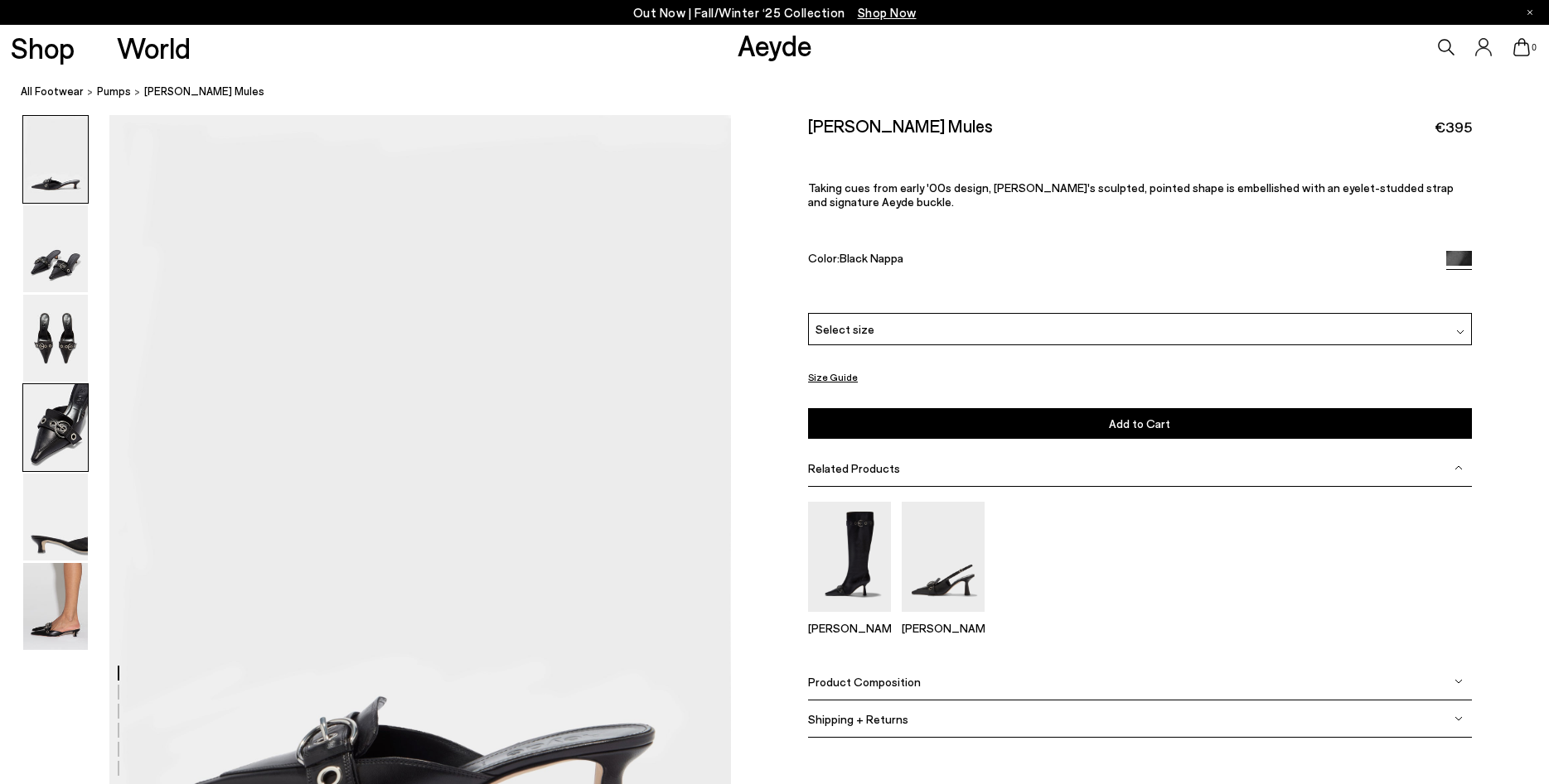
click at [48, 445] on img at bounding box center [55, 427] width 65 height 87
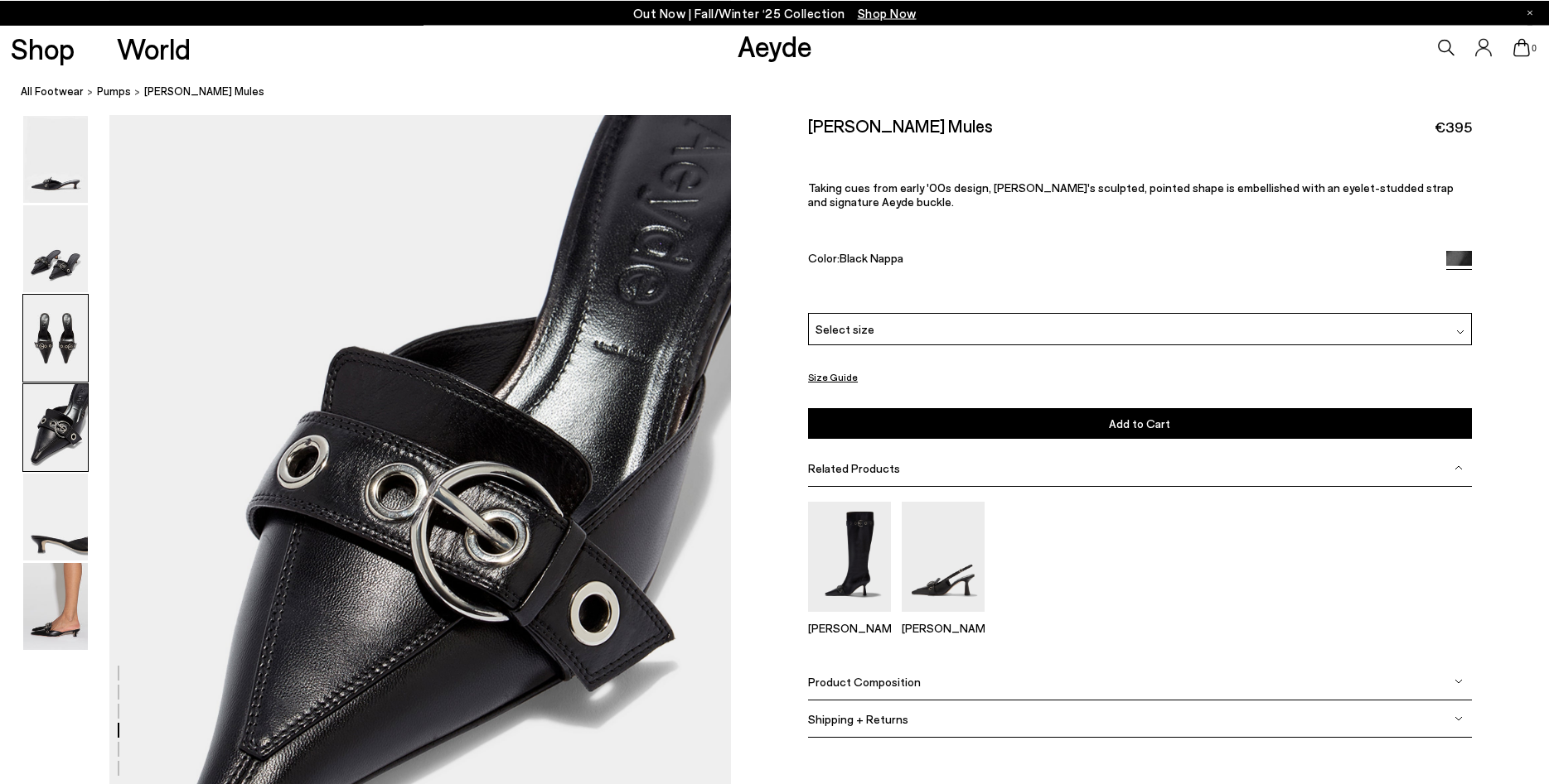
click at [50, 334] on img at bounding box center [55, 338] width 65 height 87
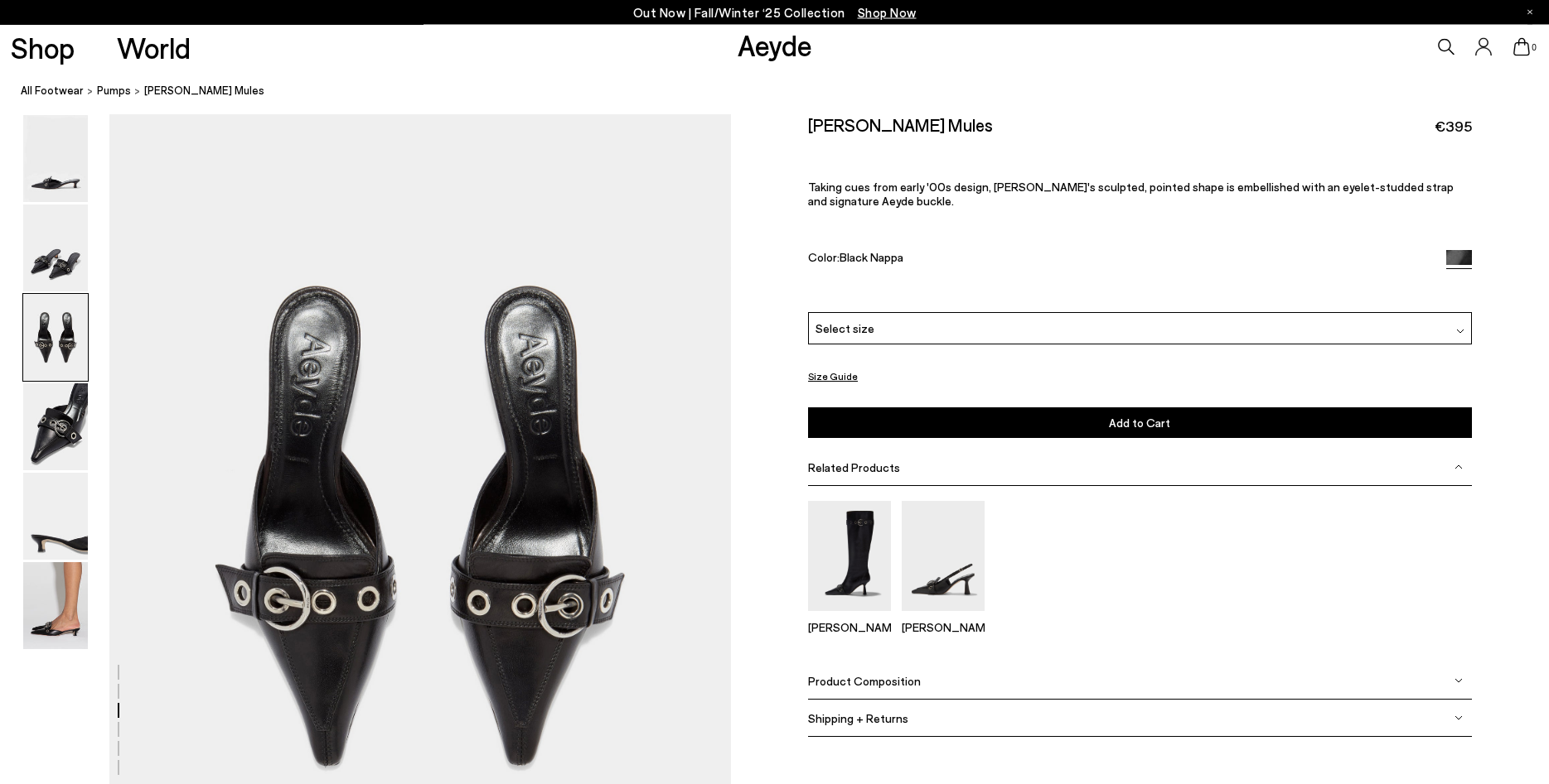
scroll to position [1662, 0]
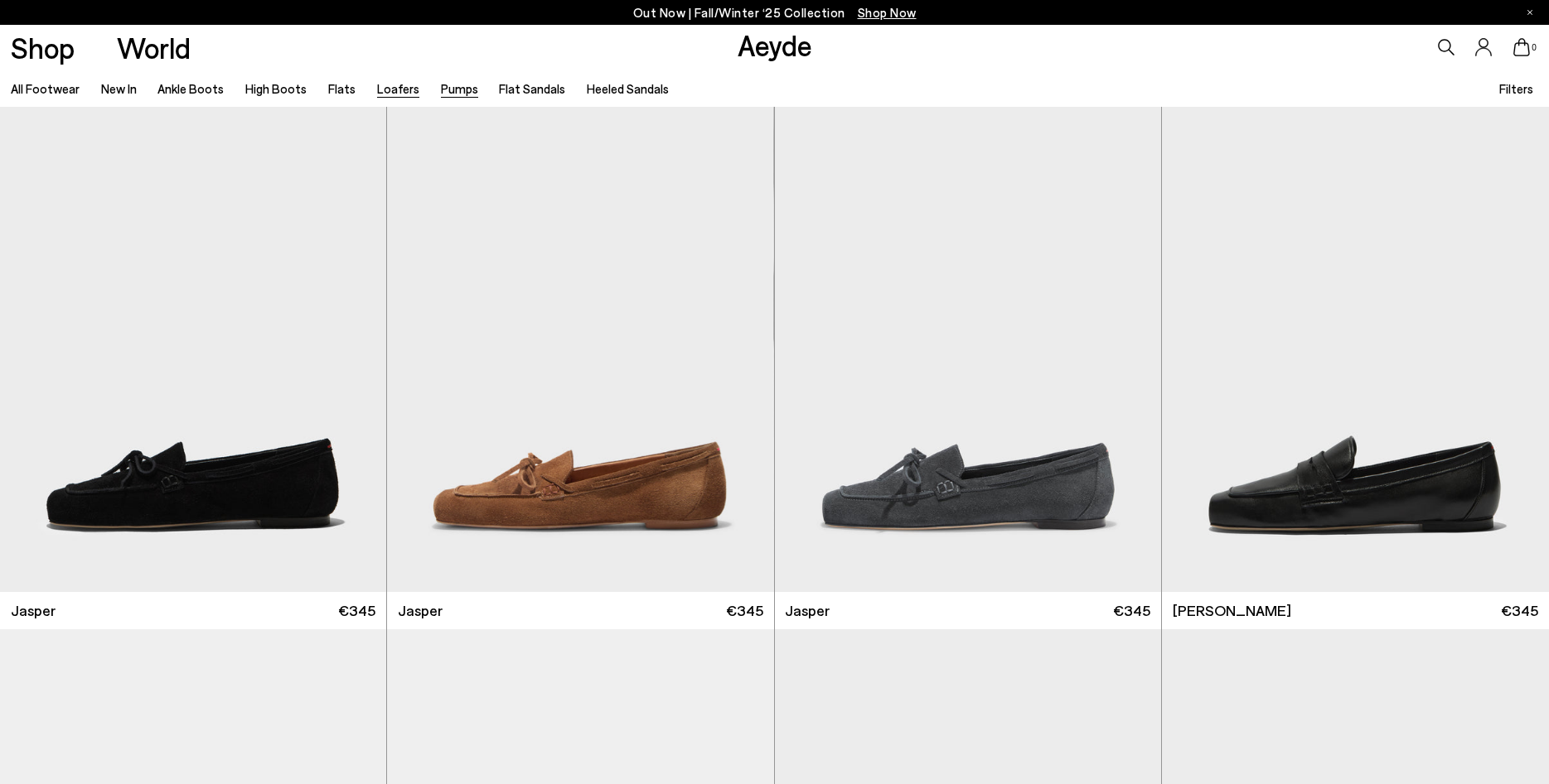
click at [445, 92] on link "Pumps" at bounding box center [460, 89] width 37 height 15
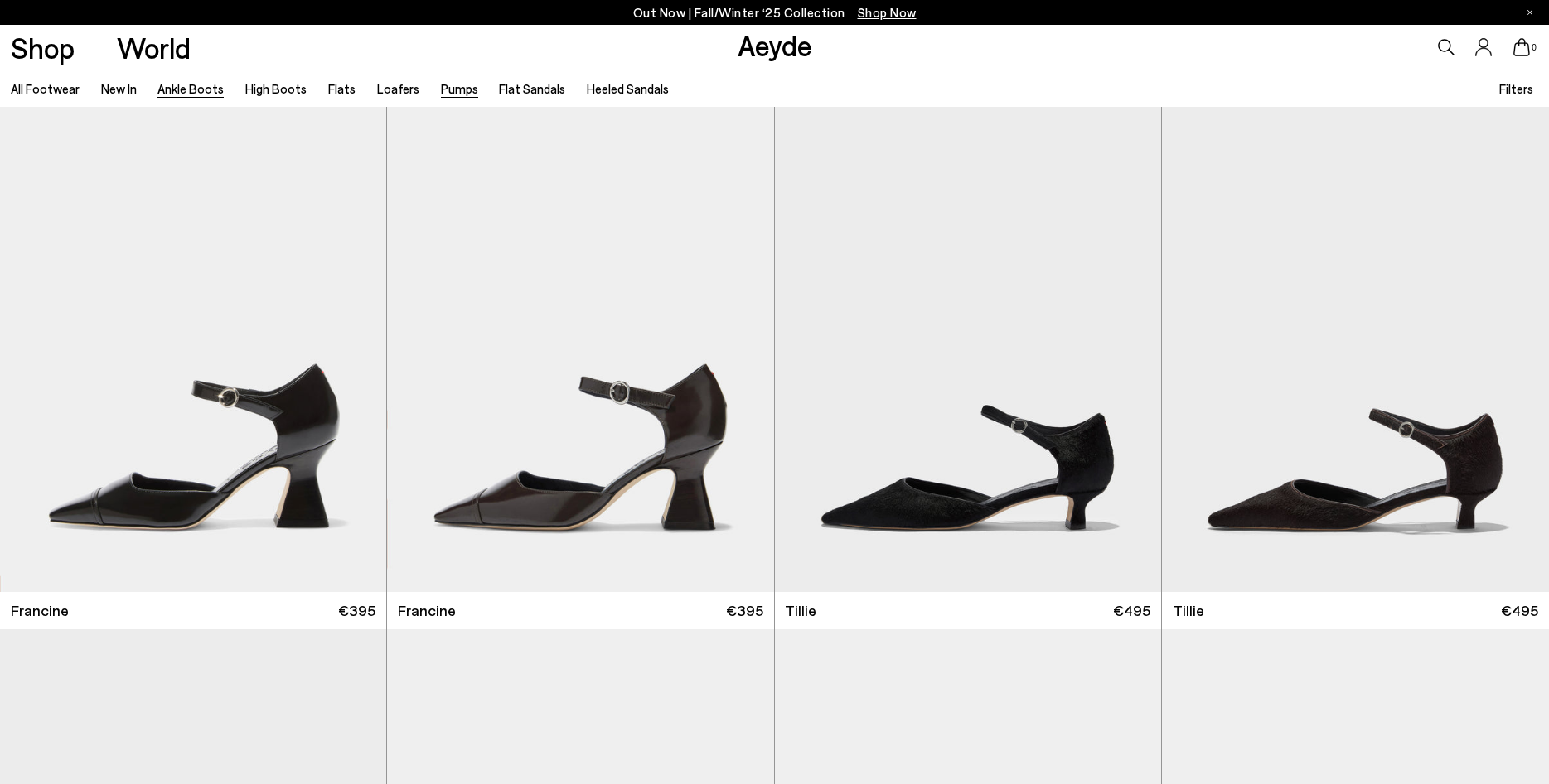
click at [195, 94] on link "Ankle Boots" at bounding box center [190, 89] width 67 height 15
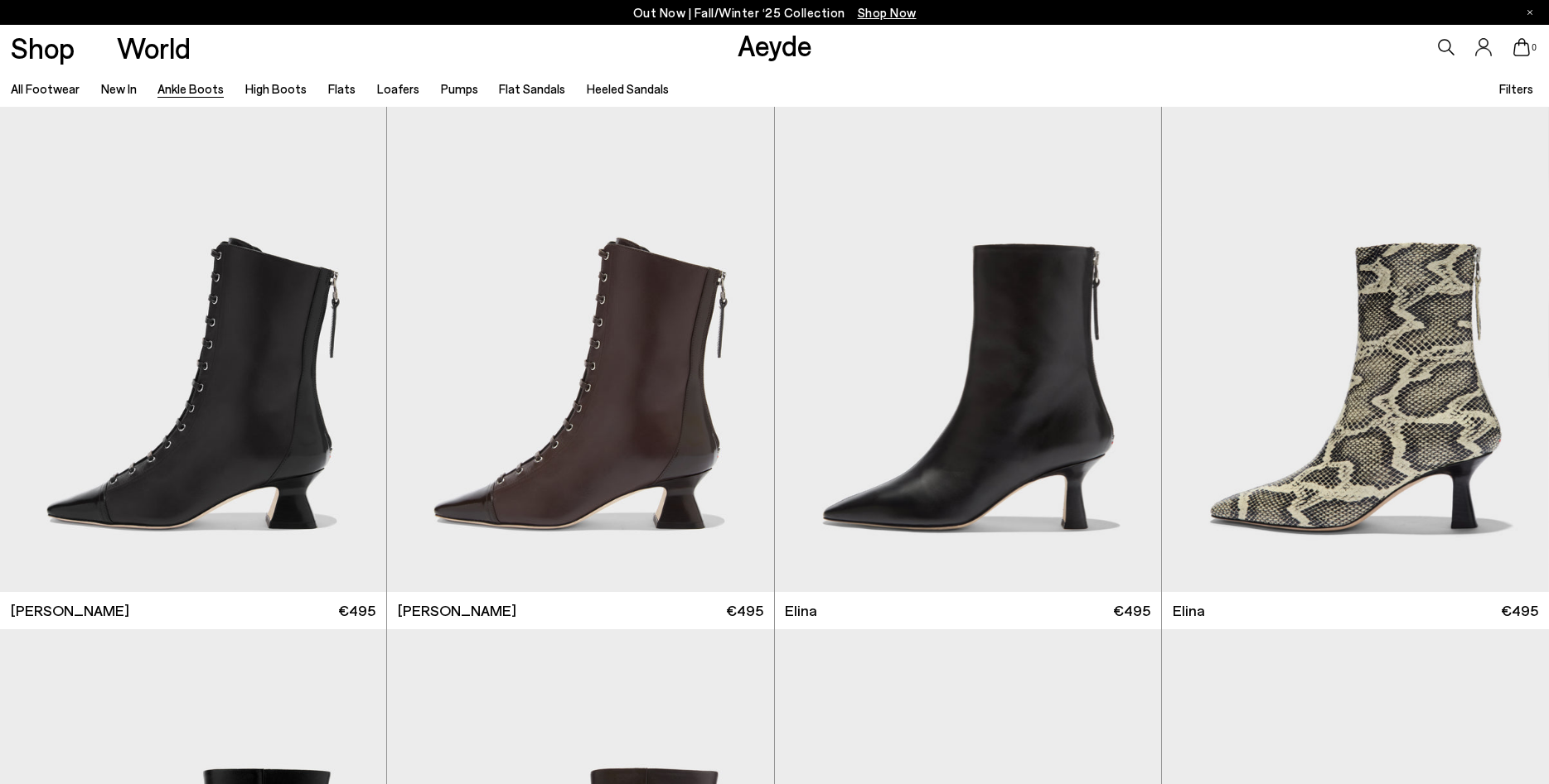
click at [1516, 82] on span "Filters" at bounding box center [1516, 89] width 34 height 15
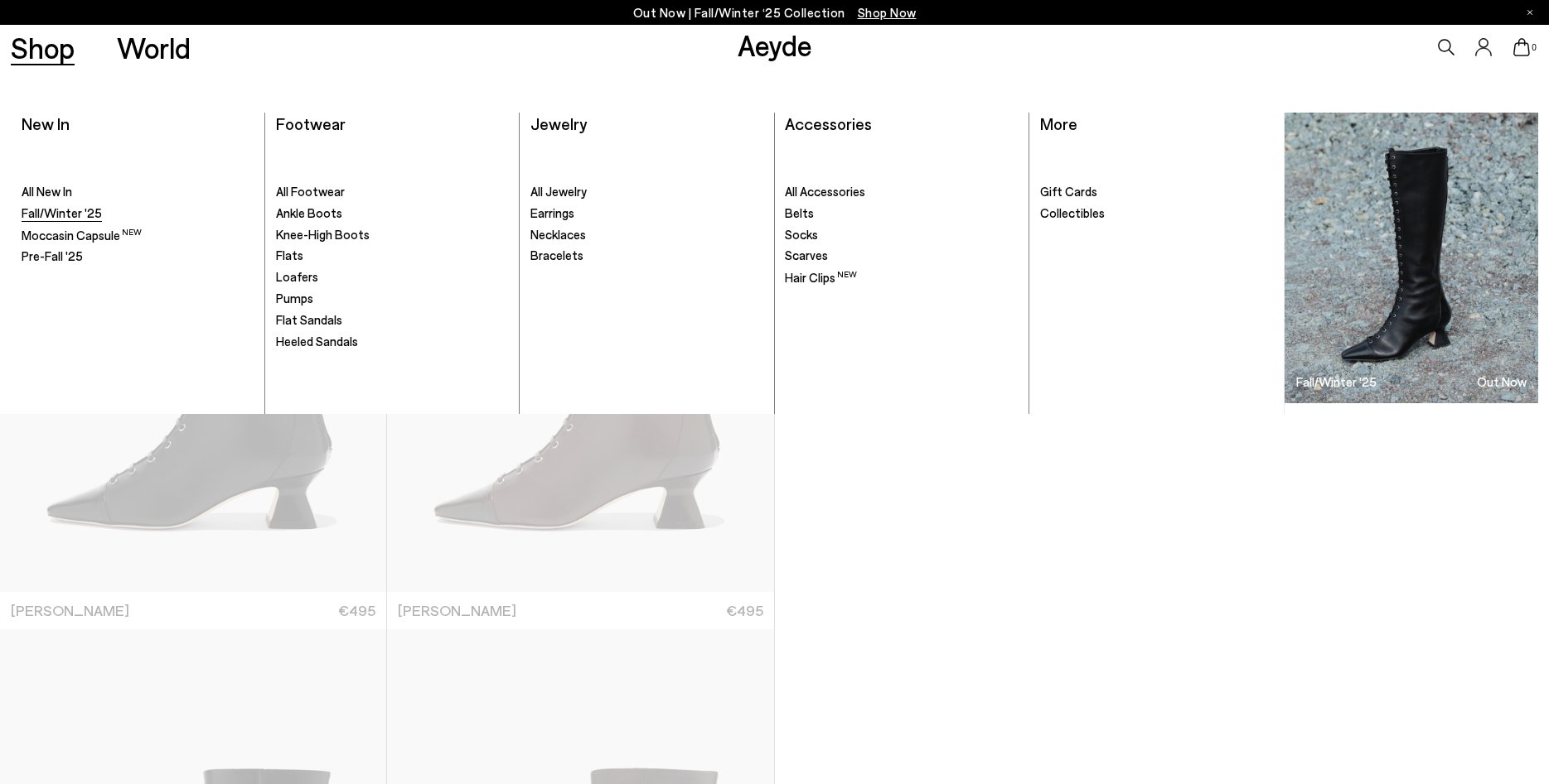
click at [72, 211] on span "Fall/Winter '25" at bounding box center [61, 213] width 81 height 15
